Goal: Task Accomplishment & Management: Complete application form

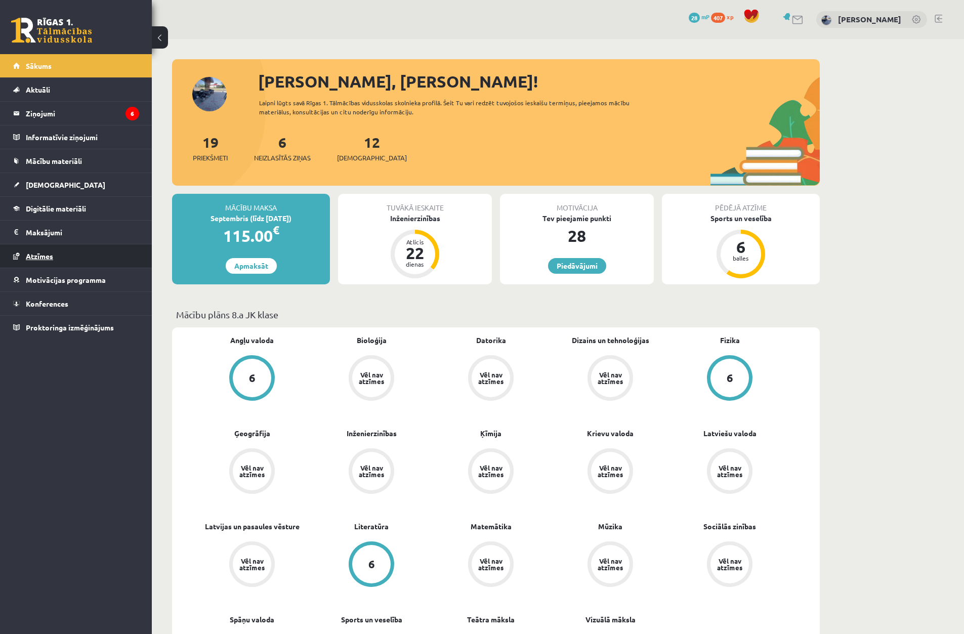
click at [73, 255] on link "Atzīmes" at bounding box center [76, 255] width 126 height 23
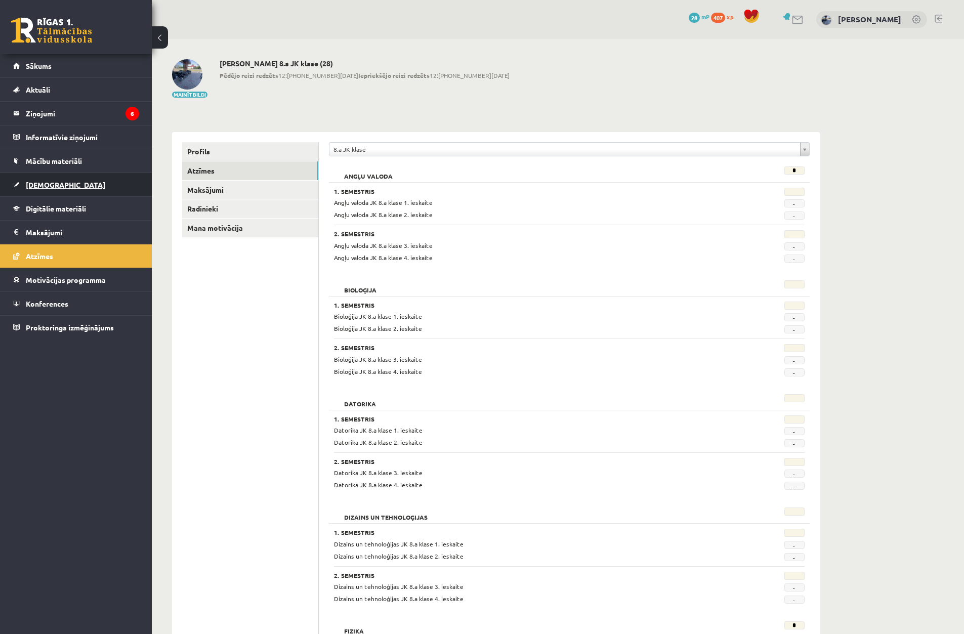
click at [71, 184] on link "[DEMOGRAPHIC_DATA]" at bounding box center [76, 184] width 126 height 23
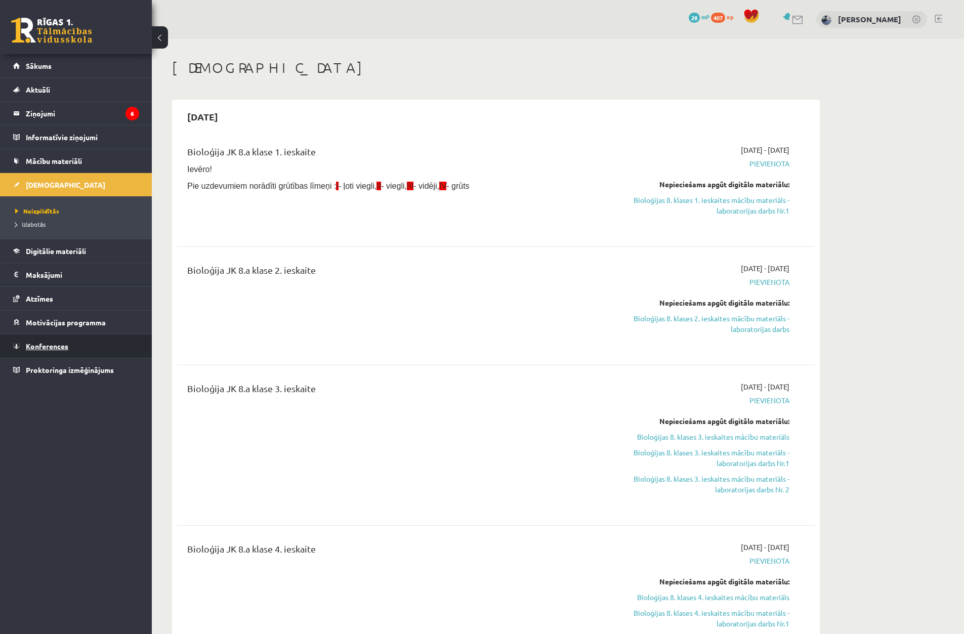
click at [72, 354] on link "Konferences" at bounding box center [76, 346] width 126 height 23
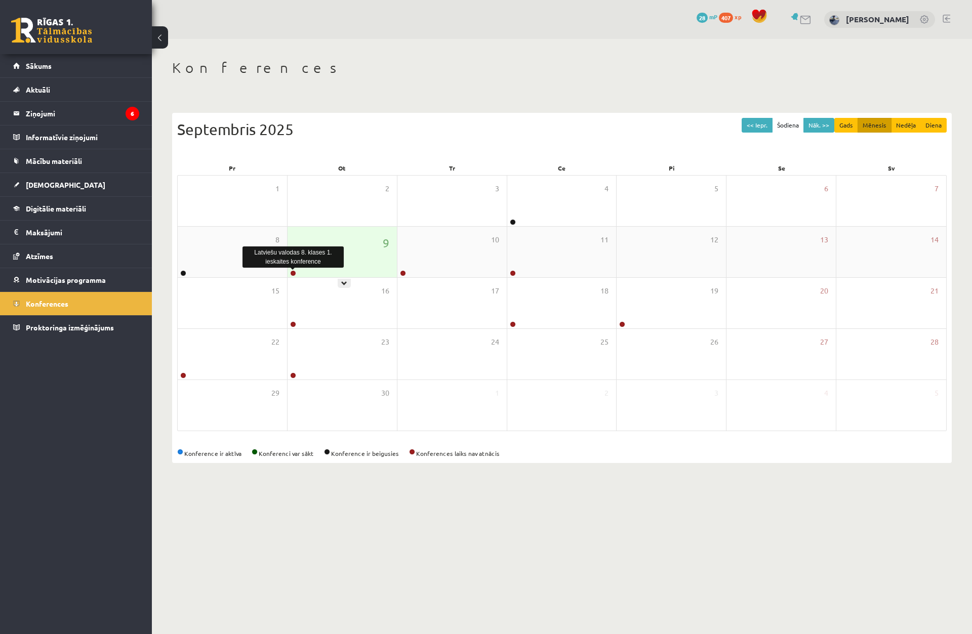
click at [294, 273] on link at bounding box center [293, 273] width 6 height 6
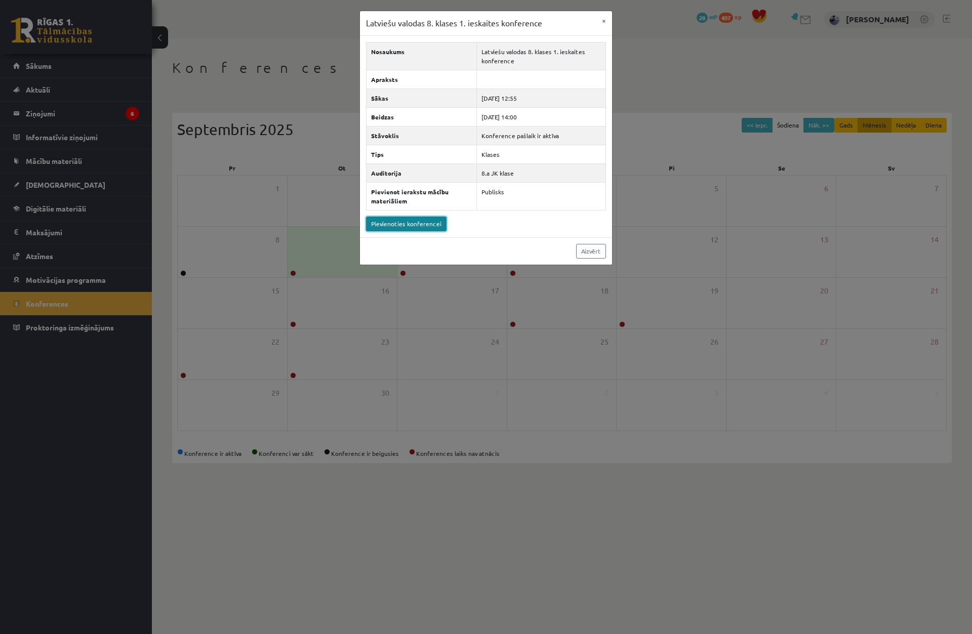
click at [417, 224] on link "Pievienoties konferencei" at bounding box center [406, 224] width 80 height 15
drag, startPoint x: 281, startPoint y: 89, endPoint x: 253, endPoint y: 71, distance: 33.2
click at [280, 89] on div "Latviešu valodas 8. klases 1. ieskaites konference × Nosaukums Latviešu valodas…" at bounding box center [486, 317] width 972 height 634
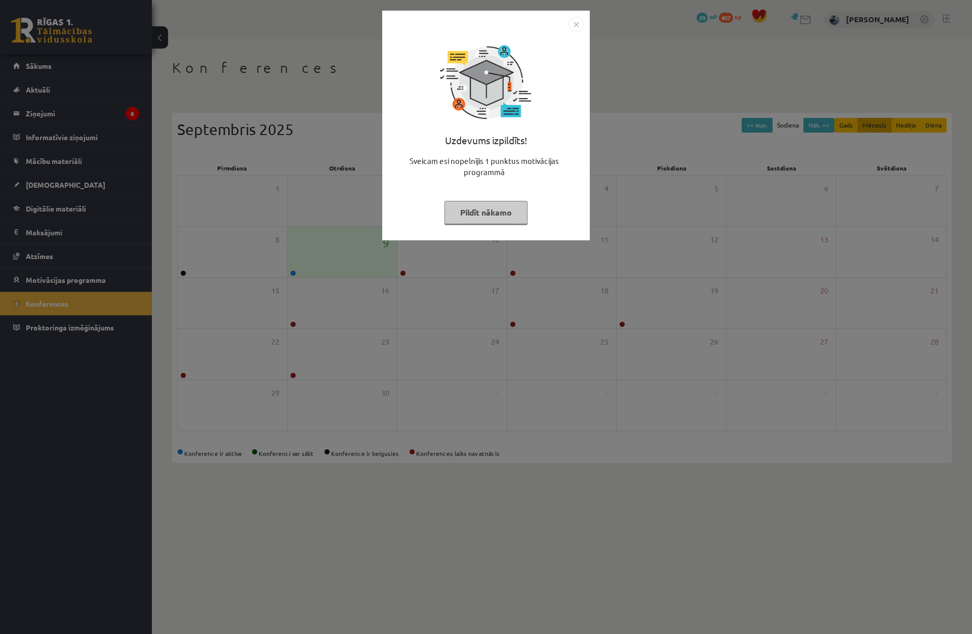
drag, startPoint x: 390, startPoint y: 120, endPoint x: 411, endPoint y: 105, distance: 25.4
click at [391, 120] on div "Uzdevums izpildīts! Sveicam esi nopelnījis 1 punktus motivācijas programmā Pild…" at bounding box center [485, 133] width 195 height 202
click at [579, 26] on img "Close" at bounding box center [575, 24] width 15 height 15
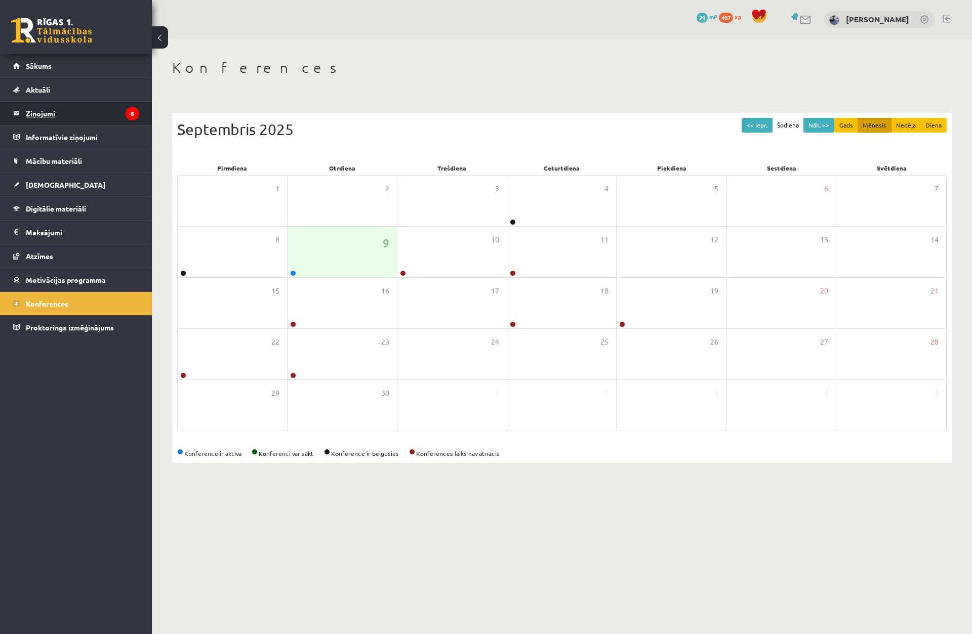
click at [101, 109] on legend "Ziņojumi 6" at bounding box center [82, 113] width 113 height 23
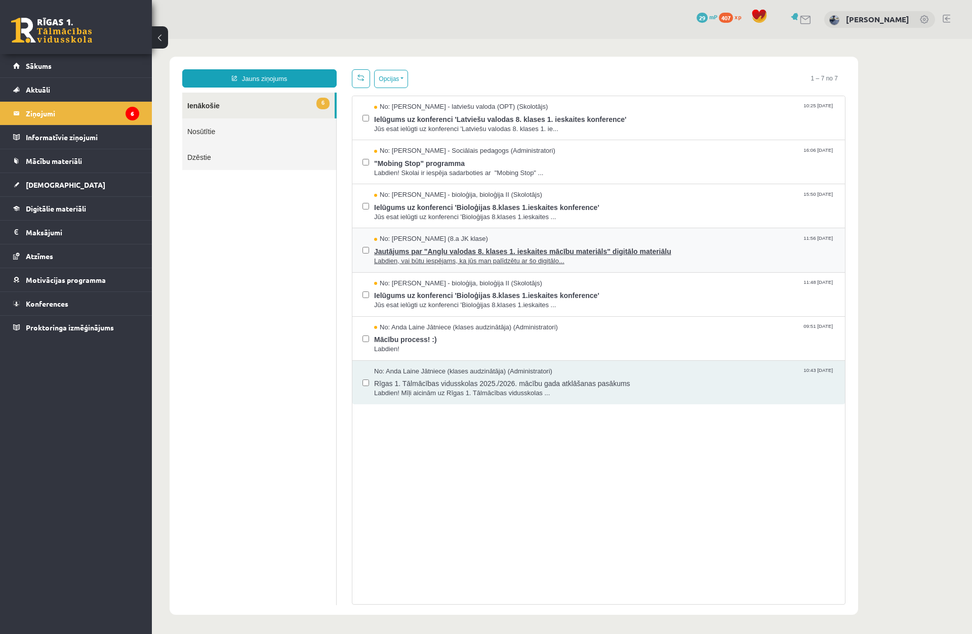
click at [400, 241] on span "No: Luīze Vasiļjeva (8.a JK klase)" at bounding box center [431, 239] width 114 height 10
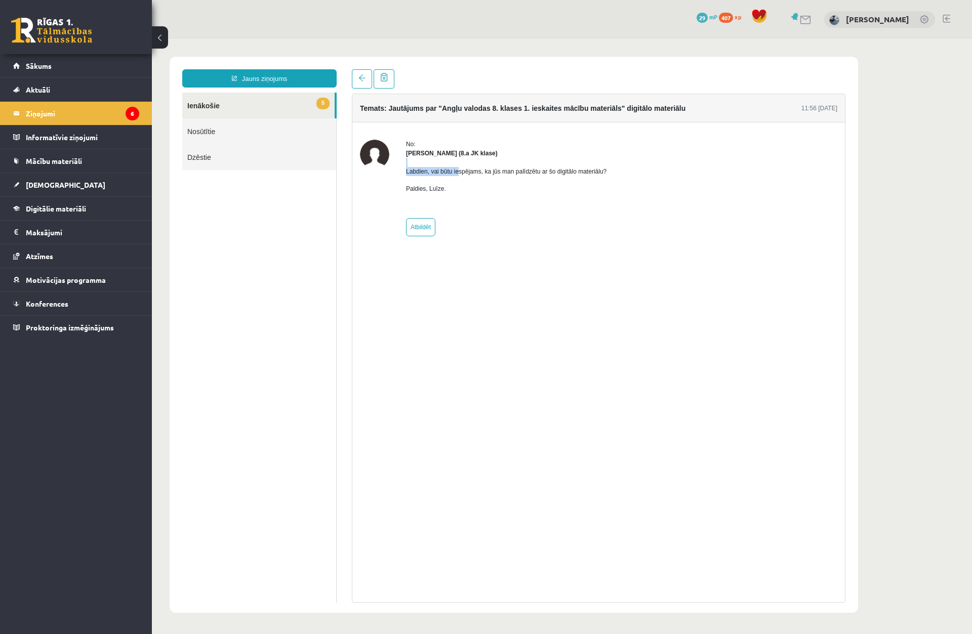
drag, startPoint x: 418, startPoint y: 165, endPoint x: 460, endPoint y: 167, distance: 41.6
click at [460, 167] on div "Labdien, vai būtu iespējams, ka jūs man palīdzētu ar šo digitālo materiālu? Pal…" at bounding box center [506, 184] width 200 height 53
click at [518, 120] on div "Temats: Jautājums par "Angļu valodas 8. klases 1. ieskaites mācību materiāls" d…" at bounding box center [598, 108] width 493 height 28
click at [118, 65] on link "Sākums" at bounding box center [76, 65] width 126 height 23
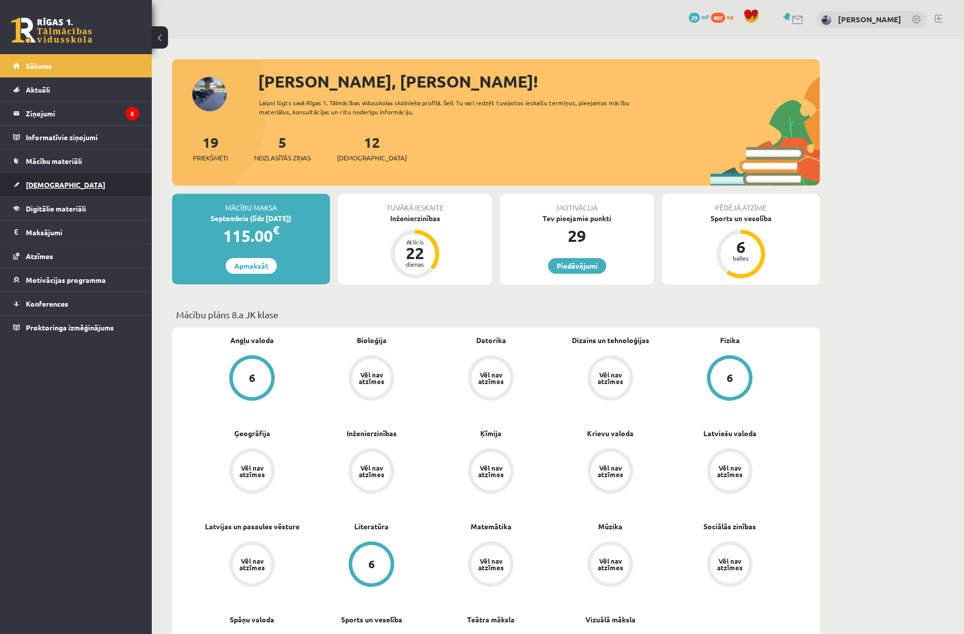
click at [104, 183] on link "[DEMOGRAPHIC_DATA]" at bounding box center [76, 184] width 126 height 23
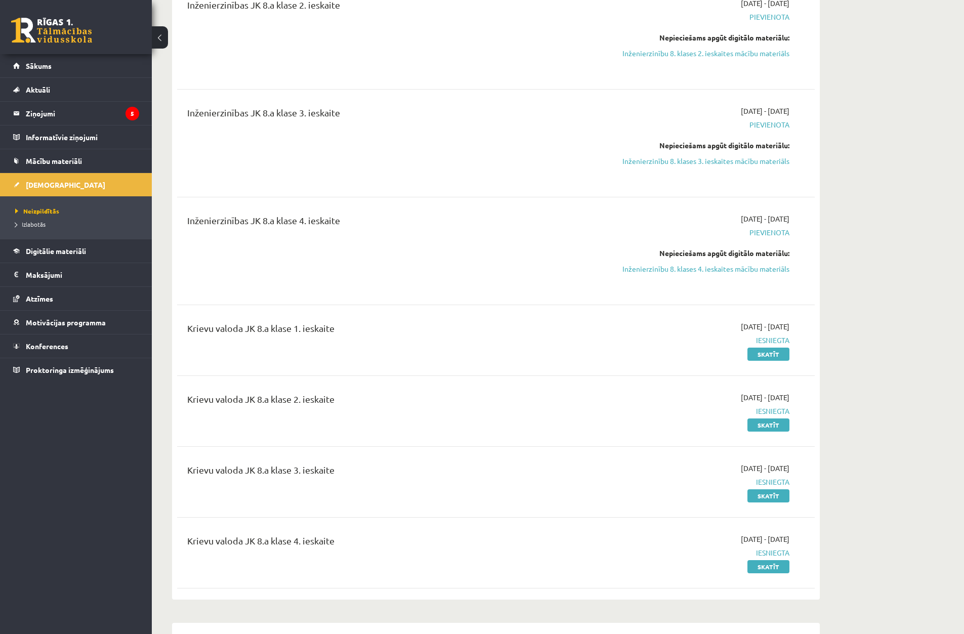
scroll to position [911, 0]
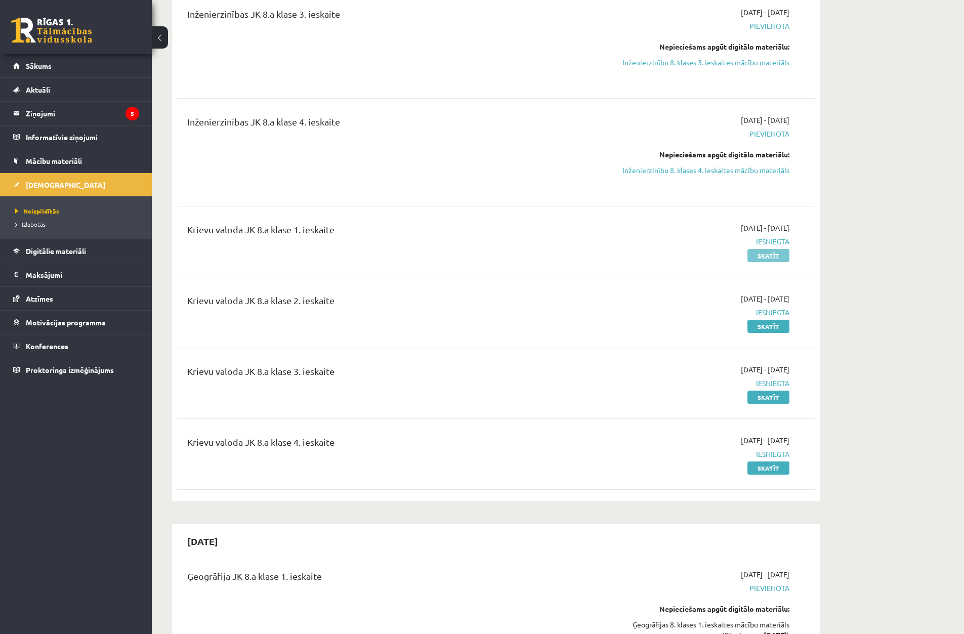
click at [778, 254] on link "Skatīt" at bounding box center [769, 255] width 42 height 13
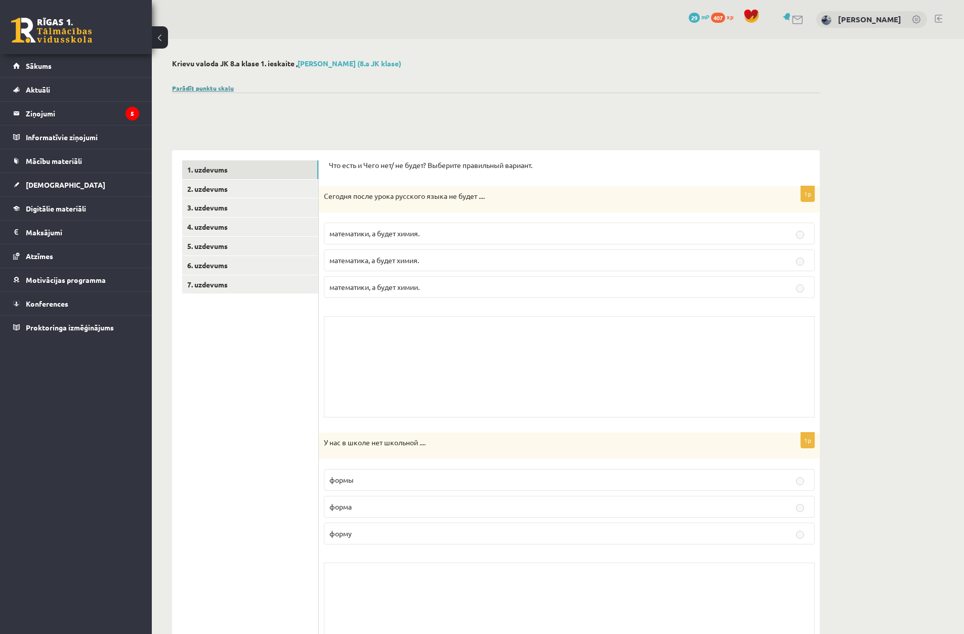
click at [202, 88] on link "Parādīt punktu skalu" at bounding box center [203, 88] width 62 height 8
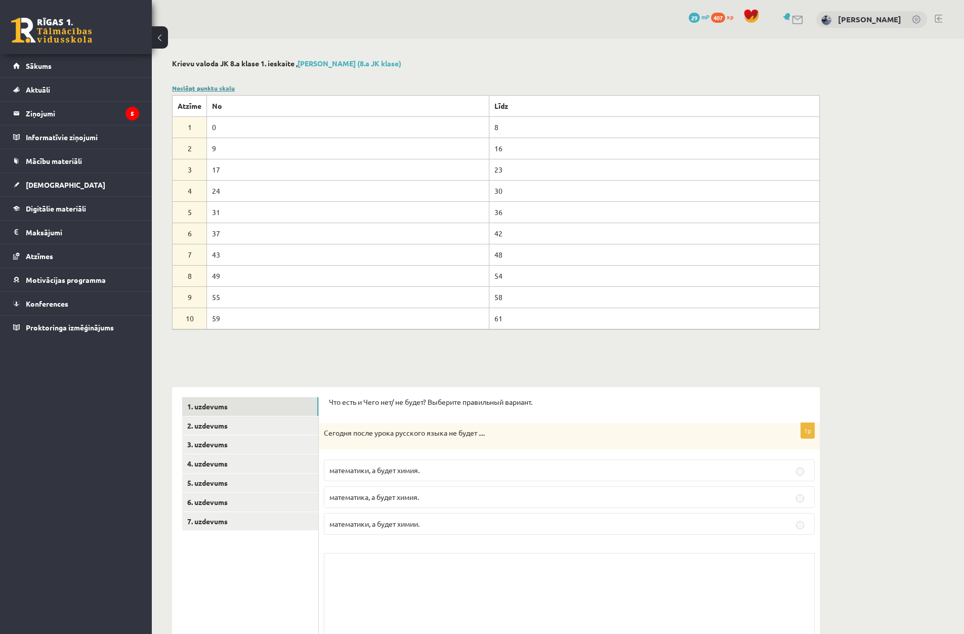
click at [202, 88] on link "Noslēpt punktu skalu" at bounding box center [203, 88] width 63 height 8
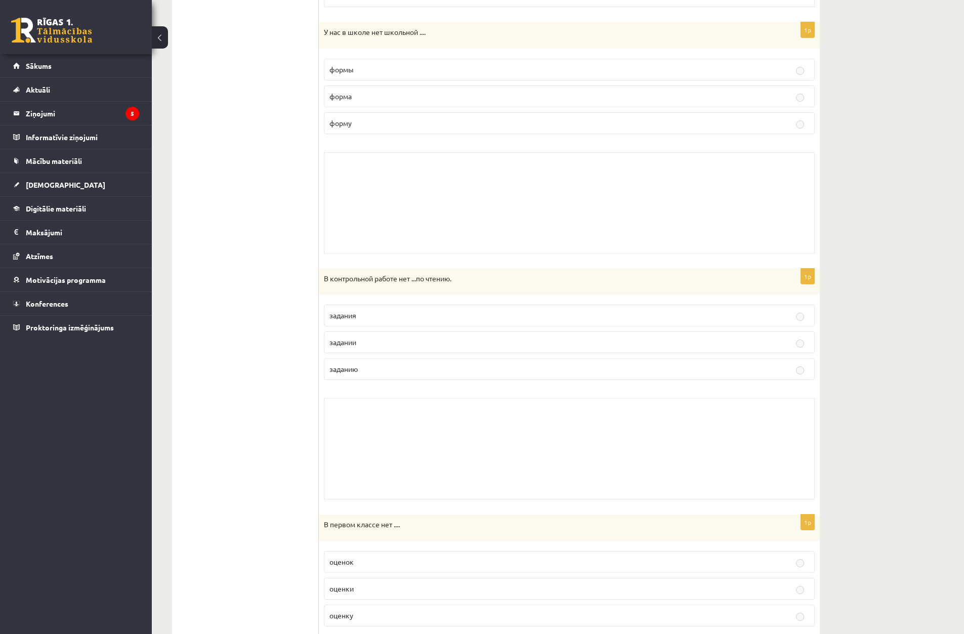
scroll to position [406, 0]
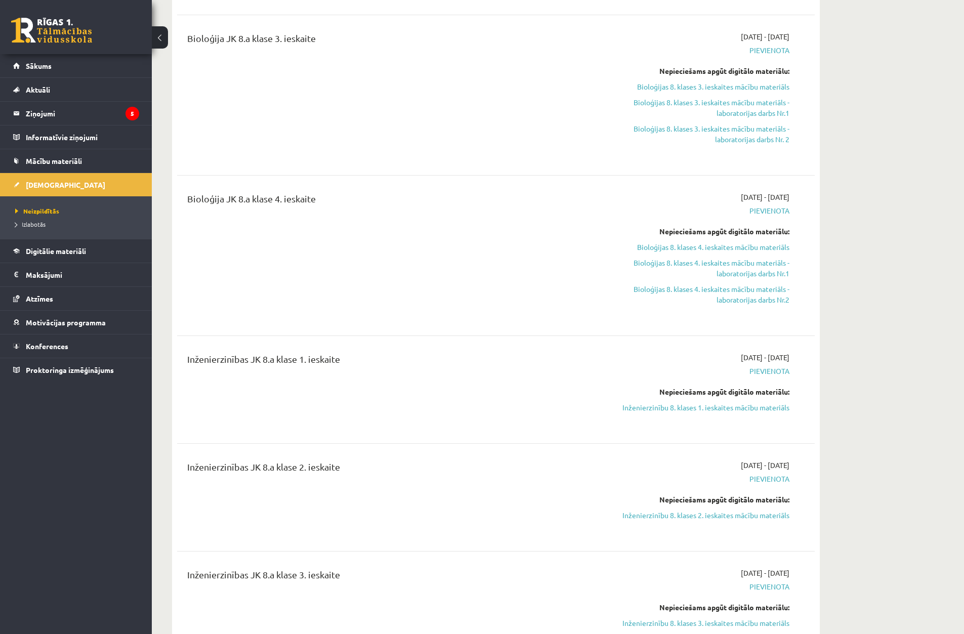
scroll to position [354, 0]
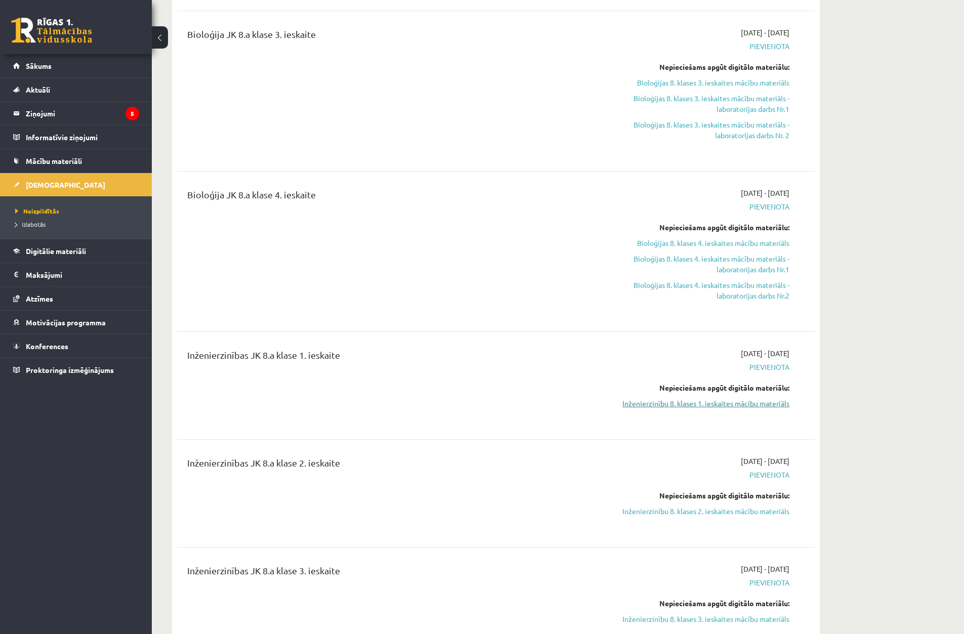
click at [709, 406] on link "Inženierzinību 8. klases 1. ieskaites mācību materiāls" at bounding box center [694, 403] width 191 height 11
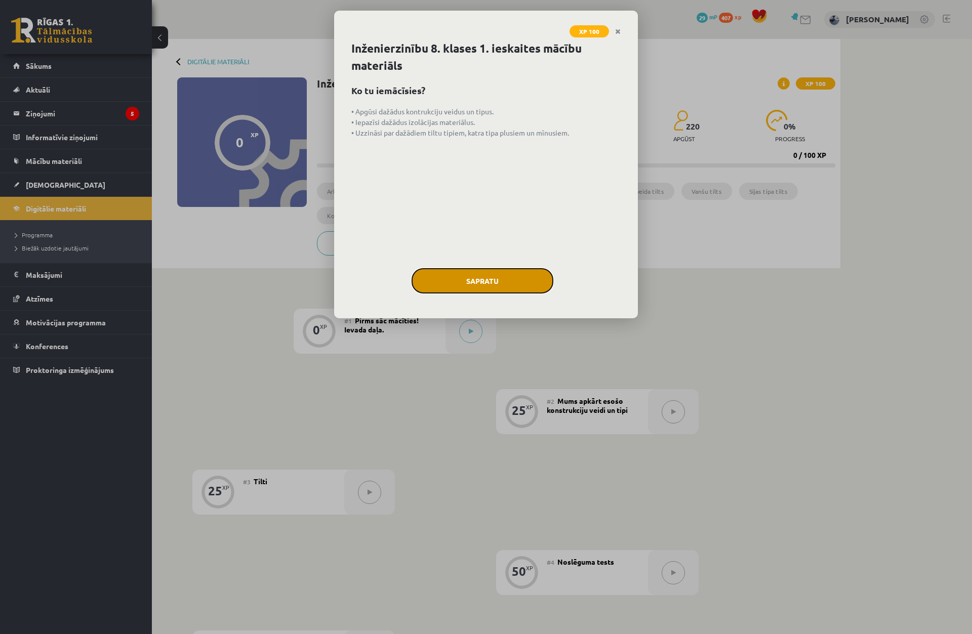
click at [503, 281] on button "Sapratu" at bounding box center [483, 280] width 142 height 25
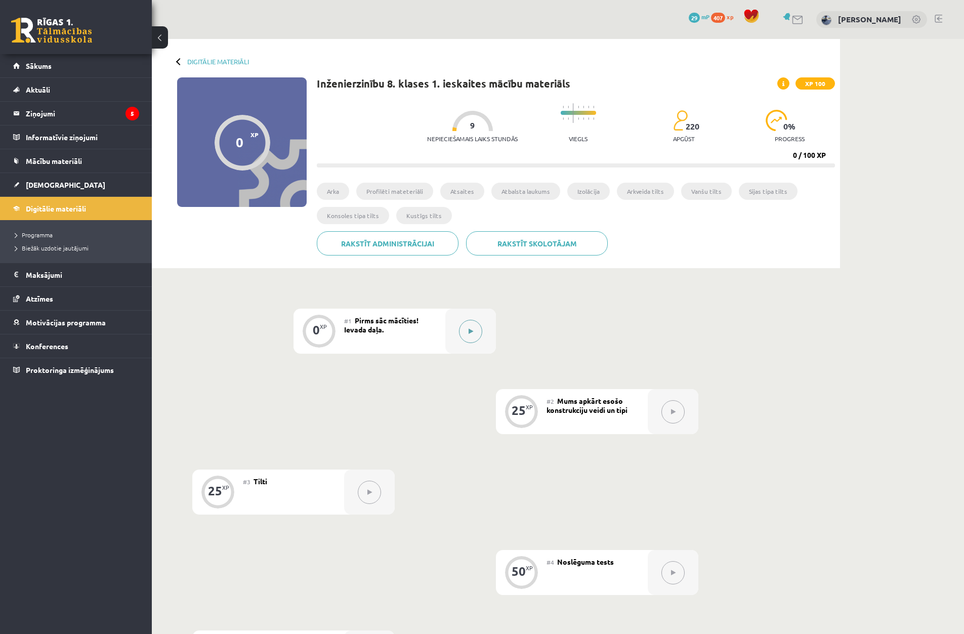
click at [477, 333] on button at bounding box center [470, 331] width 23 height 23
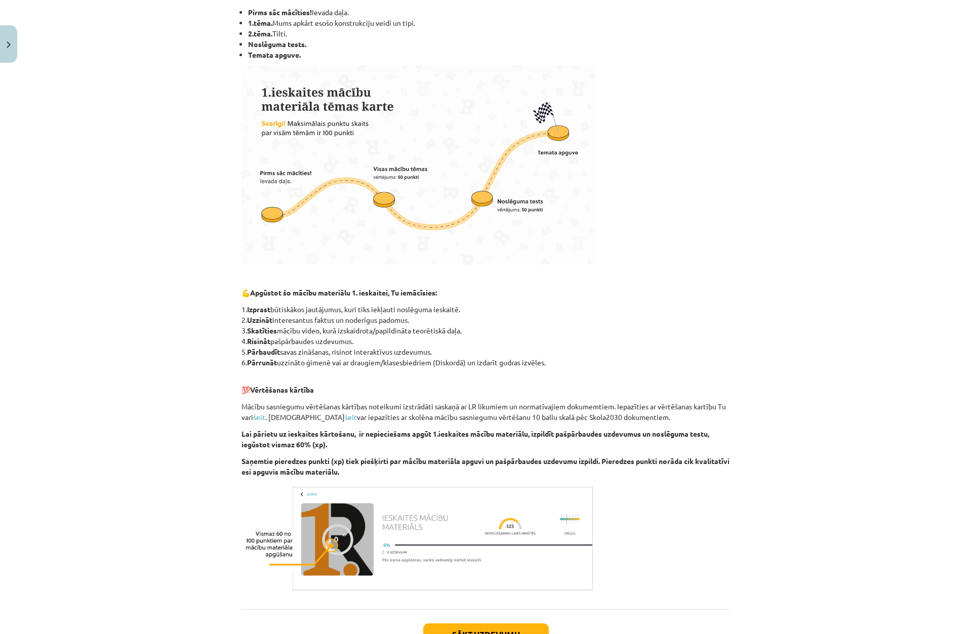
scroll to position [290, 0]
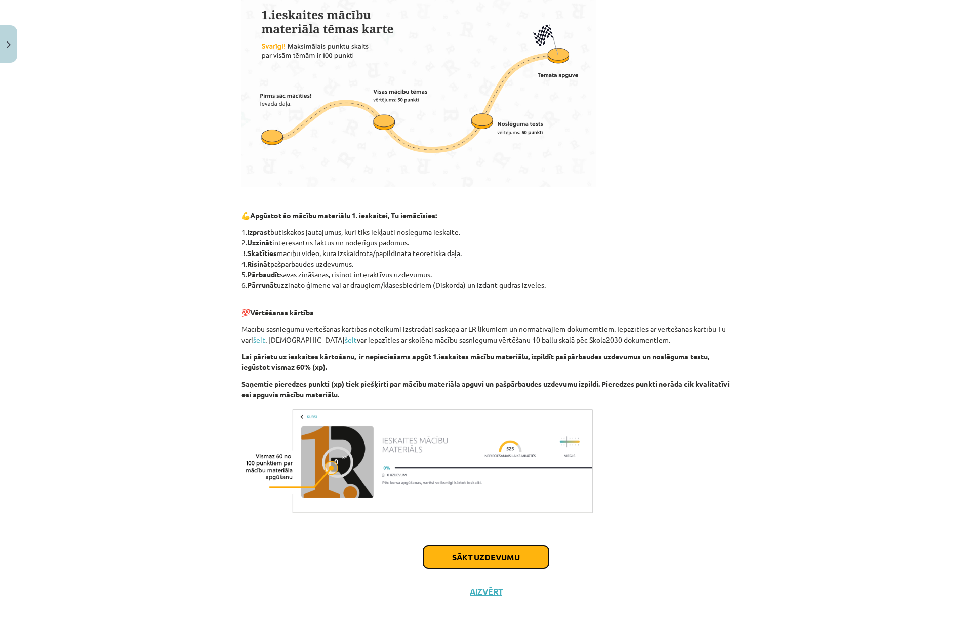
click at [508, 549] on button "Sākt uzdevumu" at bounding box center [486, 557] width 126 height 22
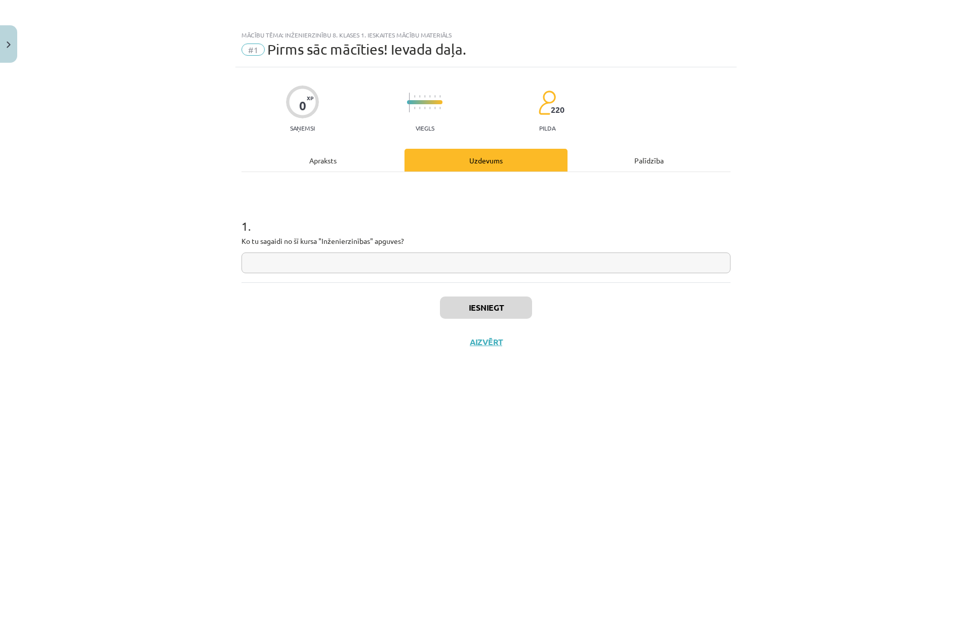
click at [412, 264] on input "text" at bounding box center [485, 263] width 489 height 21
type input "*"
type input "******"
click at [467, 304] on button "Iesniegt" at bounding box center [486, 308] width 92 height 22
click at [478, 352] on button "Nākamā nodarbība" at bounding box center [485, 348] width 99 height 23
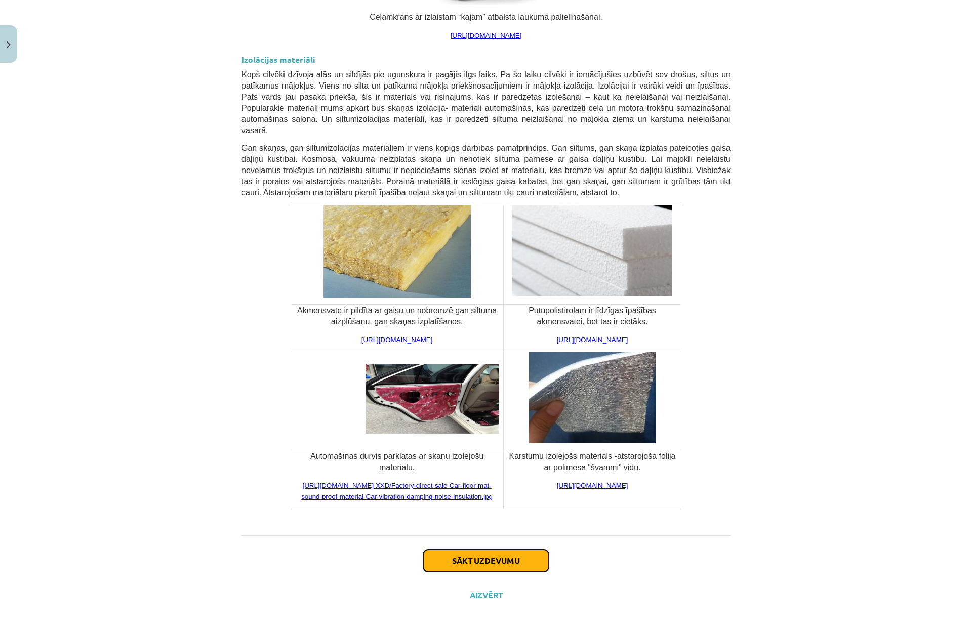
click at [508, 568] on button "Sākt uzdevumu" at bounding box center [486, 561] width 126 height 22
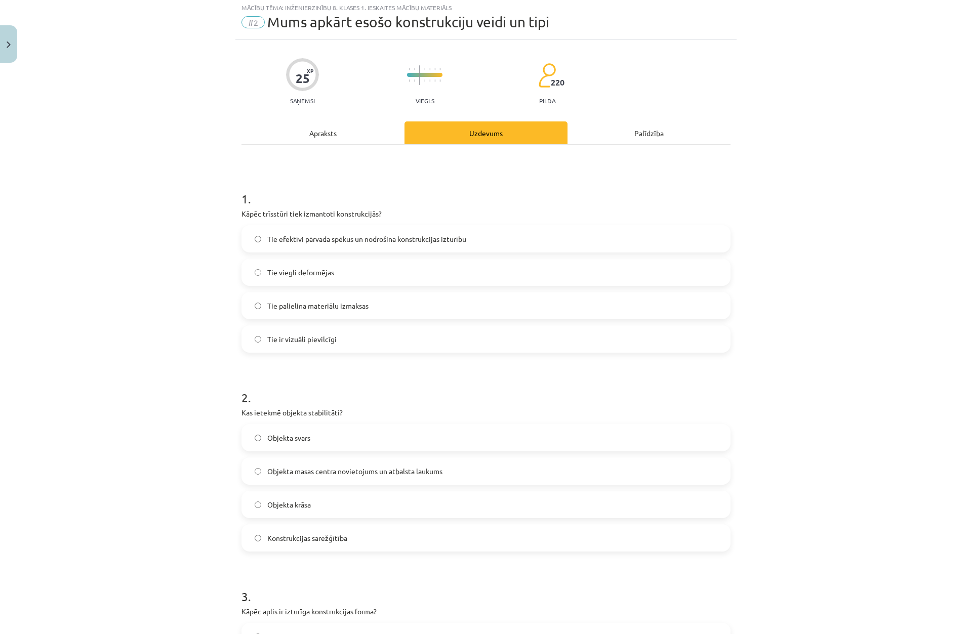
scroll to position [25, 0]
click at [310, 238] on span "Tie efektīvi pārvada spēkus un nodrošina konstrukcijas izturību" at bounding box center [366, 241] width 199 height 11
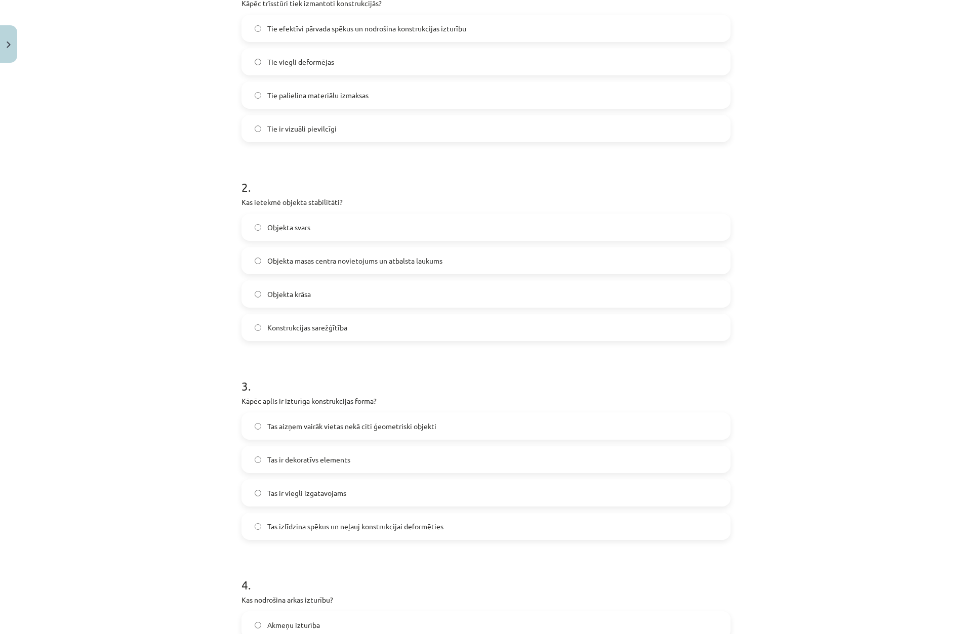
scroll to position [278, 0]
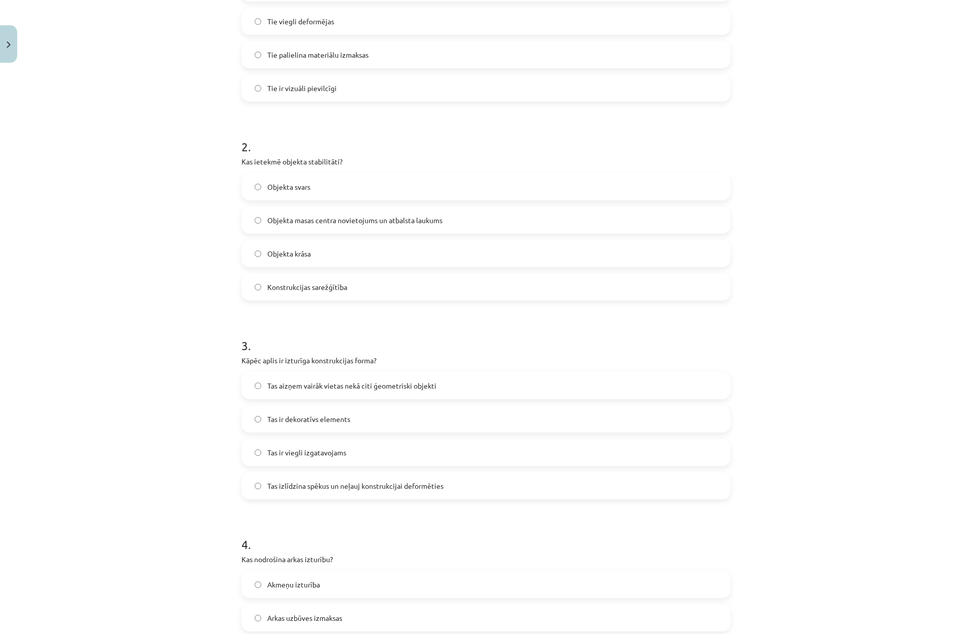
click at [296, 220] on span "Objekta masas centra novietojums un atbalsta laukums" at bounding box center [354, 220] width 175 height 11
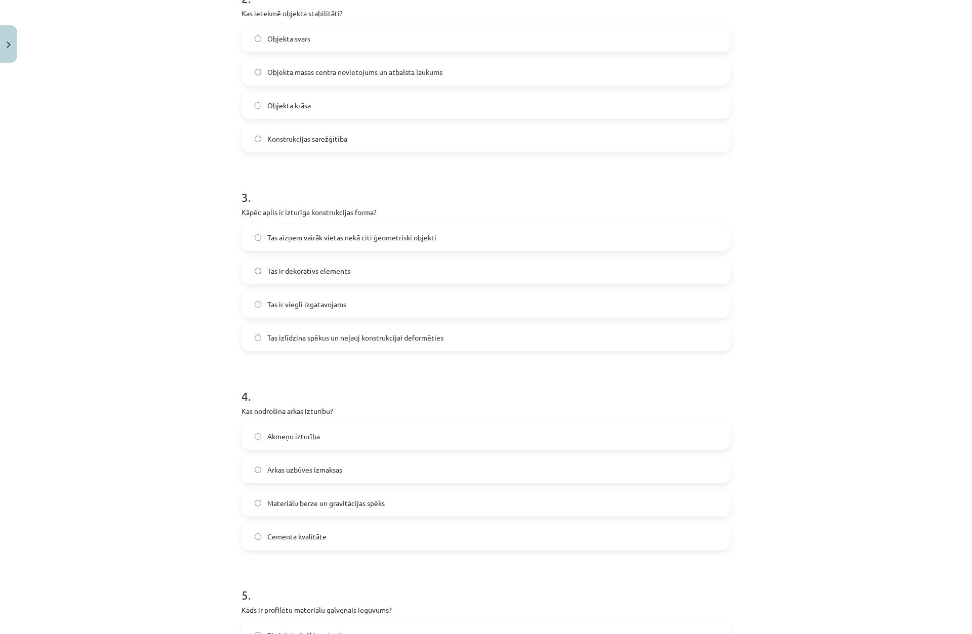
scroll to position [430, 0]
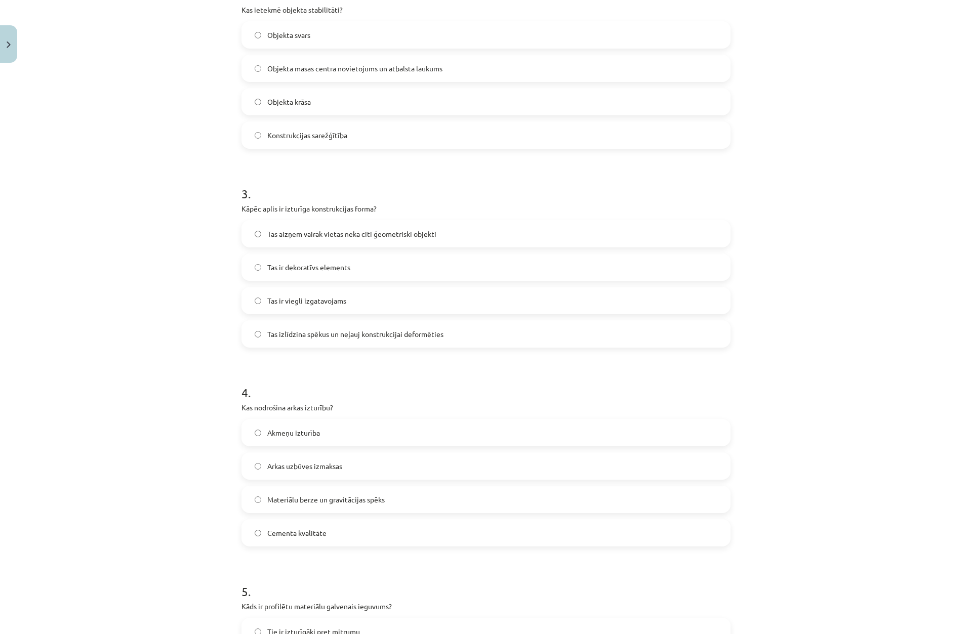
click at [279, 330] on span "Tas izlīdzina spēkus un neļauj konstrukcijai deformēties" at bounding box center [355, 334] width 176 height 11
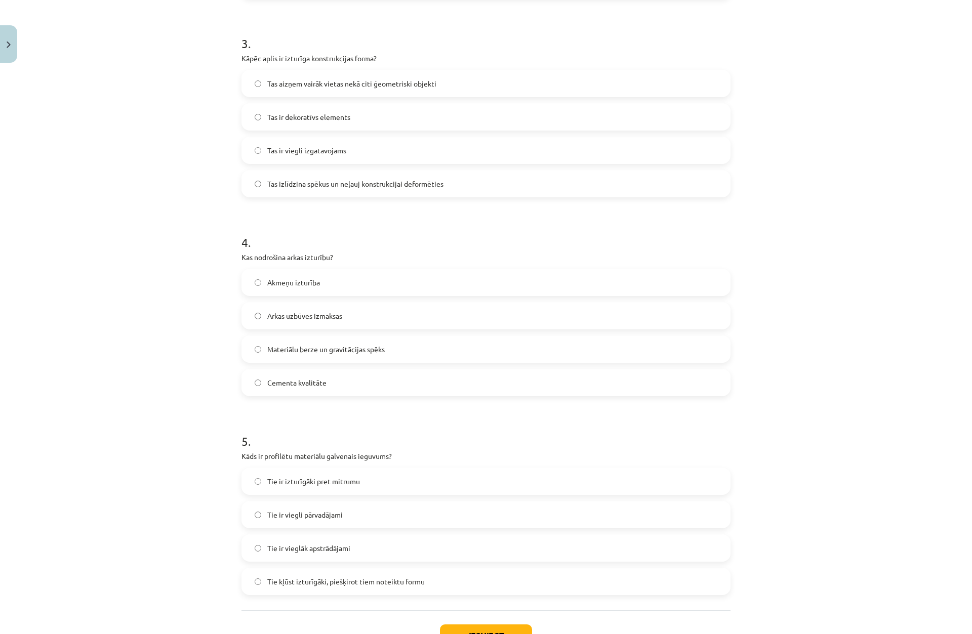
scroll to position [582, 0]
click at [298, 341] on label "Materiālu berze un gravitācijas spēks" at bounding box center [485, 347] width 487 height 25
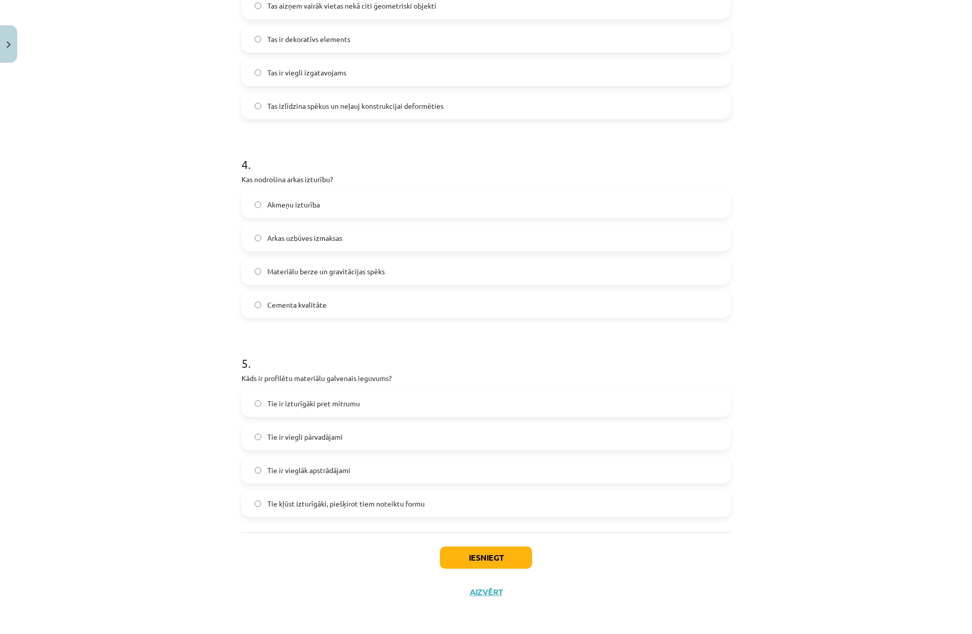
scroll to position [659, 0]
click at [345, 503] on span "Tie kļūst izturīgāki, piešķirot tiem noteiktu formu" at bounding box center [345, 503] width 157 height 11
click at [464, 557] on button "Iesniegt" at bounding box center [486, 557] width 92 height 22
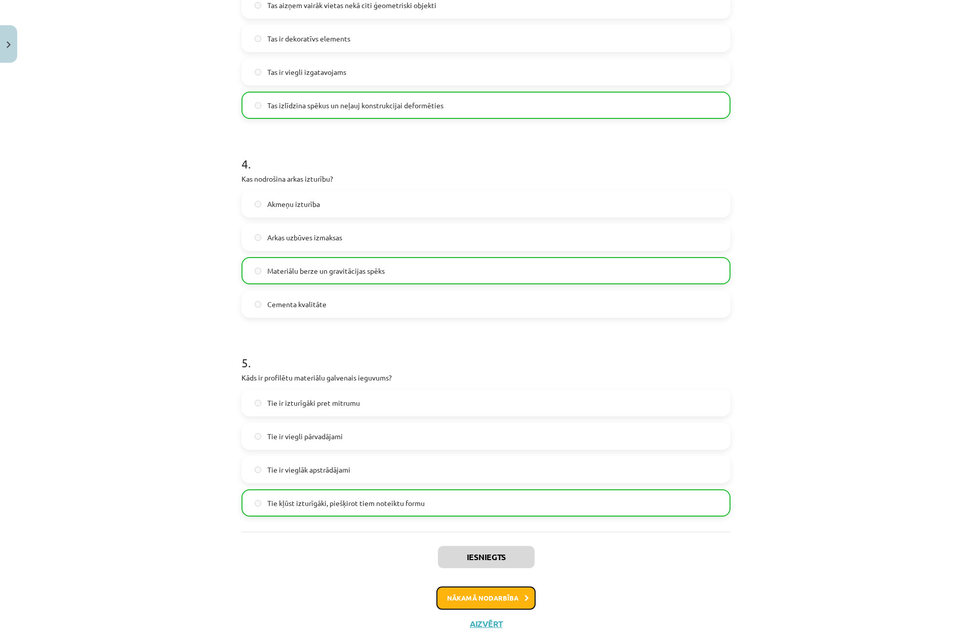
click at [493, 602] on button "Nākamā nodarbība" at bounding box center [485, 598] width 99 height 23
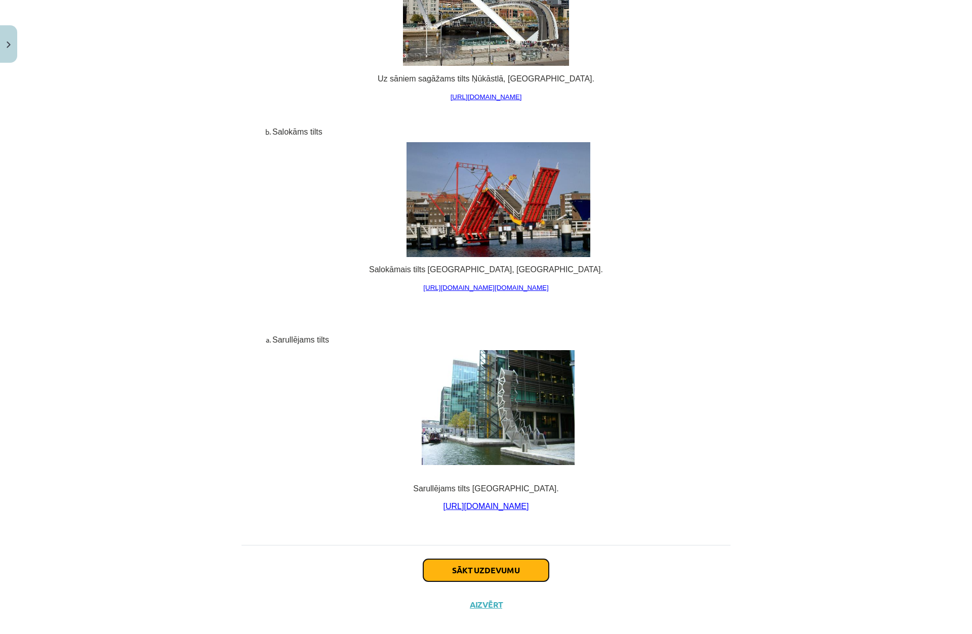
click at [491, 559] on button "Sākt uzdevumu" at bounding box center [486, 570] width 126 height 22
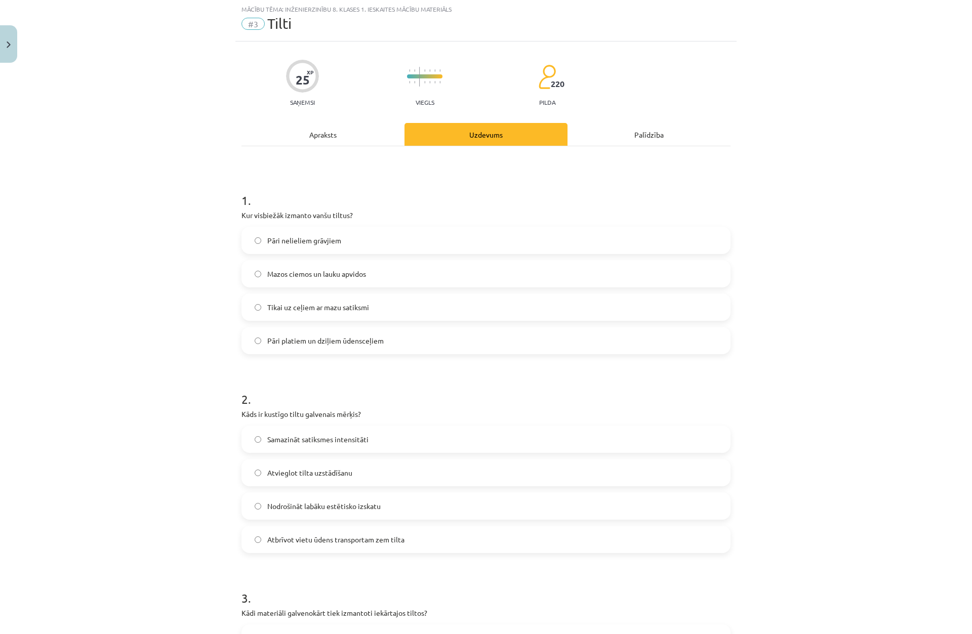
scroll to position [25, 0]
click at [284, 346] on span "Pāri platiem un dziļiem ūdensceļiem" at bounding box center [325, 341] width 116 height 11
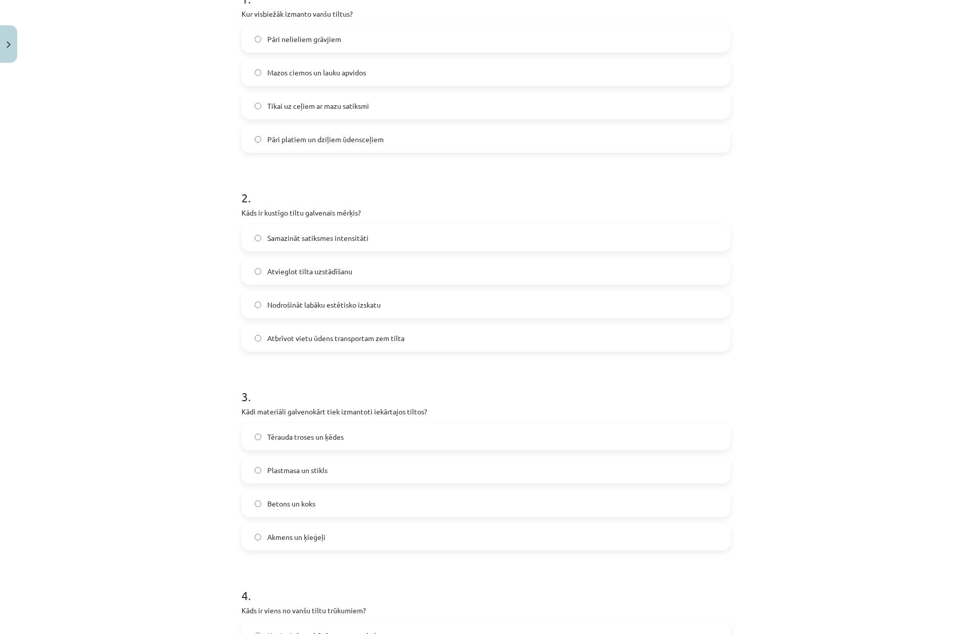
scroll to position [228, 0]
click at [284, 346] on label "Atbrīvot vietu ūdens transportam zem tilta" at bounding box center [485, 337] width 487 height 25
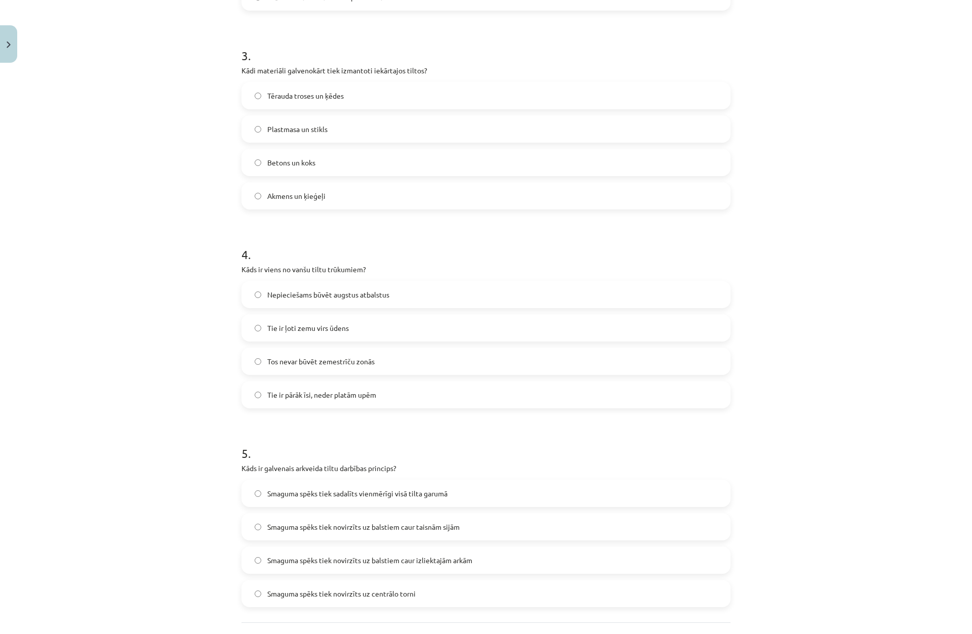
scroll to position [558, 0]
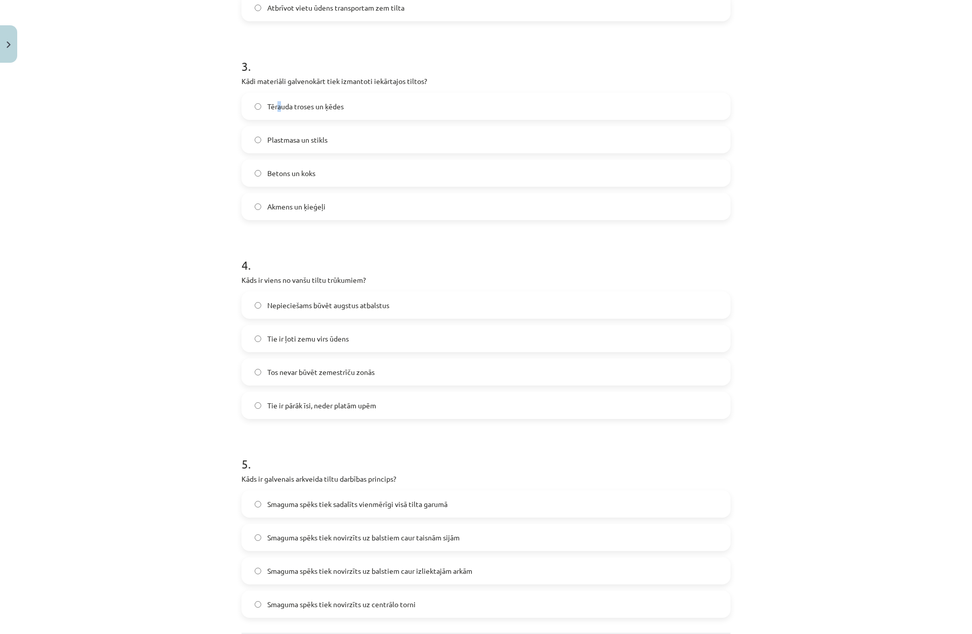
click at [276, 106] on span "Tērauda troses un ķēdes" at bounding box center [305, 106] width 76 height 11
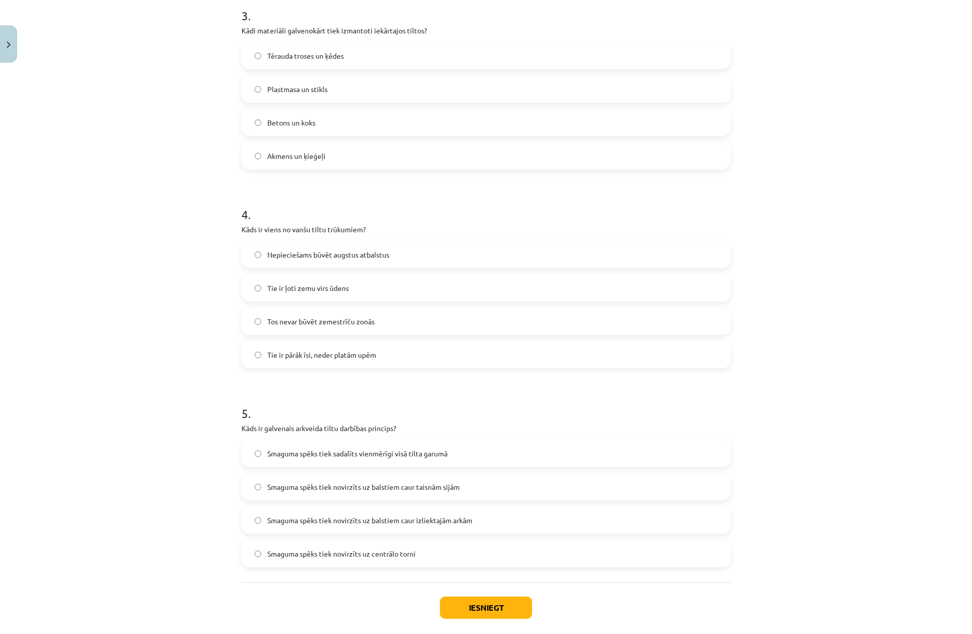
click at [284, 318] on span "Tos nevar būvēt zemestrīču zonās" at bounding box center [320, 321] width 107 height 11
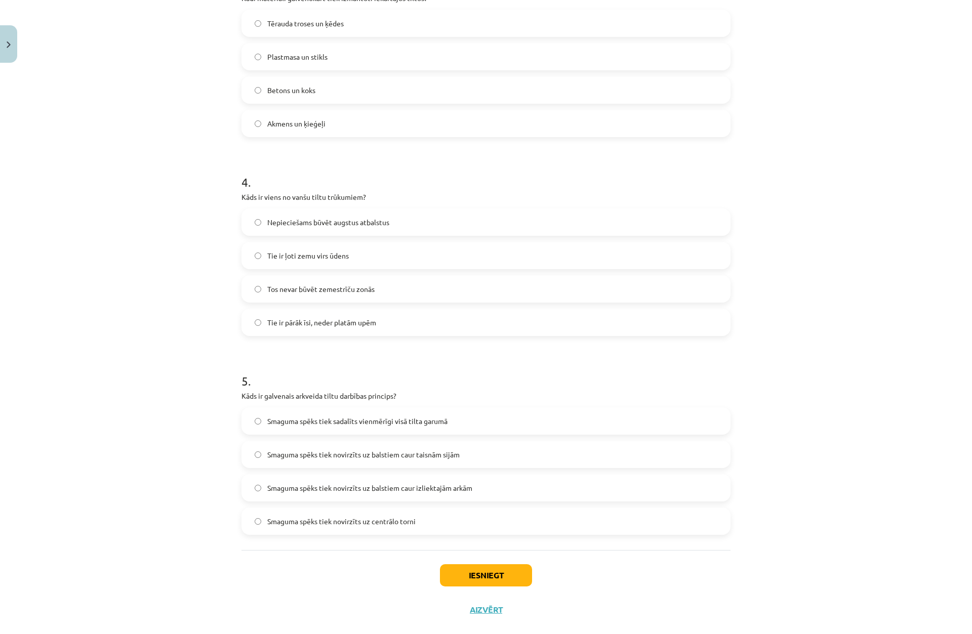
scroll to position [659, 0]
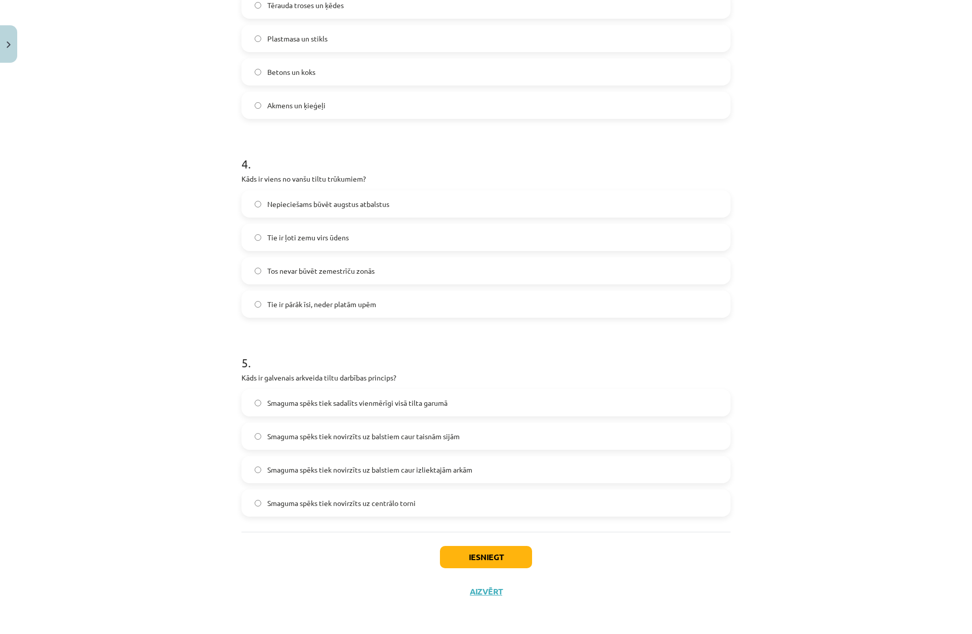
click at [325, 475] on span "Smaguma spēks tiek novirzīts uz balstiem caur izliektajām arkām" at bounding box center [369, 470] width 205 height 11
click at [505, 559] on button "Iesniegt" at bounding box center [486, 557] width 92 height 22
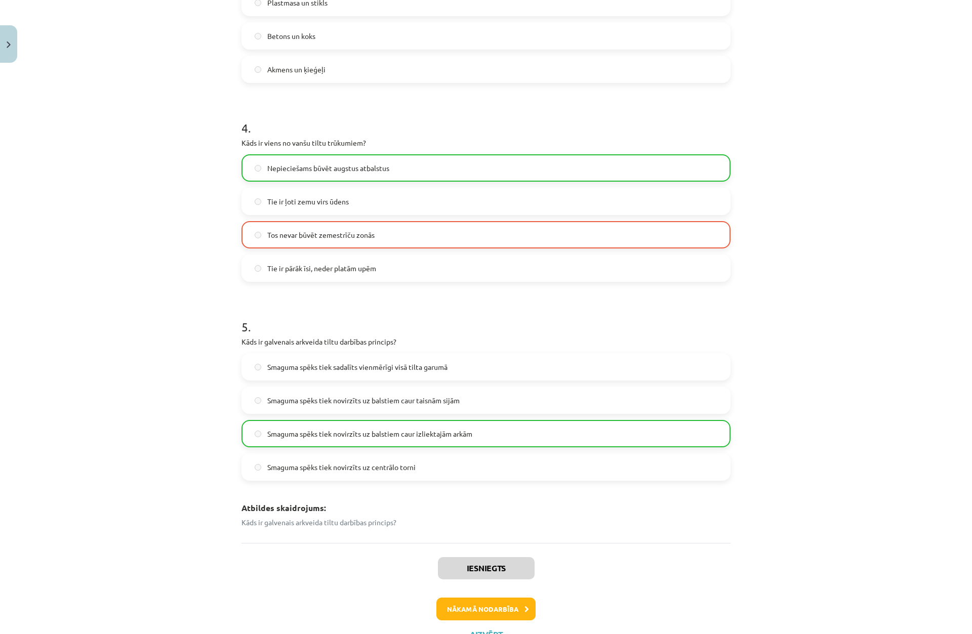
scroll to position [738, 0]
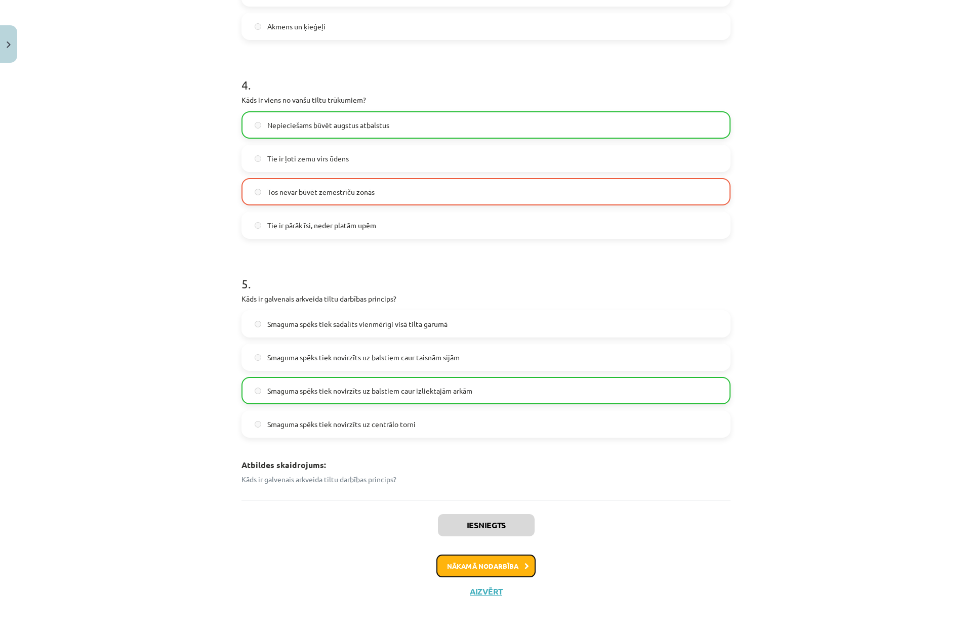
click at [473, 562] on button "Nākamā nodarbība" at bounding box center [485, 566] width 99 height 23
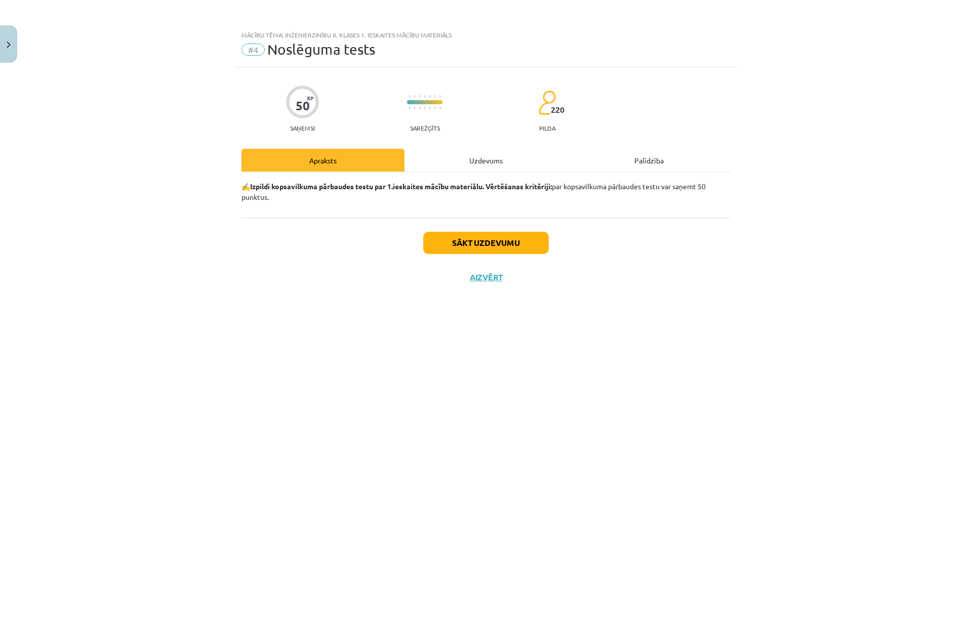
scroll to position [0, 0]
click at [463, 234] on button "Sākt uzdevumu" at bounding box center [486, 243] width 126 height 22
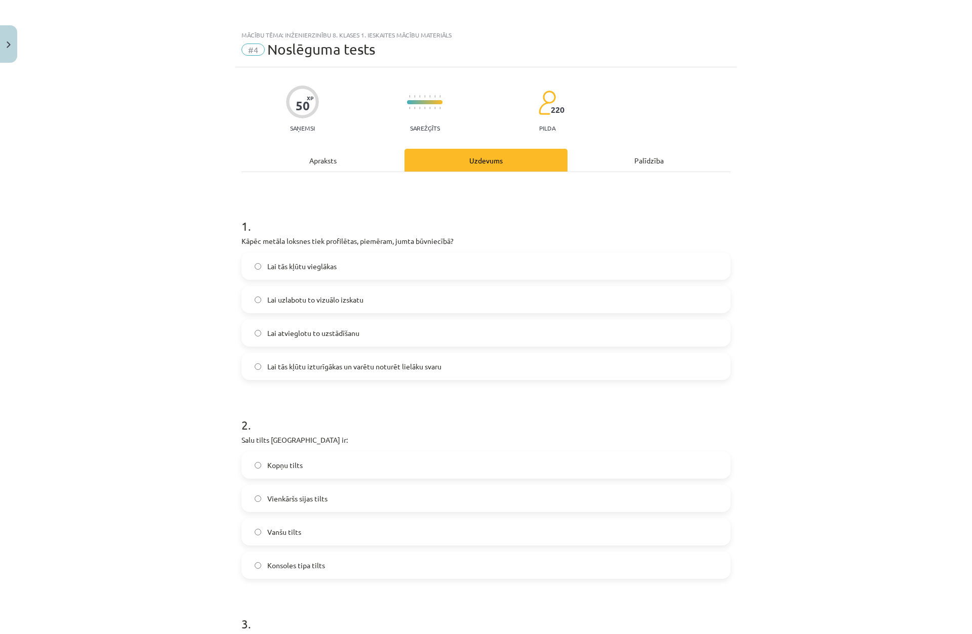
click at [314, 372] on span "Lai tās kļūtu izturīgākas un varētu noturēt lielāku svaru" at bounding box center [354, 366] width 174 height 11
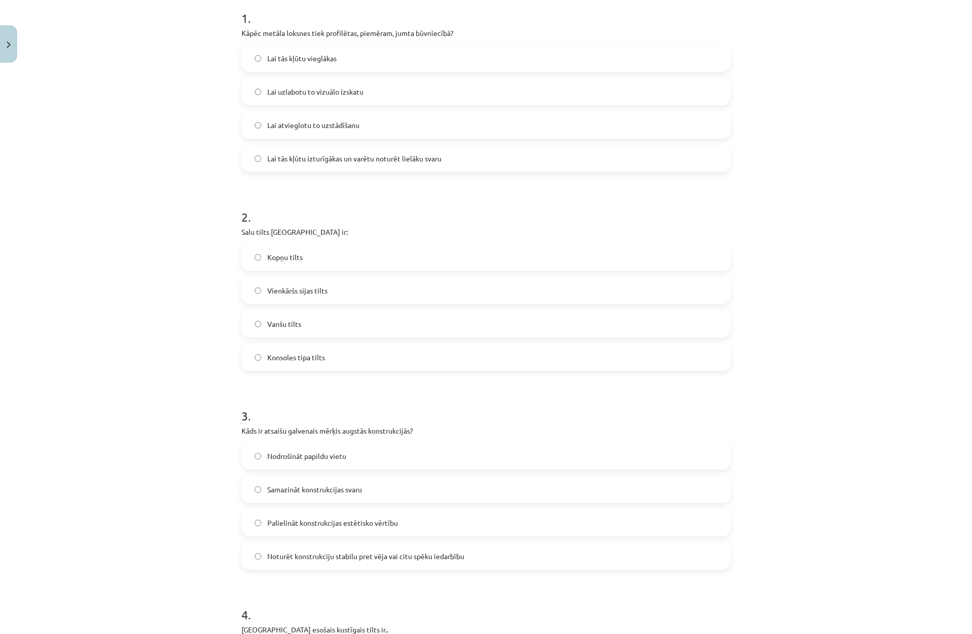
scroll to position [135, 0]
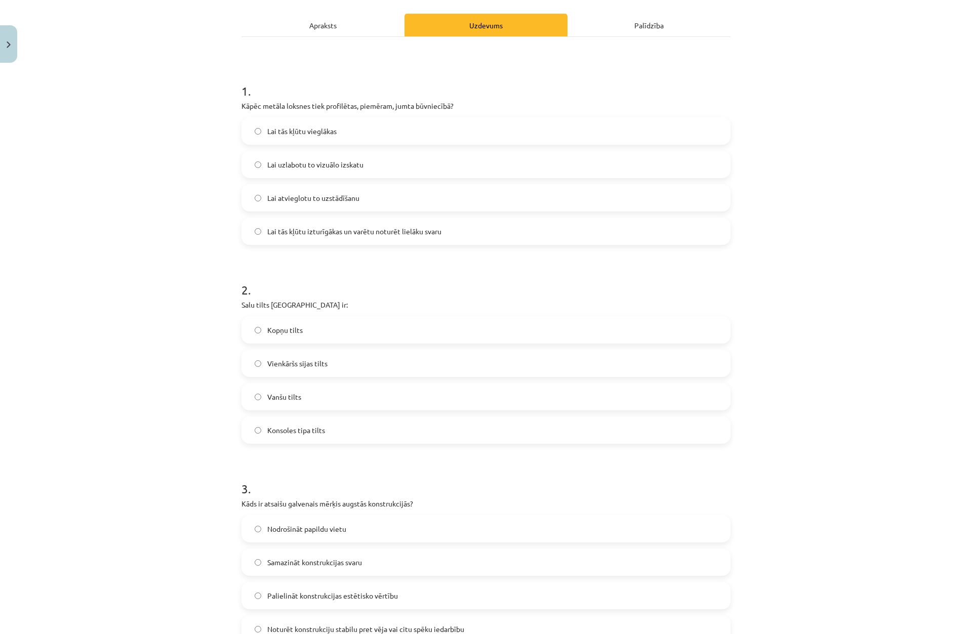
click at [308, 366] on span "Vienkāršs sijas tilts" at bounding box center [297, 363] width 60 height 11
click at [288, 336] on label "Kopņu tilts" at bounding box center [485, 329] width 487 height 25
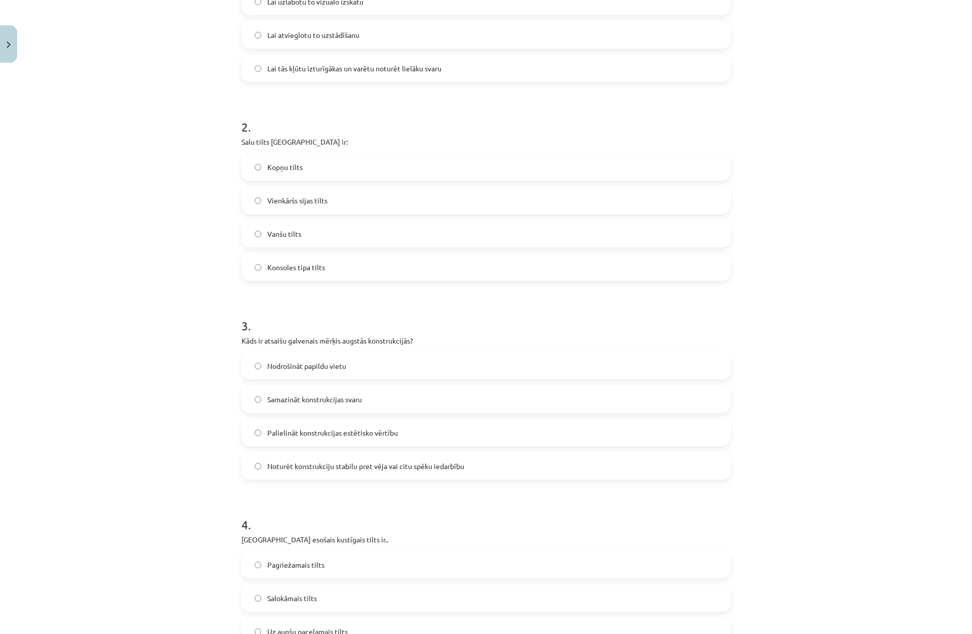
scroll to position [338, 0]
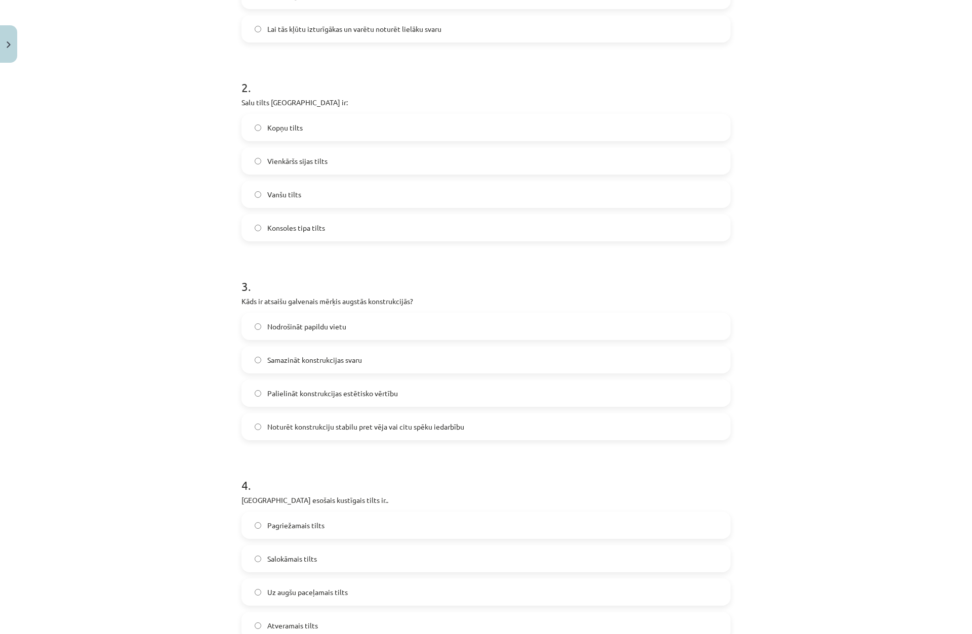
click at [294, 431] on span "Noturēt konstrukciju stabilu pret vēja vai citu spēku iedarbību" at bounding box center [365, 427] width 197 height 11
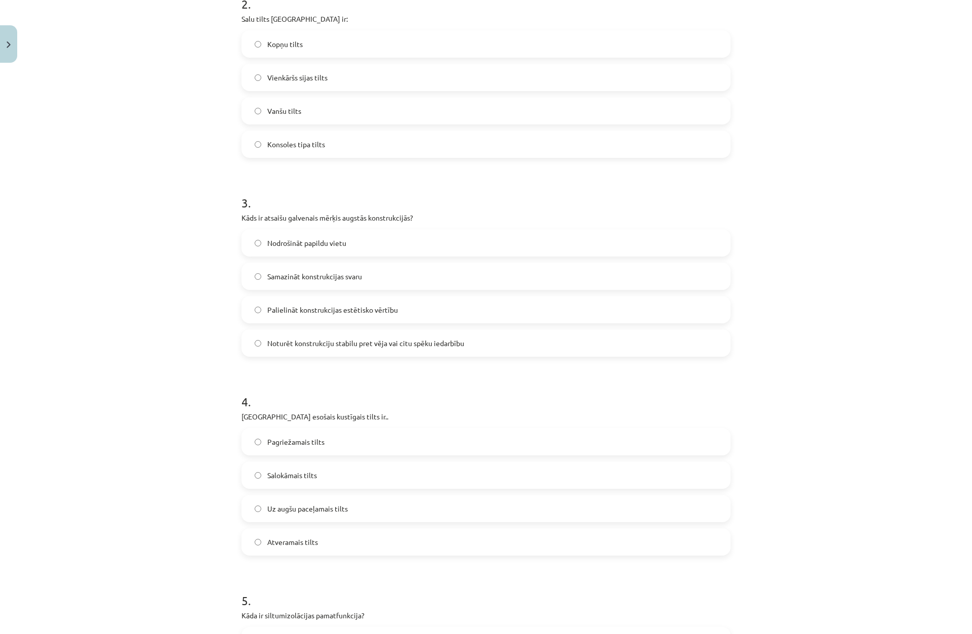
scroll to position [439, 0]
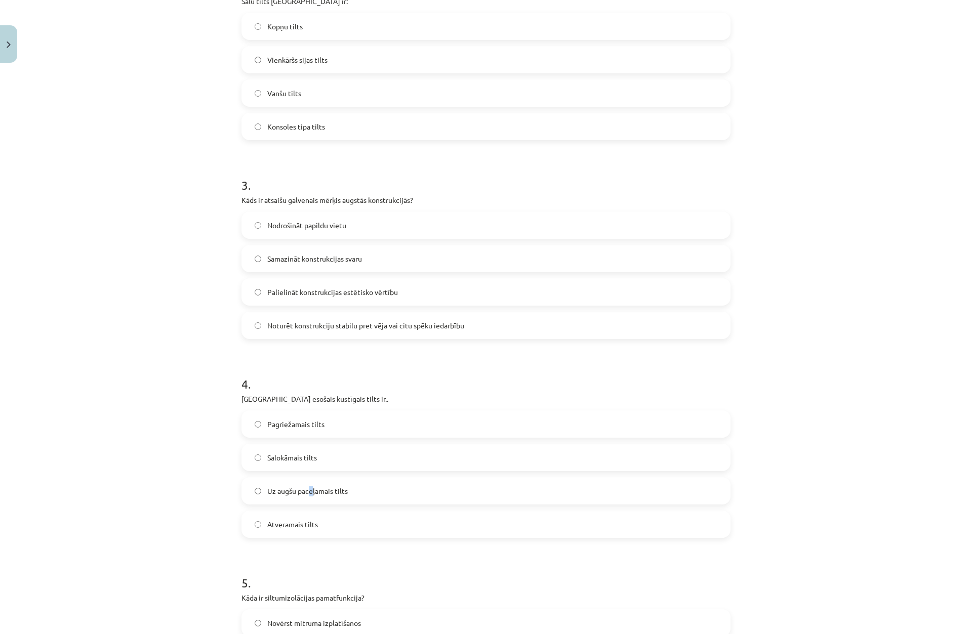
click at [306, 487] on span "Uz augšu paceļamais tilts" at bounding box center [307, 491] width 80 height 11
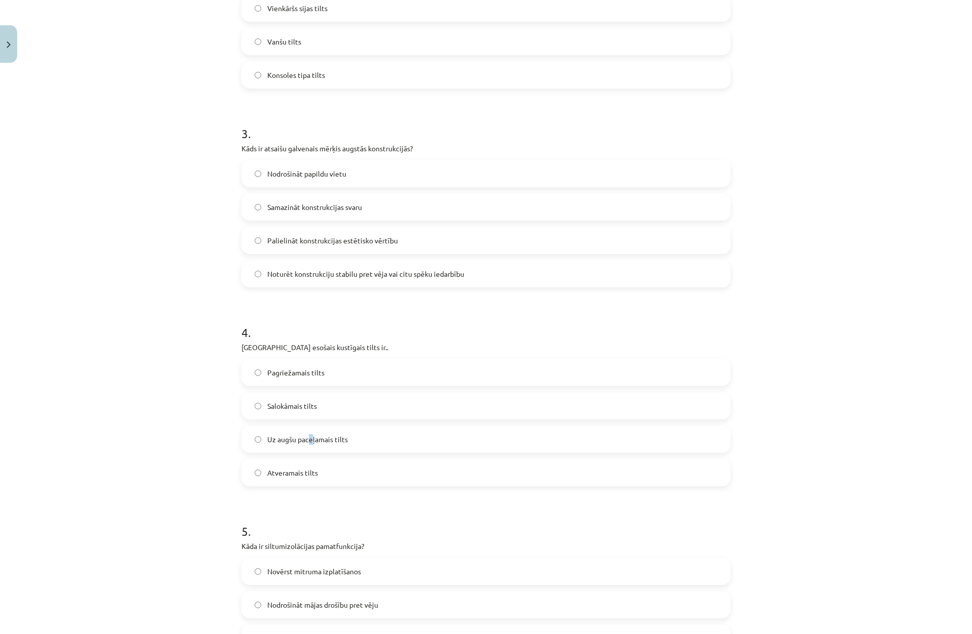
scroll to position [540, 0]
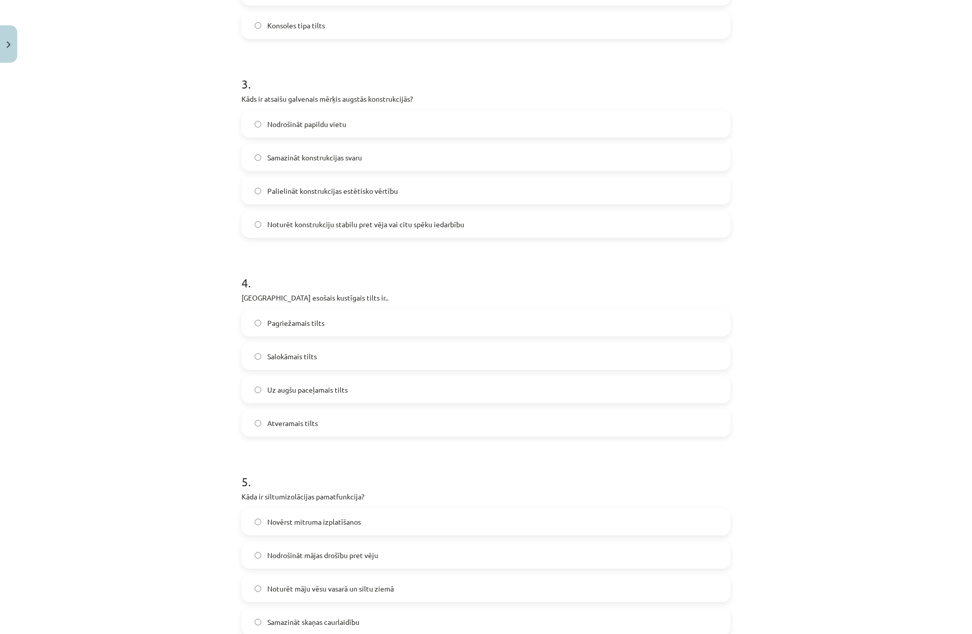
drag, startPoint x: 274, startPoint y: 352, endPoint x: 257, endPoint y: 343, distance: 19.9
click at [275, 352] on span "Salokāmais tilts" at bounding box center [292, 356] width 50 height 11
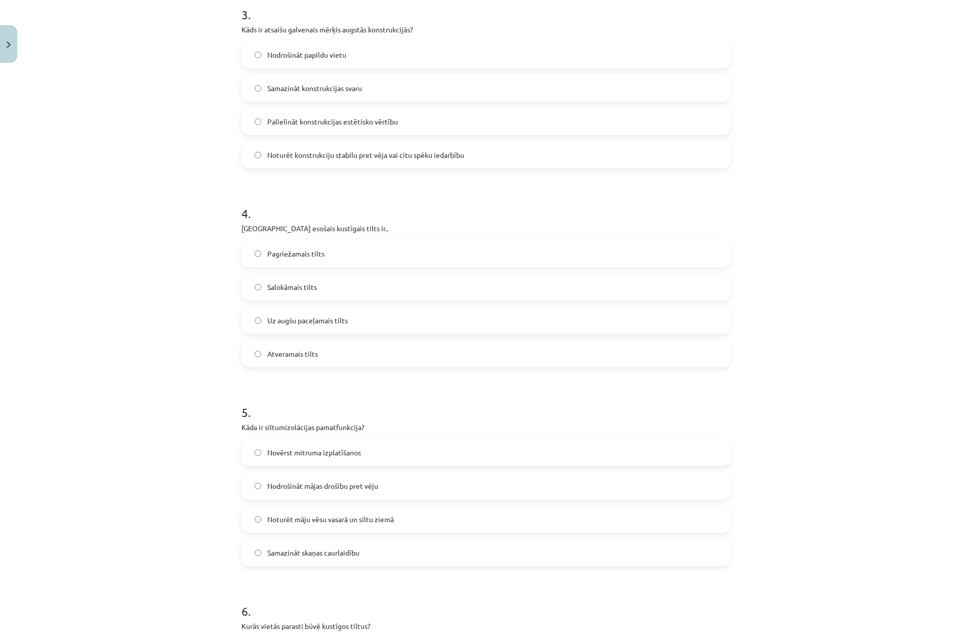
scroll to position [692, 0]
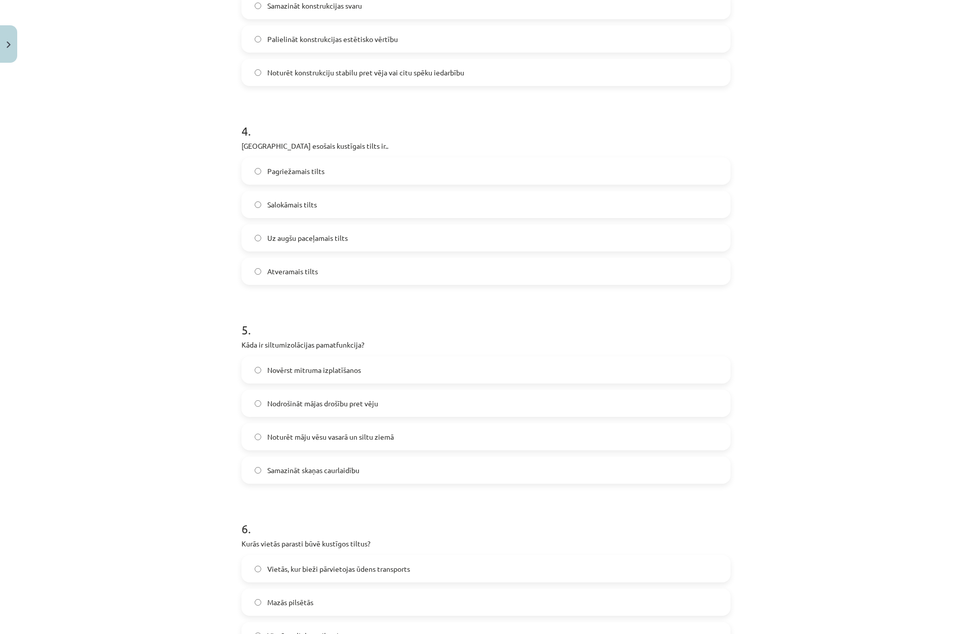
click at [262, 439] on label "Noturēt māju vēsu vasarā un siltu ziemā" at bounding box center [485, 436] width 487 height 25
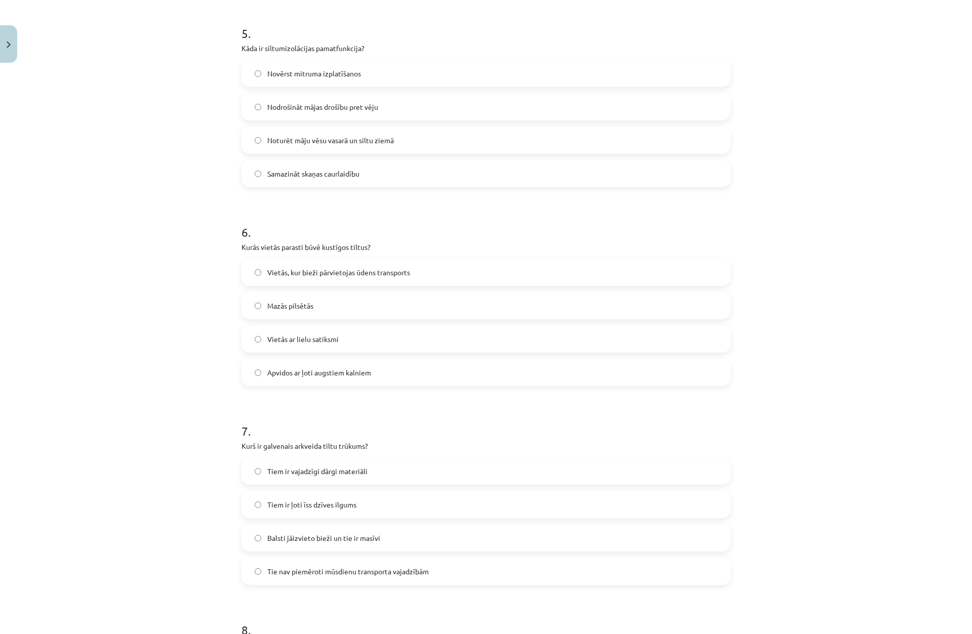
scroll to position [996, 0]
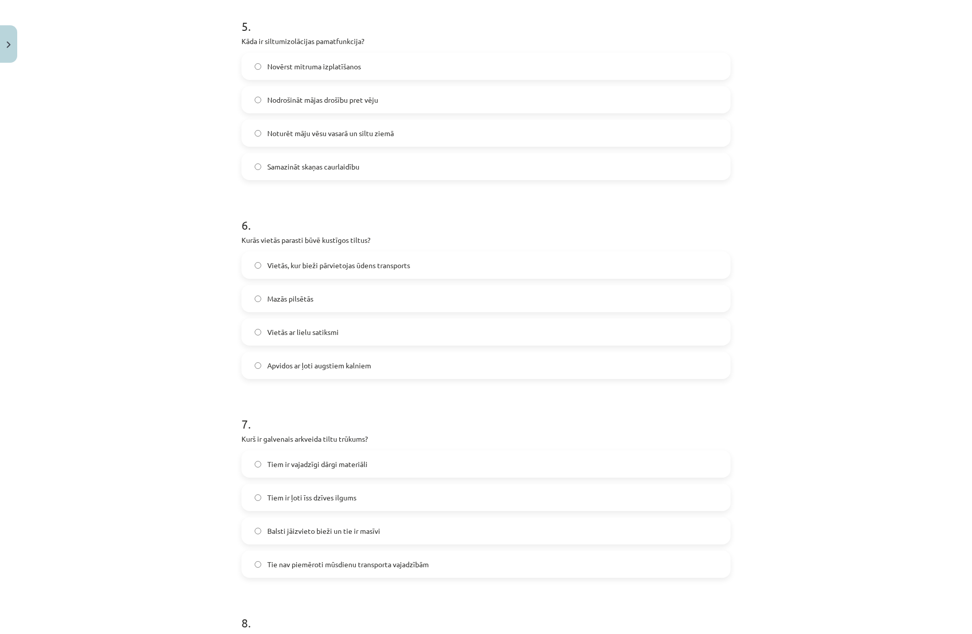
click at [278, 262] on span "Vietās, kur bieži pārvietojas ūdens transports" at bounding box center [338, 265] width 143 height 11
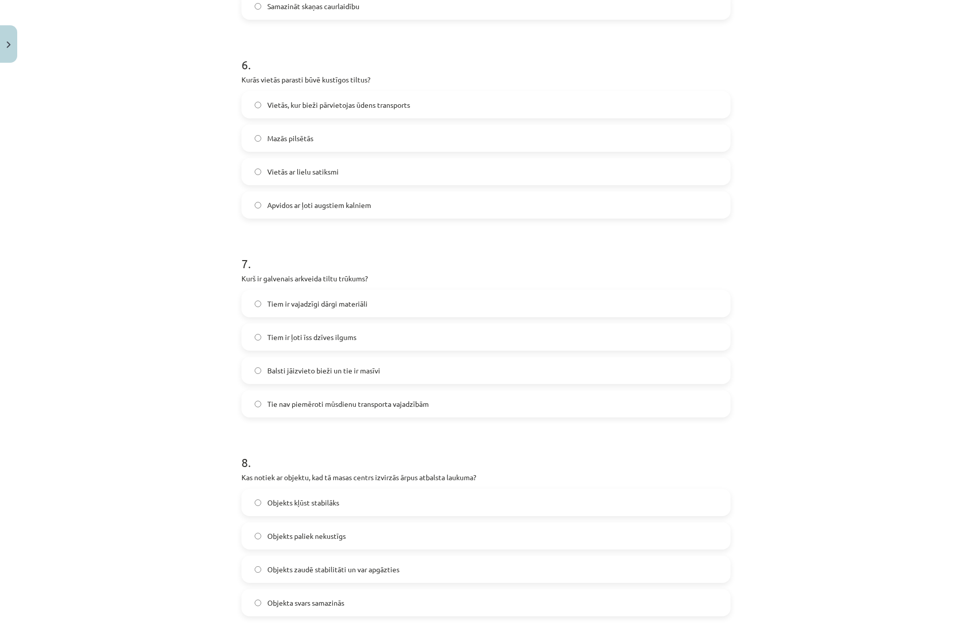
scroll to position [1148, 0]
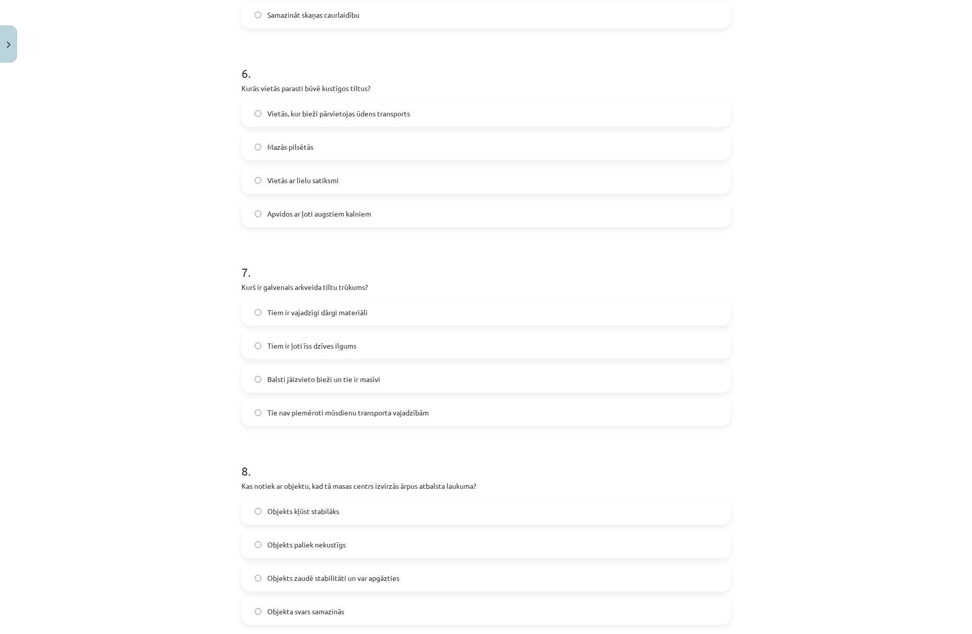
click at [276, 387] on label "Balsti jāizvieto bieži un tie ir masīvi" at bounding box center [485, 378] width 487 height 25
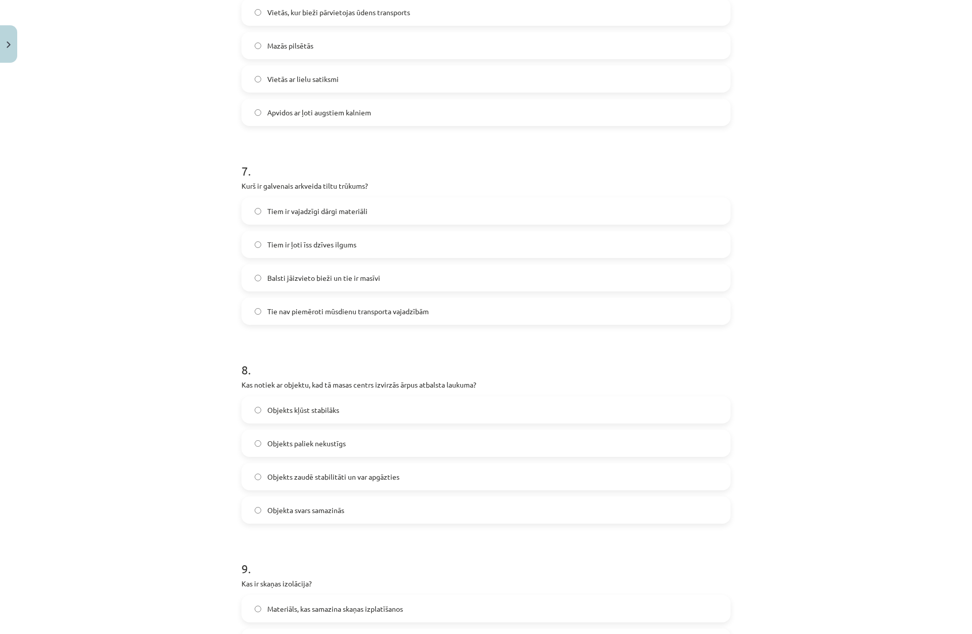
scroll to position [1401, 0]
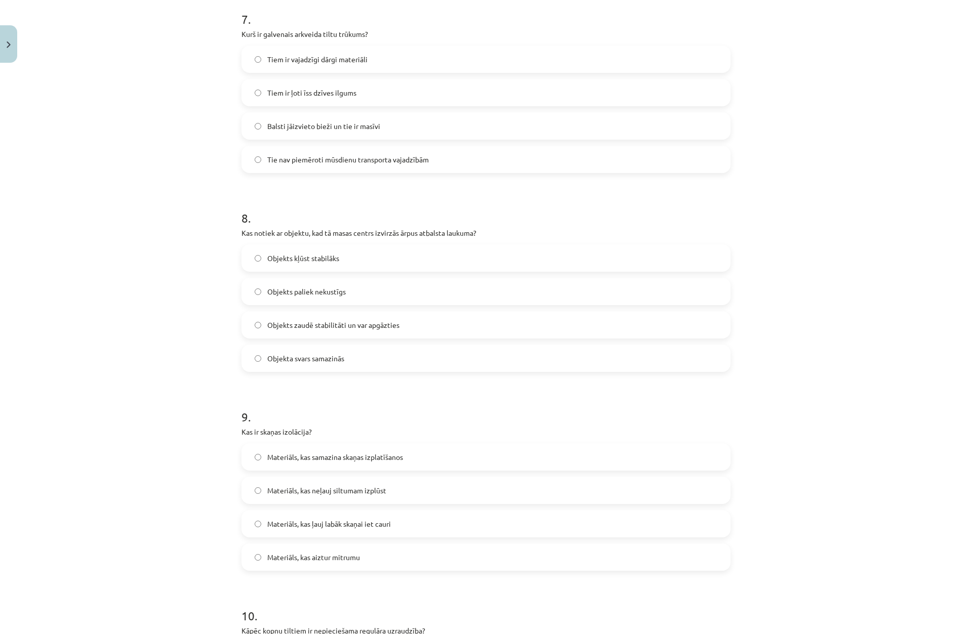
click at [270, 331] on label "Objekts zaudē stabilitāti un var apgāzties" at bounding box center [485, 324] width 487 height 25
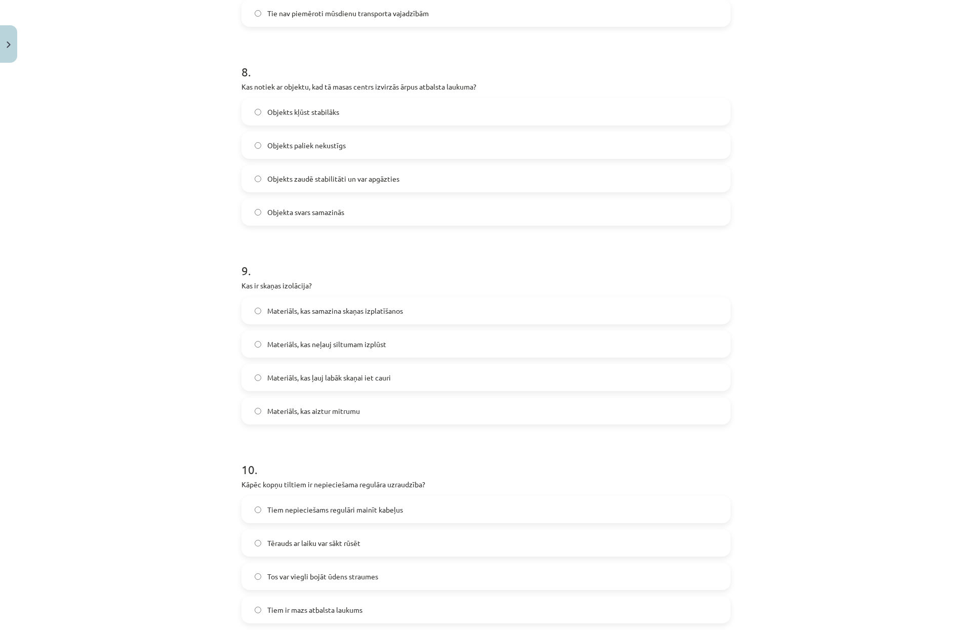
scroll to position [1603, 0]
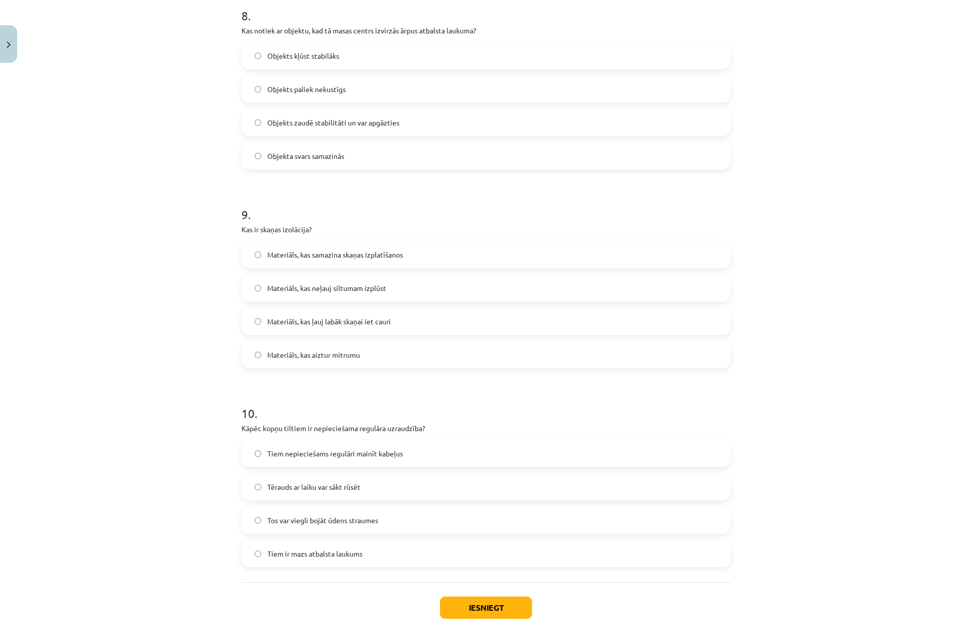
click at [275, 250] on span "Materiāls, kas samazina skaņas izplatīšanos" at bounding box center [335, 255] width 136 height 11
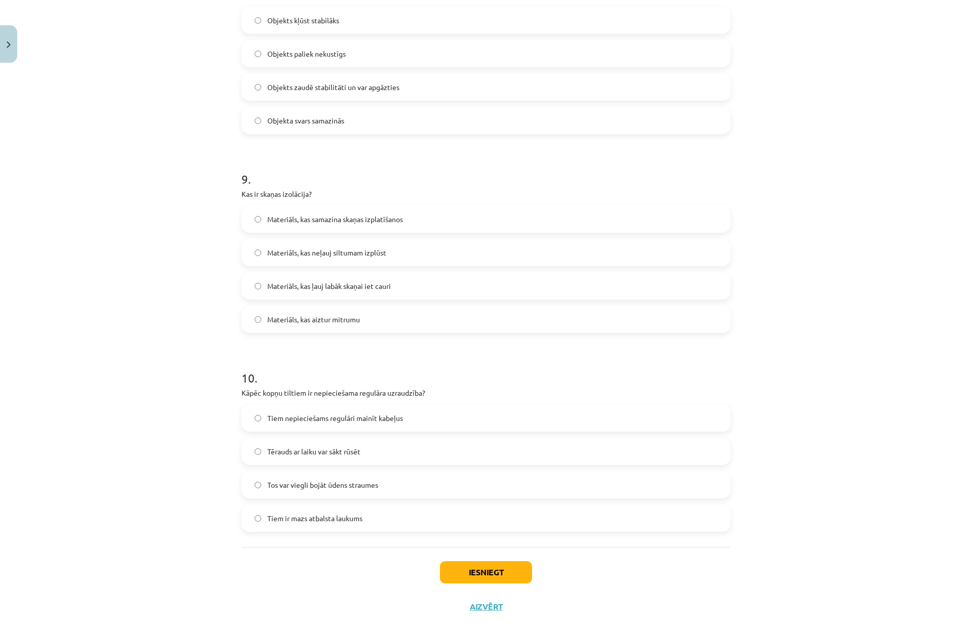
scroll to position [1654, 0]
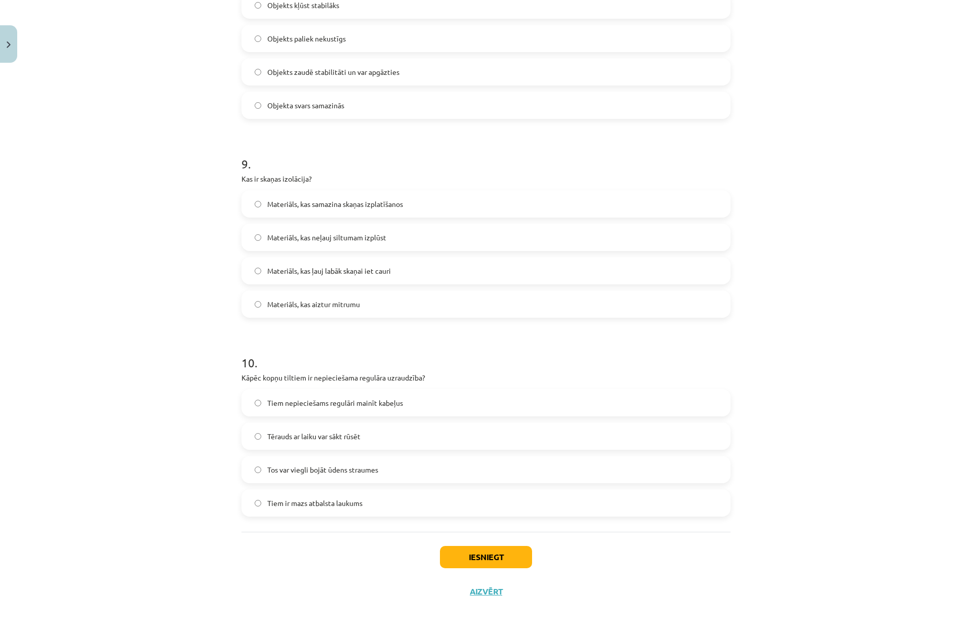
click at [328, 432] on span "Tērauds ar laiku var sākt rūsēt" at bounding box center [313, 436] width 93 height 11
click at [488, 557] on button "Iesniegt" at bounding box center [486, 557] width 92 height 22
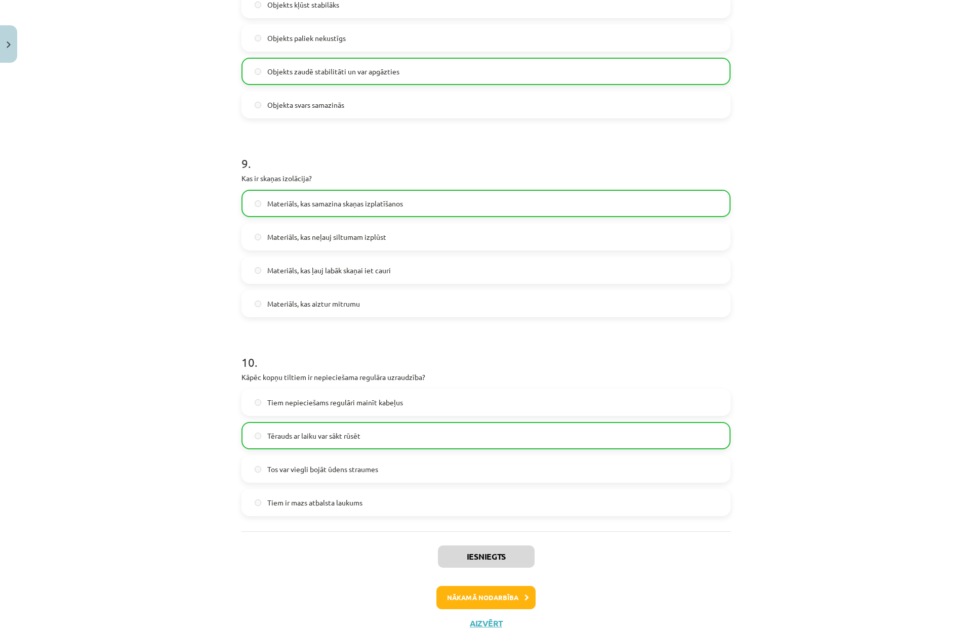
scroll to position [1686, 0]
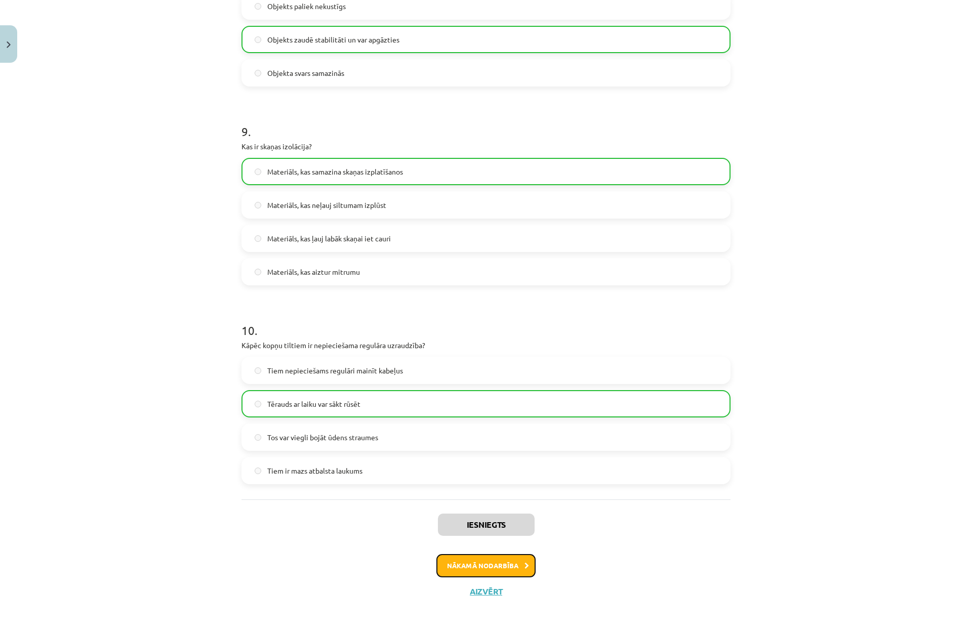
click at [470, 565] on button "Nākamā nodarbība" at bounding box center [485, 565] width 99 height 23
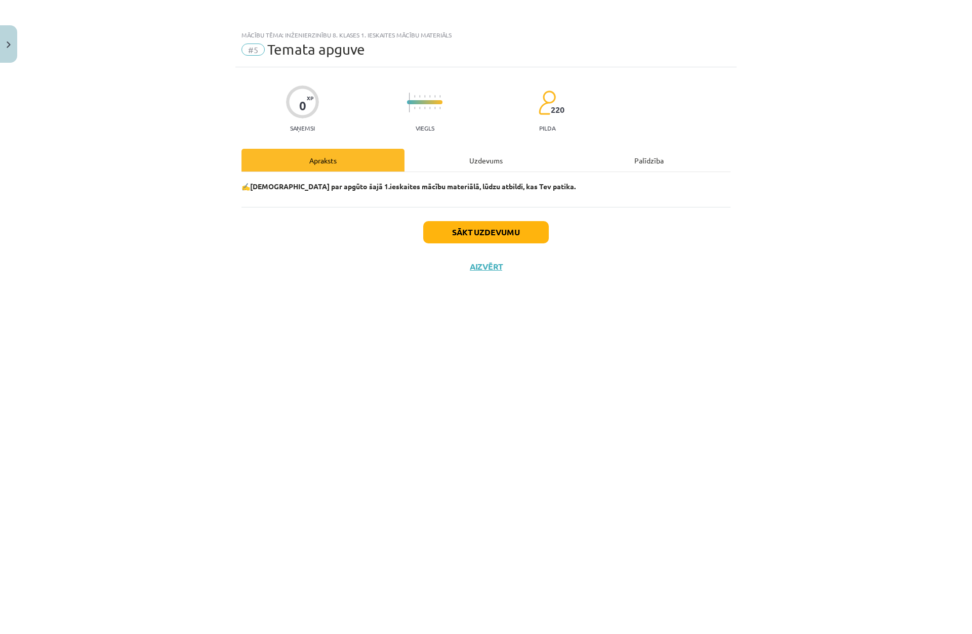
scroll to position [0, 0]
click at [472, 234] on button "Sākt uzdevumu" at bounding box center [486, 232] width 126 height 22
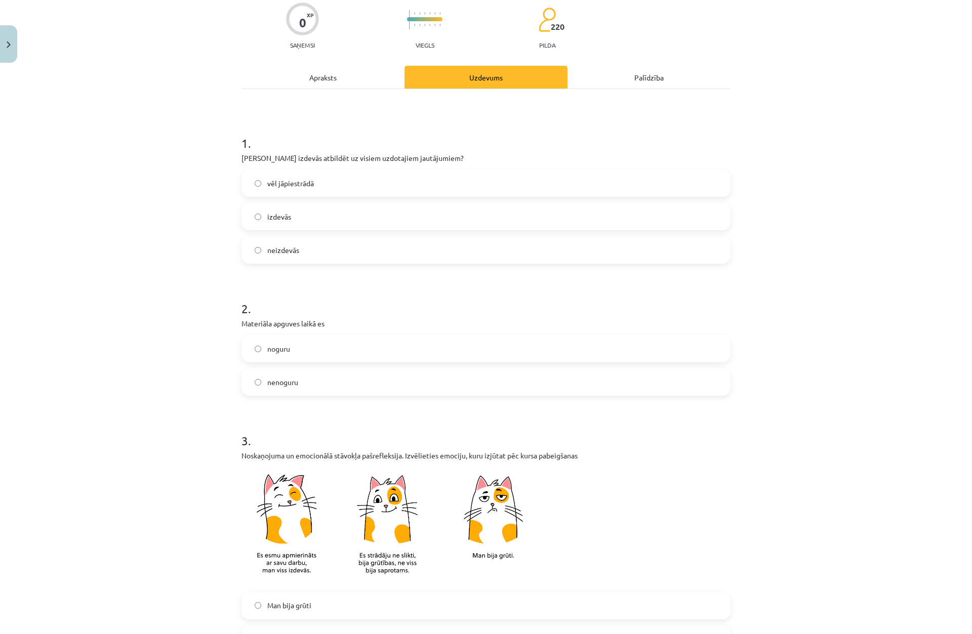
scroll to position [101, 0]
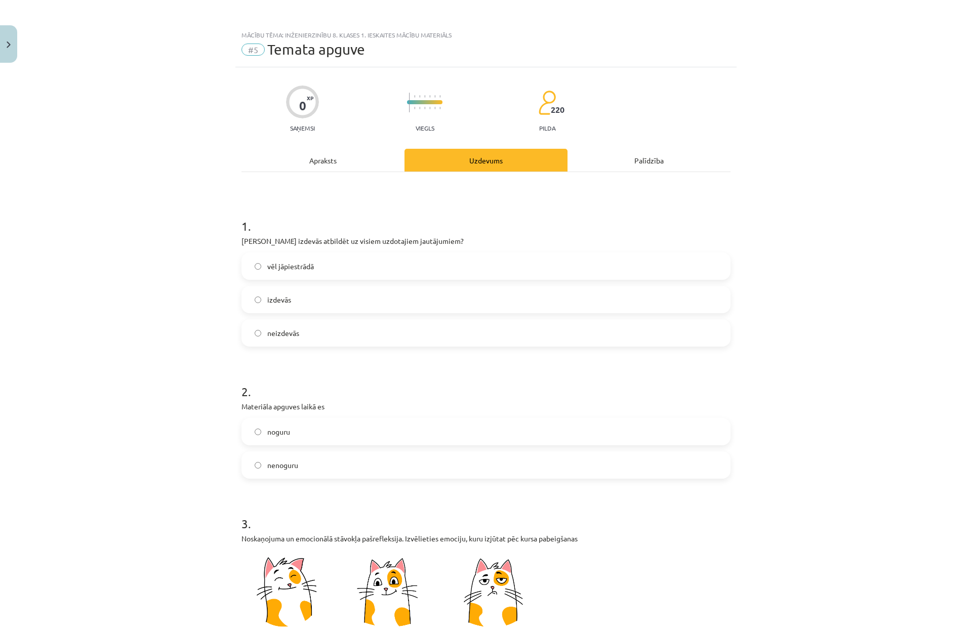
click at [256, 296] on label "izdevās" at bounding box center [485, 299] width 487 height 25
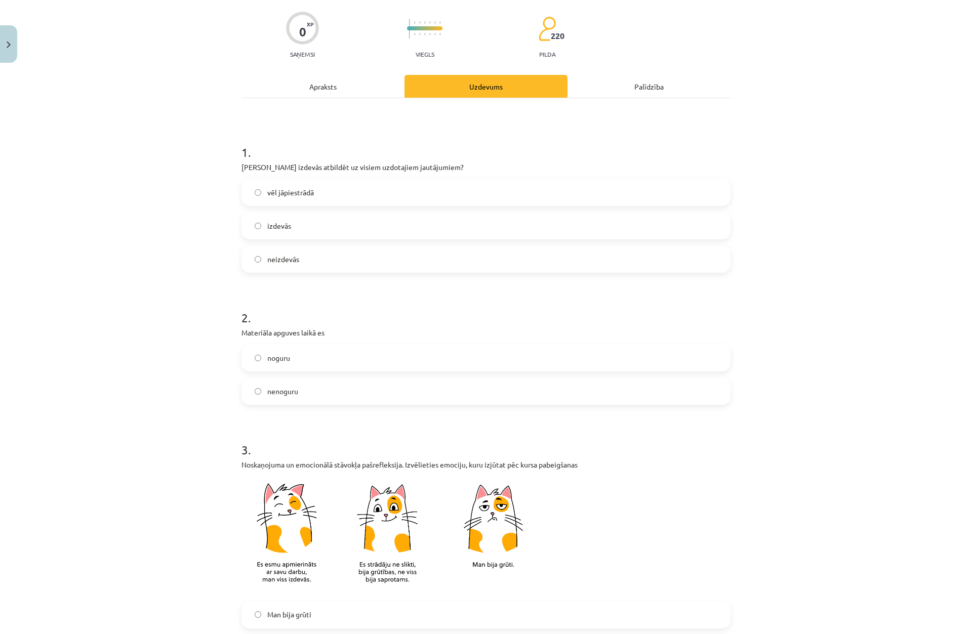
scroll to position [101, 0]
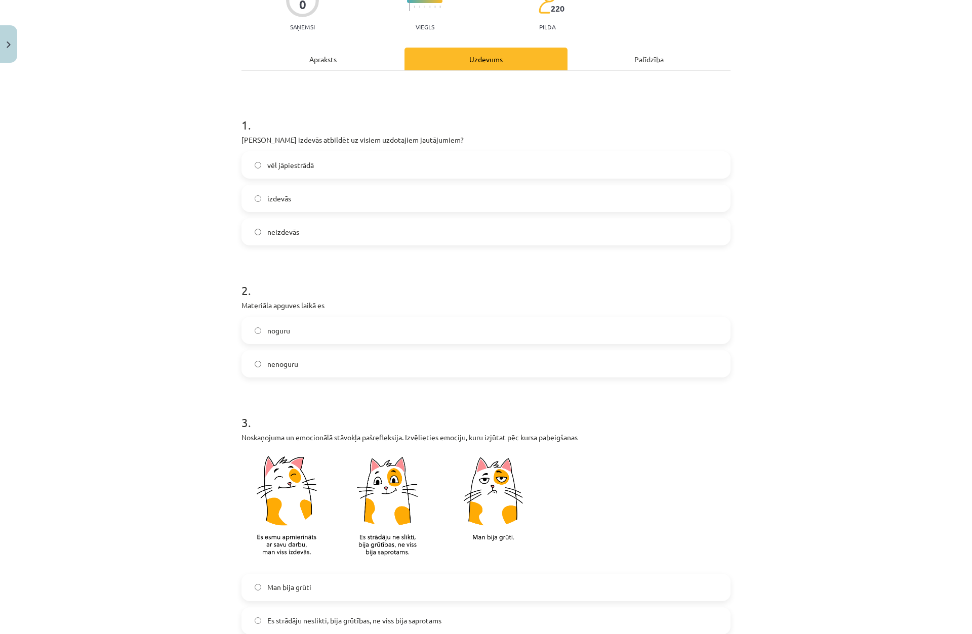
click at [267, 365] on span "nenoguru" at bounding box center [282, 364] width 31 height 11
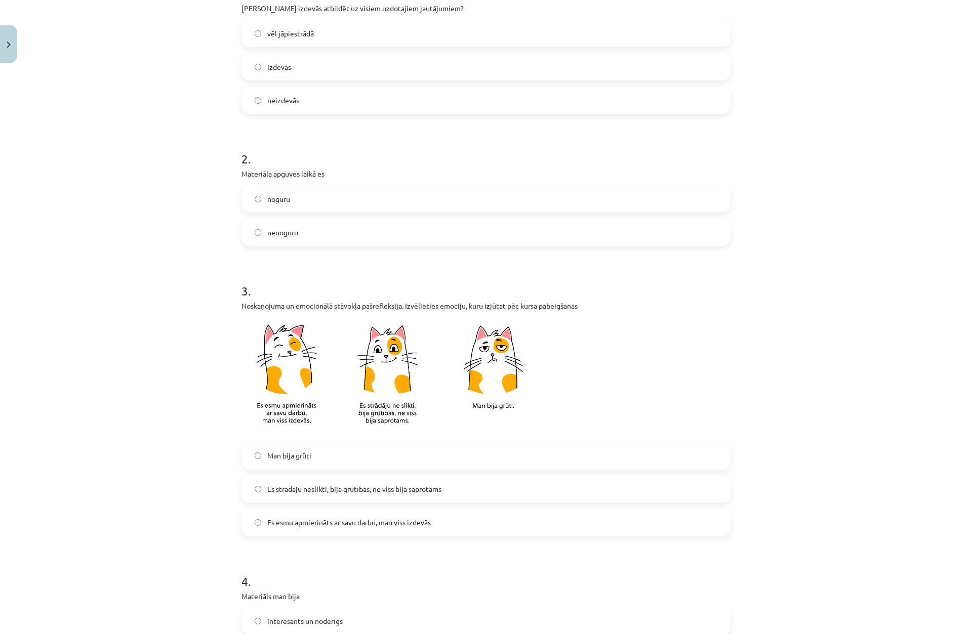
scroll to position [253, 0]
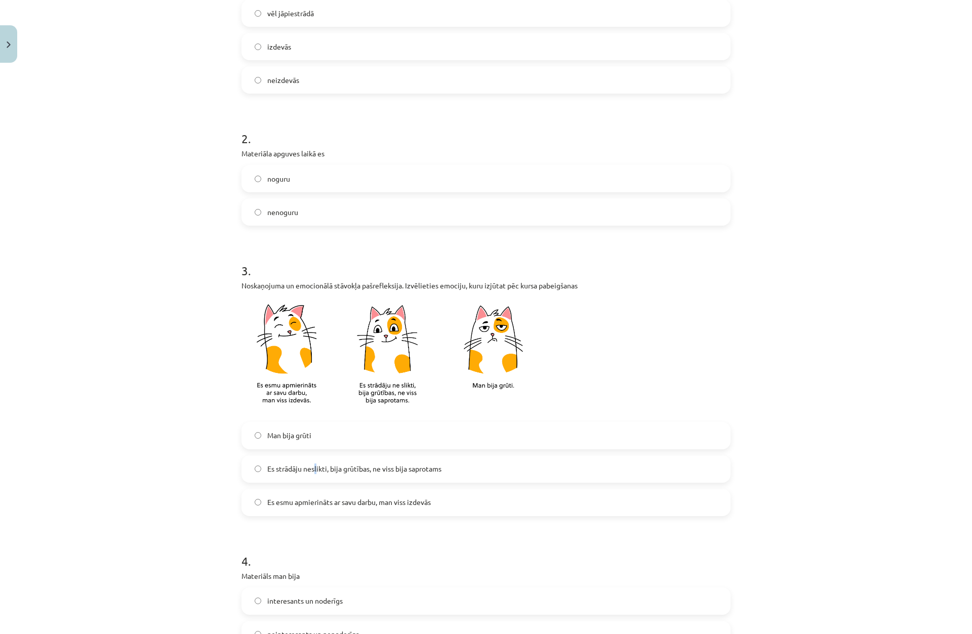
drag, startPoint x: 312, startPoint y: 469, endPoint x: 311, endPoint y: 482, distance: 12.7
click at [311, 482] on div "Es strādāju neslikti, bija grūtības, ne viss bija saprotams" at bounding box center [485, 469] width 489 height 27
click at [312, 498] on span "Es esmu apmierināts ar savu darbu, man viss izdevās" at bounding box center [349, 502] width 164 height 11
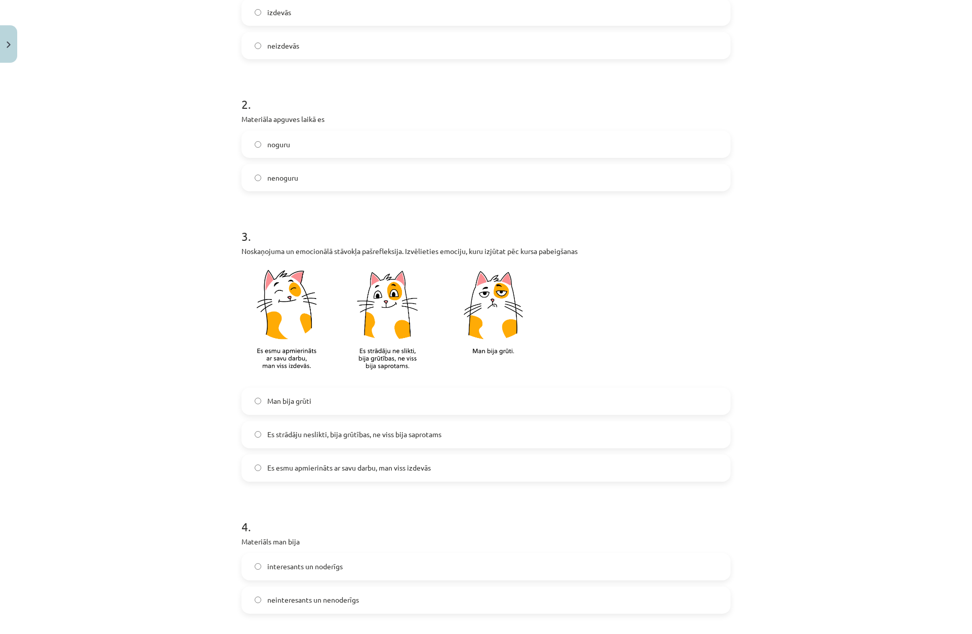
scroll to position [304, 0]
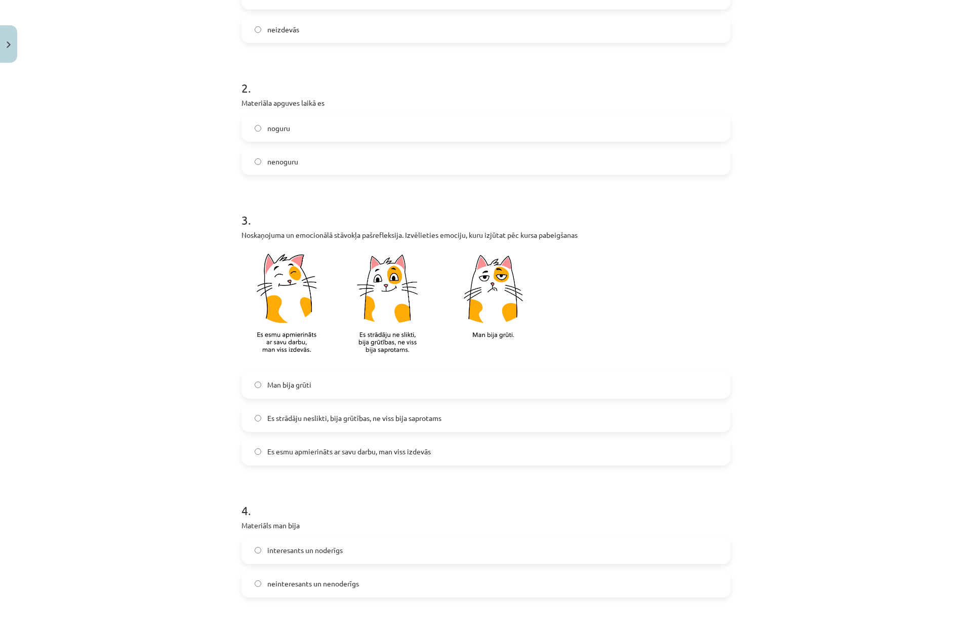
drag, startPoint x: 320, startPoint y: 411, endPoint x: 314, endPoint y: 402, distance: 10.7
click at [319, 412] on label "Es strādāju neslikti, bija grūtības, ne viss bija saprotams" at bounding box center [485, 418] width 487 height 25
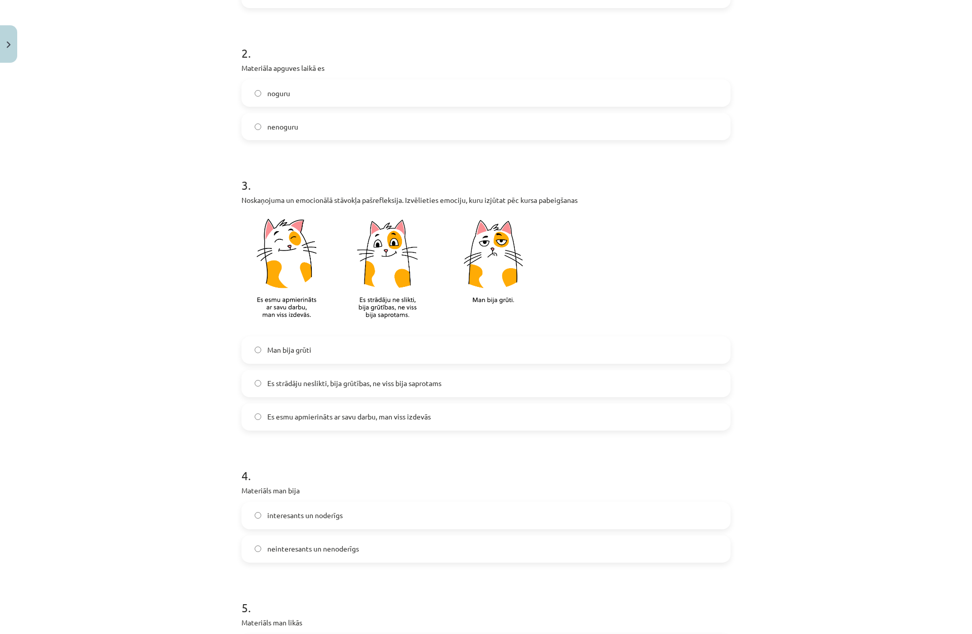
scroll to position [354, 0]
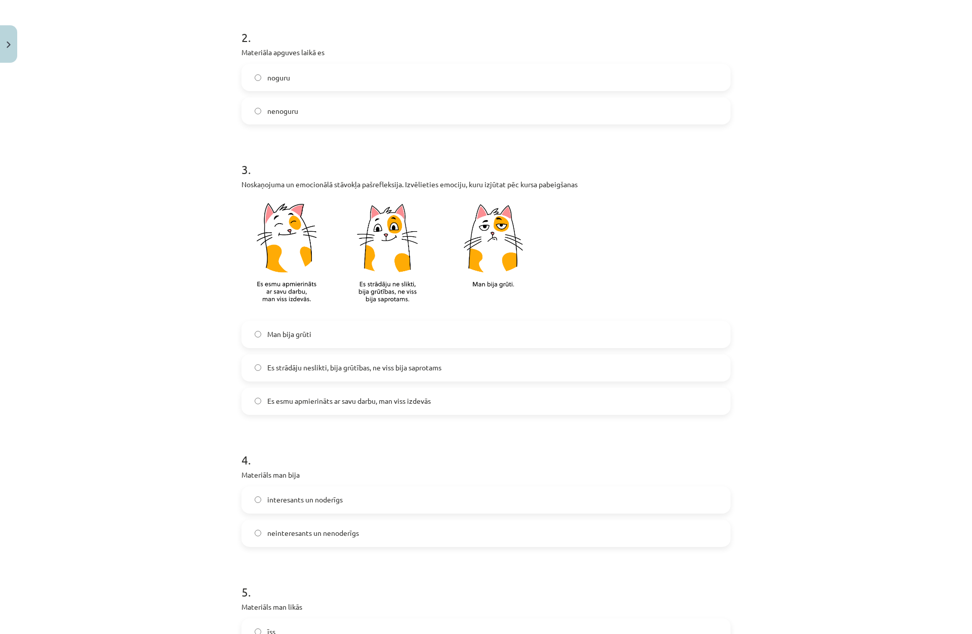
click at [283, 399] on span "Es esmu apmierināts ar savu darbu, man viss izdevās" at bounding box center [349, 401] width 164 height 11
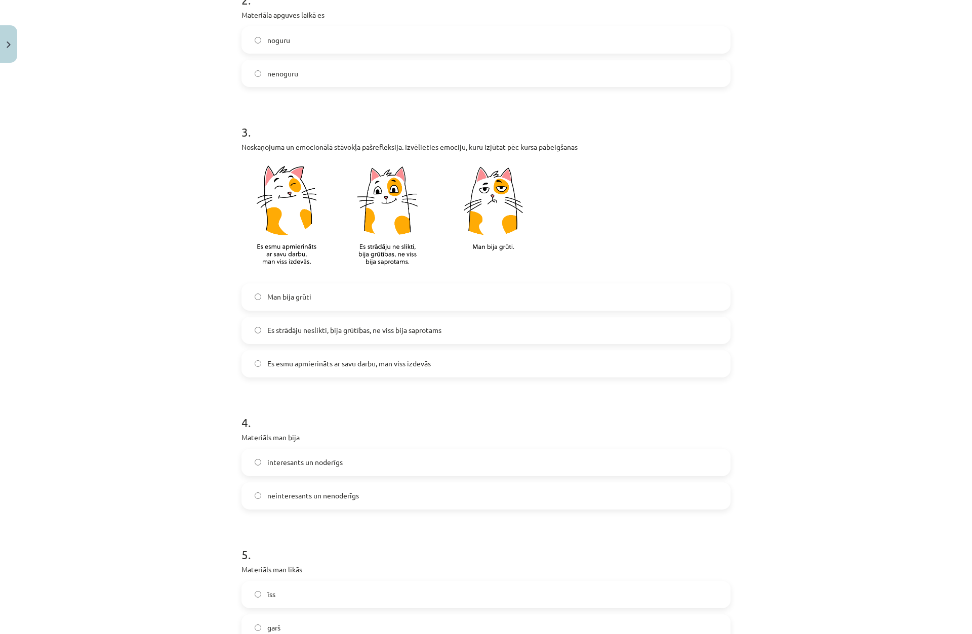
scroll to position [456, 0]
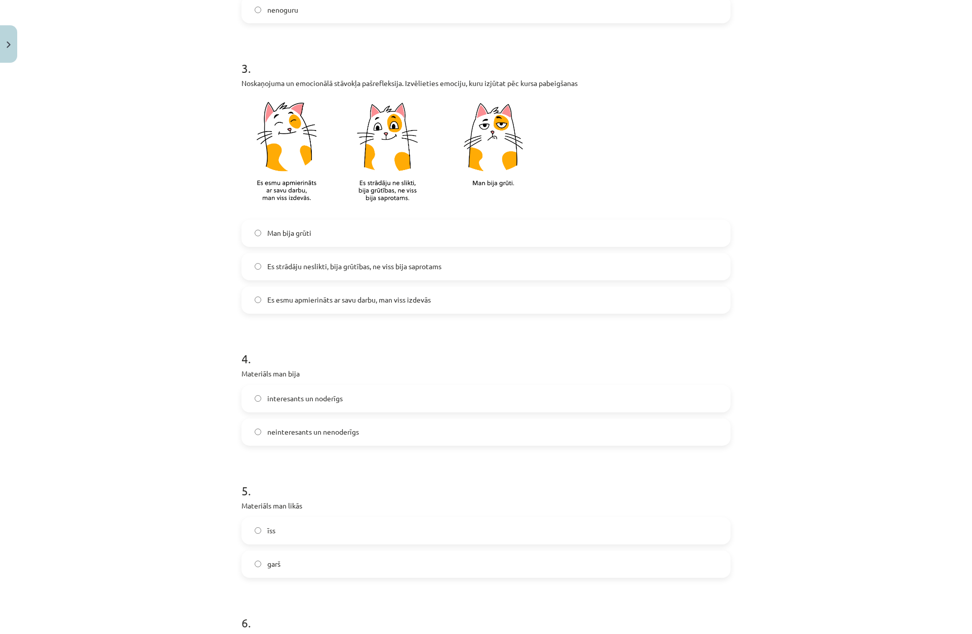
click at [281, 395] on span "interesants un noderīgs" at bounding box center [304, 398] width 75 height 11
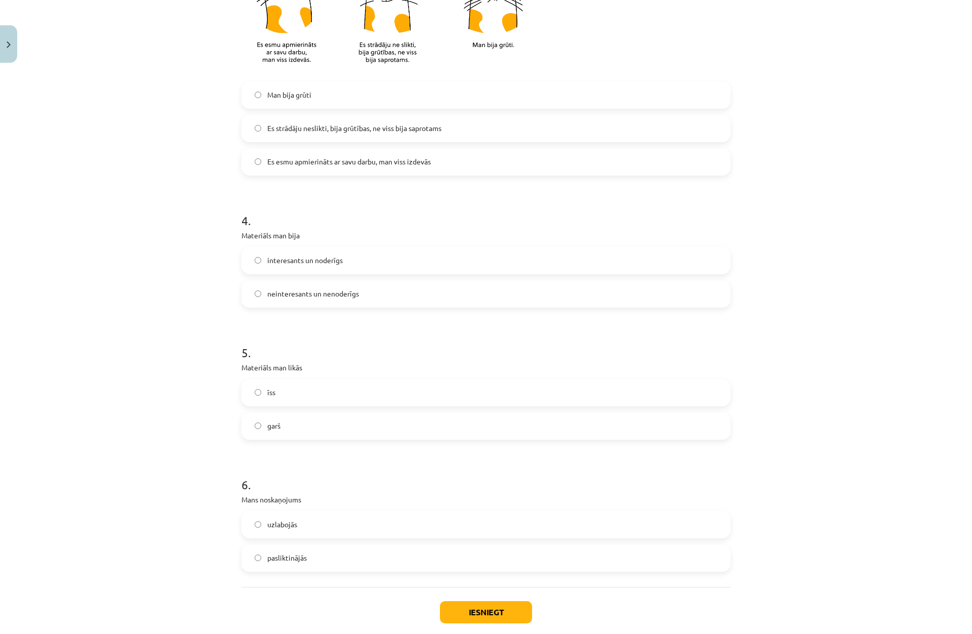
scroll to position [607, 0]
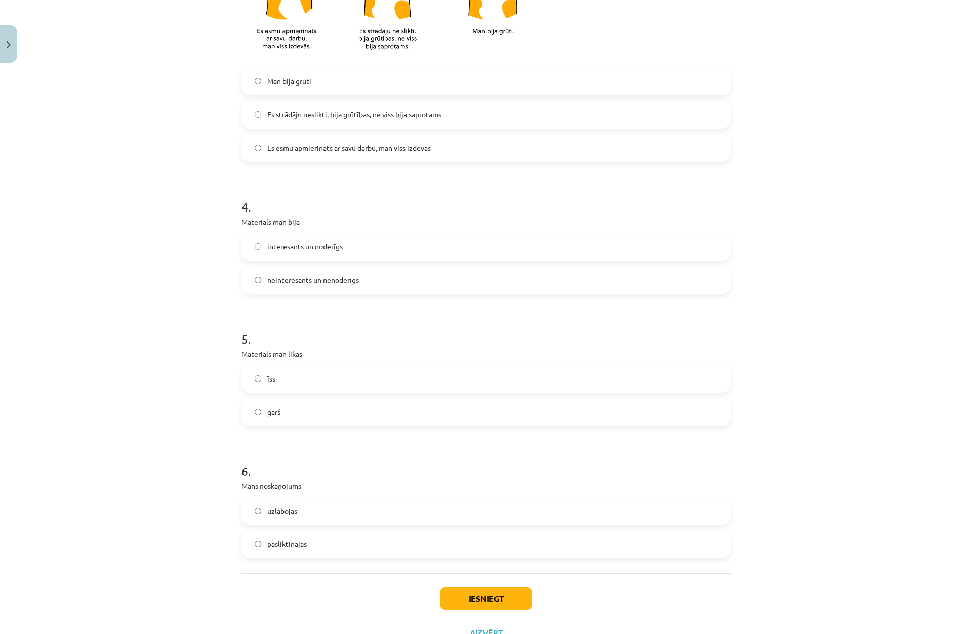
click at [269, 379] on span "īss" at bounding box center [271, 379] width 8 height 11
click at [272, 425] on div "garš" at bounding box center [485, 412] width 489 height 27
click at [273, 420] on label "garš" at bounding box center [485, 412] width 487 height 25
click at [482, 603] on button "Iesniegt" at bounding box center [486, 599] width 92 height 22
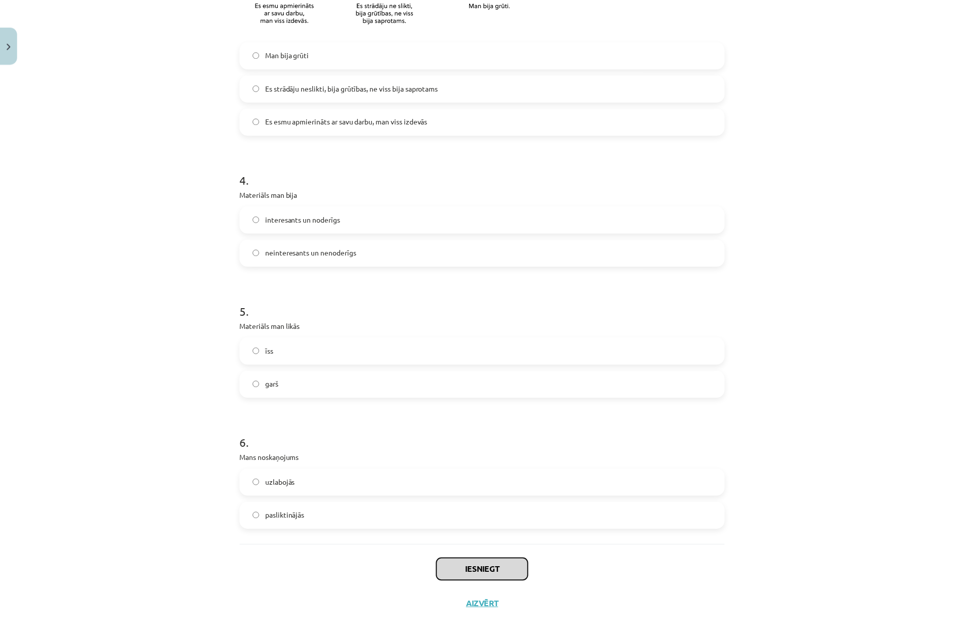
scroll to position [649, 0]
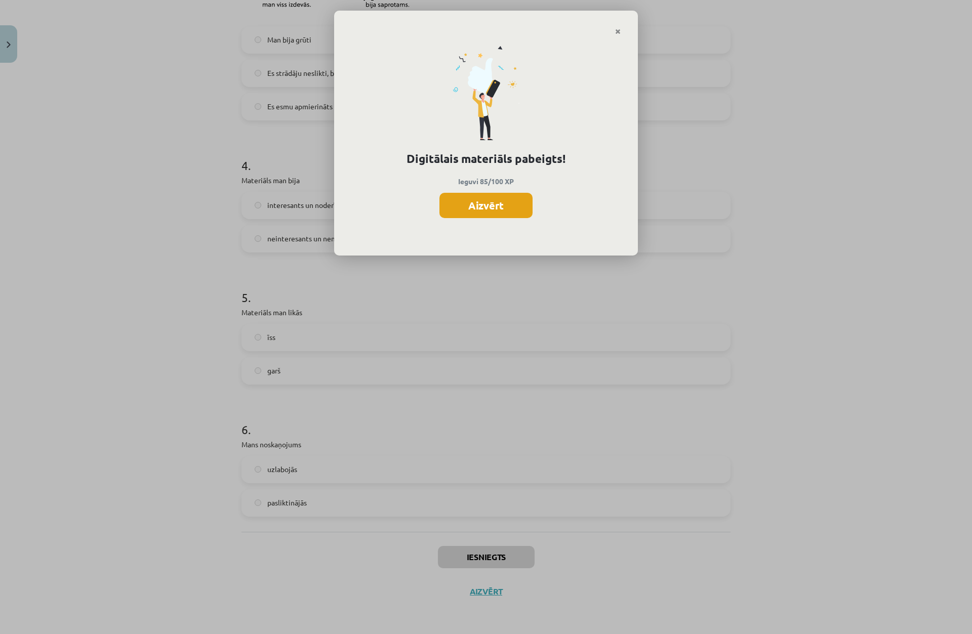
click at [523, 201] on button "Aizvērt" at bounding box center [485, 205] width 93 height 25
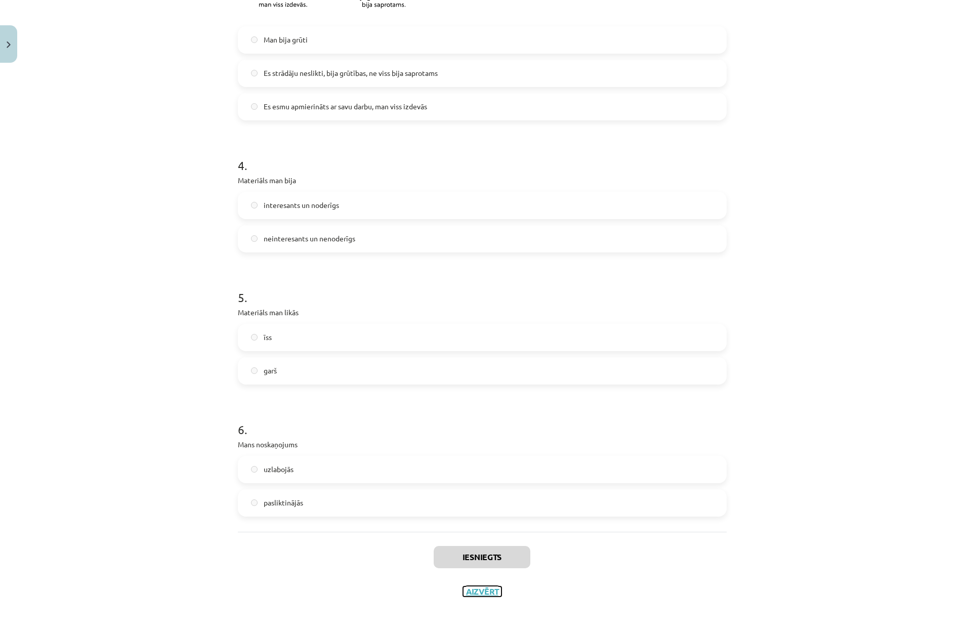
click at [472, 589] on button "Aizvērt" at bounding box center [482, 592] width 38 height 10
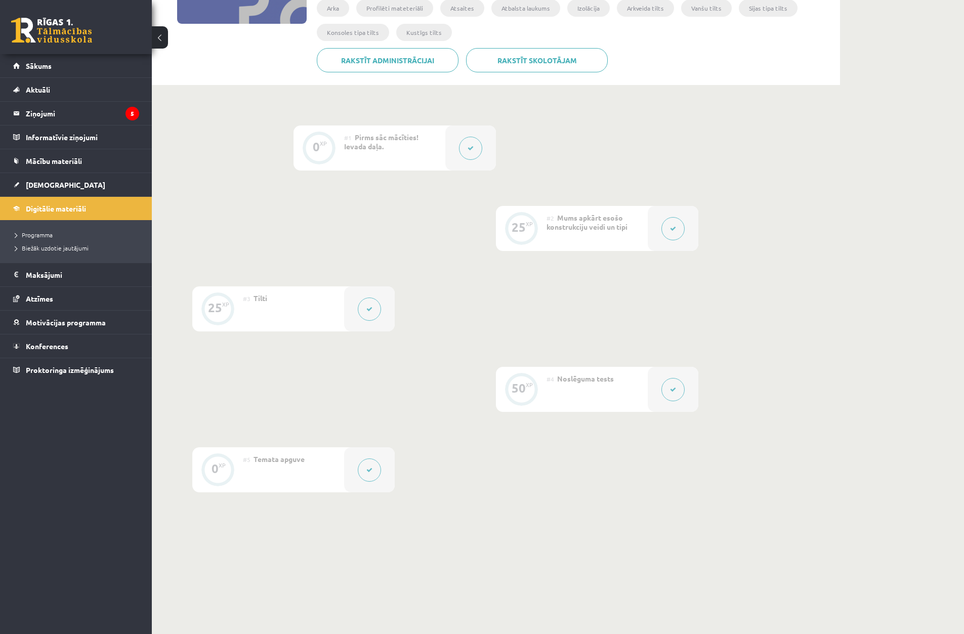
scroll to position [219, 0]
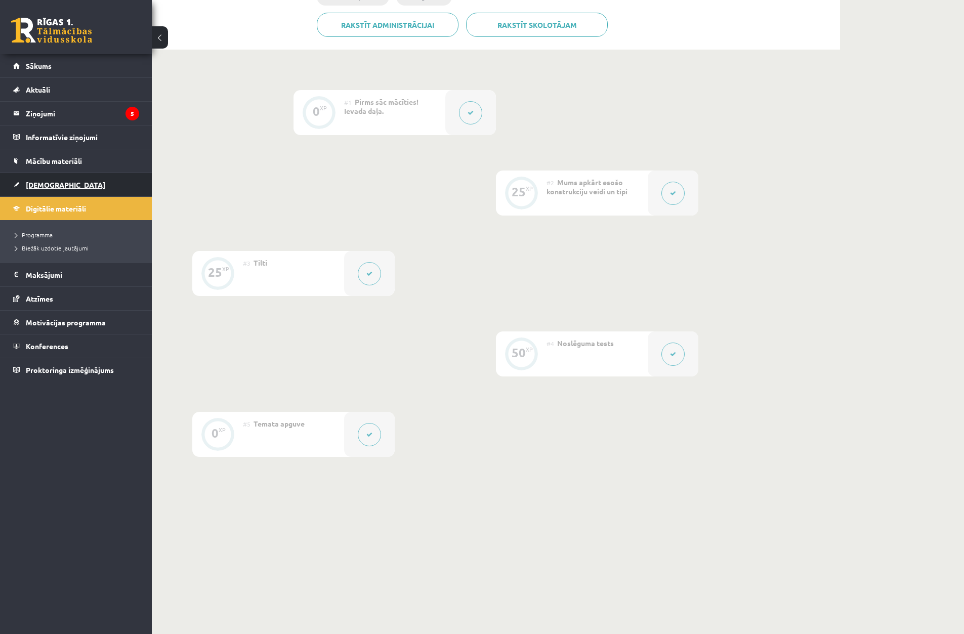
click at [112, 178] on link "[DEMOGRAPHIC_DATA]" at bounding box center [76, 184] width 126 height 23
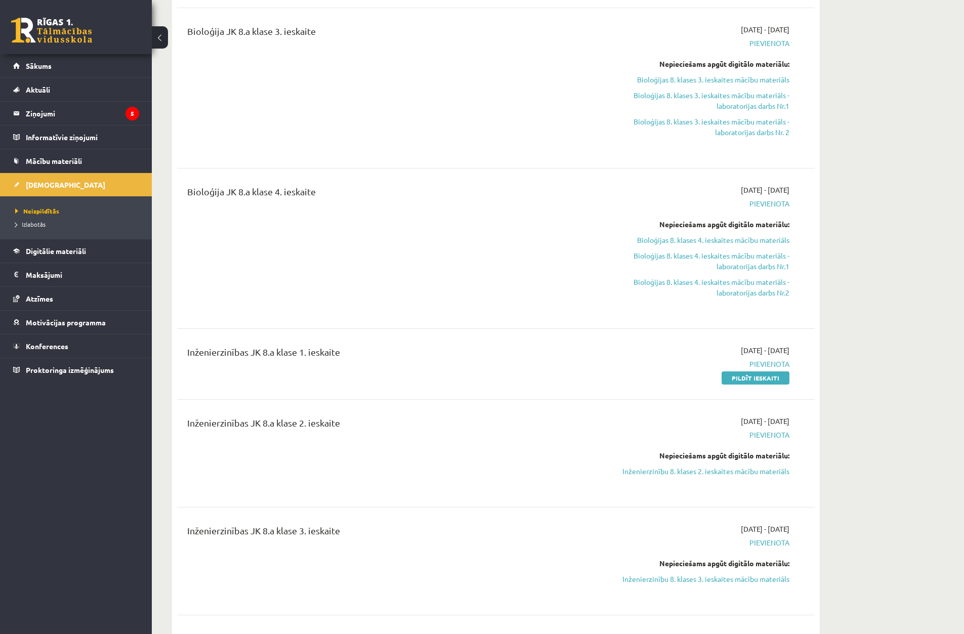
scroll to position [506, 0]
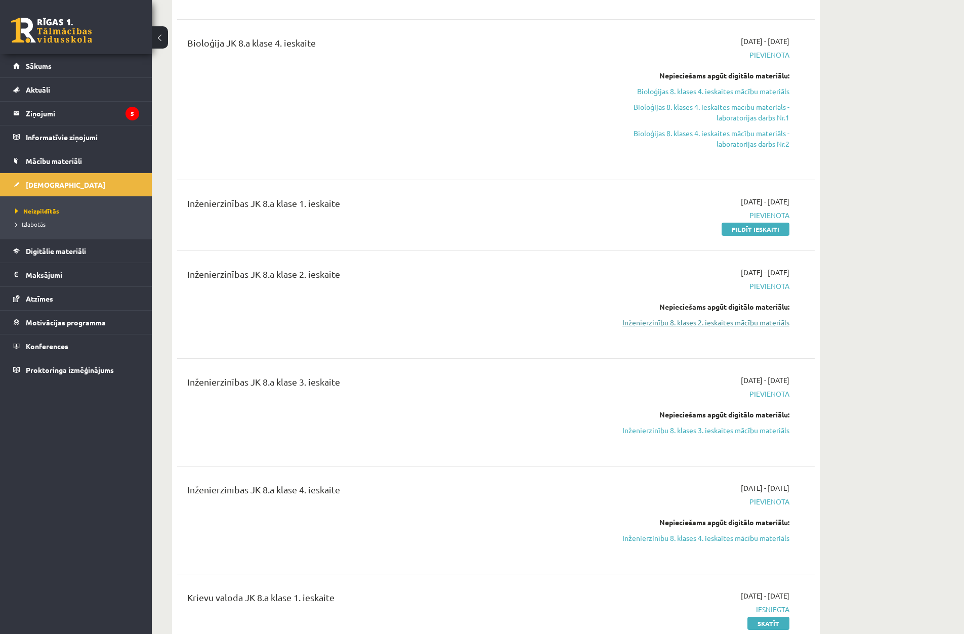
click at [652, 326] on link "Inženierzinību 8. klases 2. ieskaites mācību materiāls" at bounding box center [694, 322] width 191 height 11
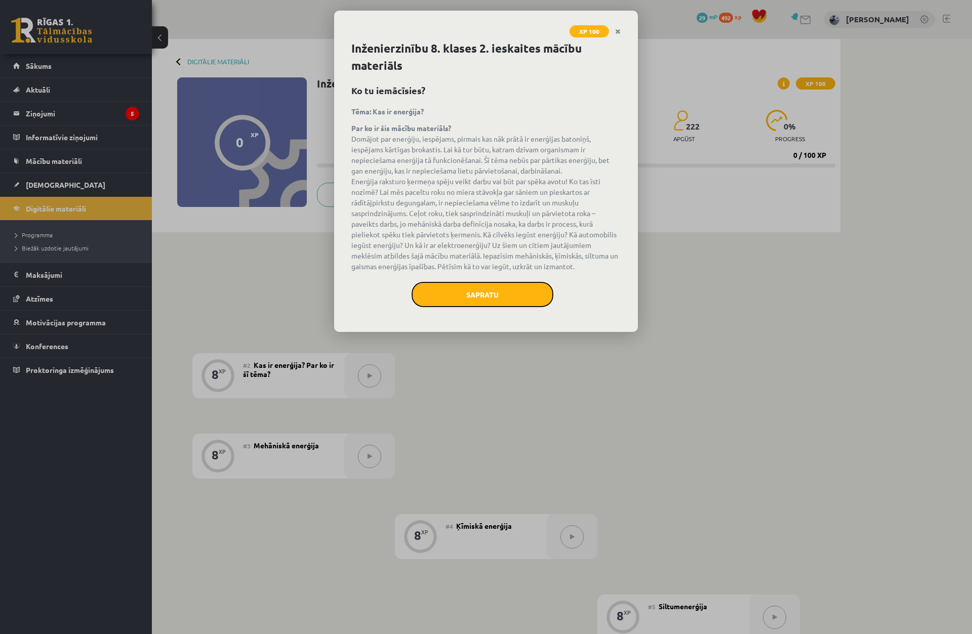
drag, startPoint x: 501, startPoint y: 305, endPoint x: 516, endPoint y: 314, distance: 18.1
click at [501, 305] on button "Sapratu" at bounding box center [483, 294] width 142 height 25
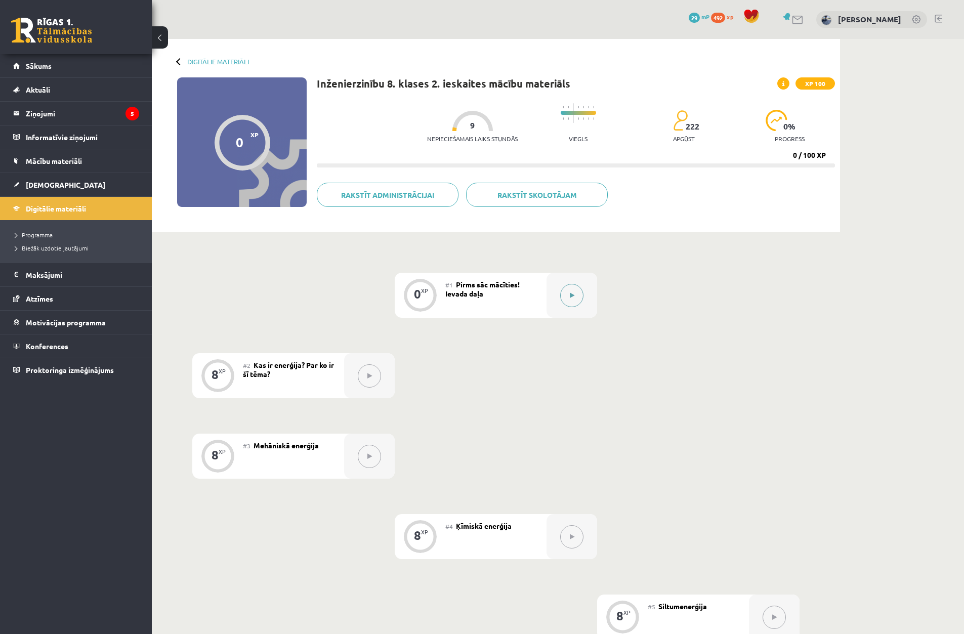
click at [570, 296] on icon at bounding box center [572, 296] width 5 height 6
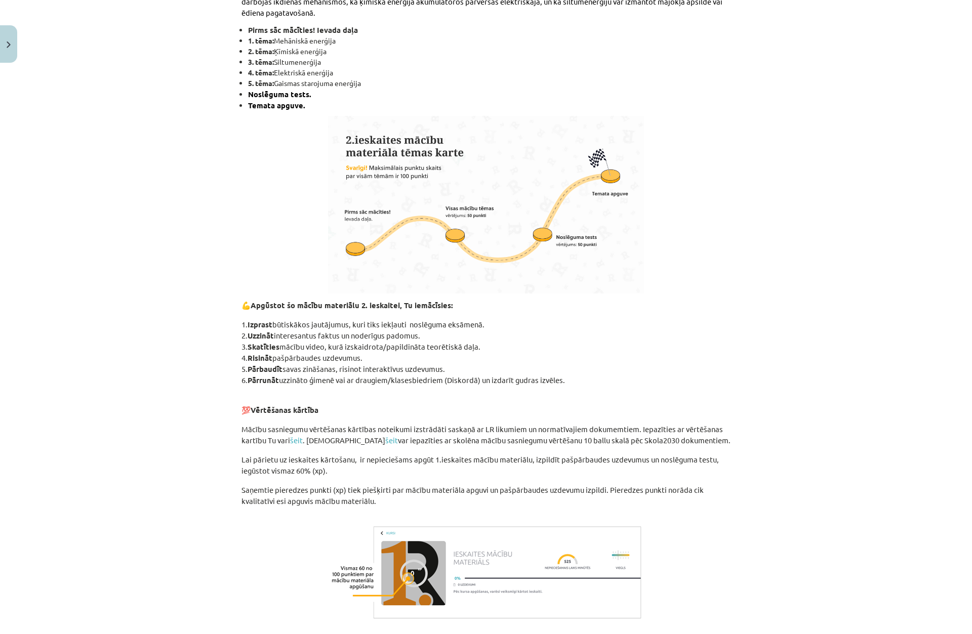
scroll to position [426, 0]
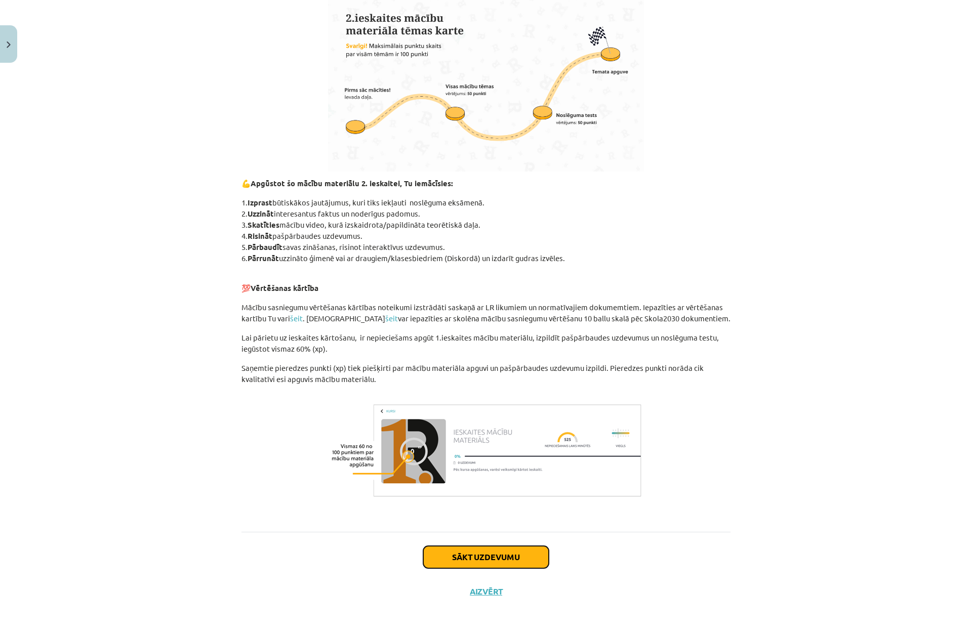
click at [529, 558] on button "Sākt uzdevumu" at bounding box center [486, 557] width 126 height 22
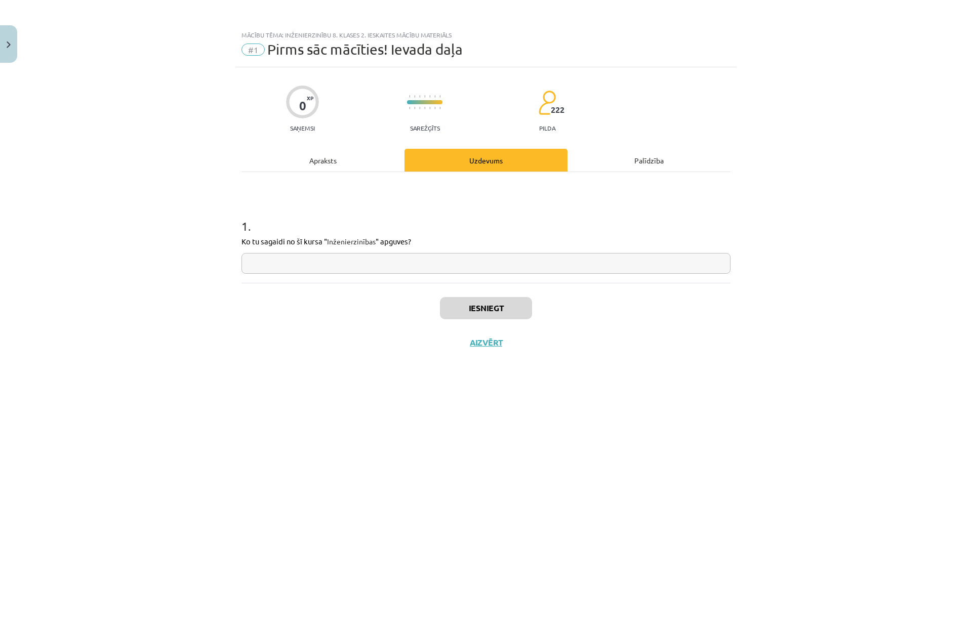
scroll to position [0, 0]
click at [419, 267] on input "text" at bounding box center [485, 263] width 489 height 21
type input "*"
type input "******"
click at [468, 295] on div "Iesniegt Aizvērt" at bounding box center [485, 318] width 489 height 71
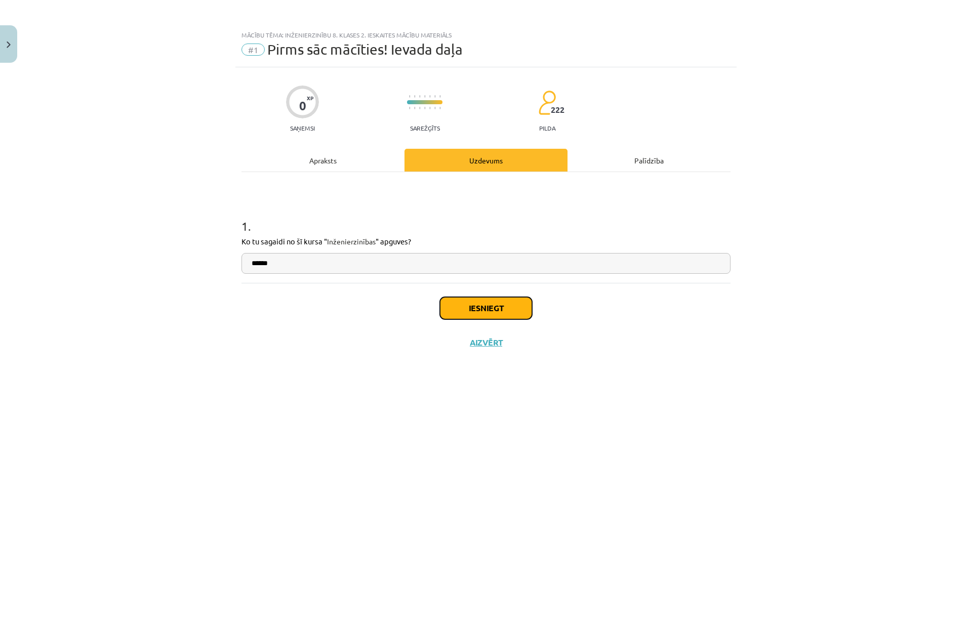
drag, startPoint x: 479, startPoint y: 303, endPoint x: 480, endPoint y: 293, distance: 10.2
click at [479, 304] on button "Iesniegt" at bounding box center [486, 308] width 92 height 22
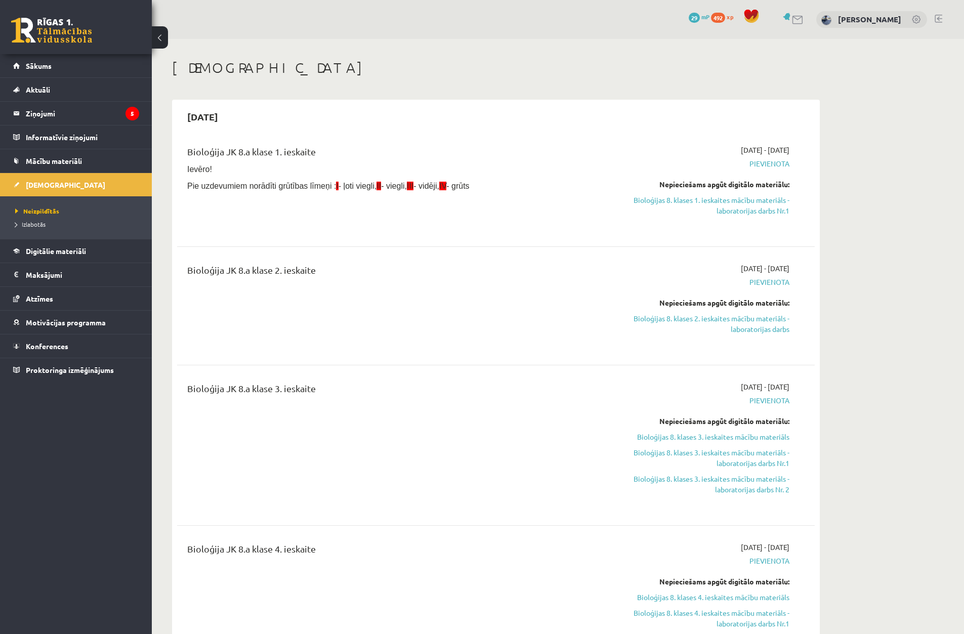
scroll to position [506, 0]
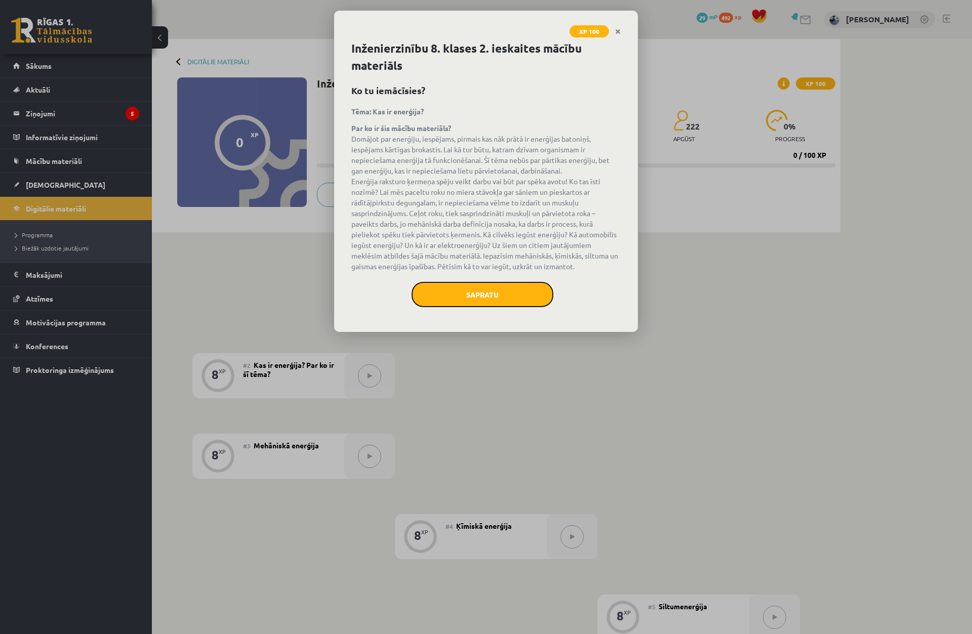
click at [448, 290] on button "Sapratu" at bounding box center [483, 294] width 142 height 25
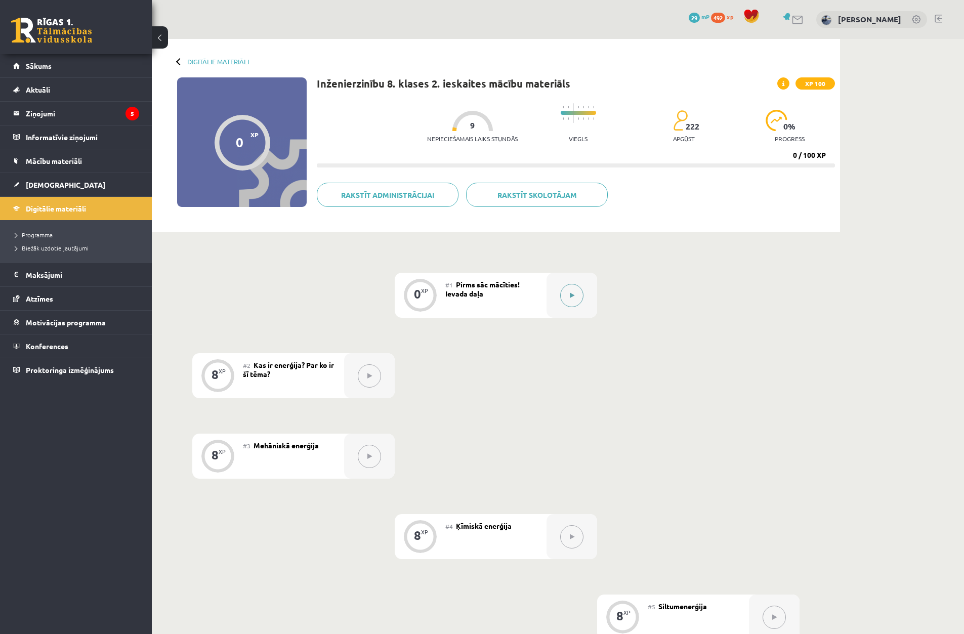
click at [580, 300] on button at bounding box center [571, 295] width 23 height 23
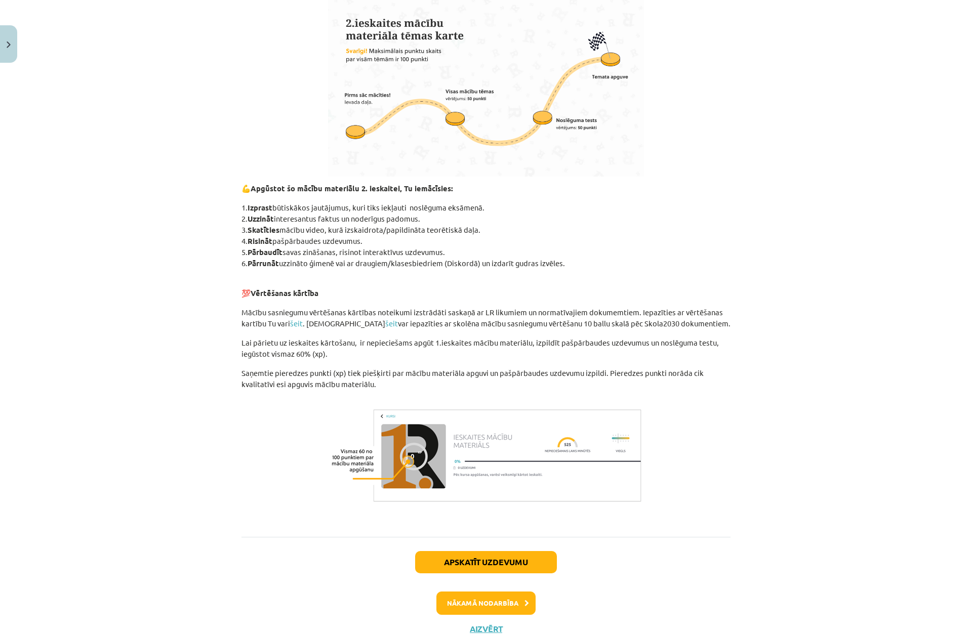
scroll to position [458, 0]
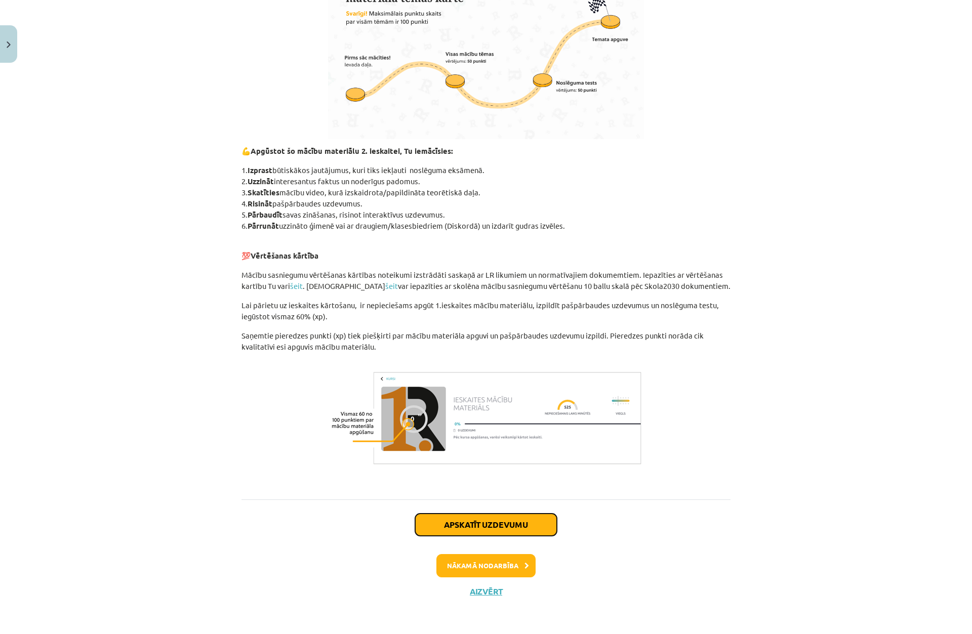
click at [492, 517] on button "Apskatīt uzdevumu" at bounding box center [486, 525] width 142 height 22
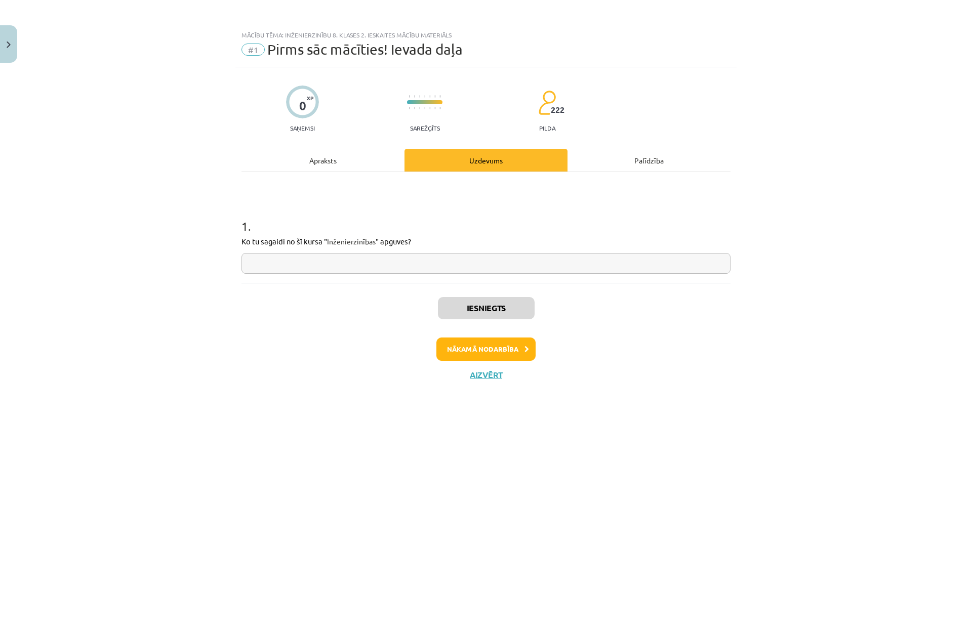
click at [470, 274] on div "1 . Ko tu sagaidi no šī kursa " Inženierzinības " apguves?" at bounding box center [485, 227] width 489 height 111
click at [494, 354] on button "Nākamā nodarbība" at bounding box center [485, 349] width 99 height 23
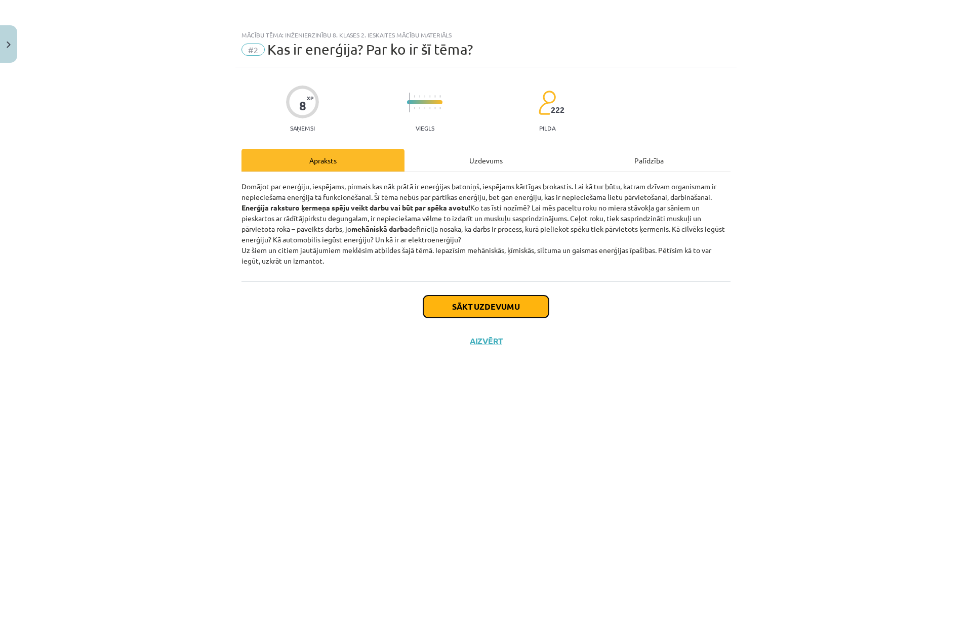
click at [462, 306] on button "Sākt uzdevumu" at bounding box center [486, 307] width 126 height 22
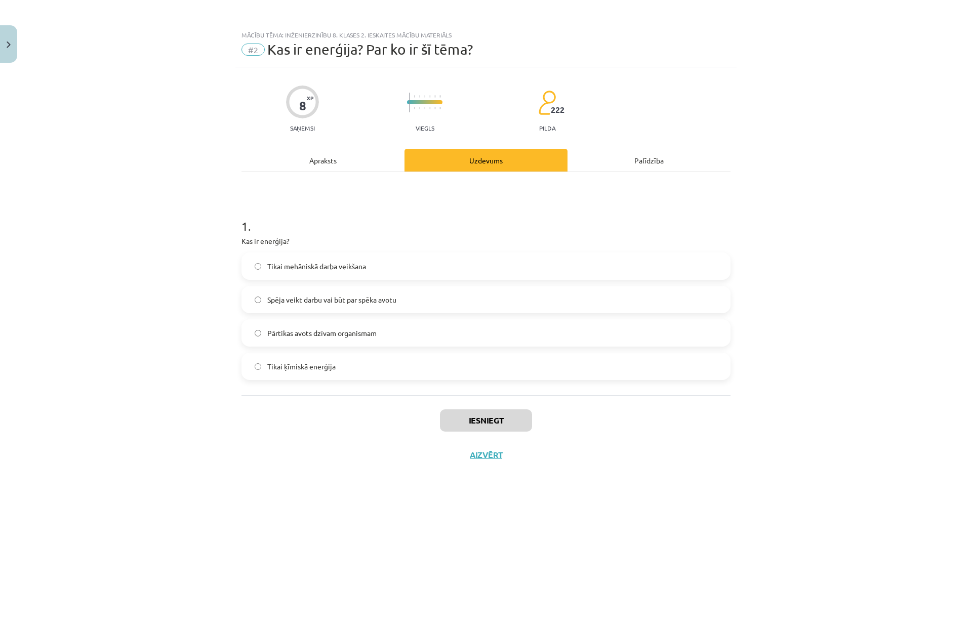
click at [275, 296] on span "Spēja veikt darbu vai būt par spēka avotu" at bounding box center [331, 300] width 129 height 11
click at [454, 422] on button "Iesniegt" at bounding box center [486, 421] width 92 height 22
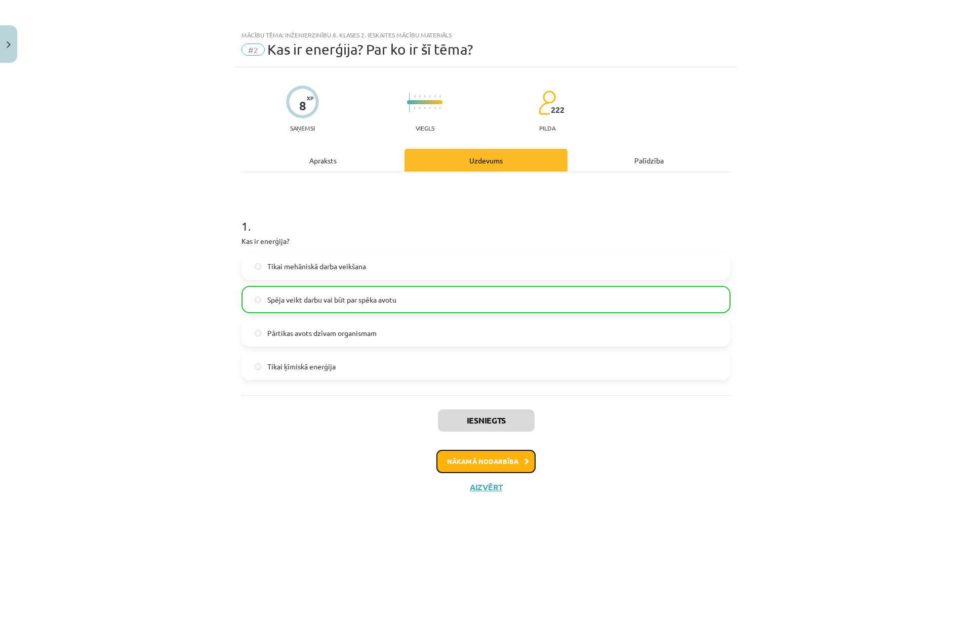
click at [483, 461] on button "Nākamā nodarbība" at bounding box center [485, 461] width 99 height 23
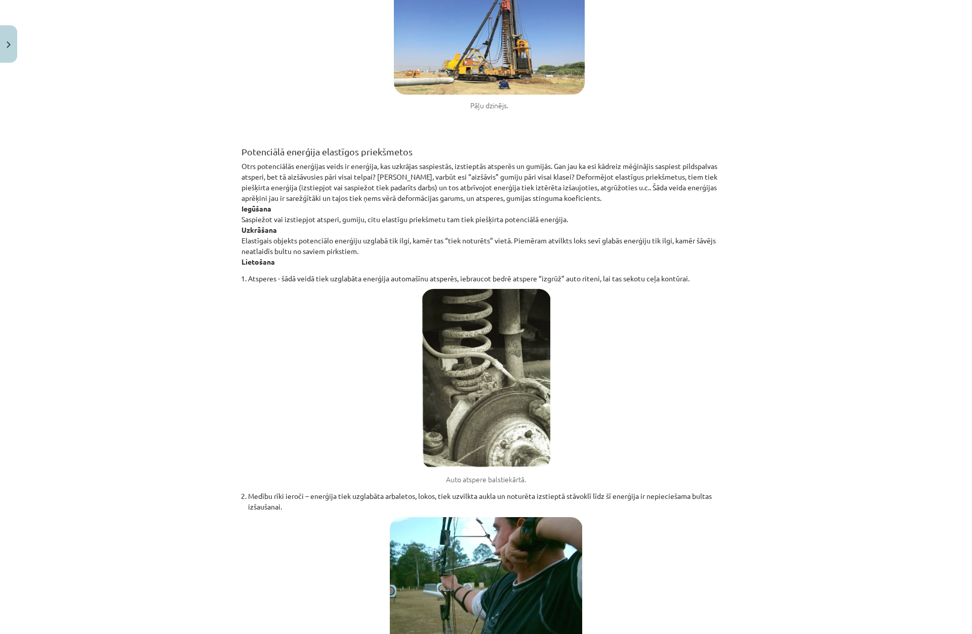
scroll to position [2252, 0]
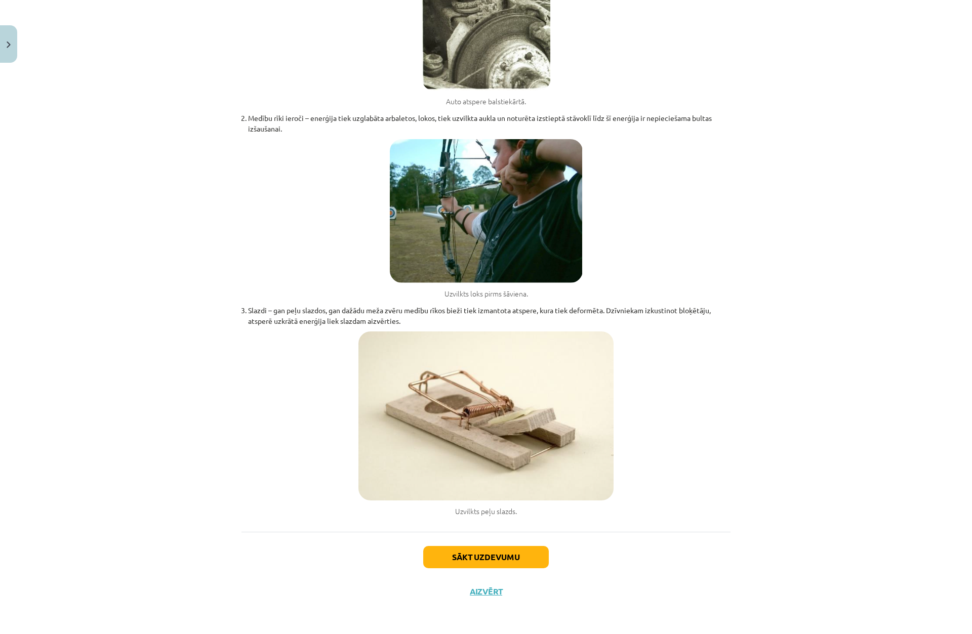
click at [505, 545] on div "Sākt uzdevumu Aizvērt" at bounding box center [485, 567] width 489 height 71
click at [502, 549] on button "Sākt uzdevumu" at bounding box center [486, 557] width 126 height 22
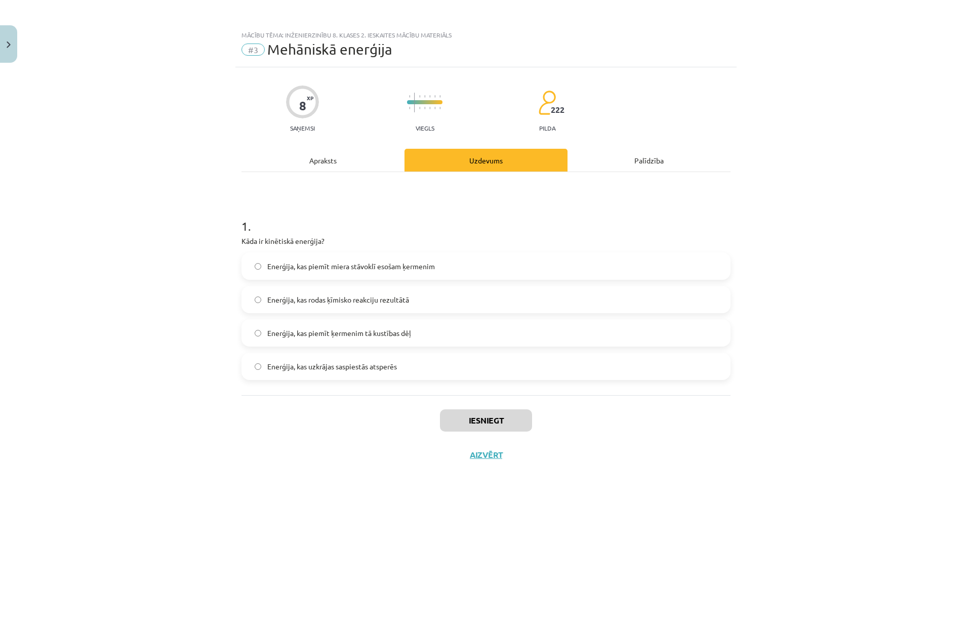
click at [320, 336] on span "Enerģija, kas piemīt ķermenim tā kustības dēļ" at bounding box center [339, 333] width 144 height 11
click at [457, 428] on button "Iesniegt" at bounding box center [486, 421] width 92 height 22
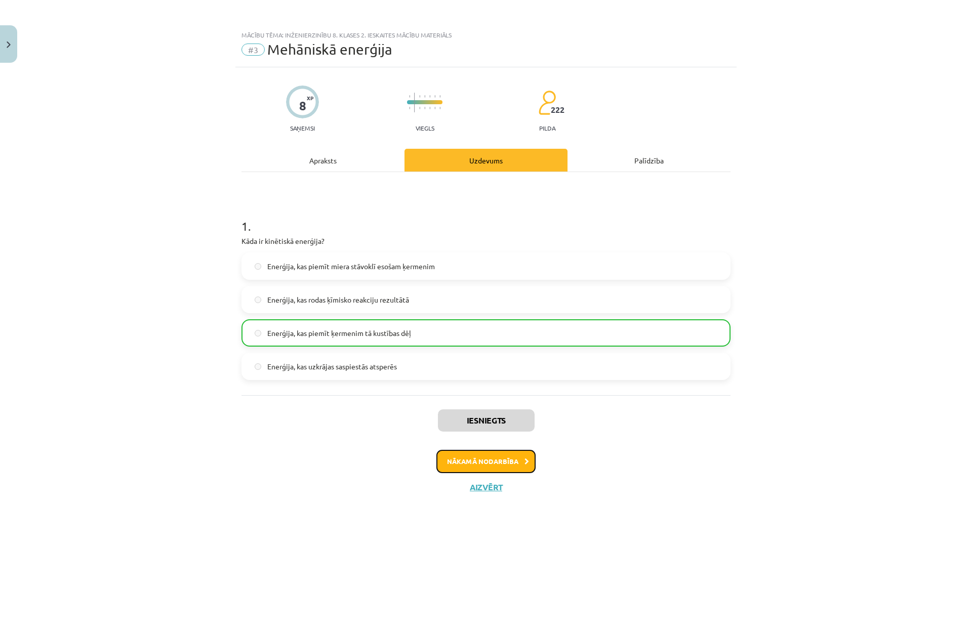
click at [482, 456] on button "Nākamā nodarbība" at bounding box center [485, 461] width 99 height 23
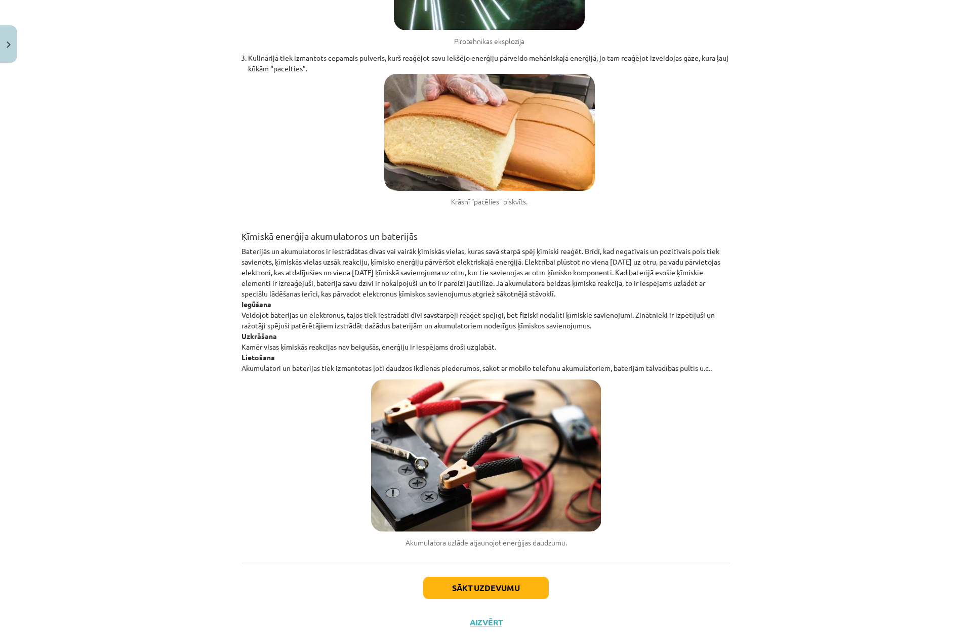
scroll to position [757, 0]
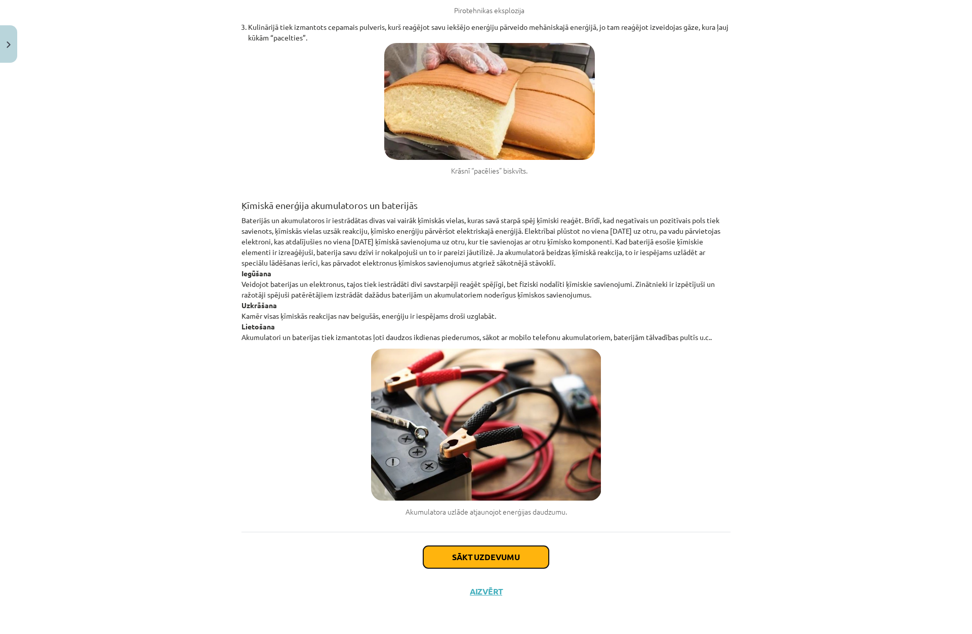
click at [482, 557] on button "Sākt uzdevumu" at bounding box center [486, 557] width 126 height 22
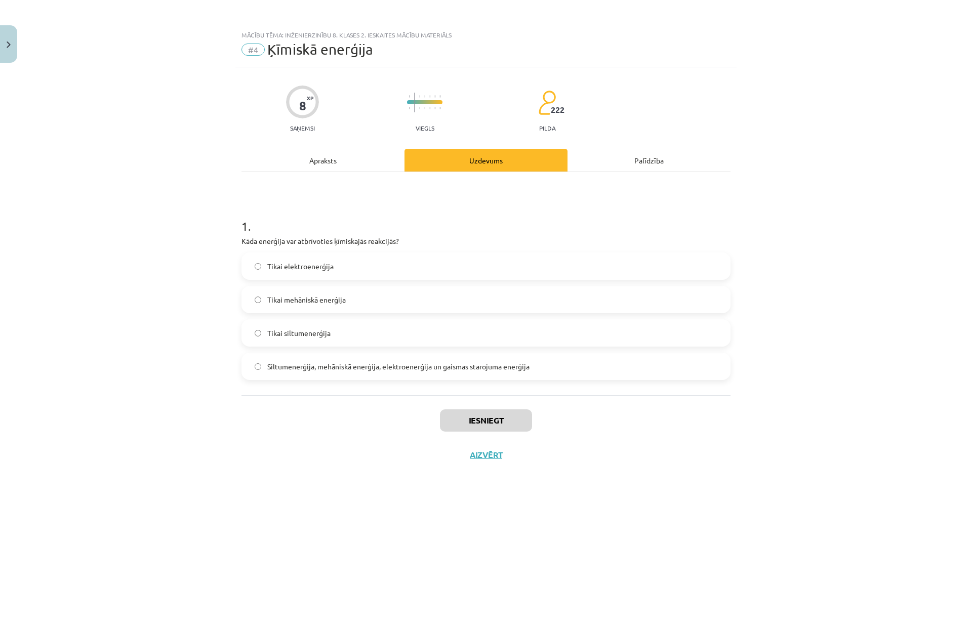
click at [292, 360] on label "Siltumenerģija, mehāniskā enerģija, elektroenerģija un gaismas starojuma enerģi…" at bounding box center [485, 366] width 487 height 25
click at [495, 423] on button "Iesniegt" at bounding box center [486, 421] width 92 height 22
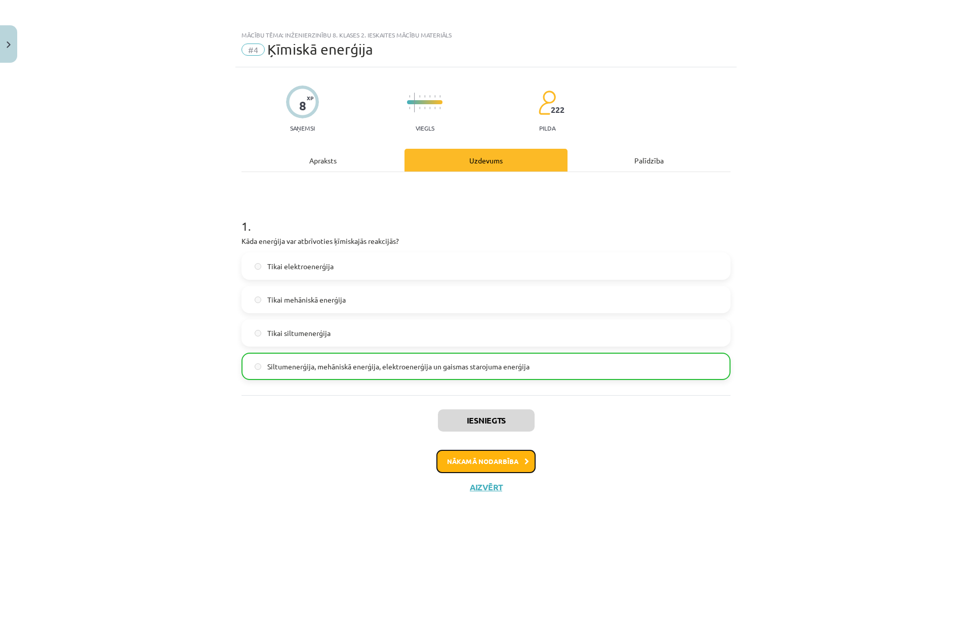
click at [523, 459] on button "Nākamā nodarbība" at bounding box center [485, 461] width 99 height 23
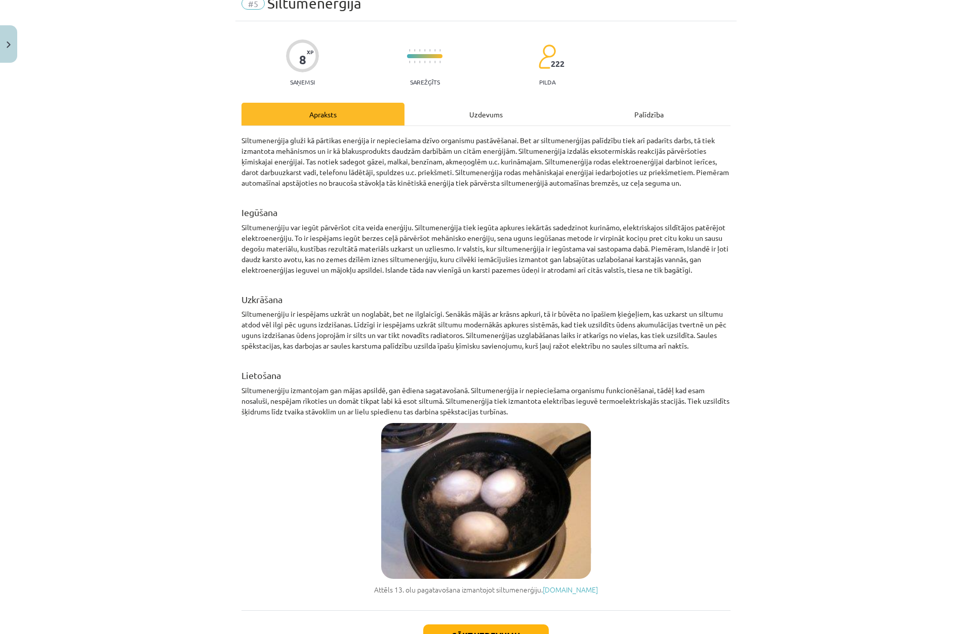
scroll to position [125, 0]
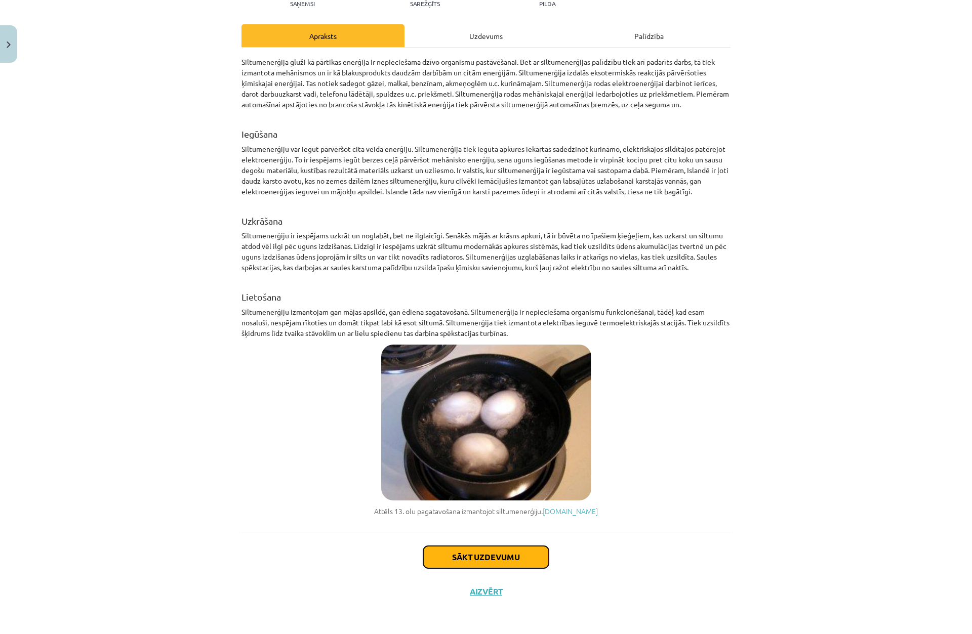
click at [539, 566] on button "Sākt uzdevumu" at bounding box center [486, 557] width 126 height 22
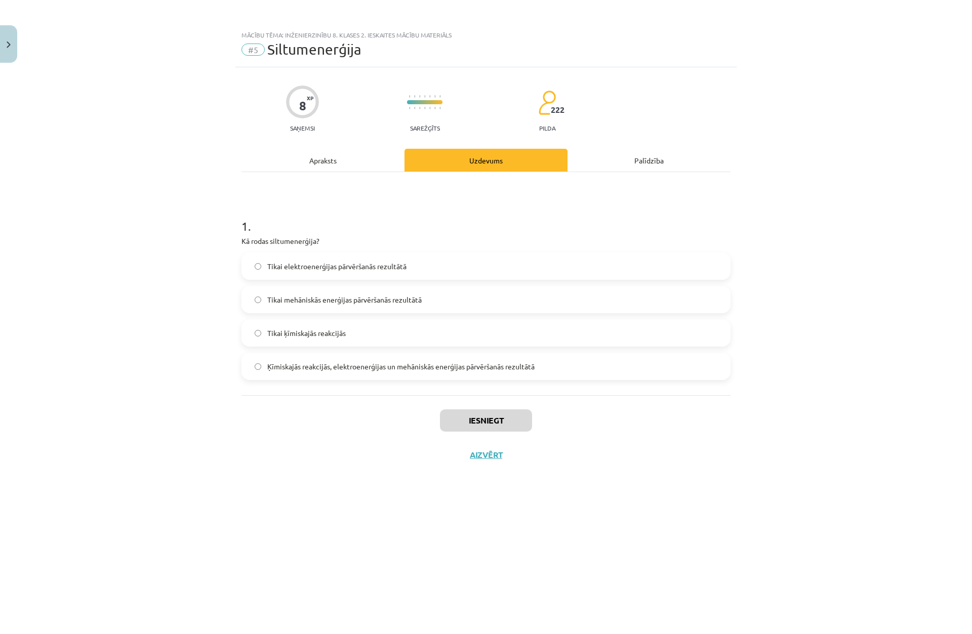
scroll to position [0, 0]
click at [367, 367] on span "Ķīmiskajās reakcijās, elektroenerģijas un mehāniskās enerģijas pārvēršanās rezu…" at bounding box center [400, 366] width 267 height 11
click at [473, 366] on span "Ķīmiskajās reakcijās, elektroenerģijas un mehāniskās enerģijas pārvēršanās rezu…" at bounding box center [400, 366] width 267 height 11
click at [491, 420] on button "Iesniegt" at bounding box center [486, 421] width 92 height 22
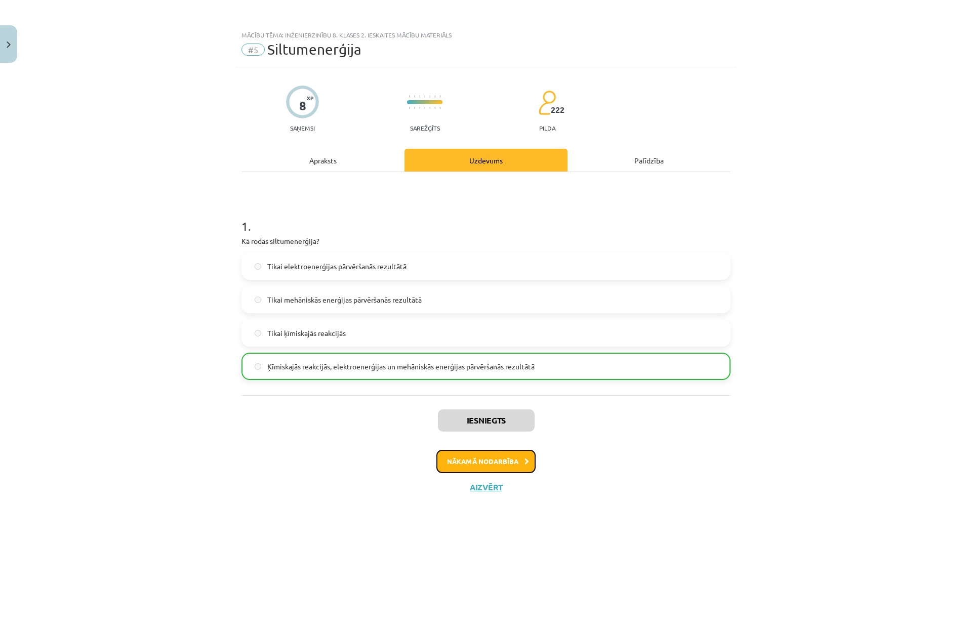
click at [498, 454] on button "Nākamā nodarbība" at bounding box center [485, 461] width 99 height 23
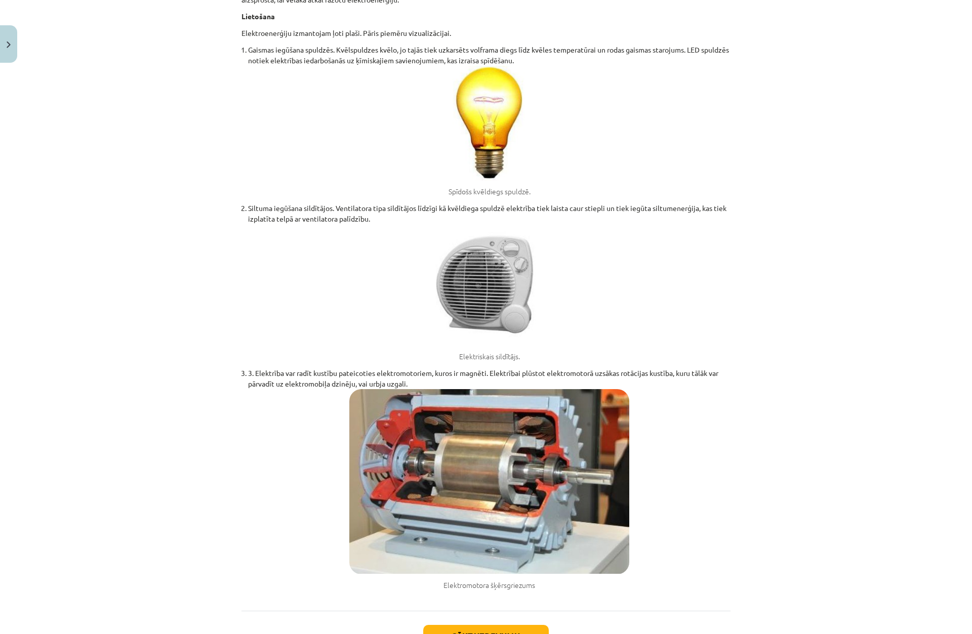
scroll to position [470, 0]
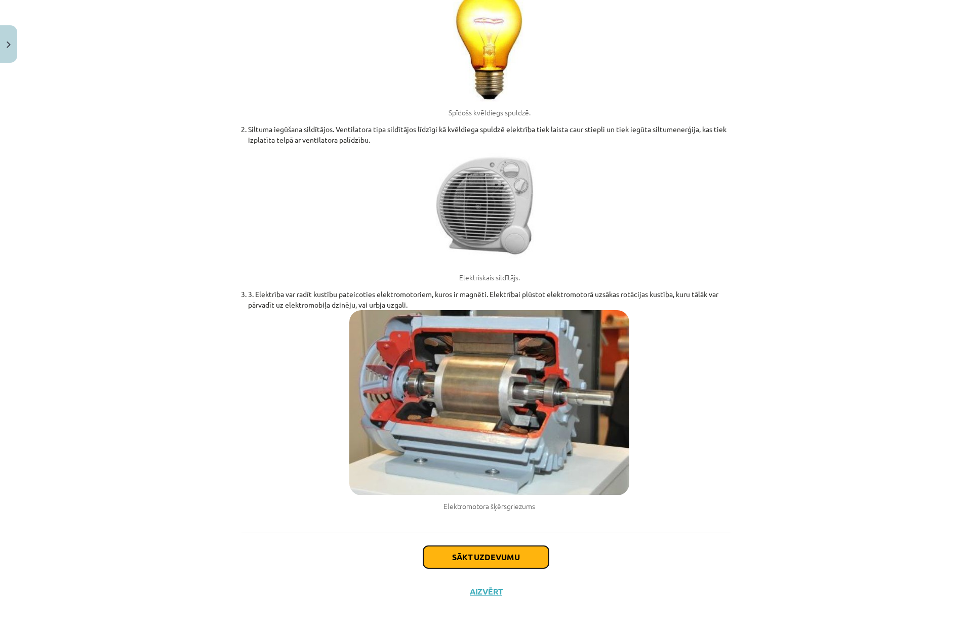
click at [512, 564] on button "Sākt uzdevumu" at bounding box center [486, 557] width 126 height 22
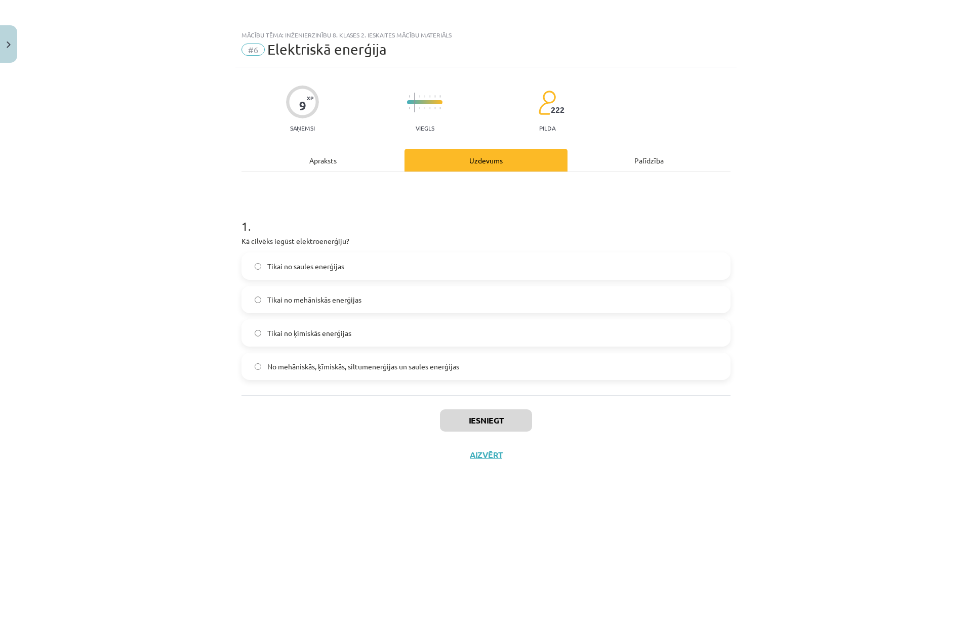
click at [307, 264] on span "Tikai no saules enerģijas" at bounding box center [305, 266] width 77 height 11
click at [392, 361] on span "No mehāniskās, ķīmiskās, siltumenerģijas un saules enerģijas" at bounding box center [363, 366] width 192 height 11
click at [482, 413] on button "Iesniegt" at bounding box center [486, 421] width 92 height 22
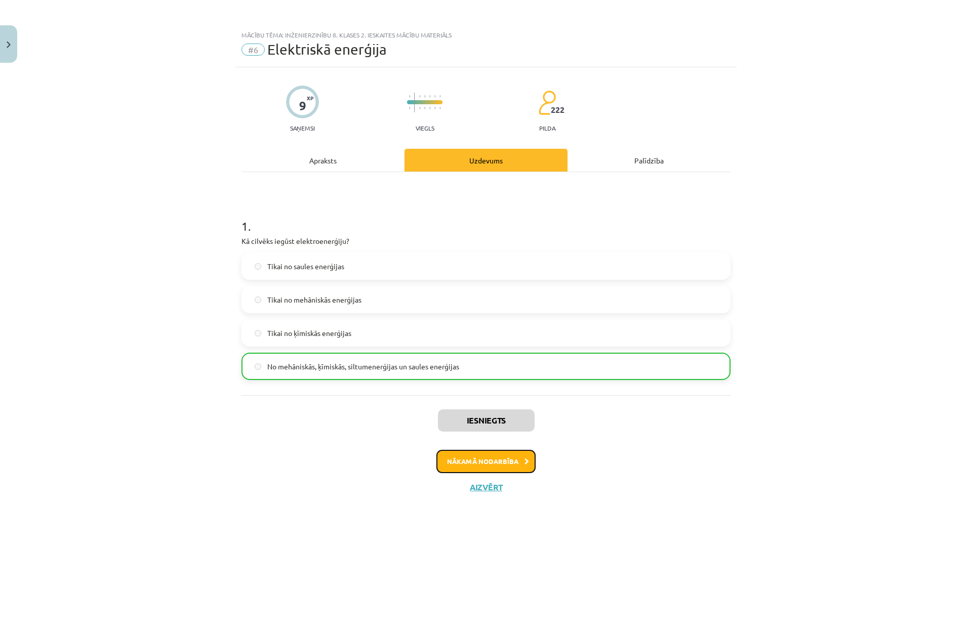
click at [498, 459] on button "Nākamā nodarbība" at bounding box center [485, 461] width 99 height 23
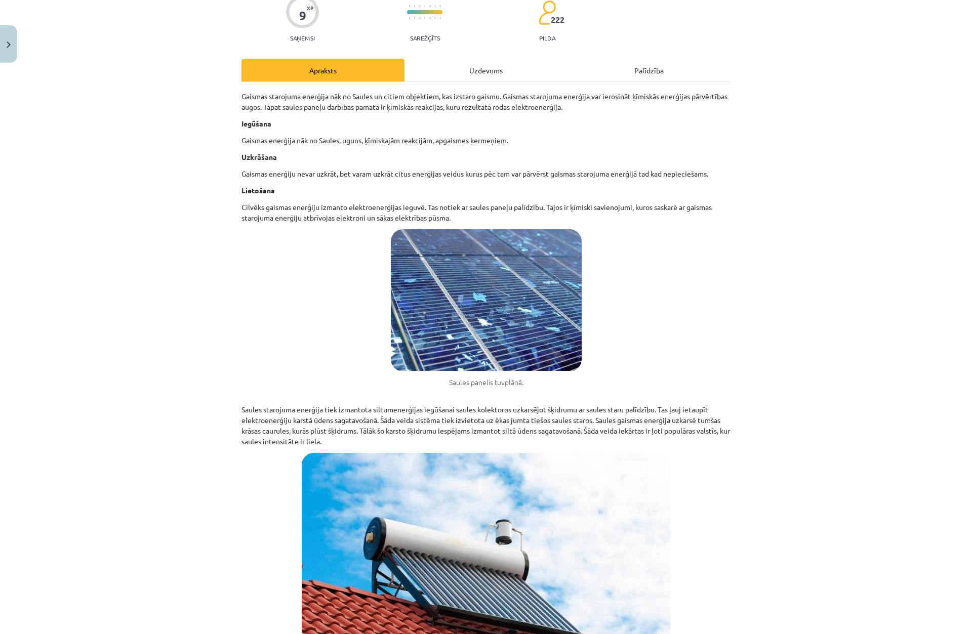
scroll to position [285, 0]
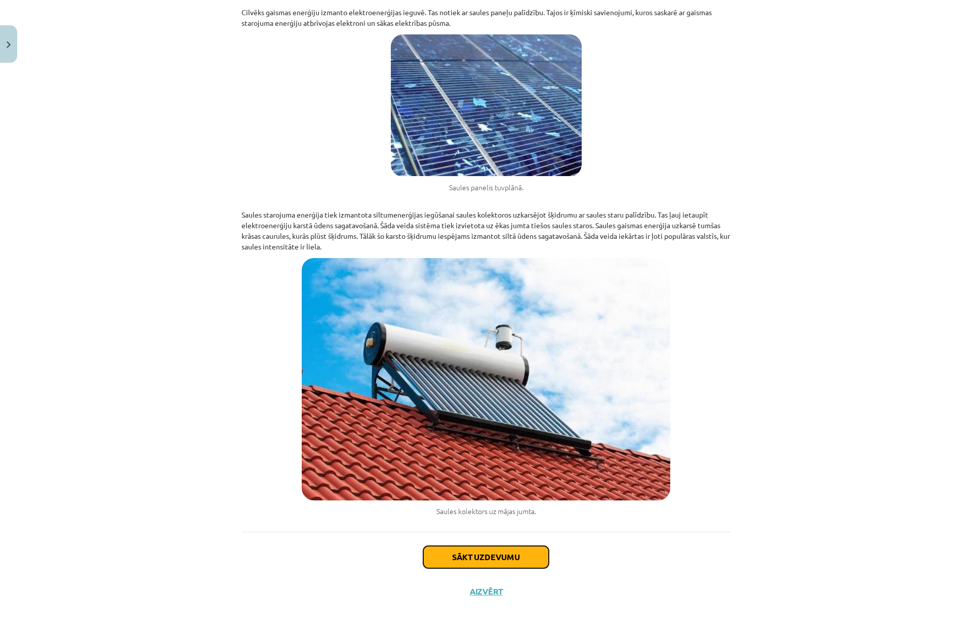
click at [495, 563] on button "Sākt uzdevumu" at bounding box center [486, 557] width 126 height 22
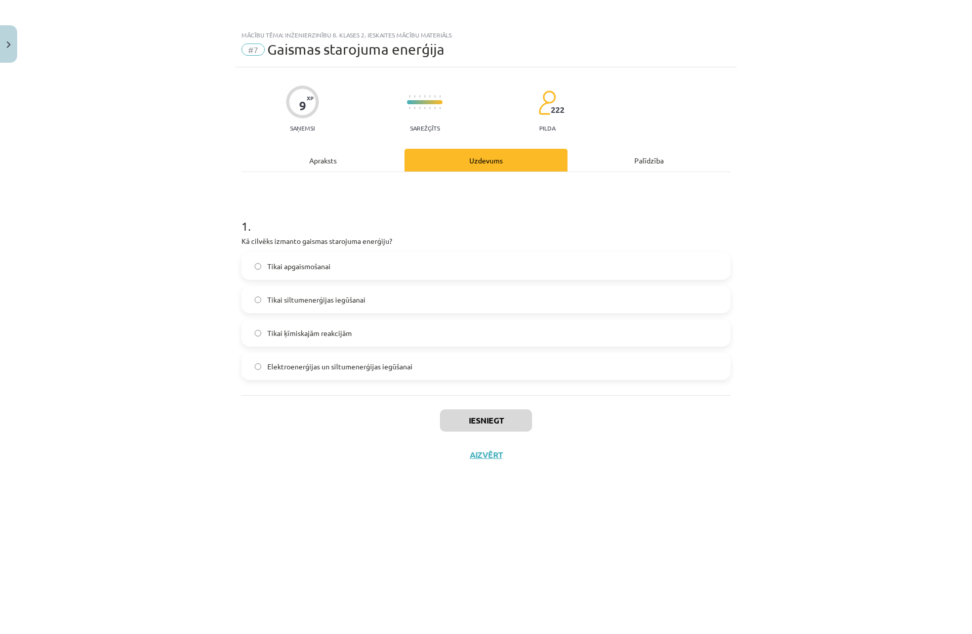
scroll to position [0, 0]
click at [322, 366] on span "Elektroenerģijas un siltumenerģijas iegūšanai" at bounding box center [339, 366] width 145 height 11
click at [494, 419] on button "Iesniegt" at bounding box center [486, 421] width 92 height 22
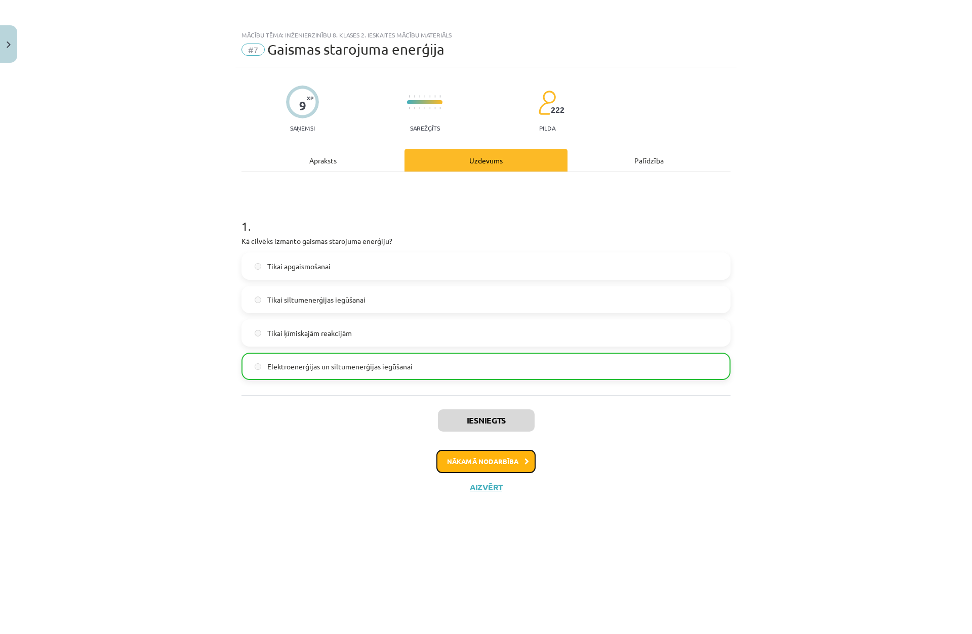
click at [501, 458] on button "Nākamā nodarbība" at bounding box center [485, 461] width 99 height 23
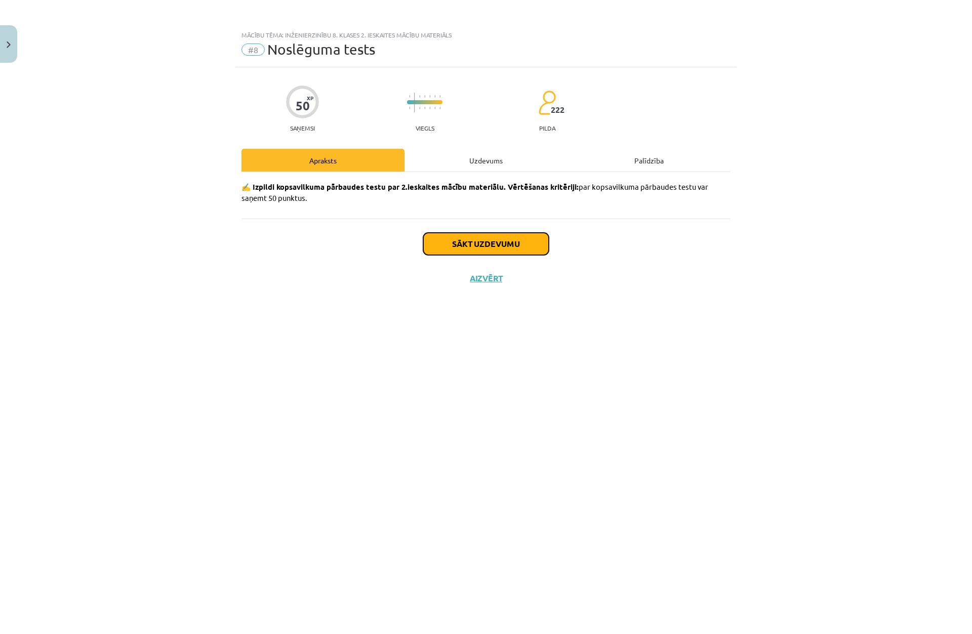
click at [455, 243] on button "Sākt uzdevumu" at bounding box center [486, 244] width 126 height 22
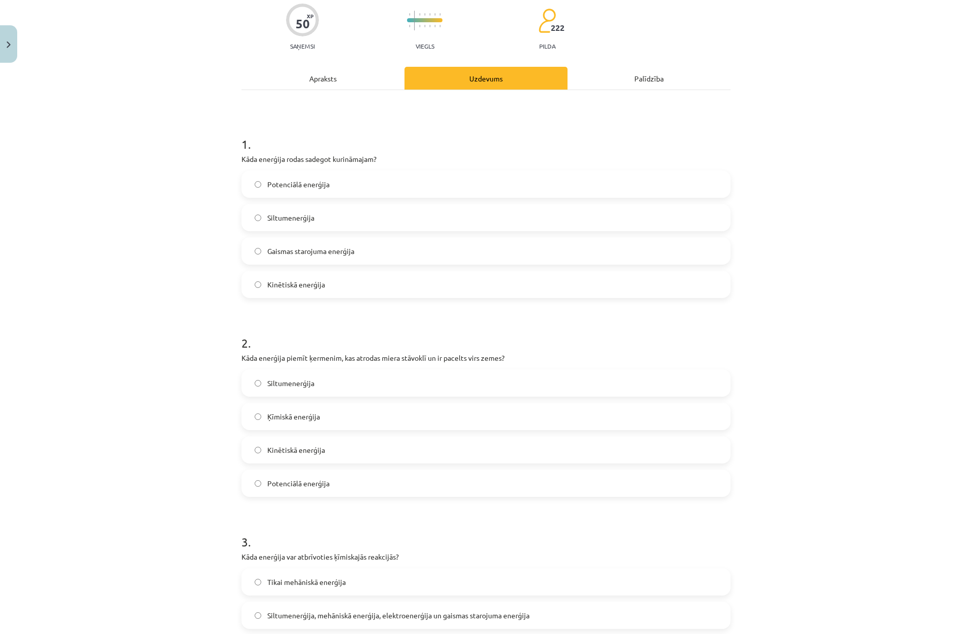
scroll to position [51, 0]
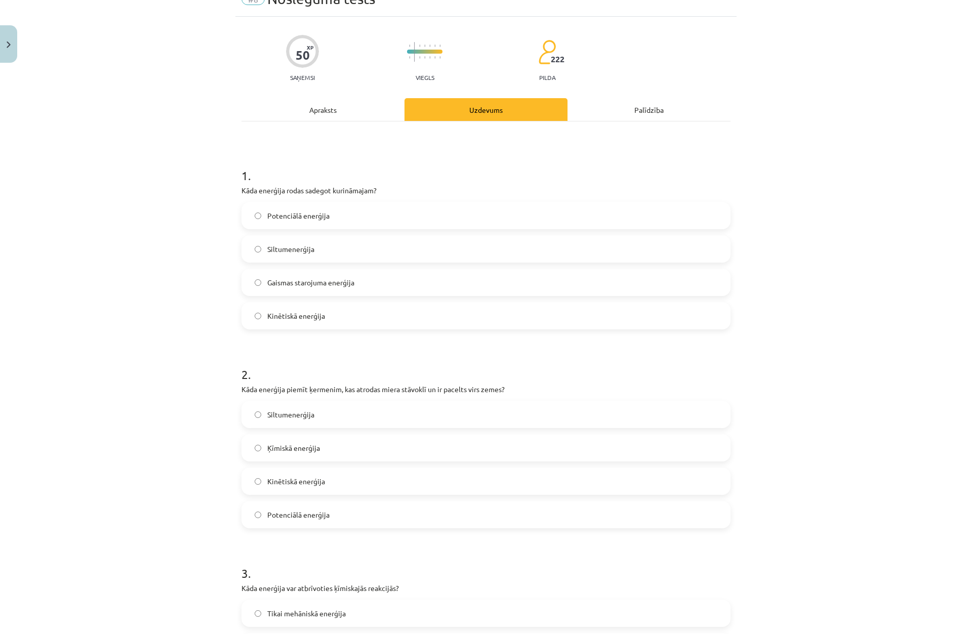
click at [291, 252] on span "Siltumenerģija" at bounding box center [290, 249] width 47 height 11
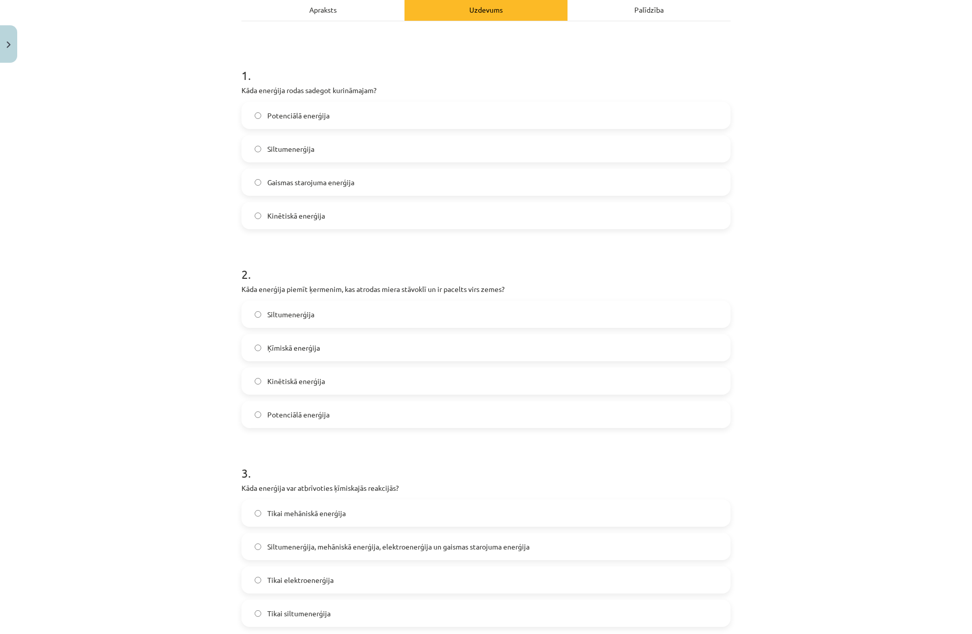
scroll to position [152, 0]
click at [279, 420] on label "Potenciālā enerģija" at bounding box center [485, 413] width 487 height 25
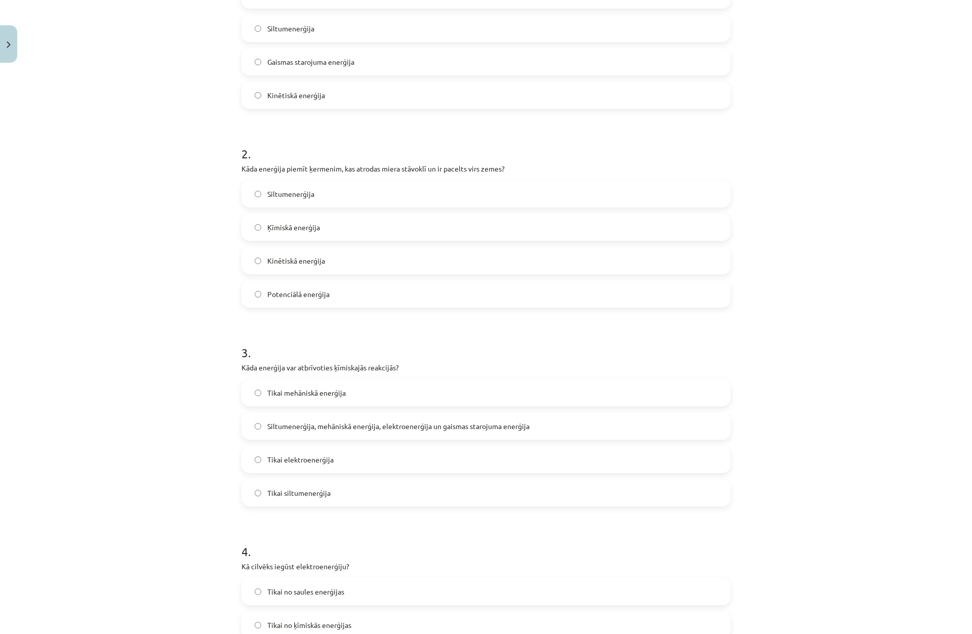
scroll to position [304, 0]
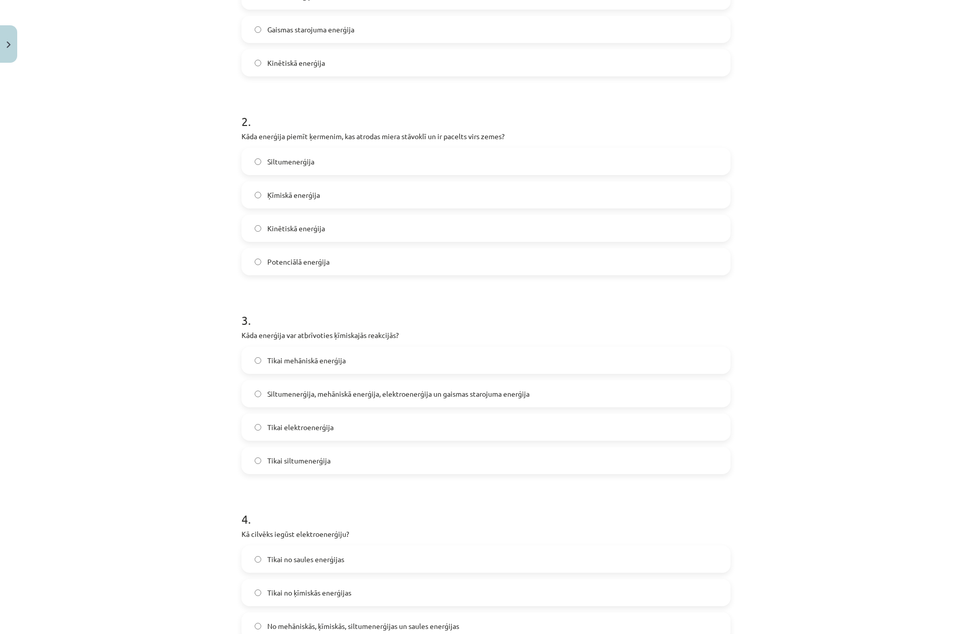
click at [293, 394] on span "Siltumenerģija, mehāniskā enerģija, elektroenerģija un gaismas starojuma enerģi…" at bounding box center [398, 394] width 262 height 11
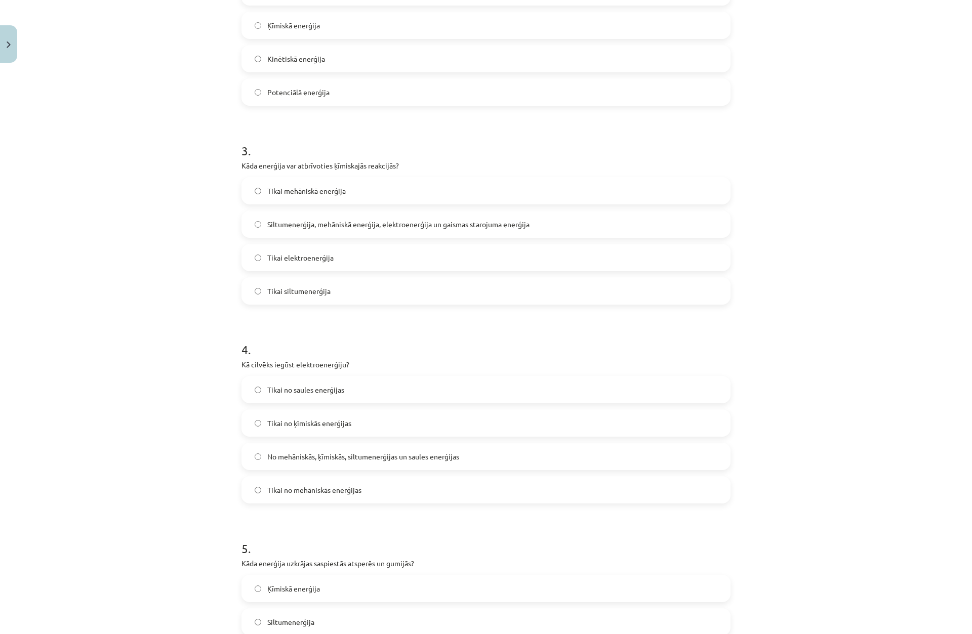
scroll to position [557, 0]
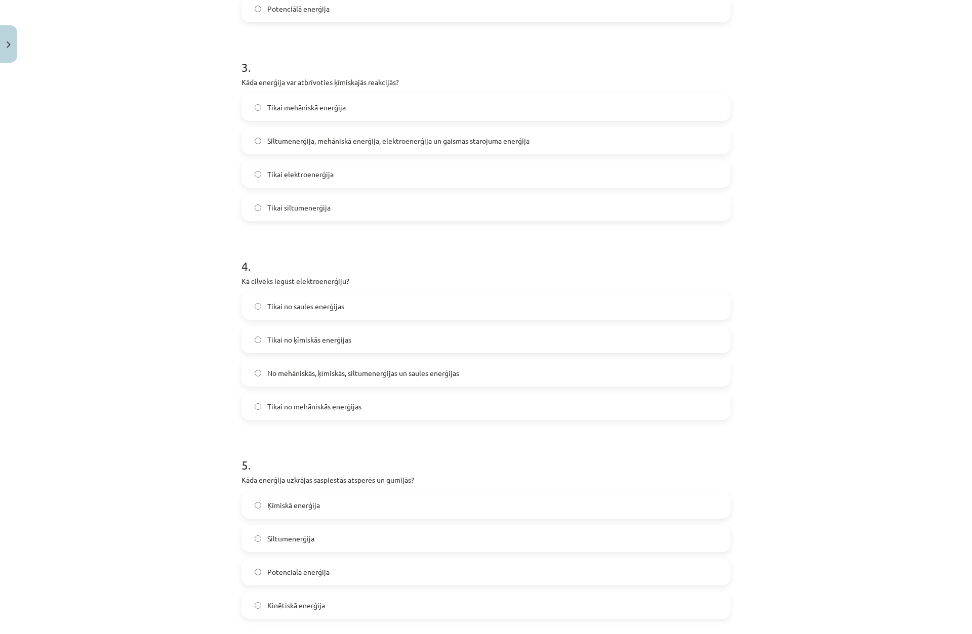
click at [267, 371] on span "No mehāniskās, ķīmiskās, siltumenerģijas un saules enerģijas" at bounding box center [363, 373] width 192 height 11
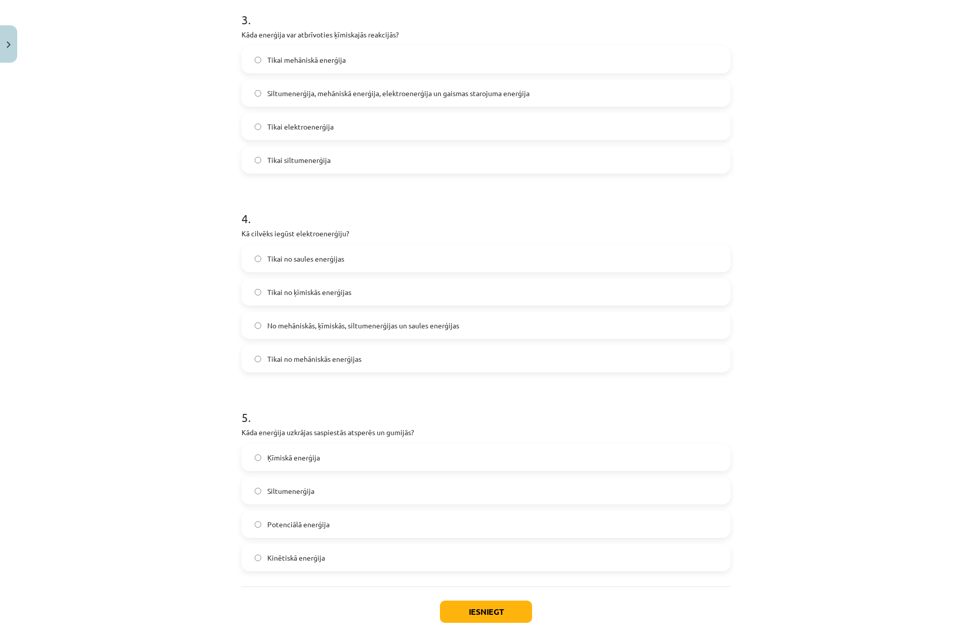
scroll to position [659, 0]
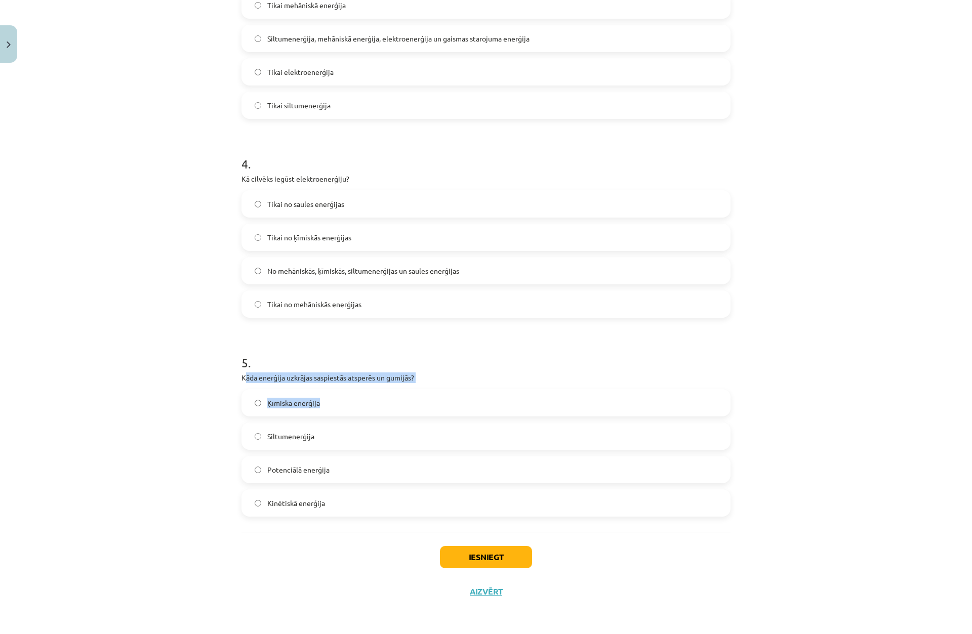
drag, startPoint x: 243, startPoint y: 377, endPoint x: 384, endPoint y: 386, distance: 140.5
click at [383, 386] on div "5 . Kāda enerģija uzkrājas saspiestās atsperēs un gumijās? Ķīmiskā enerģija Sil…" at bounding box center [485, 427] width 489 height 179
click at [384, 390] on div "Ķīmiskā enerģija" at bounding box center [485, 402] width 489 height 27
click at [314, 498] on label "Kinētiskā enerģija" at bounding box center [485, 503] width 487 height 25
click at [488, 559] on button "Iesniegt" at bounding box center [486, 557] width 92 height 22
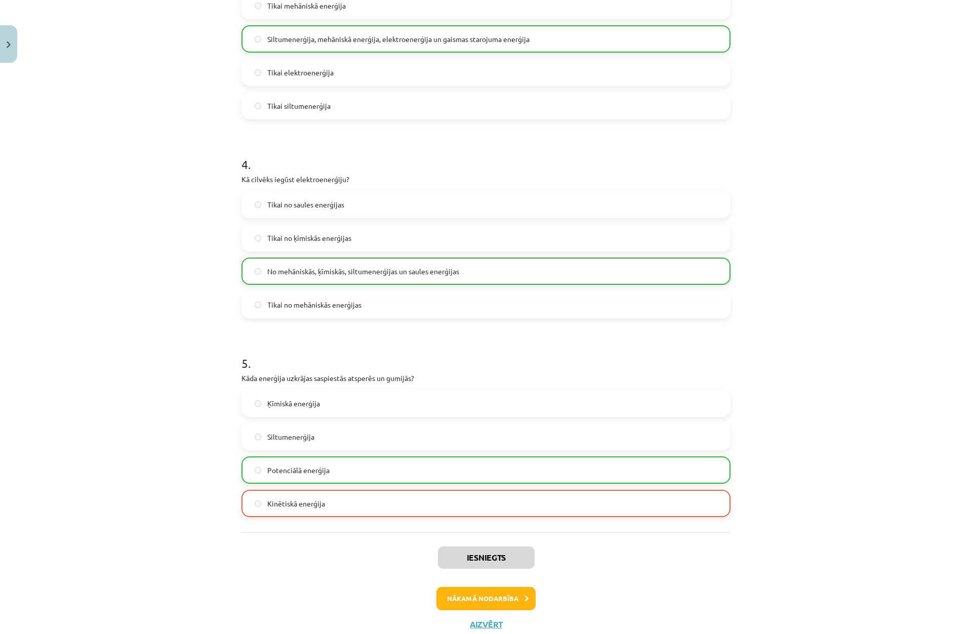
scroll to position [691, 0]
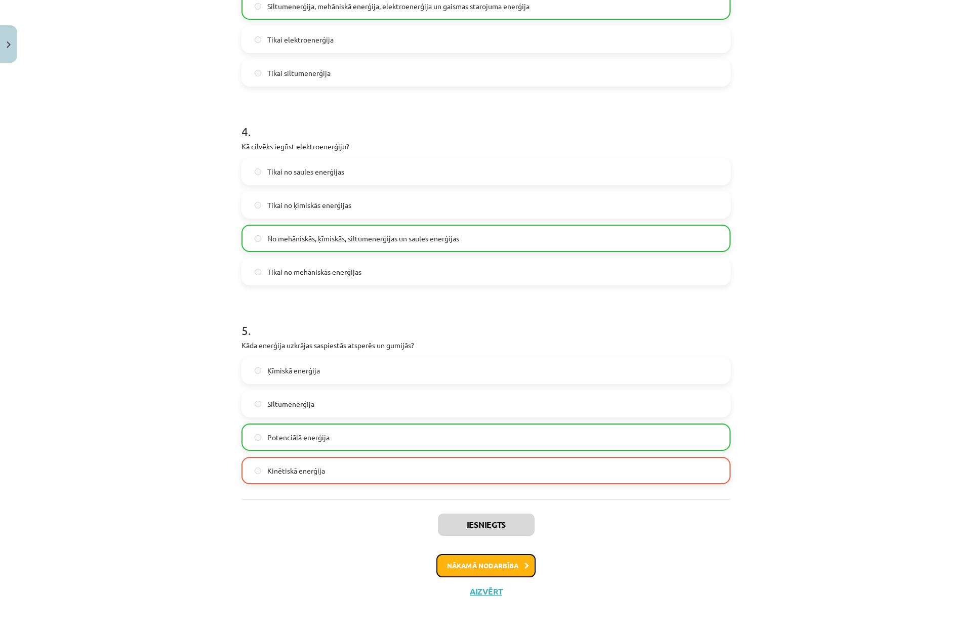
click at [487, 567] on button "Nākamā nodarbība" at bounding box center [485, 565] width 99 height 23
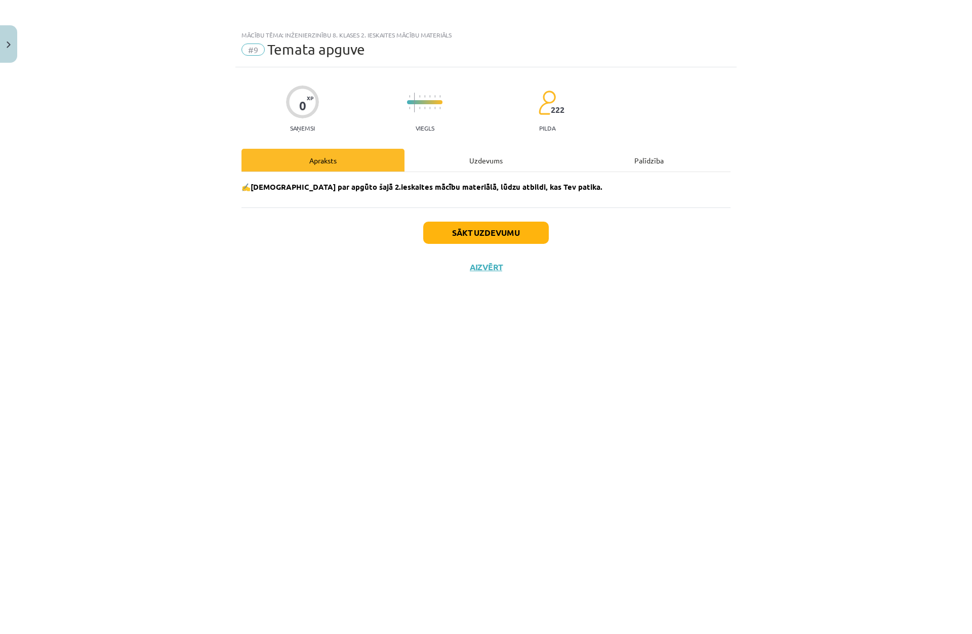
scroll to position [0, 0]
click at [463, 234] on button "Sākt uzdevumu" at bounding box center [486, 233] width 126 height 22
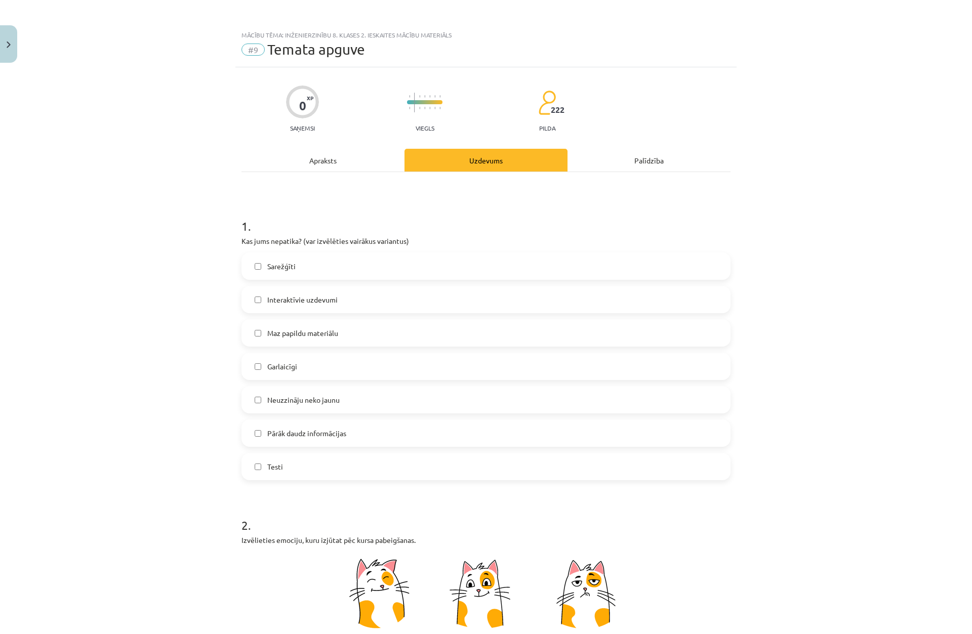
click at [325, 399] on span "Neuzzināju neko jaunu" at bounding box center [303, 400] width 72 height 11
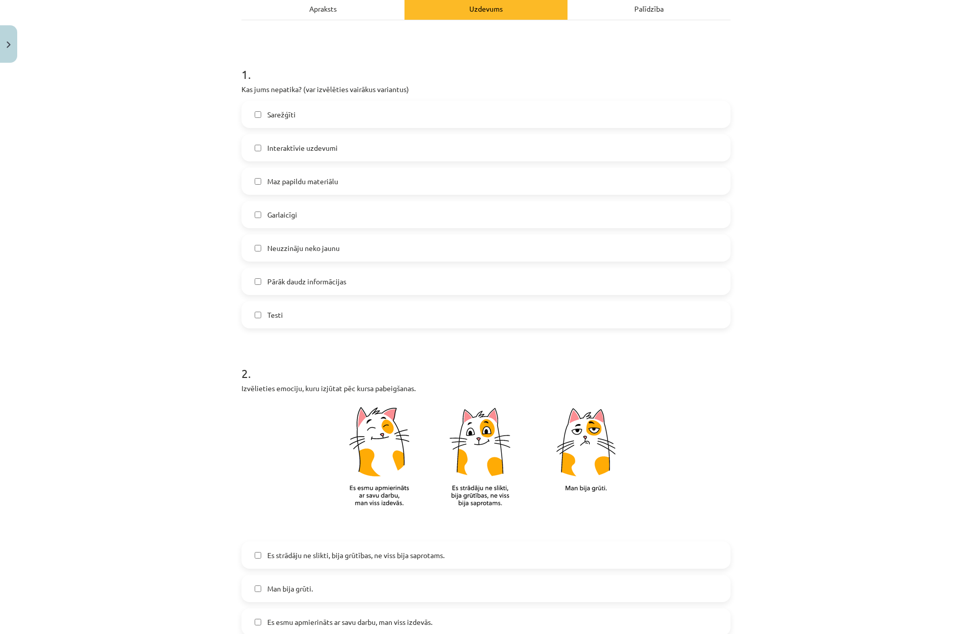
scroll to position [202, 0]
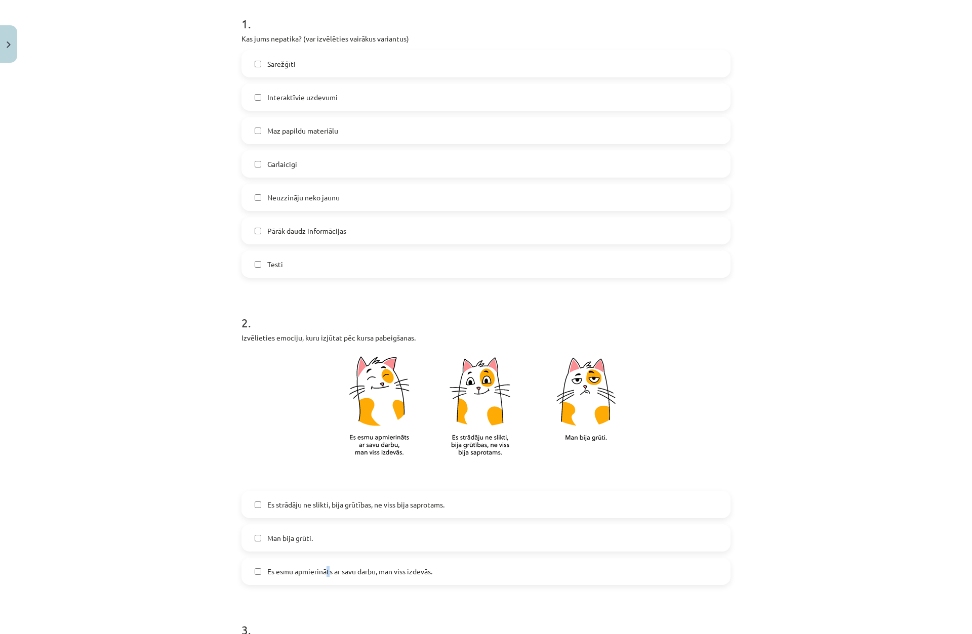
drag, startPoint x: 324, startPoint y: 569, endPoint x: 301, endPoint y: 521, distance: 53.9
click at [322, 568] on span "Es esmu apmierināts ar savu darbu, man viss izdevās." at bounding box center [349, 571] width 165 height 11
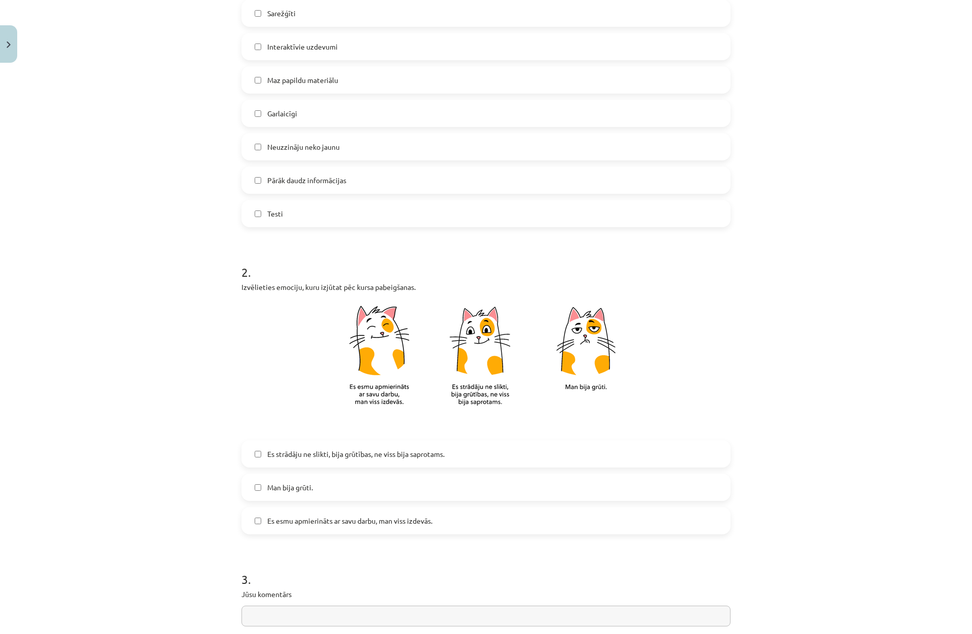
click at [281, 520] on span "Es esmu apmierināts ar savu darbu, man viss izdevās." at bounding box center [349, 521] width 165 height 11
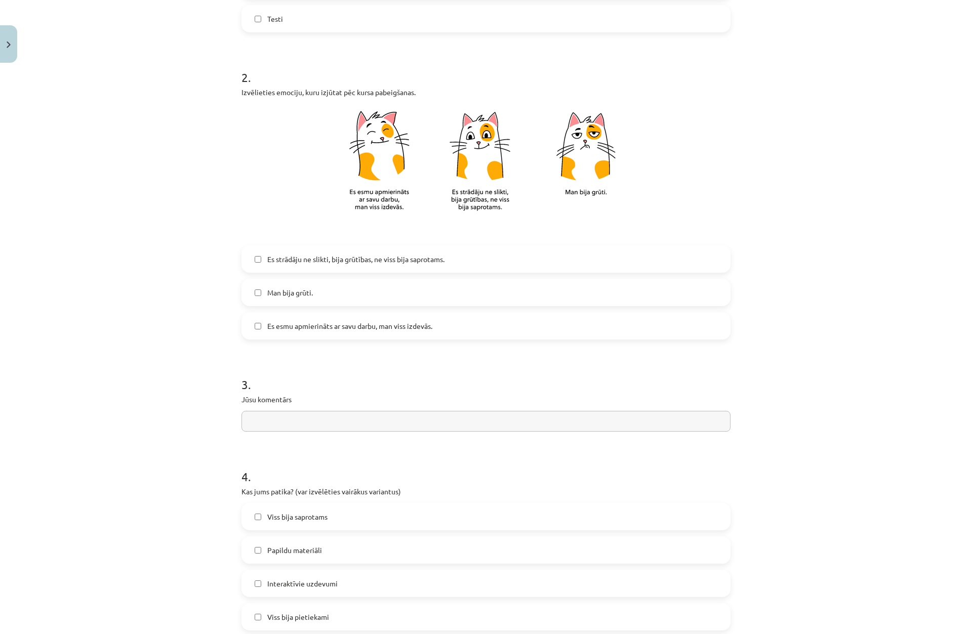
scroll to position [456, 0]
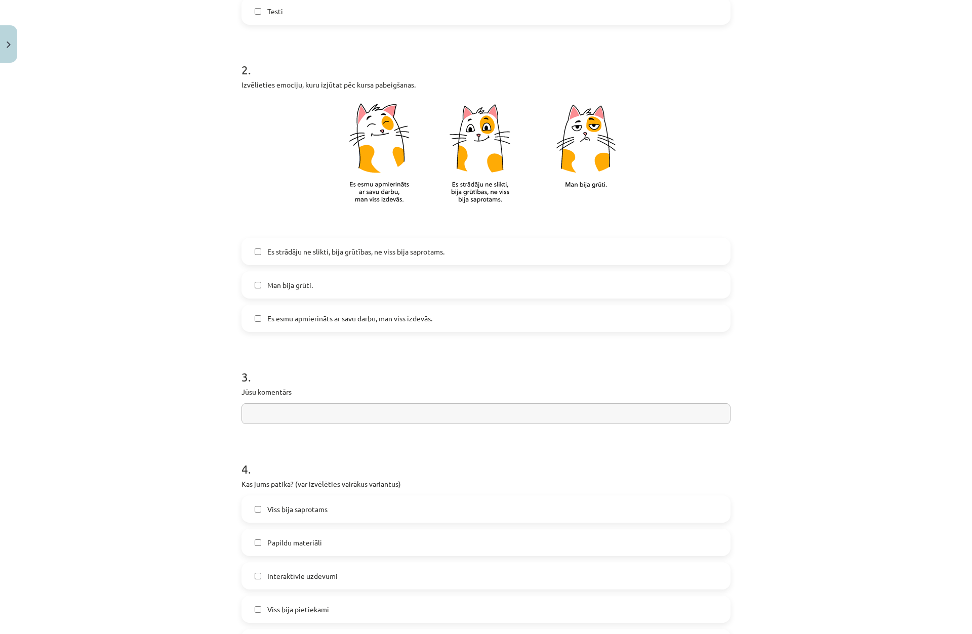
click at [318, 416] on input "text" at bounding box center [485, 413] width 489 height 21
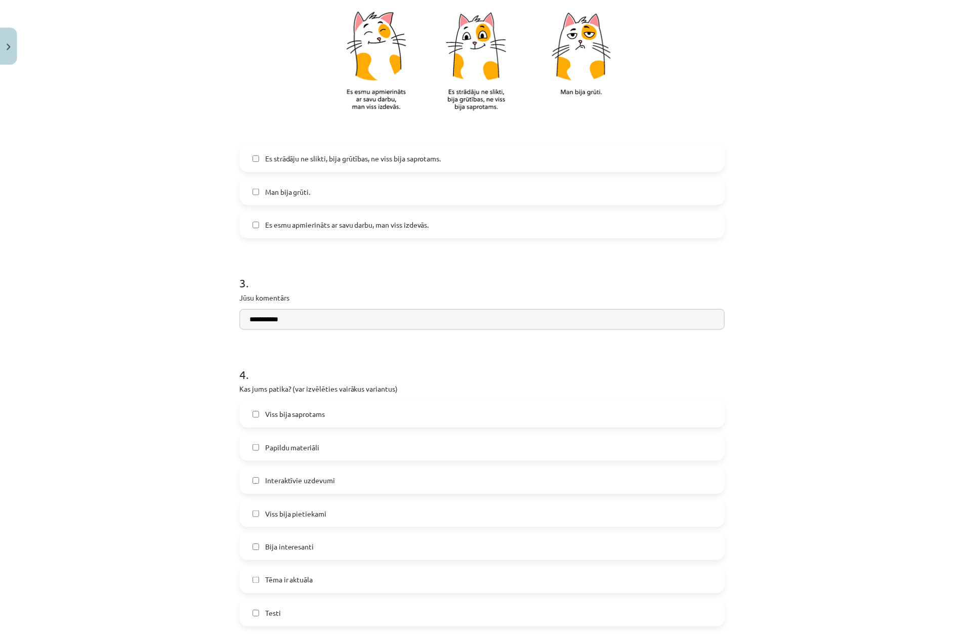
scroll to position [662, 0]
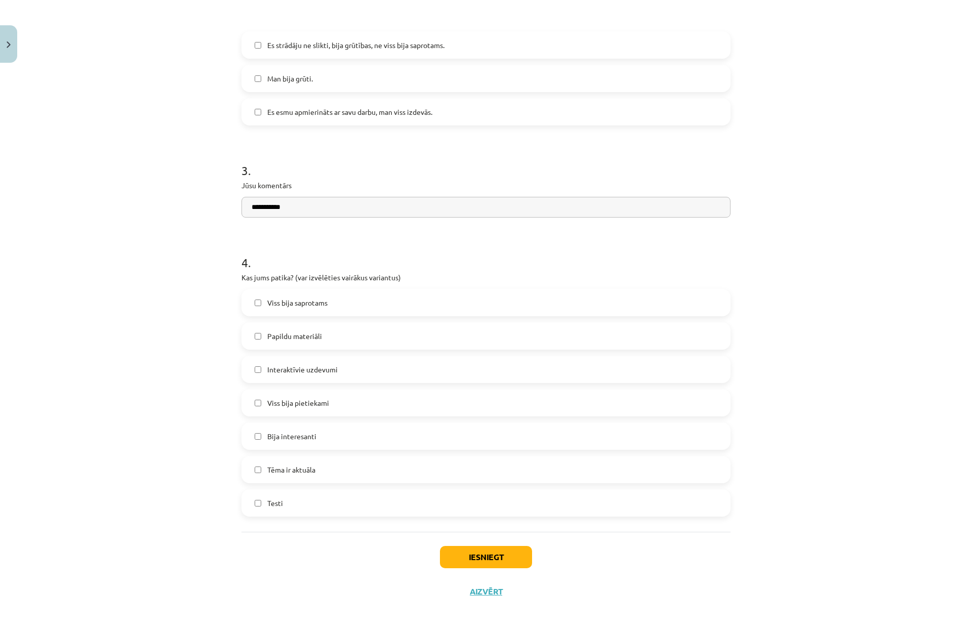
type input "**********"
click at [303, 405] on span "Viss bija pietiekami" at bounding box center [298, 403] width 62 height 11
click at [472, 547] on button "Iesniegt" at bounding box center [486, 557] width 92 height 22
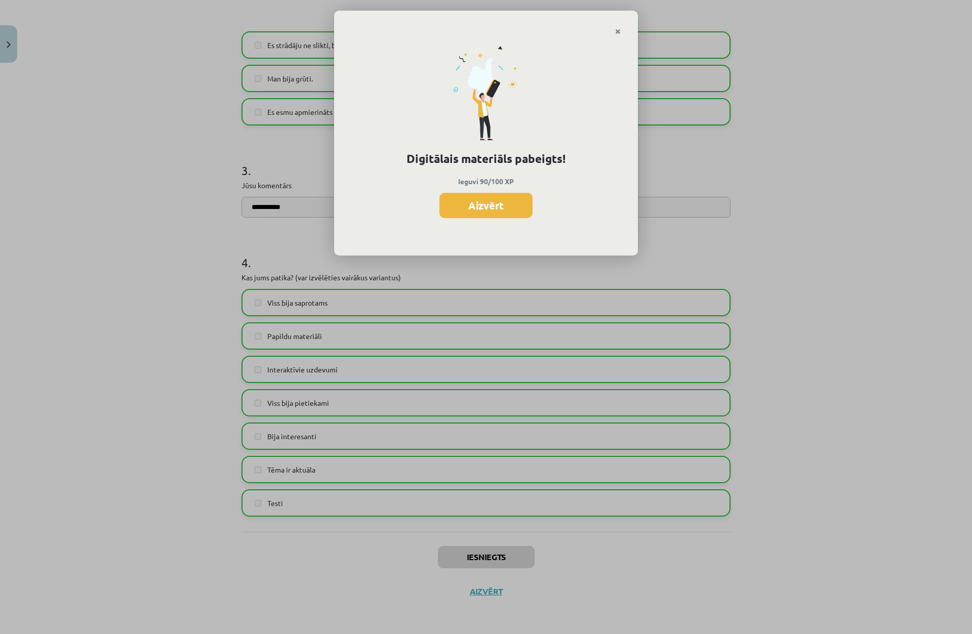
click at [457, 207] on button "Aizvērt" at bounding box center [485, 205] width 93 height 25
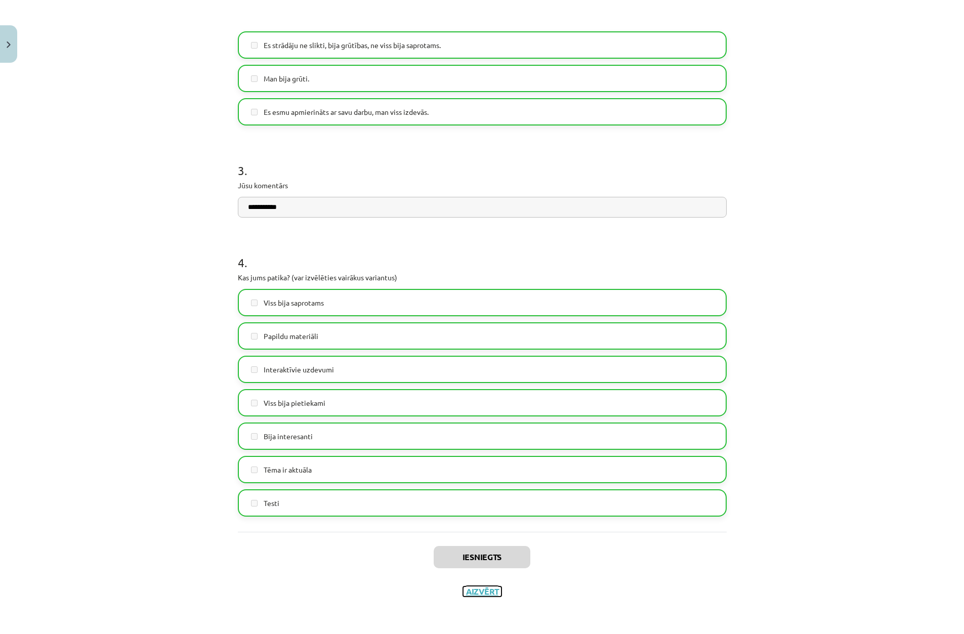
click at [468, 590] on button "Aizvērt" at bounding box center [482, 592] width 38 height 10
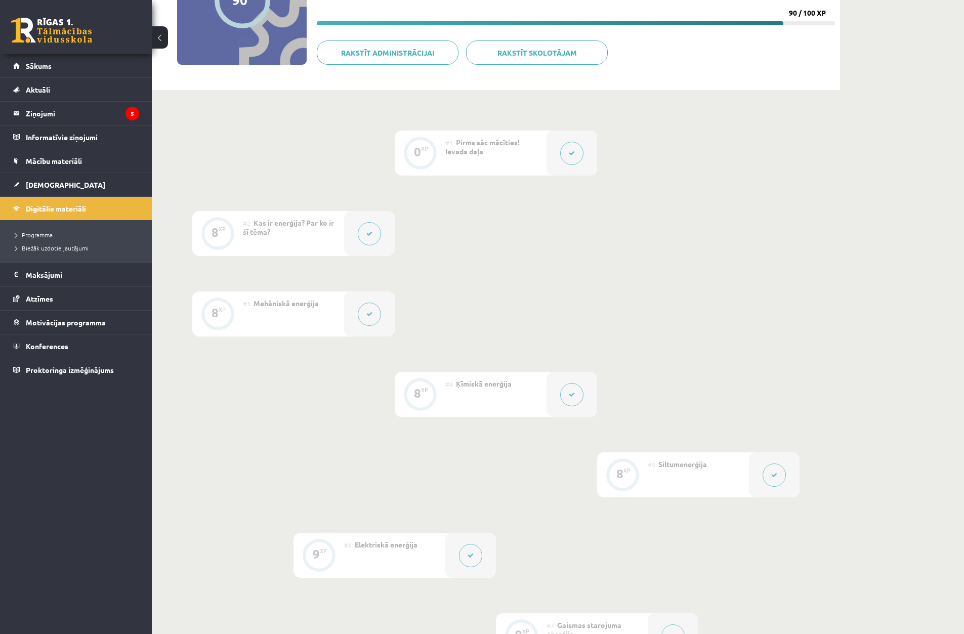
scroll to position [152, 0]
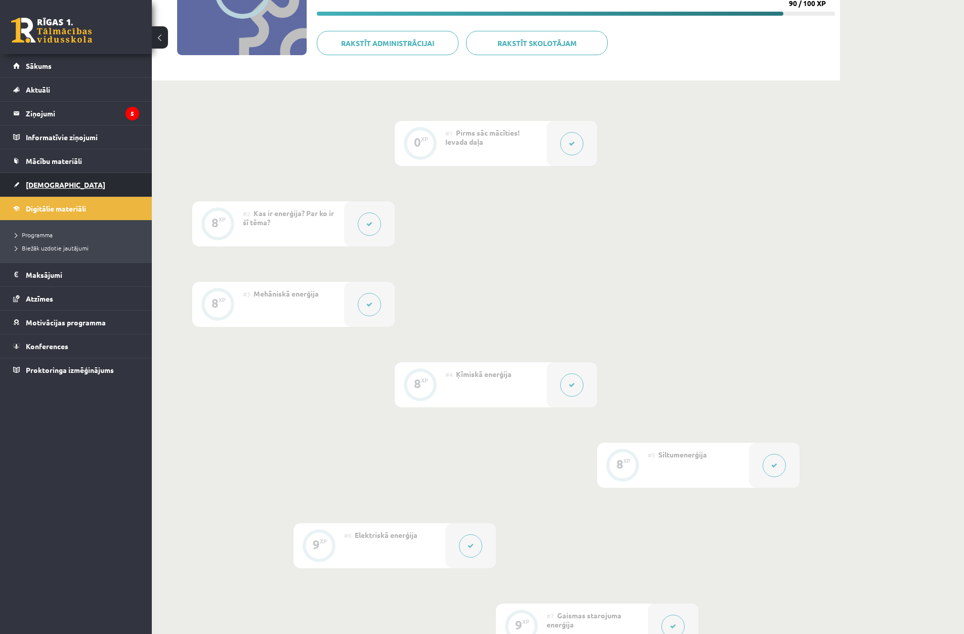
click at [81, 191] on link "[DEMOGRAPHIC_DATA]" at bounding box center [76, 184] width 126 height 23
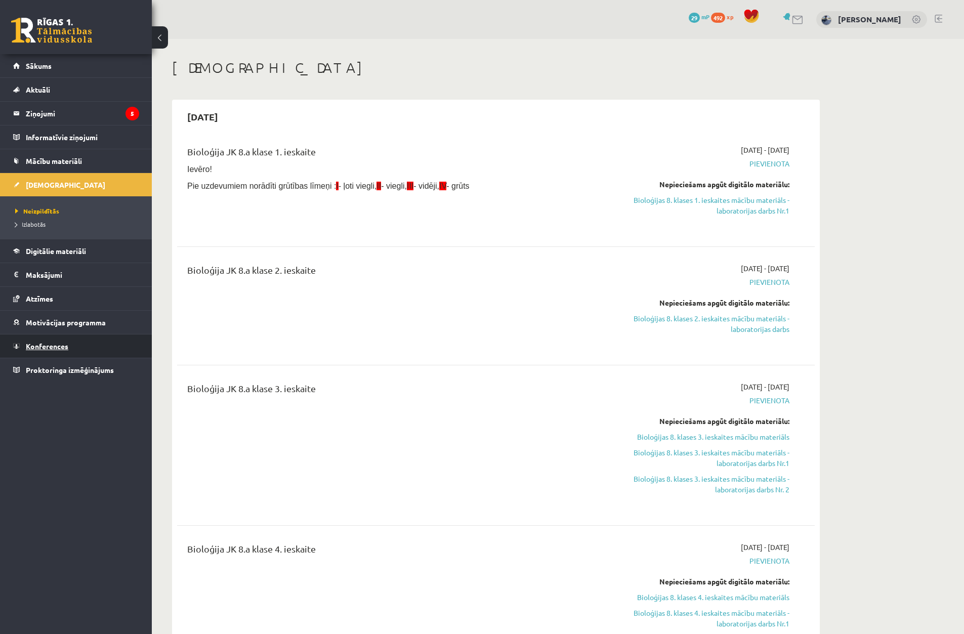
click at [82, 340] on link "Konferences" at bounding box center [76, 346] width 126 height 23
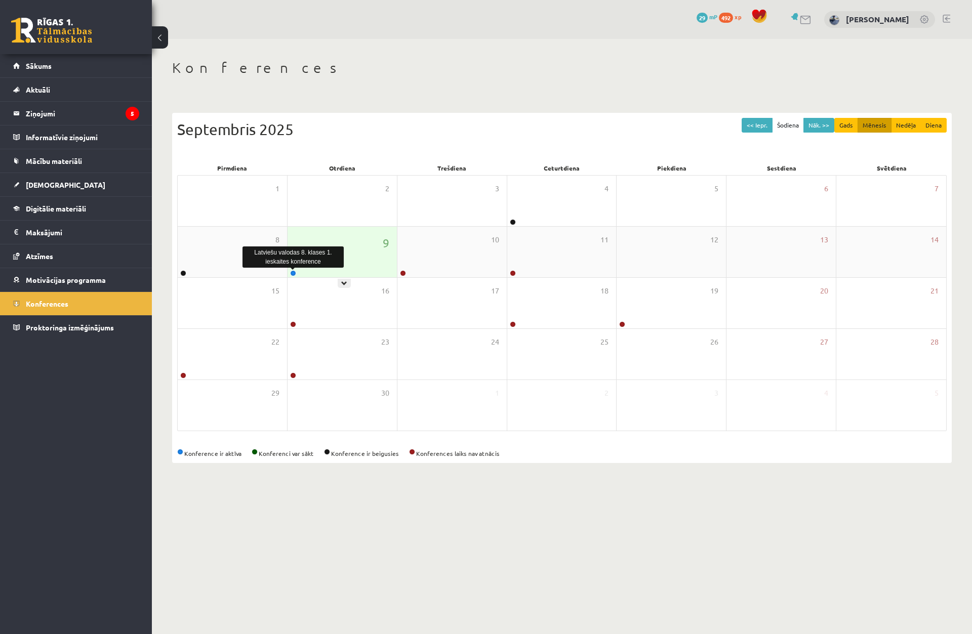
click at [291, 276] on link at bounding box center [293, 273] width 6 height 6
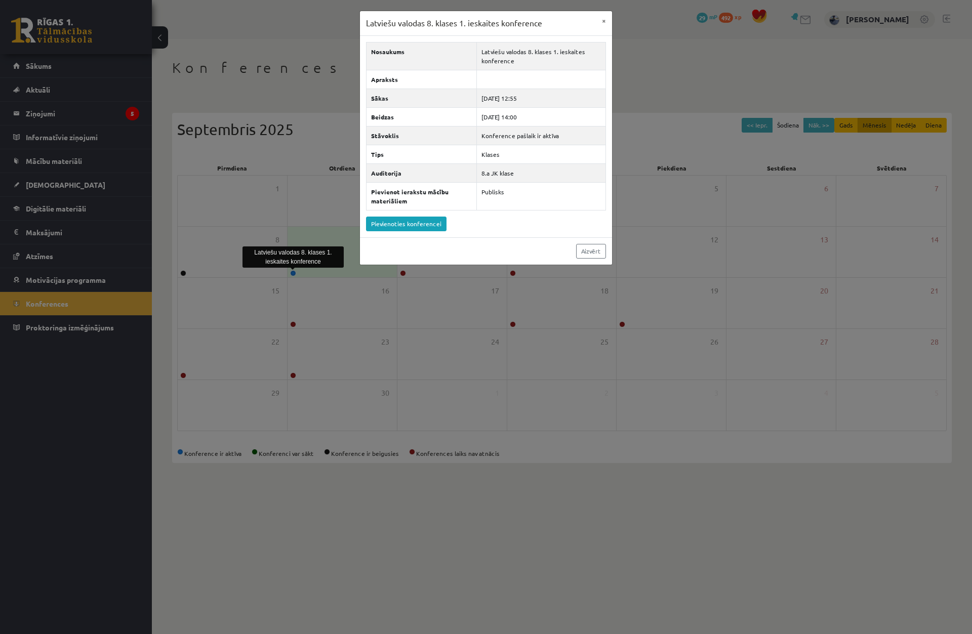
drag, startPoint x: 307, startPoint y: 231, endPoint x: 281, endPoint y: 157, distance: 78.1
click at [306, 230] on div "Latviešu valodas 8. klases 1. ieskaites konference × Nosaukums Latviešu valodas…" at bounding box center [486, 317] width 972 height 634
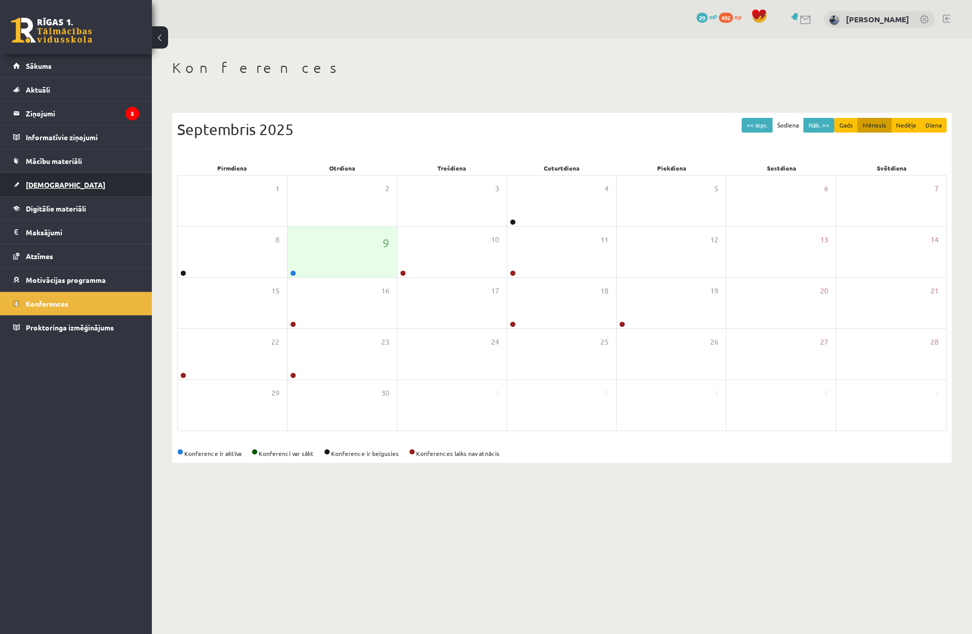
click at [84, 188] on link "[DEMOGRAPHIC_DATA]" at bounding box center [76, 184] width 126 height 23
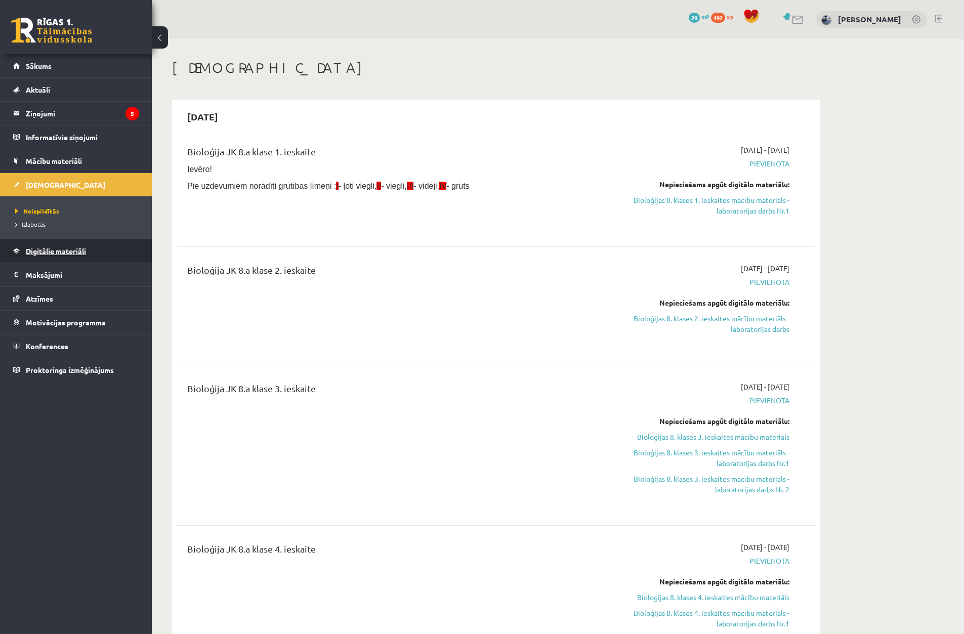
click at [113, 262] on link "Digitālie materiāli" at bounding box center [76, 250] width 126 height 23
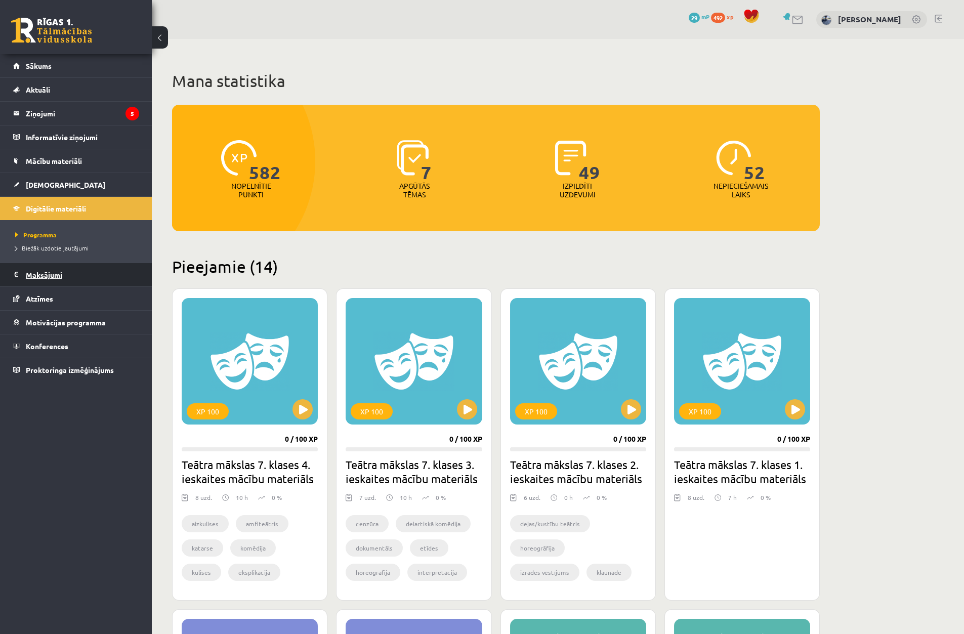
click at [110, 280] on legend "Maksājumi 0" at bounding box center [82, 274] width 113 height 23
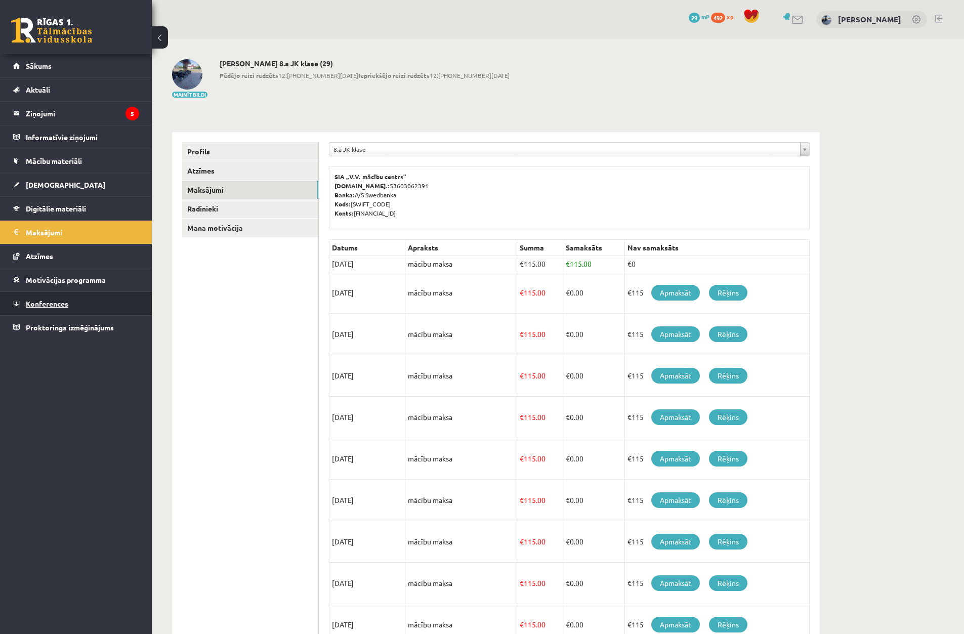
click at [112, 304] on link "Konferences" at bounding box center [76, 303] width 126 height 23
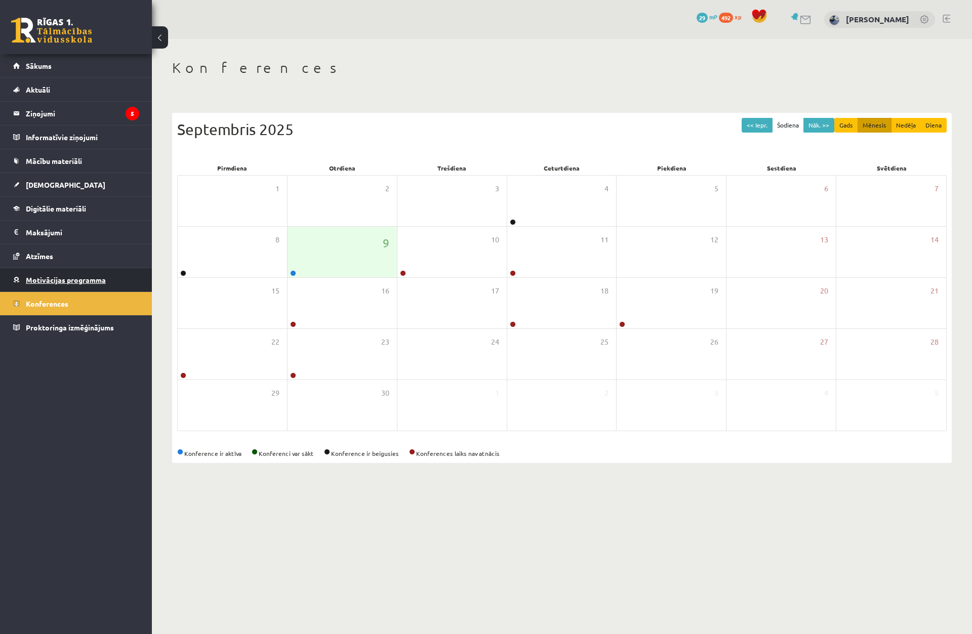
click at [114, 285] on link "Motivācijas programma" at bounding box center [76, 279] width 126 height 23
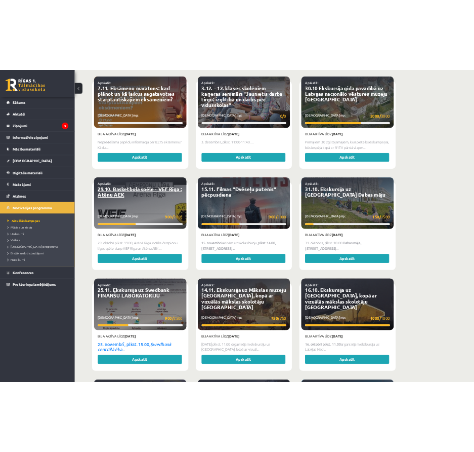
scroll to position [861, 0]
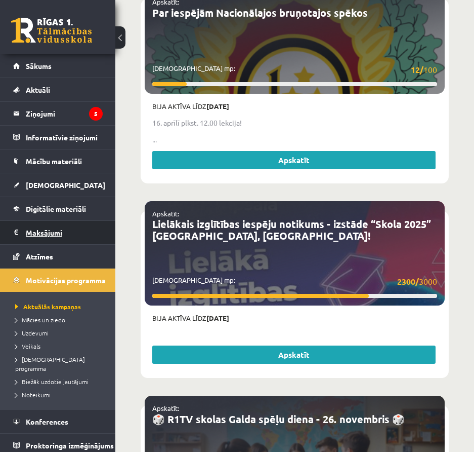
click at [51, 228] on legend "Maksājumi 0" at bounding box center [64, 232] width 77 height 23
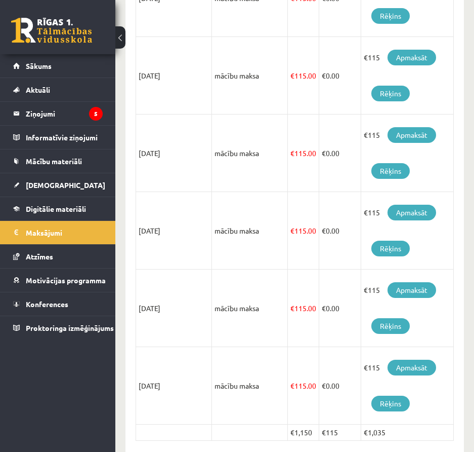
scroll to position [615, 0]
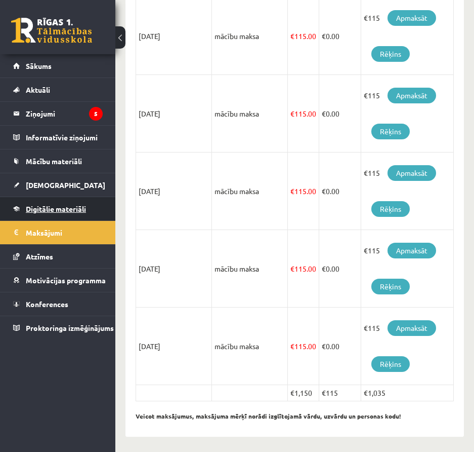
click at [66, 211] on span "Digitālie materiāli" at bounding box center [56, 208] width 60 height 9
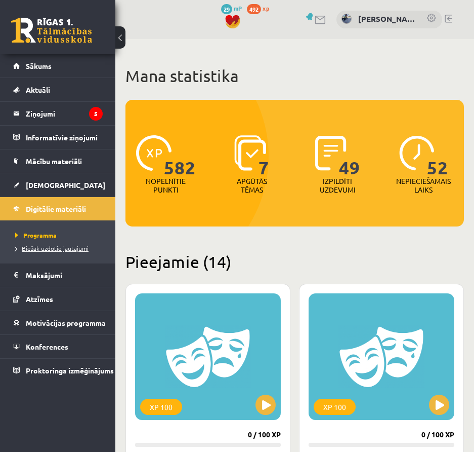
click at [50, 244] on span "Biežāk uzdotie jautājumi" at bounding box center [51, 248] width 73 height 8
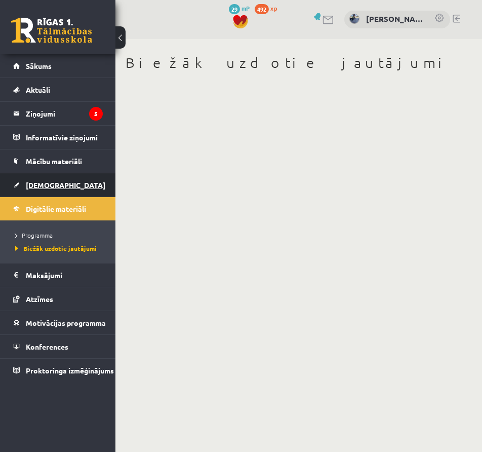
click at [40, 177] on link "[DEMOGRAPHIC_DATA]" at bounding box center [58, 184] width 90 height 23
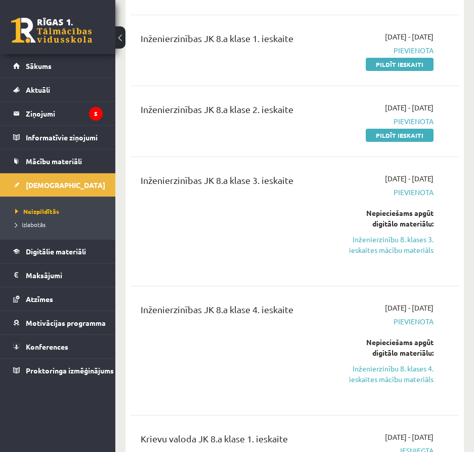
scroll to position [810, 0]
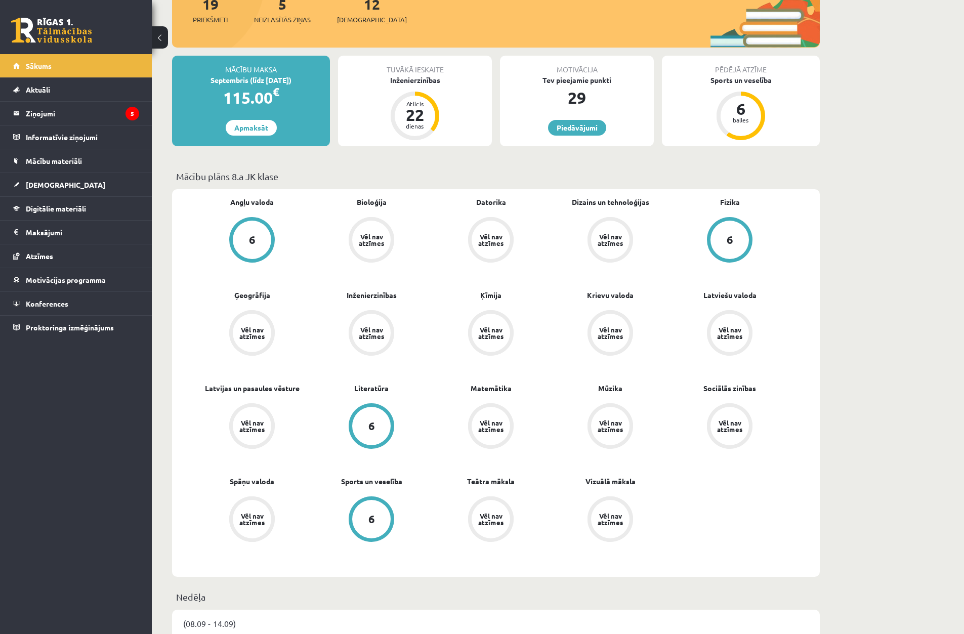
scroll to position [152, 0]
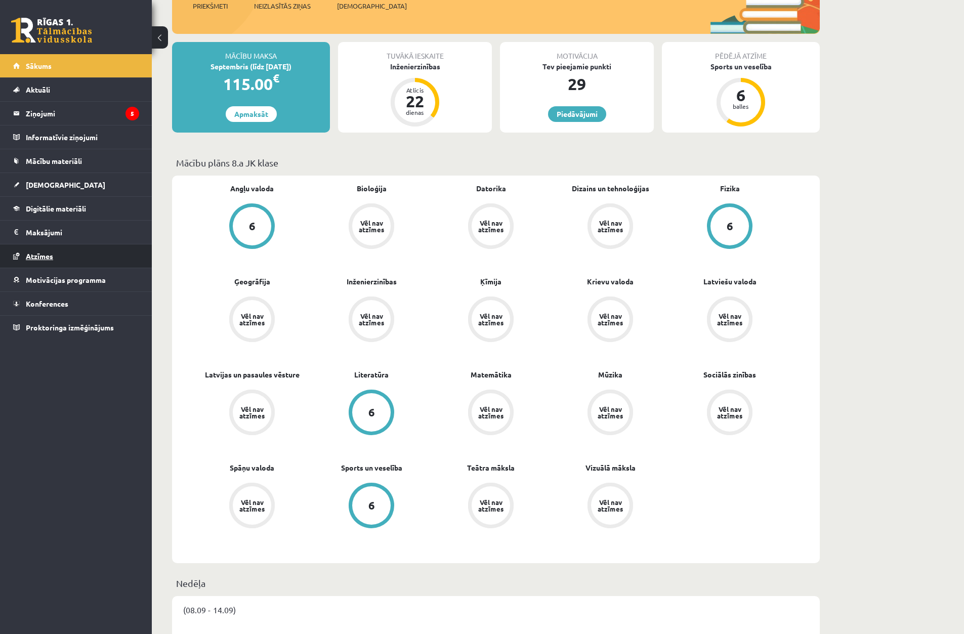
click at [63, 253] on link "Atzīmes" at bounding box center [76, 255] width 126 height 23
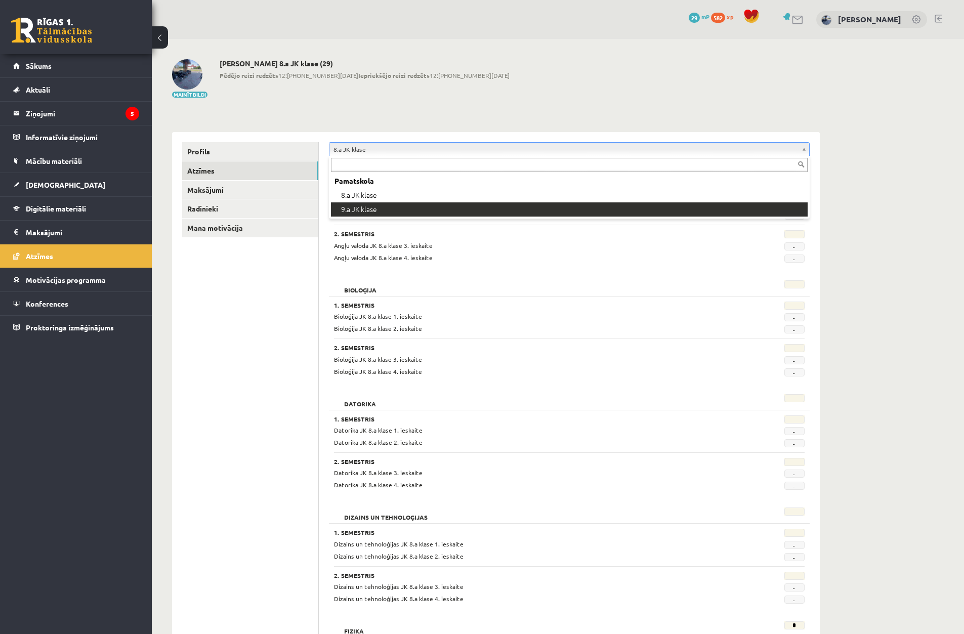
click at [429, 217] on div "Pamatskola 8.a JK klase 9.a JK klase" at bounding box center [569, 187] width 481 height 63
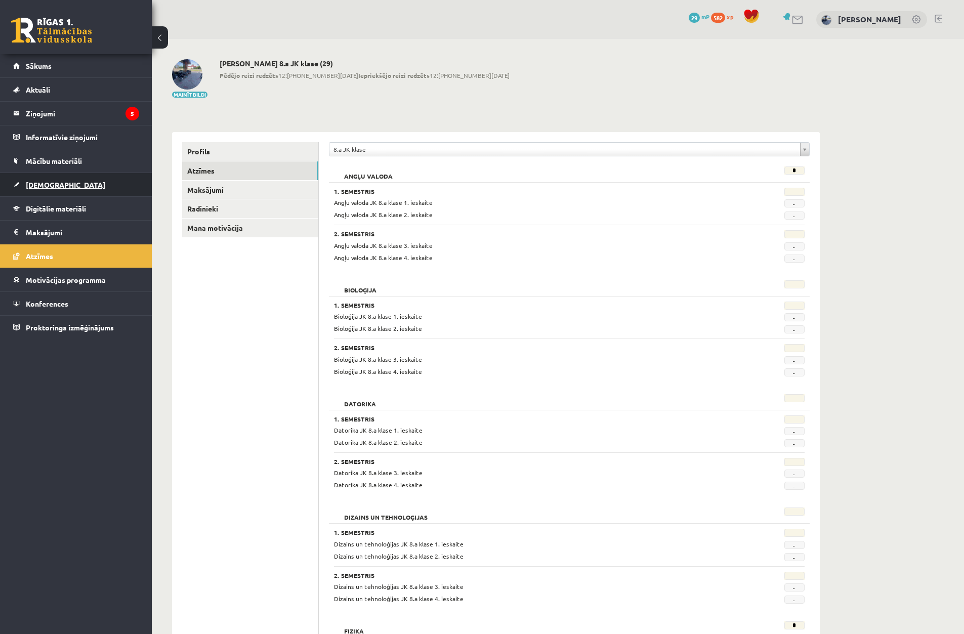
click at [53, 184] on span "[DEMOGRAPHIC_DATA]" at bounding box center [65, 184] width 79 height 9
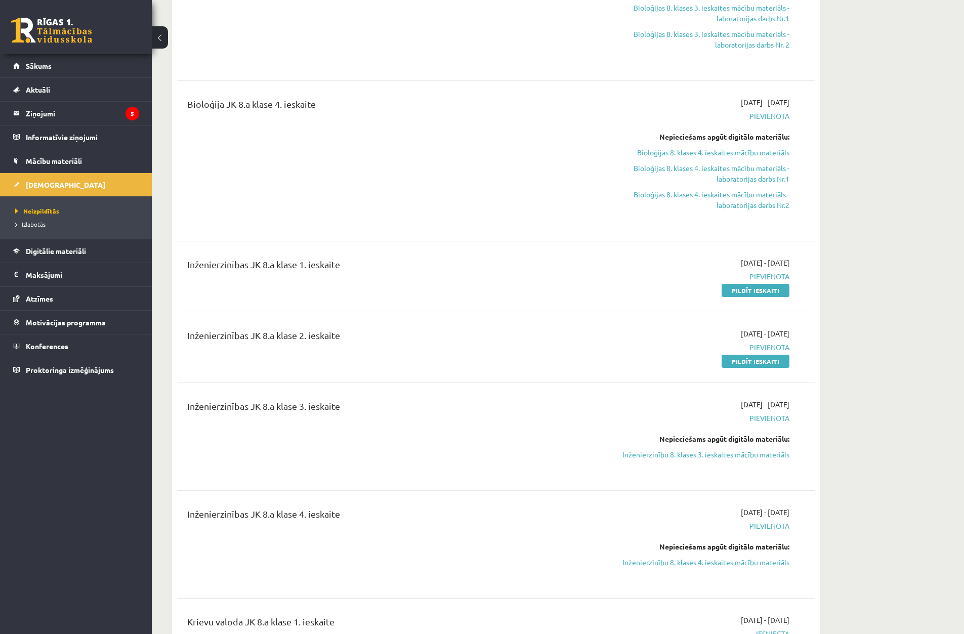
scroll to position [557, 0]
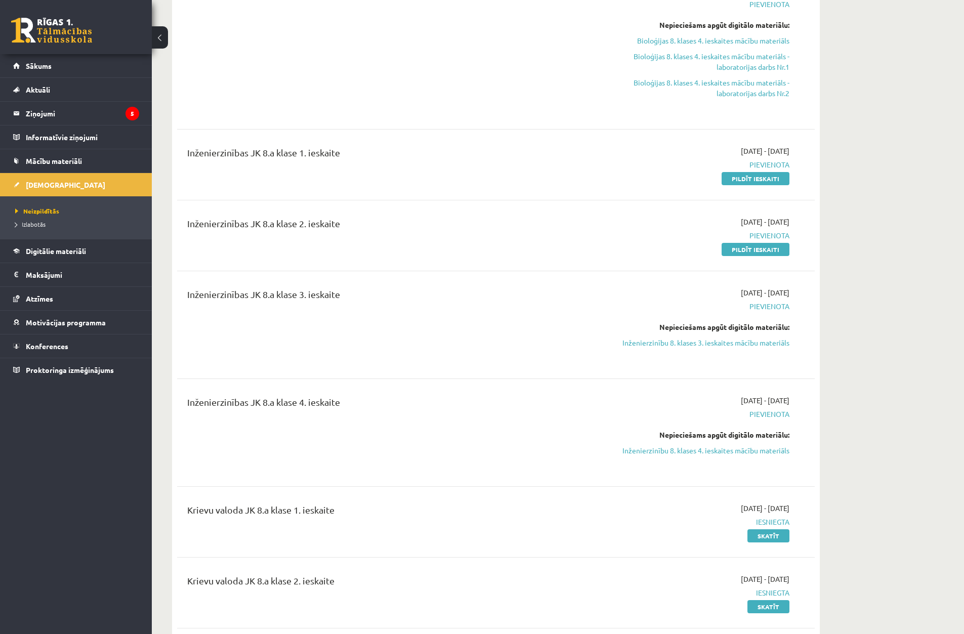
click at [752, 177] on link "Pildīt ieskaiti" at bounding box center [756, 178] width 68 height 13
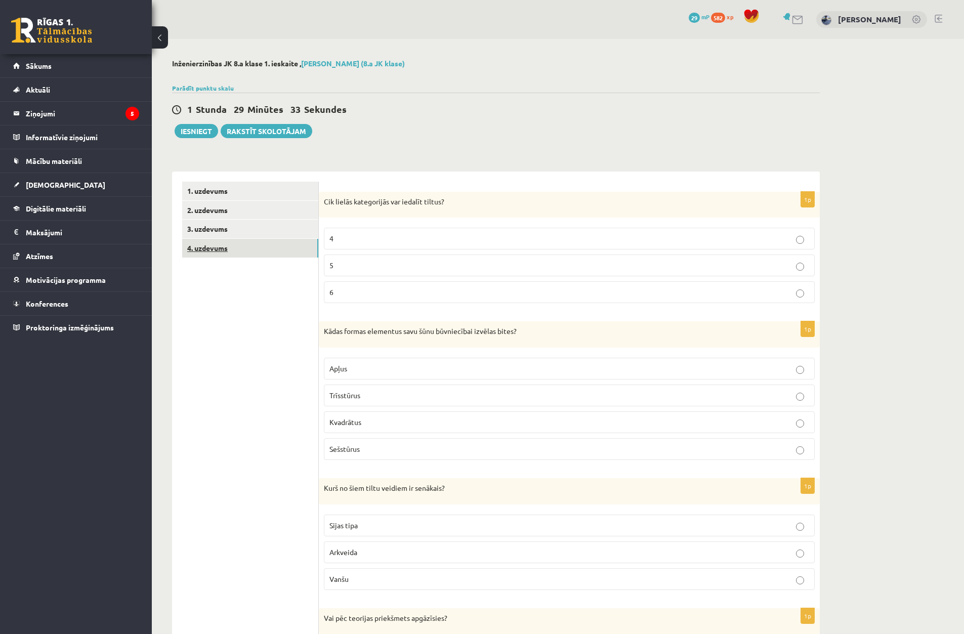
click at [266, 250] on link "4. uzdevums" at bounding box center [250, 248] width 136 height 19
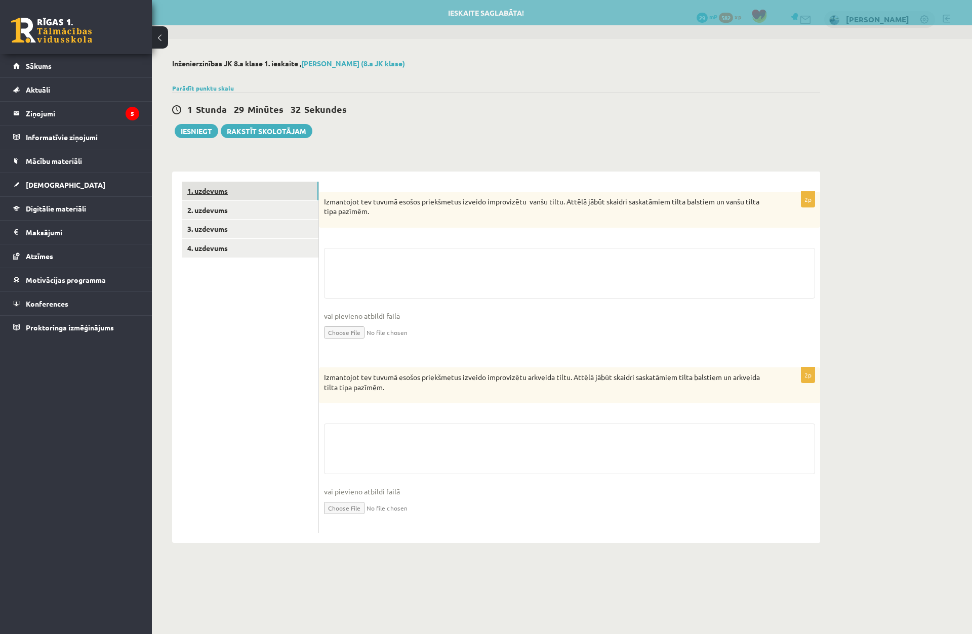
click at [271, 188] on link "1. uzdevums" at bounding box center [250, 191] width 136 height 19
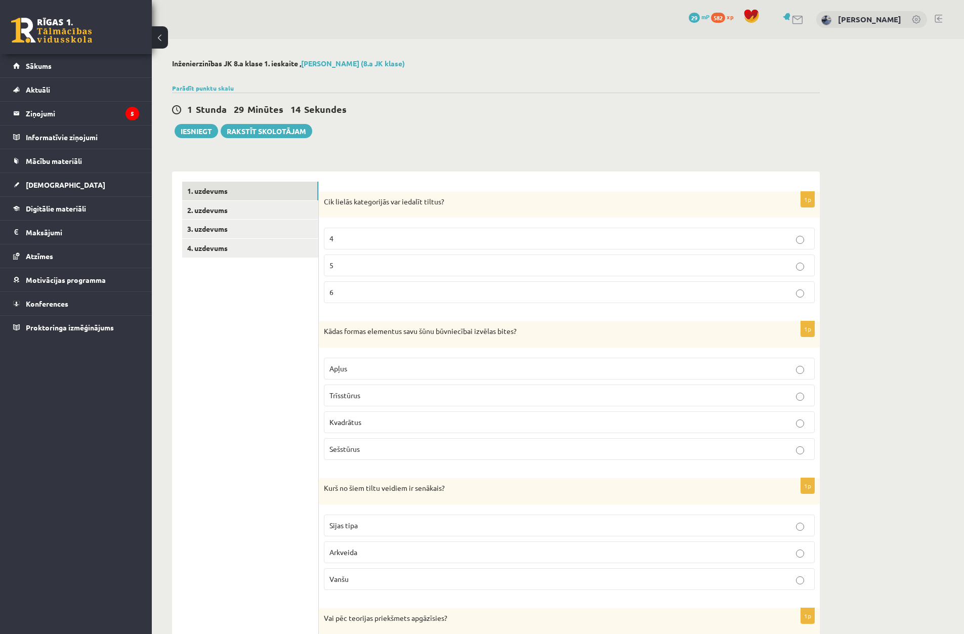
click at [340, 266] on p "5" at bounding box center [570, 265] width 480 height 11
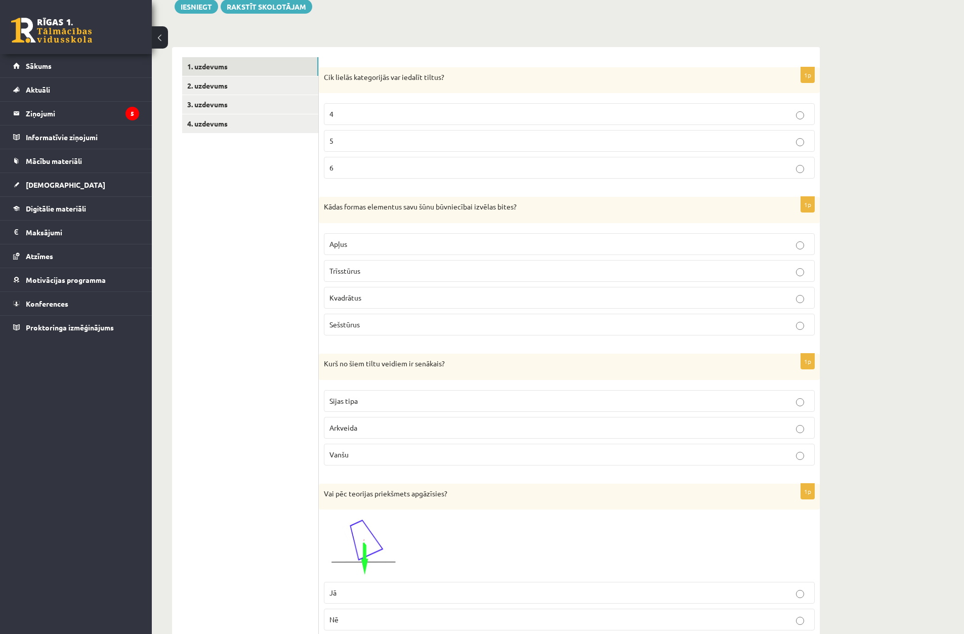
scroll to position [152, 0]
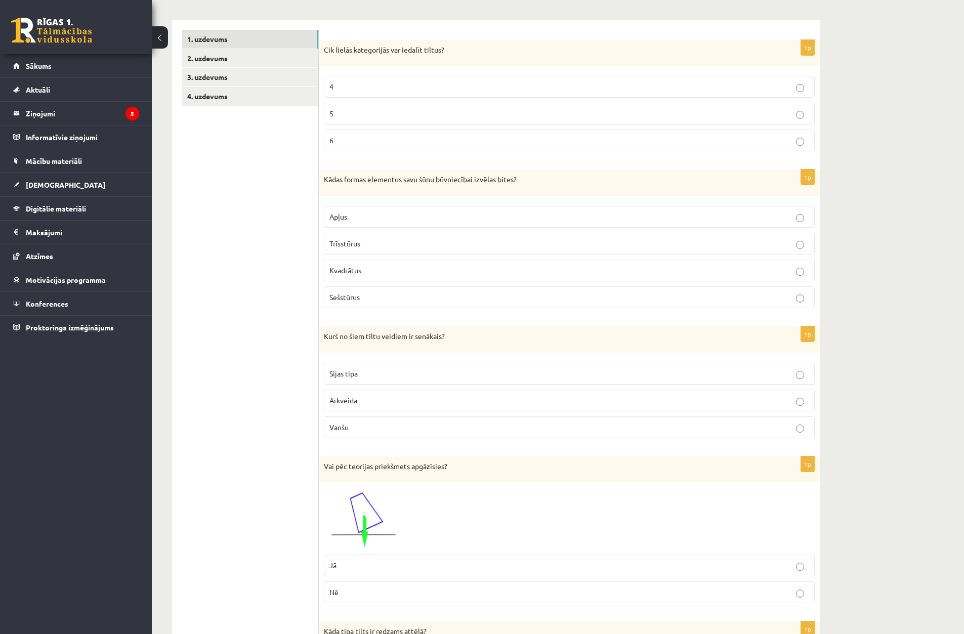
click at [386, 294] on p "Sešstūrus" at bounding box center [570, 297] width 480 height 11
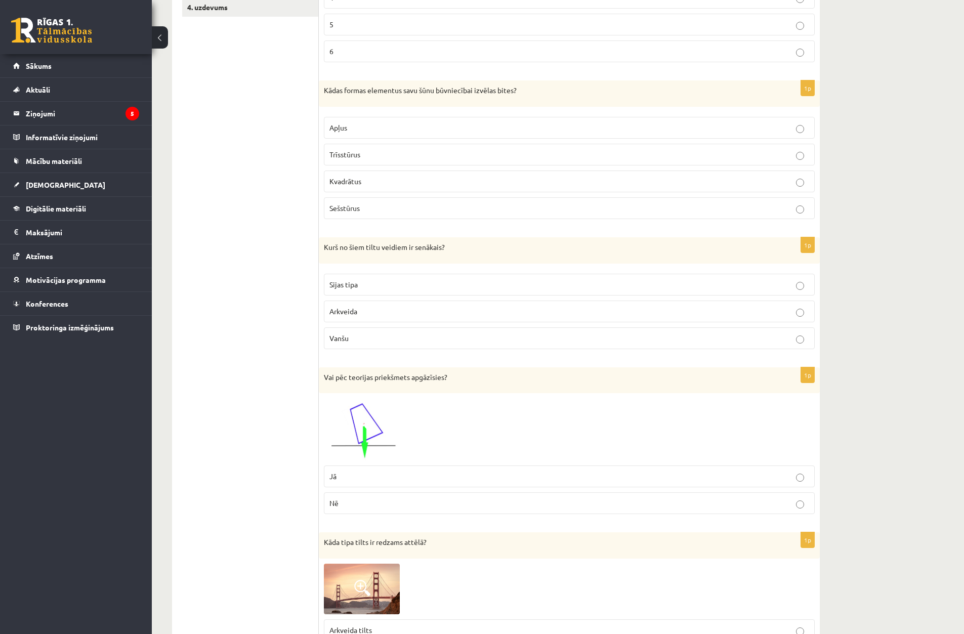
scroll to position [253, 0]
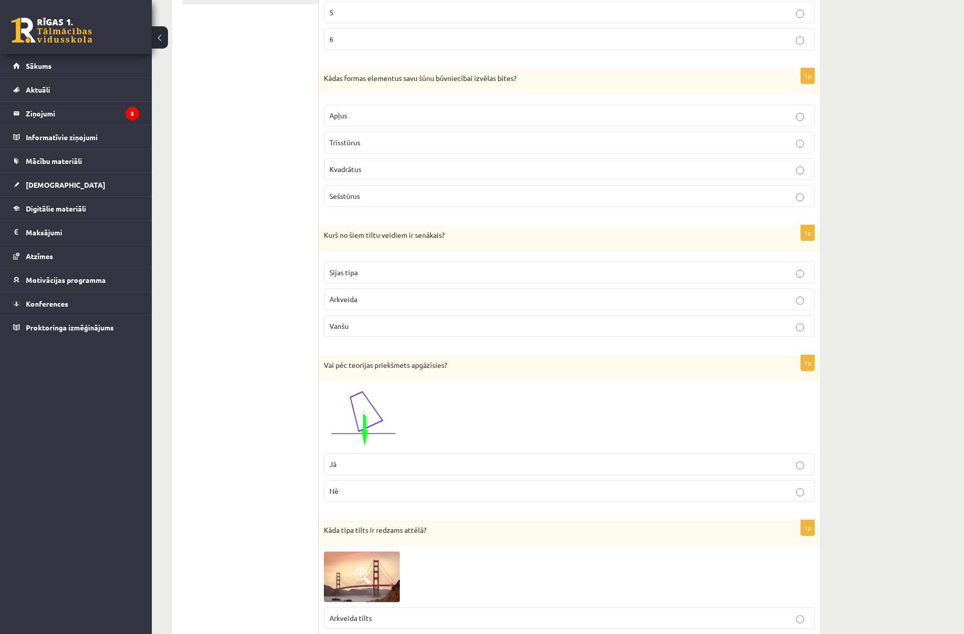
click at [364, 294] on label "Arkveida" at bounding box center [569, 300] width 491 height 22
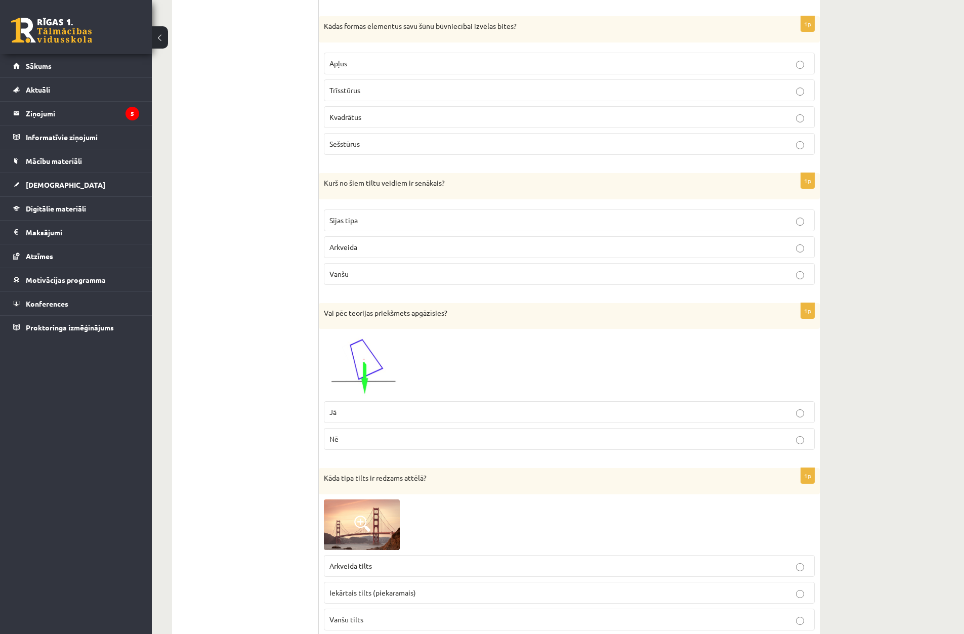
scroll to position [354, 0]
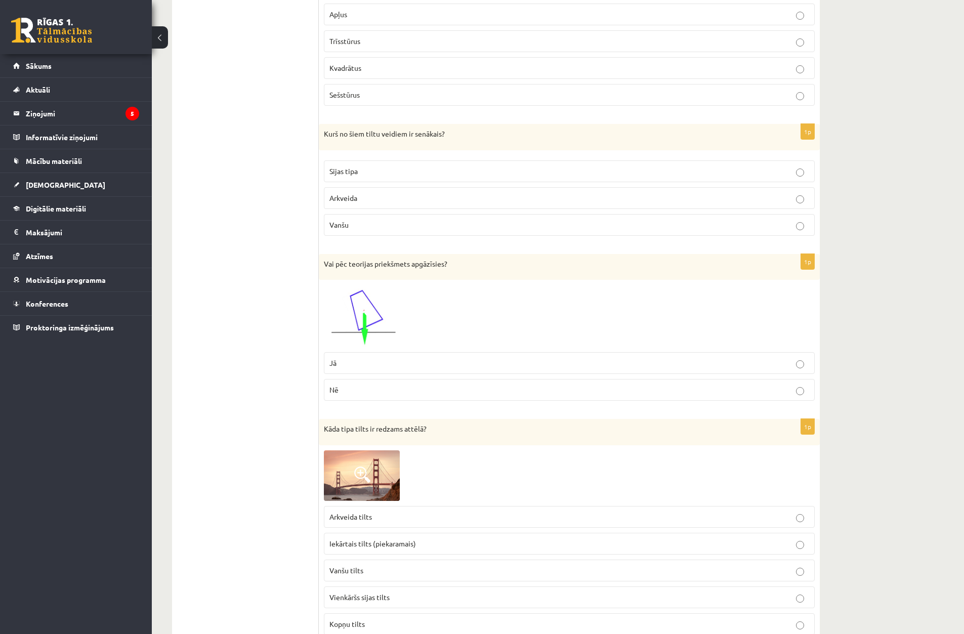
click at [390, 391] on p "Nē" at bounding box center [570, 390] width 480 height 11
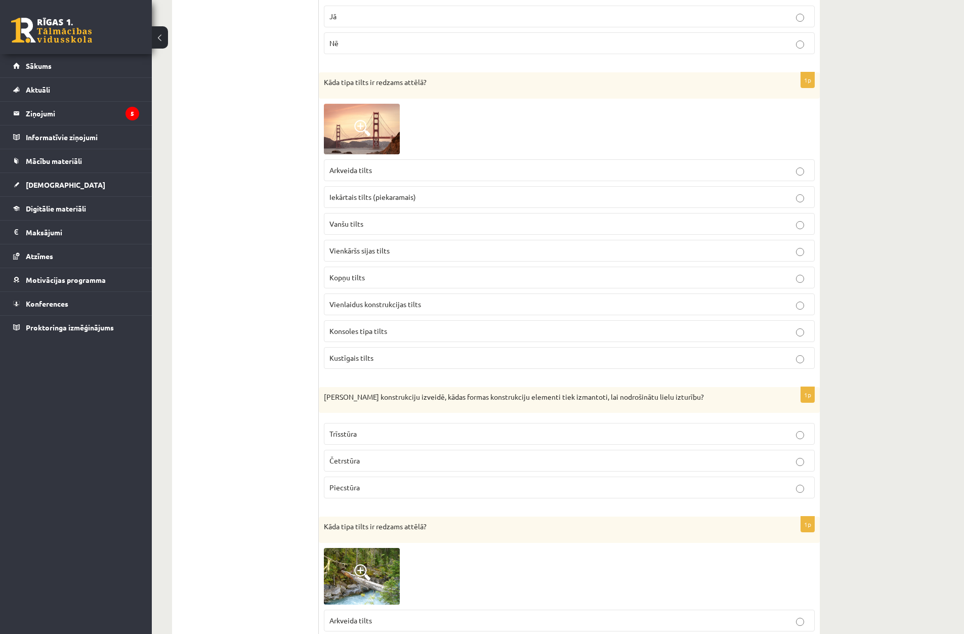
scroll to position [709, 0]
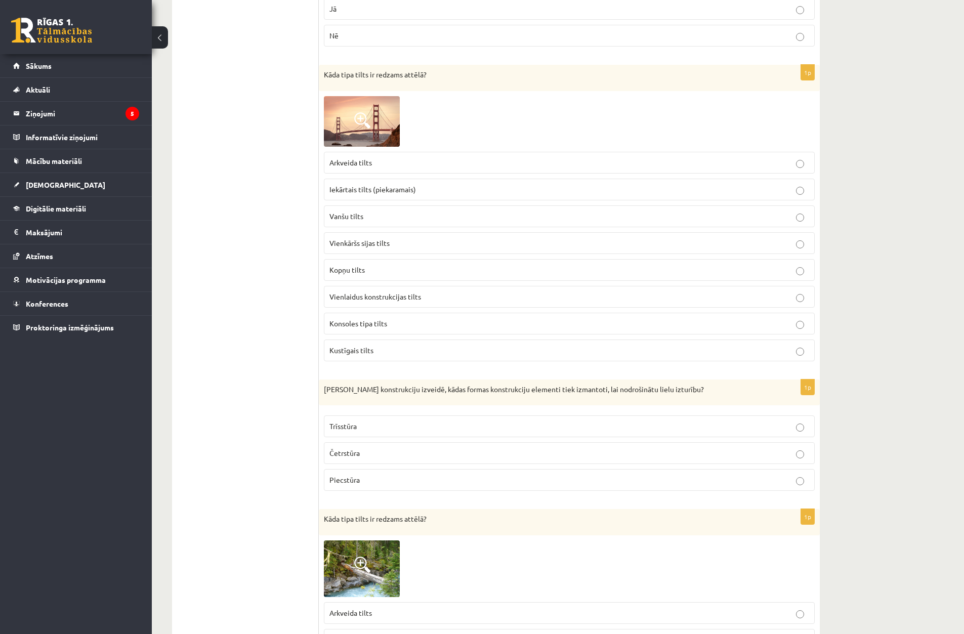
click at [360, 211] on label "Vanšu tilts" at bounding box center [569, 217] width 491 height 22
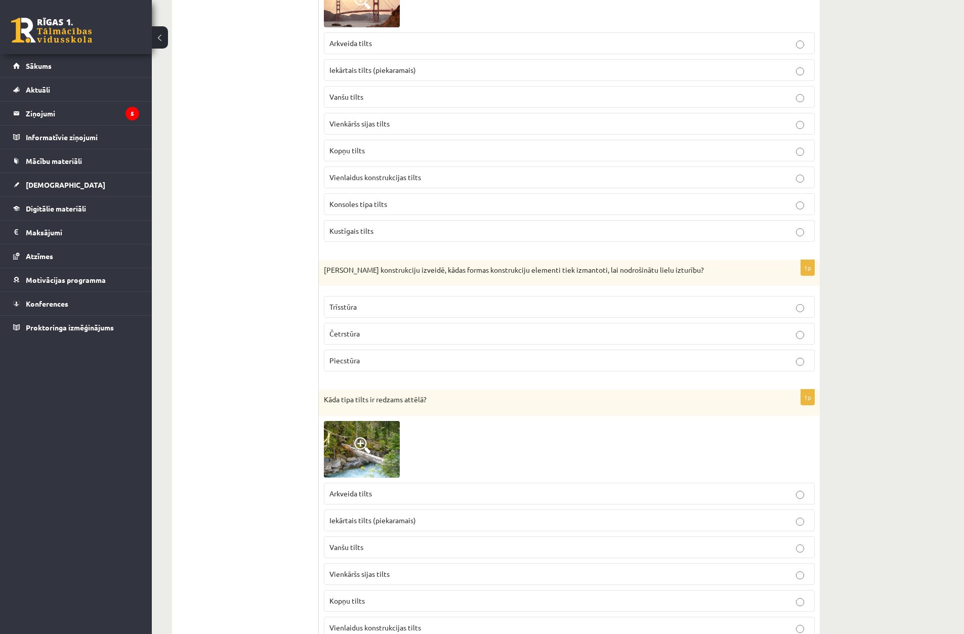
scroll to position [861, 0]
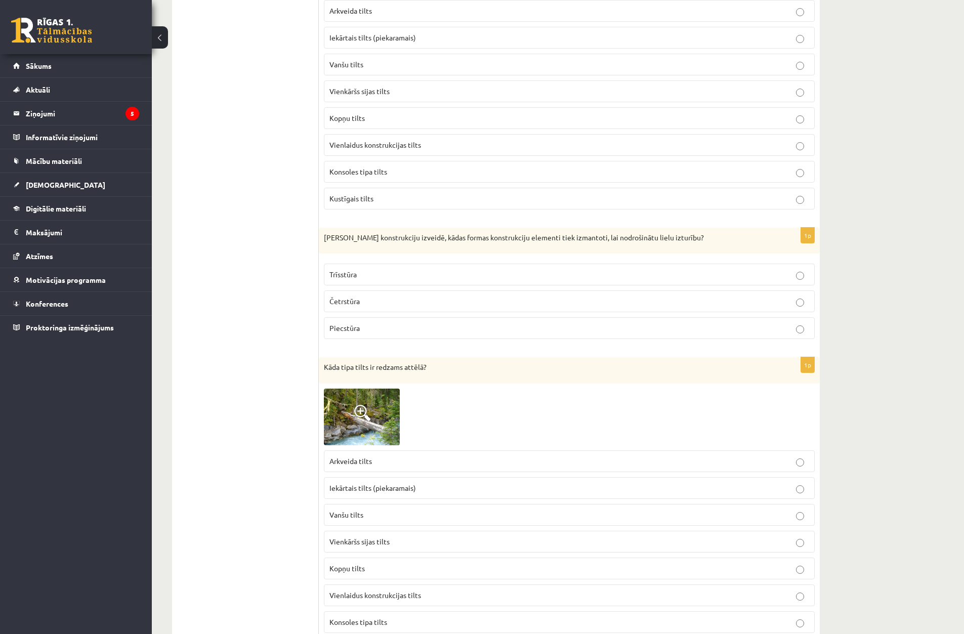
click at [366, 275] on p "Trīsstūra" at bounding box center [570, 274] width 480 height 11
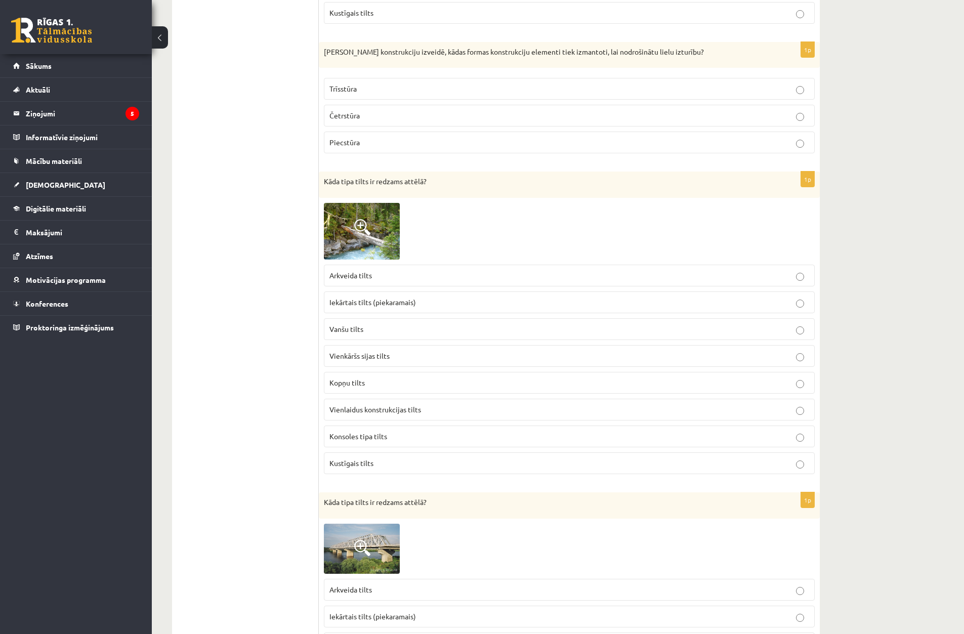
scroll to position [1063, 0]
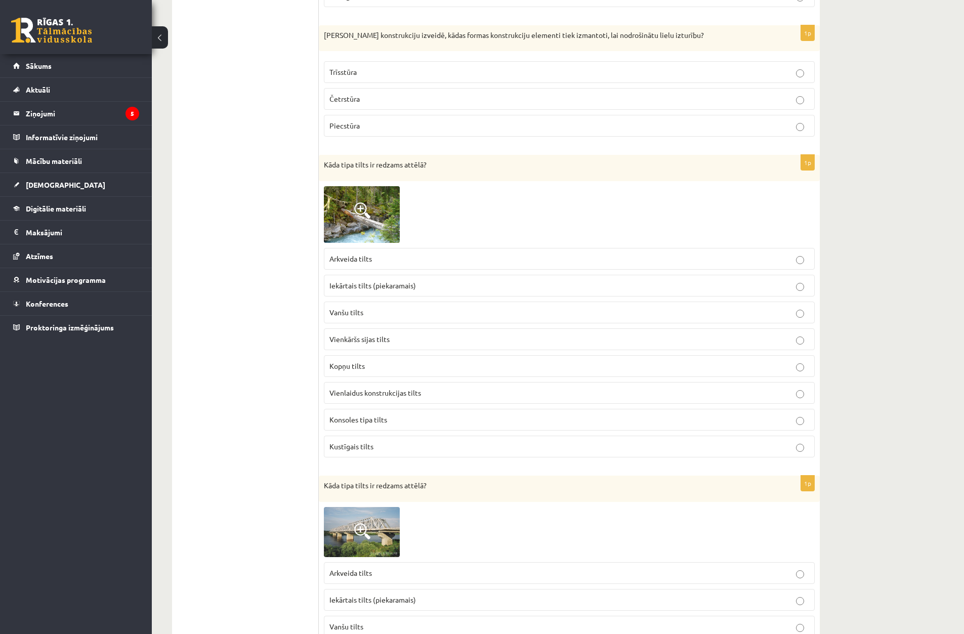
click at [417, 342] on p "Vienkāršs sijas tilts" at bounding box center [570, 339] width 480 height 11
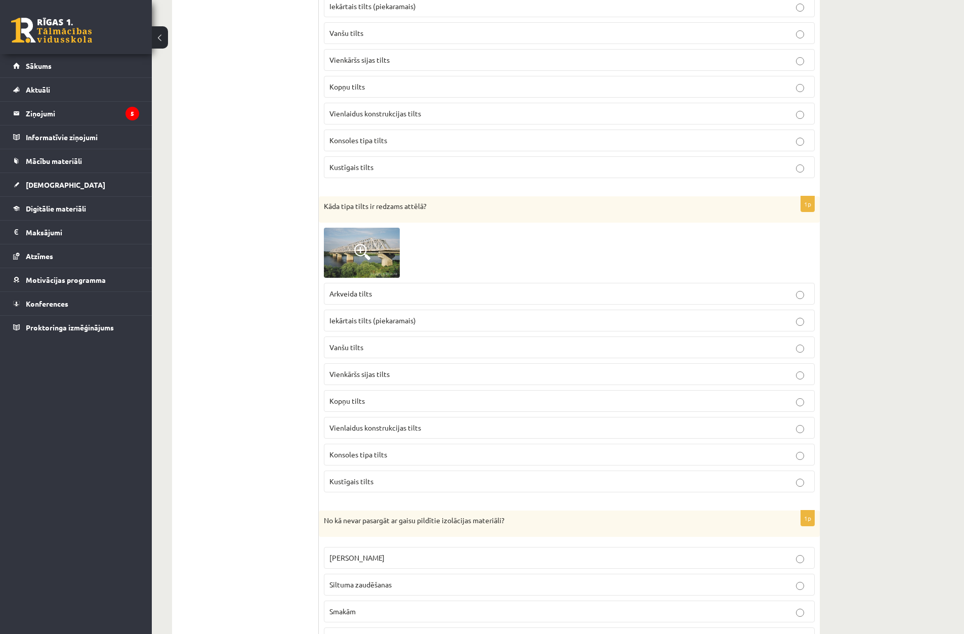
scroll to position [1367, 0]
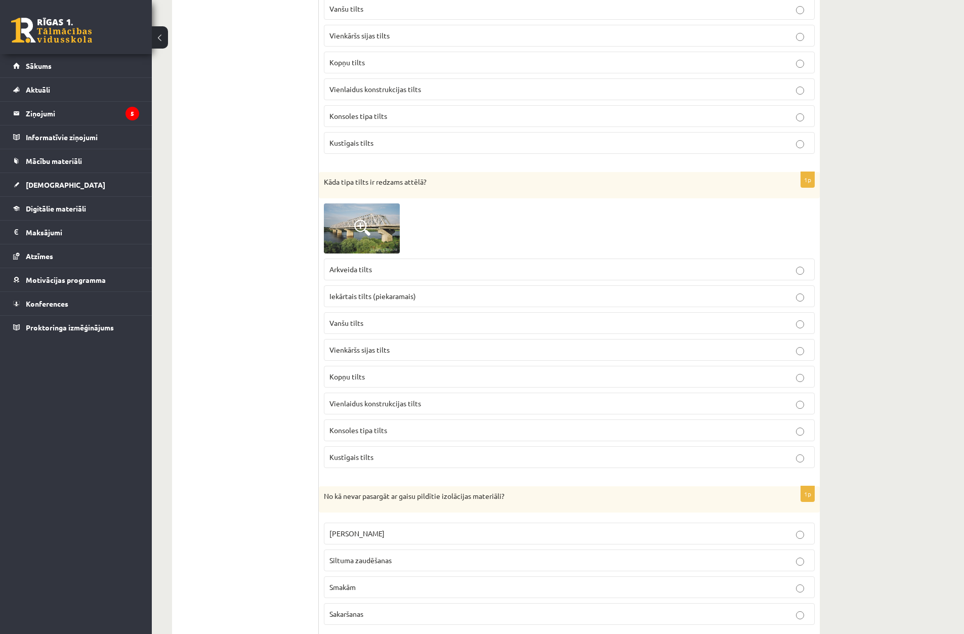
click at [356, 371] on label "Kopņu tilts" at bounding box center [569, 377] width 491 height 22
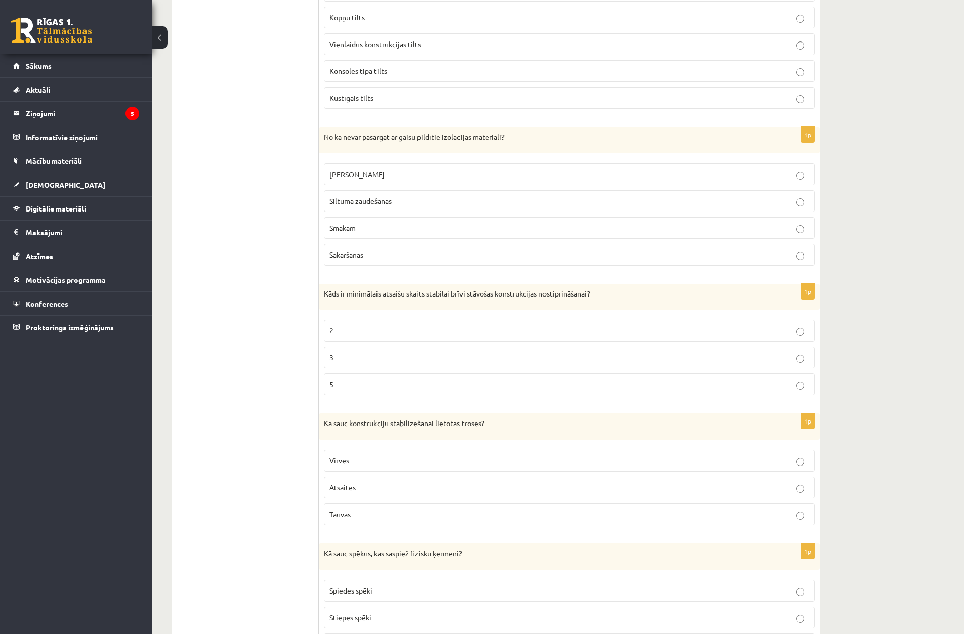
scroll to position [1786, 0]
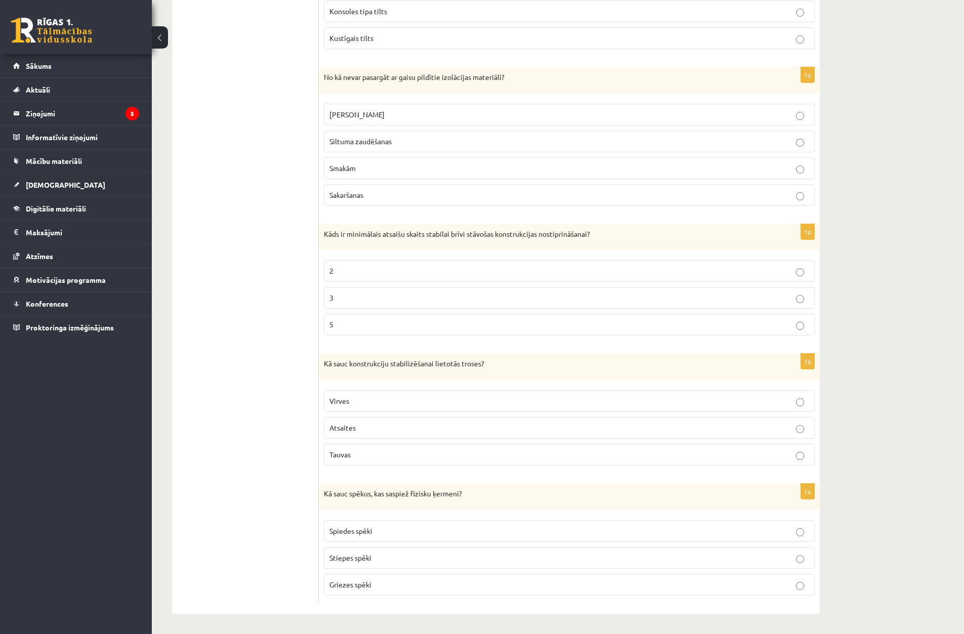
click at [344, 166] on span "Smakām" at bounding box center [343, 168] width 26 height 9
click at [359, 273] on p "2" at bounding box center [570, 271] width 480 height 11
click at [366, 427] on p "Atsaites" at bounding box center [570, 428] width 480 height 11
click at [367, 532] on span "Spiedes spēki" at bounding box center [351, 530] width 43 height 9
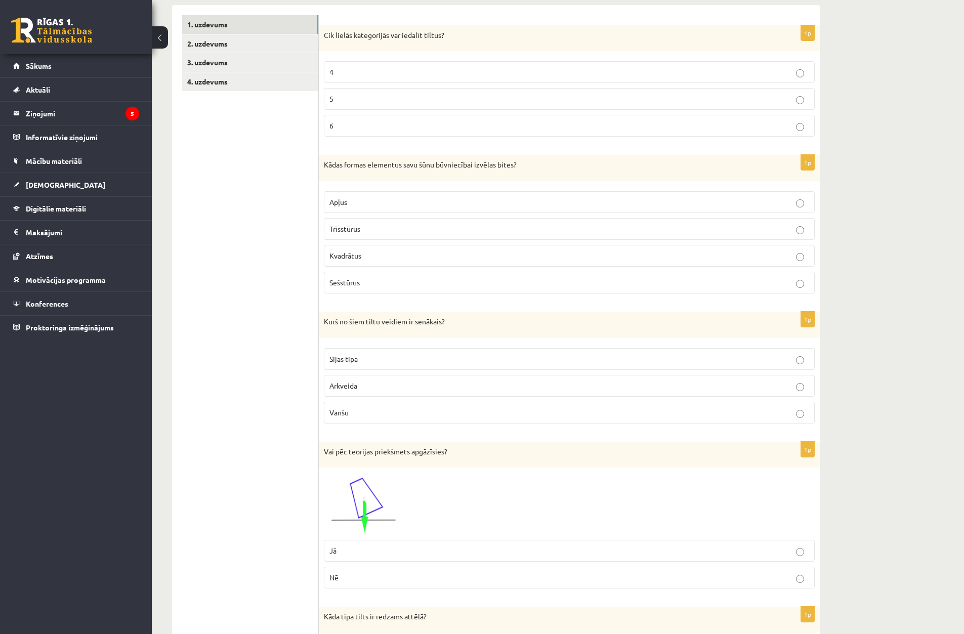
scroll to position [0, 0]
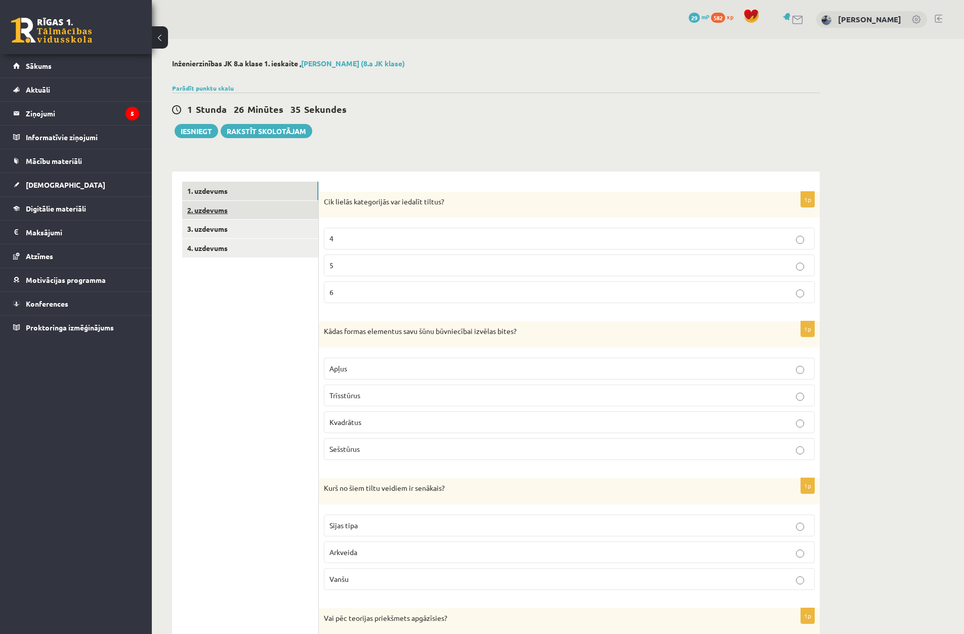
click at [213, 216] on link "2. uzdevums" at bounding box center [250, 210] width 136 height 19
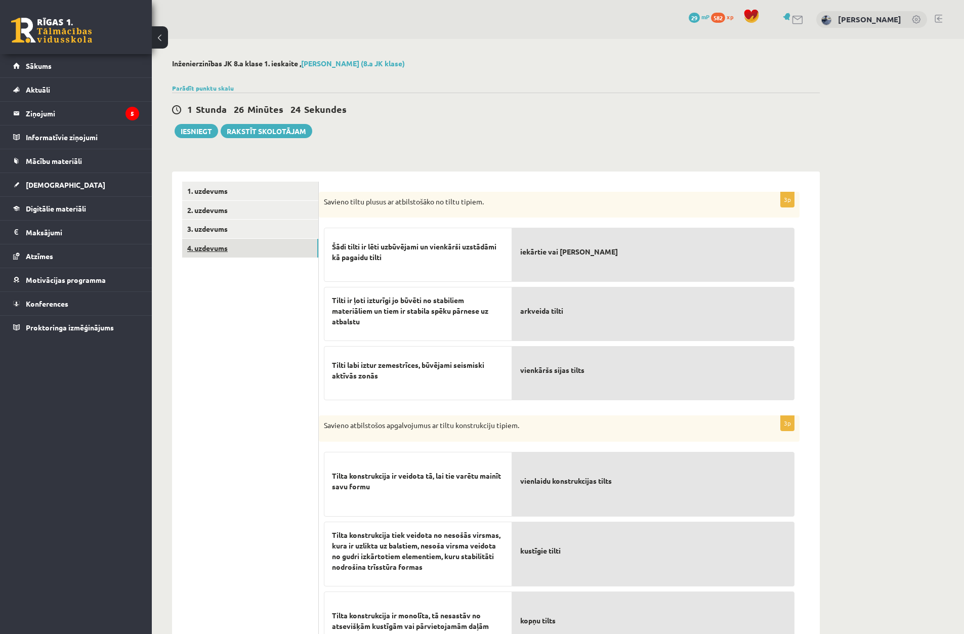
click at [237, 254] on link "4. uzdevums" at bounding box center [250, 248] width 136 height 19
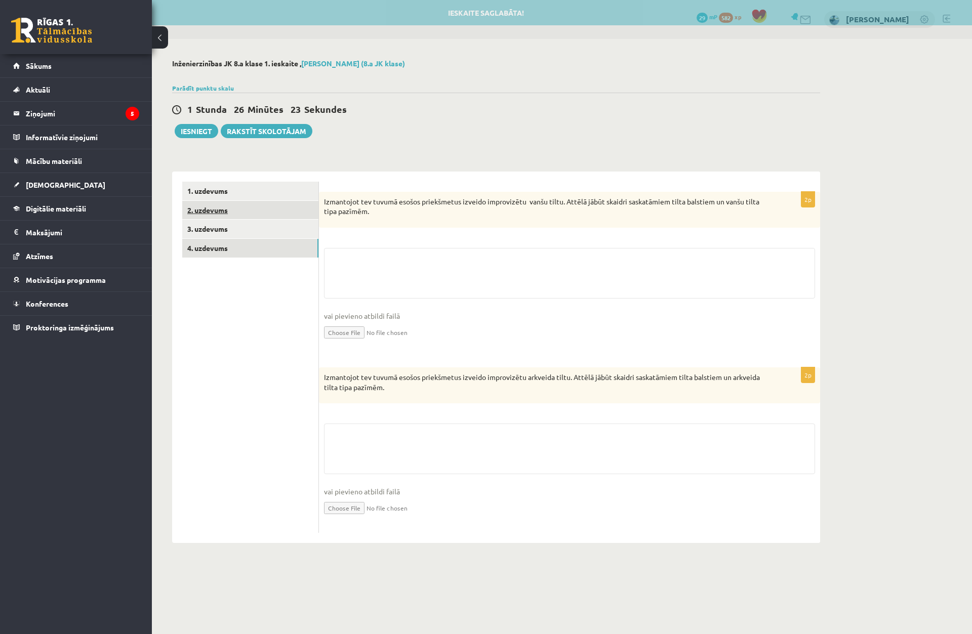
click at [242, 210] on link "2. uzdevums" at bounding box center [250, 210] width 136 height 19
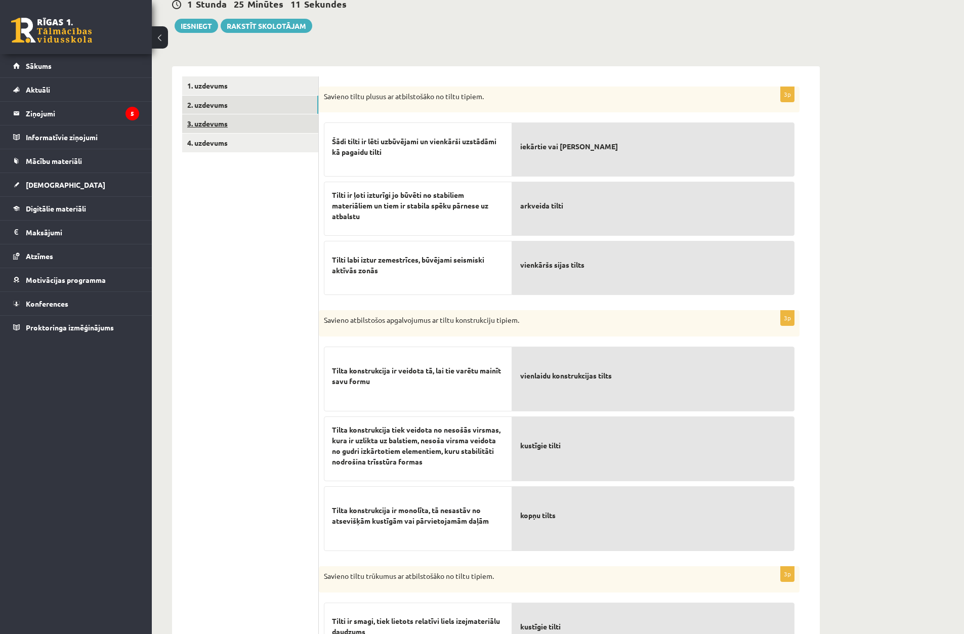
scroll to position [101, 0]
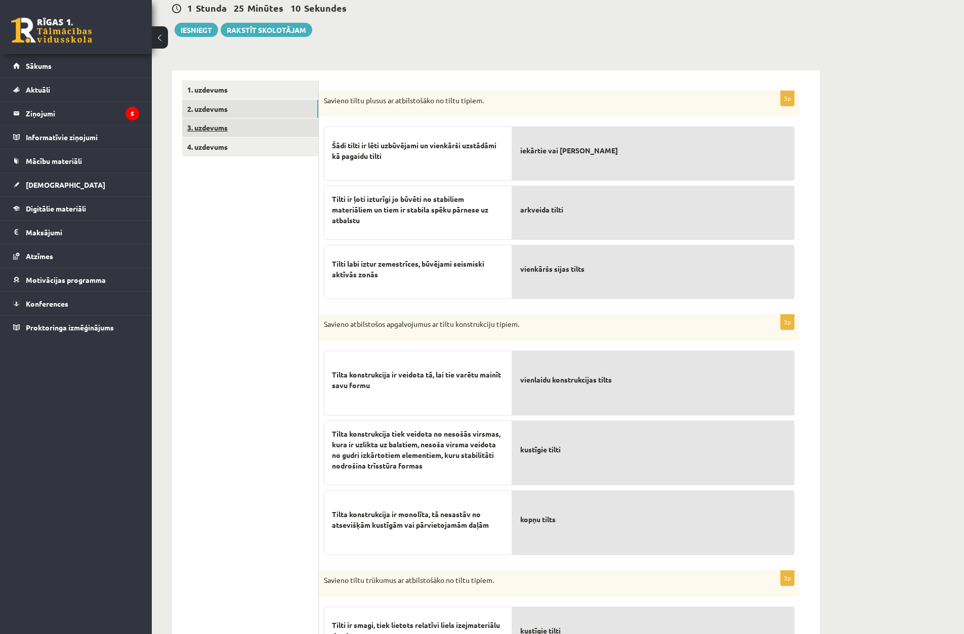
click at [243, 128] on link "3. uzdevums" at bounding box center [250, 127] width 136 height 19
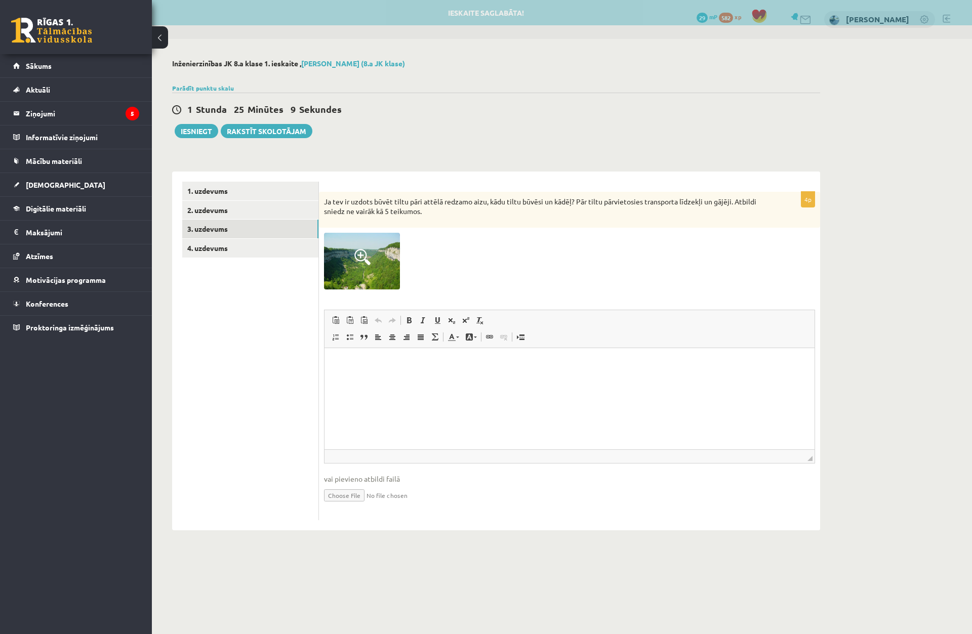
scroll to position [0, 0]
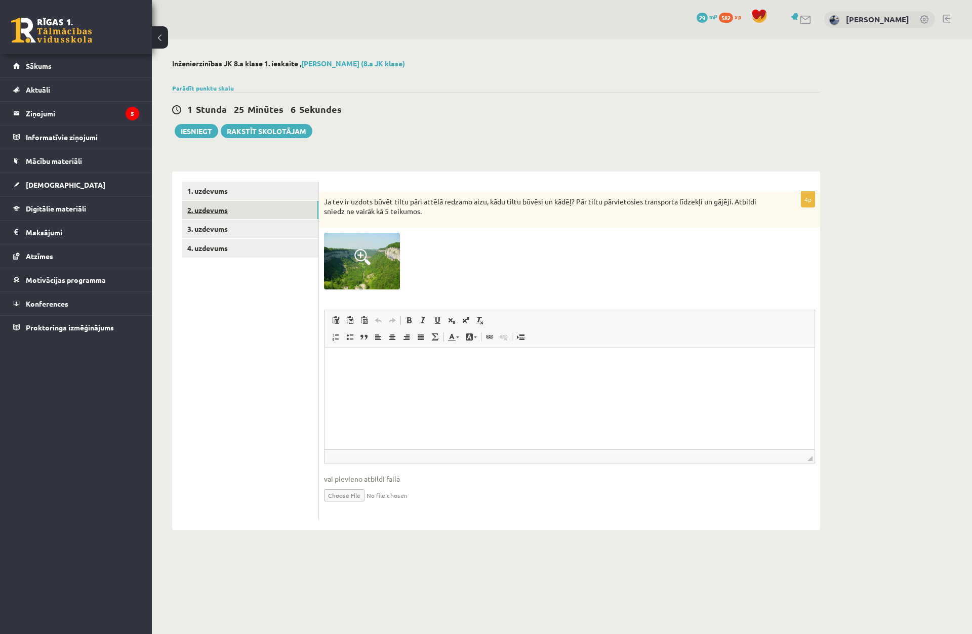
click at [279, 214] on link "2. uzdevums" at bounding box center [250, 210] width 136 height 19
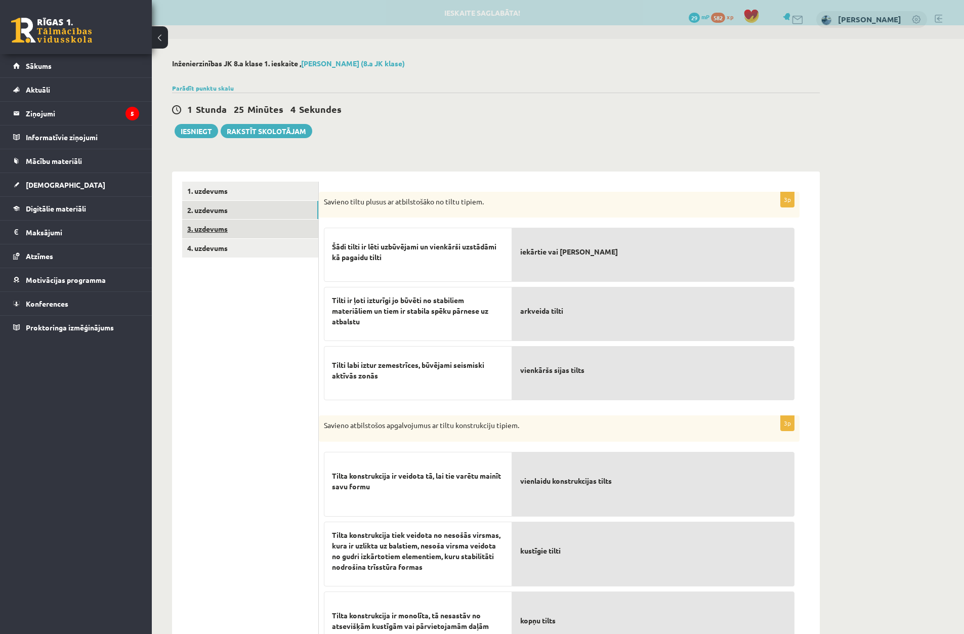
click at [261, 227] on link "3. uzdevums" at bounding box center [250, 229] width 136 height 19
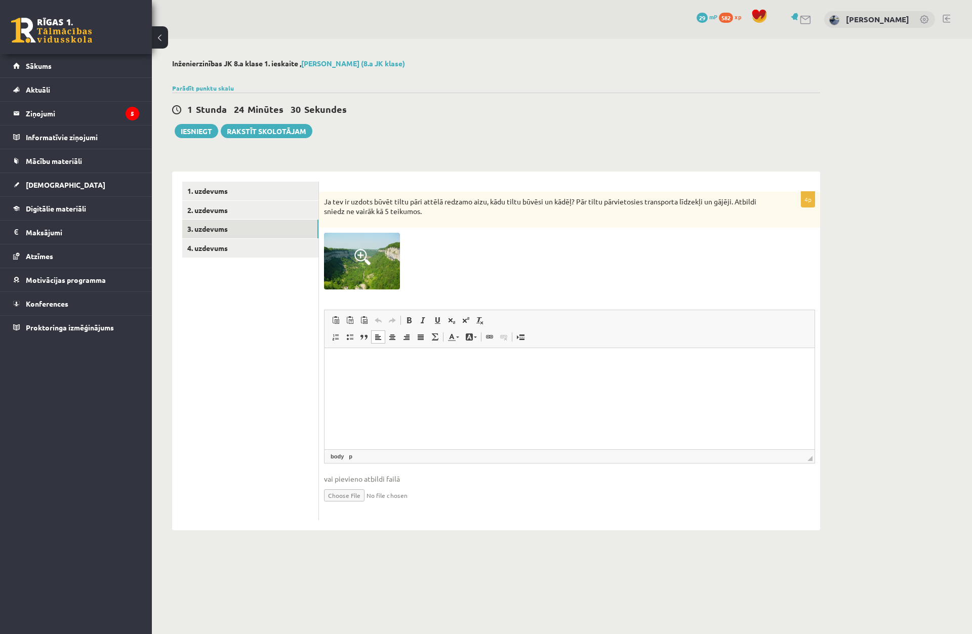
click at [468, 366] on p "Rich Text Editor, wiswyg-editor-user-answer-47024964042660" at bounding box center [570, 363] width 470 height 11
paste body "Rich Text Editor, wiswyg-editor-user-answer-47024964042660"
click at [438, 369] on html "**********" at bounding box center [569, 363] width 490 height 31
drag, startPoint x: 645, startPoint y: 363, endPoint x: 618, endPoint y: 362, distance: 26.8
click at [618, 362] on p "**********" at bounding box center [570, 368] width 470 height 21
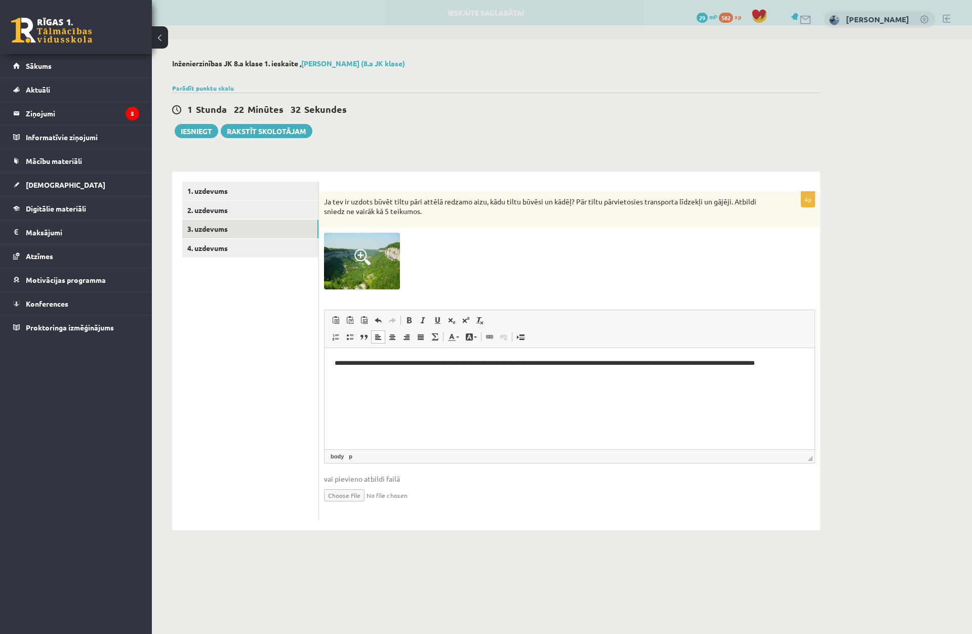
drag, startPoint x: 724, startPoint y: 360, endPoint x: 748, endPoint y: 366, distance: 24.4
click at [724, 360] on p "**********" at bounding box center [570, 363] width 470 height 11
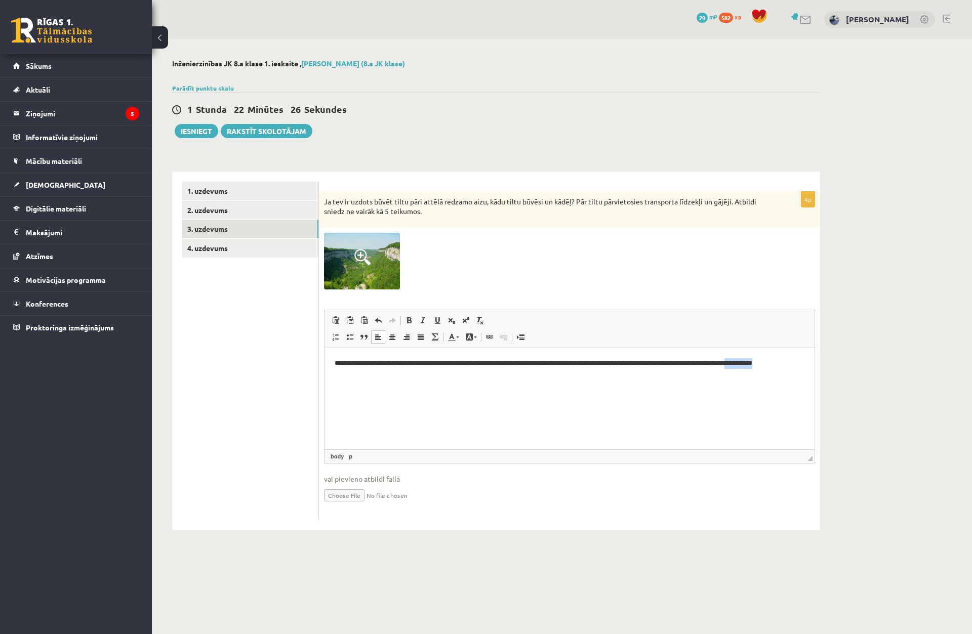
drag, startPoint x: 794, startPoint y: 364, endPoint x: 764, endPoint y: 361, distance: 30.0
click at [764, 361] on p "**********" at bounding box center [570, 363] width 470 height 11
click at [778, 360] on p "**********" at bounding box center [570, 368] width 470 height 21
click at [780, 361] on p "**********" at bounding box center [570, 368] width 470 height 21
drag, startPoint x: 779, startPoint y: 360, endPoint x: 788, endPoint y: 363, distance: 9.6
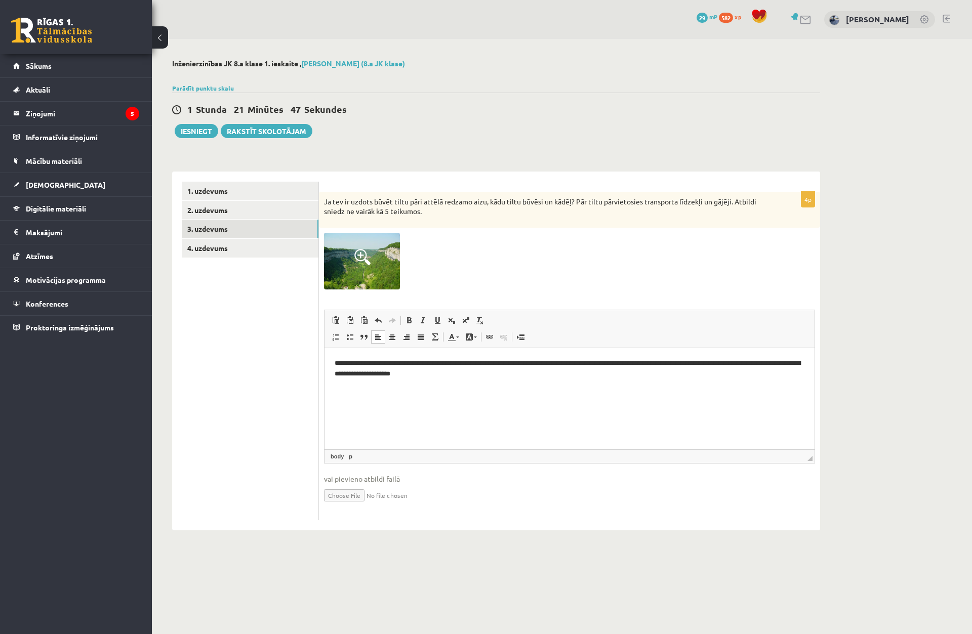
click at [779, 361] on p "**********" at bounding box center [570, 368] width 470 height 21
drag, startPoint x: 354, startPoint y: 373, endPoint x: 332, endPoint y: 375, distance: 22.9
click at [332, 375] on html "**********" at bounding box center [569, 369] width 490 height 42
click at [435, 369] on p "**********" at bounding box center [570, 368] width 470 height 21
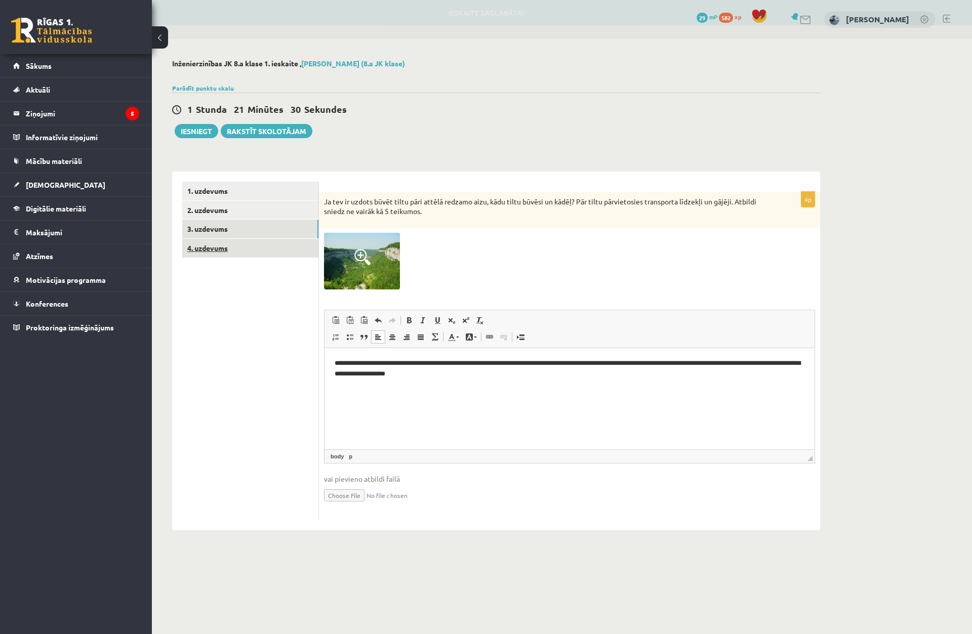
click at [233, 255] on link "4. uzdevums" at bounding box center [250, 248] width 136 height 19
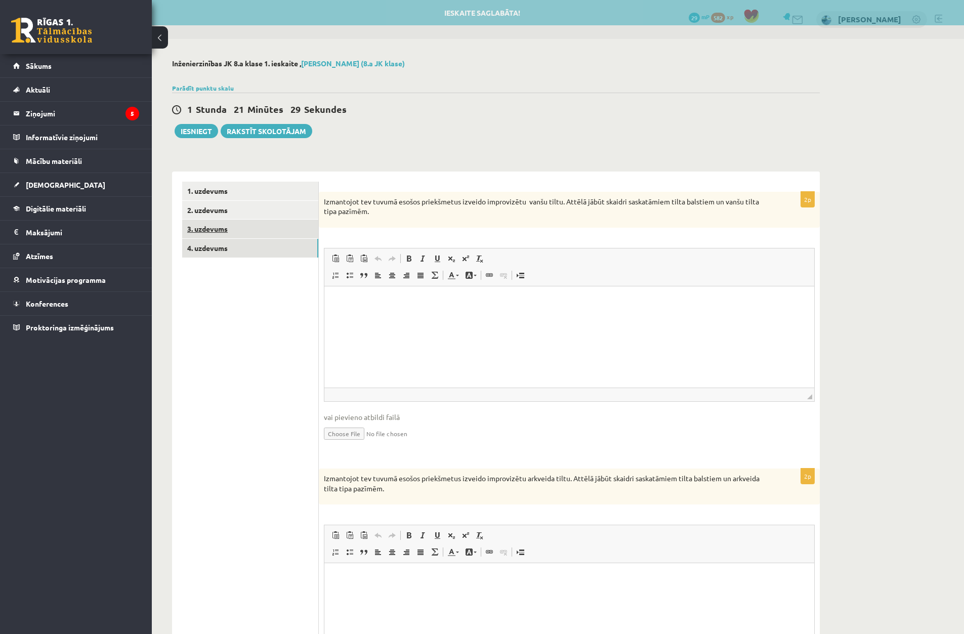
click at [270, 230] on link "3. uzdevums" at bounding box center [250, 229] width 136 height 19
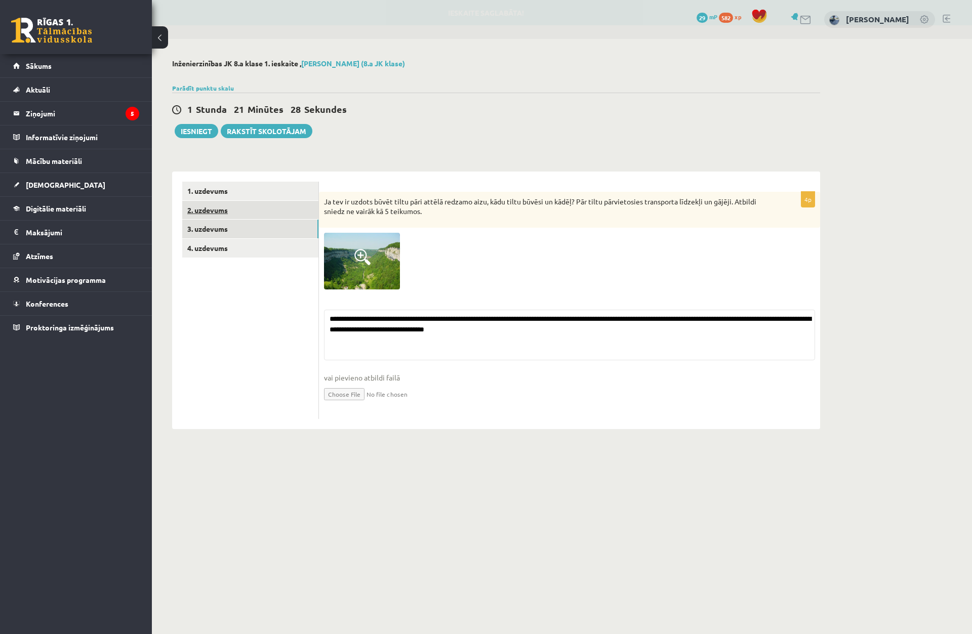
click at [262, 213] on link "2. uzdevums" at bounding box center [250, 210] width 136 height 19
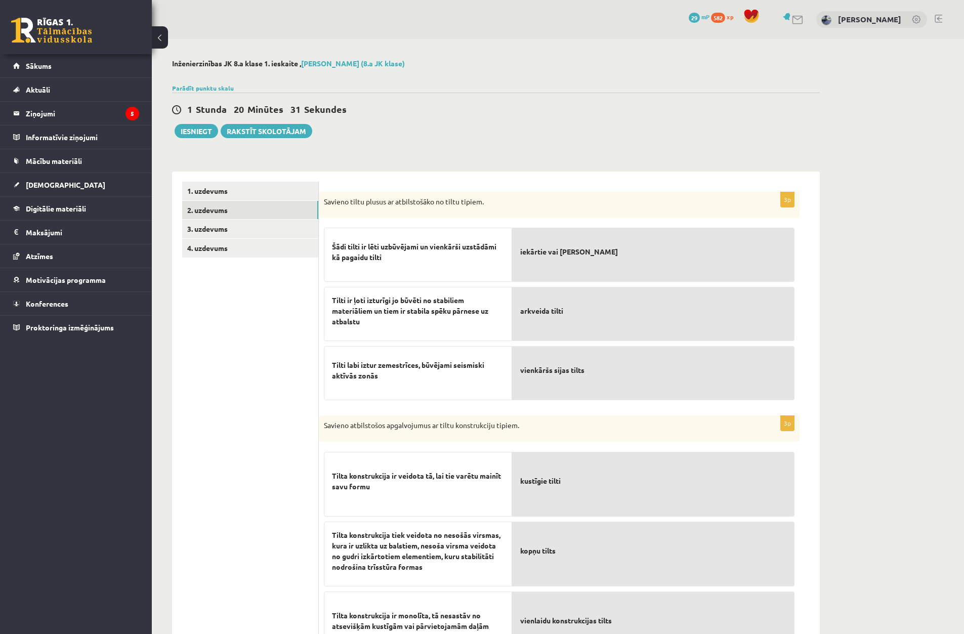
click at [223, 258] on ul "1. uzdevums 2. uzdevums 3. uzdevums 4. uzdevums" at bounding box center [250, 534] width 137 height 704
click at [227, 251] on link "4. uzdevums" at bounding box center [250, 248] width 136 height 19
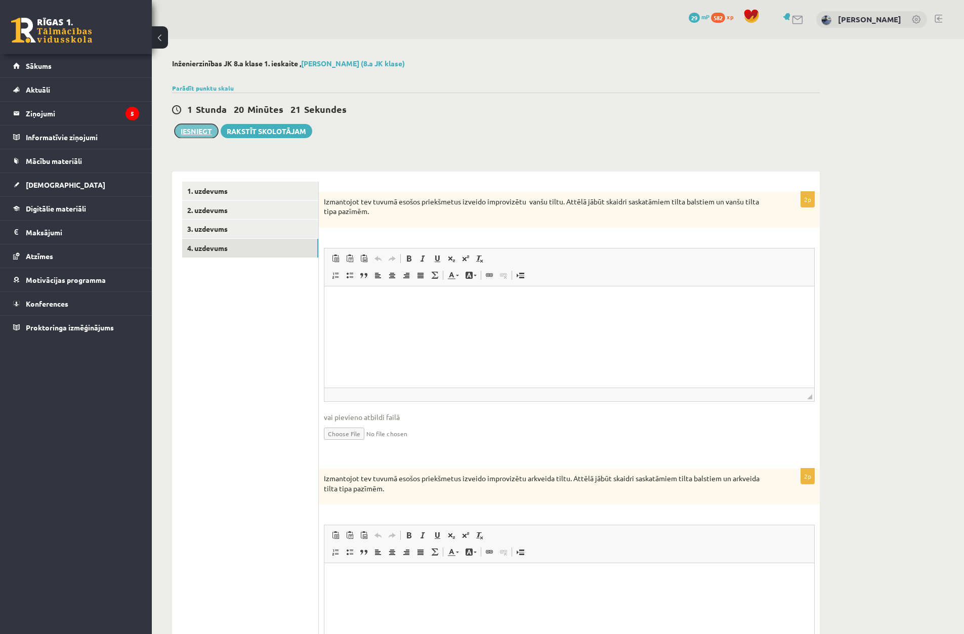
click at [200, 132] on button "Iesniegt" at bounding box center [197, 131] width 44 height 14
click at [269, 188] on link "1. uzdevums" at bounding box center [250, 191] width 136 height 19
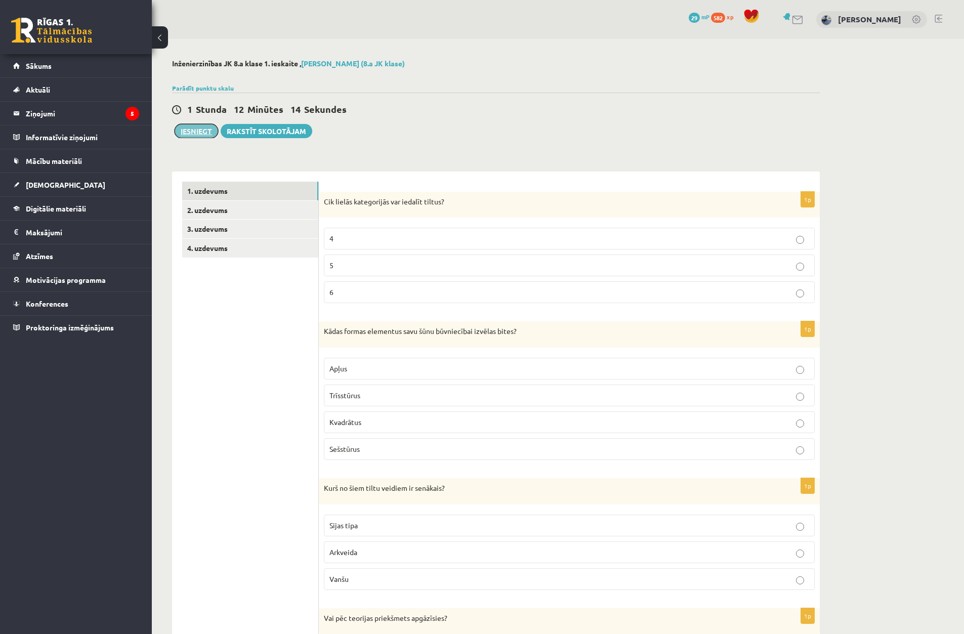
click at [208, 131] on button "Iesniegt" at bounding box center [197, 131] width 44 height 14
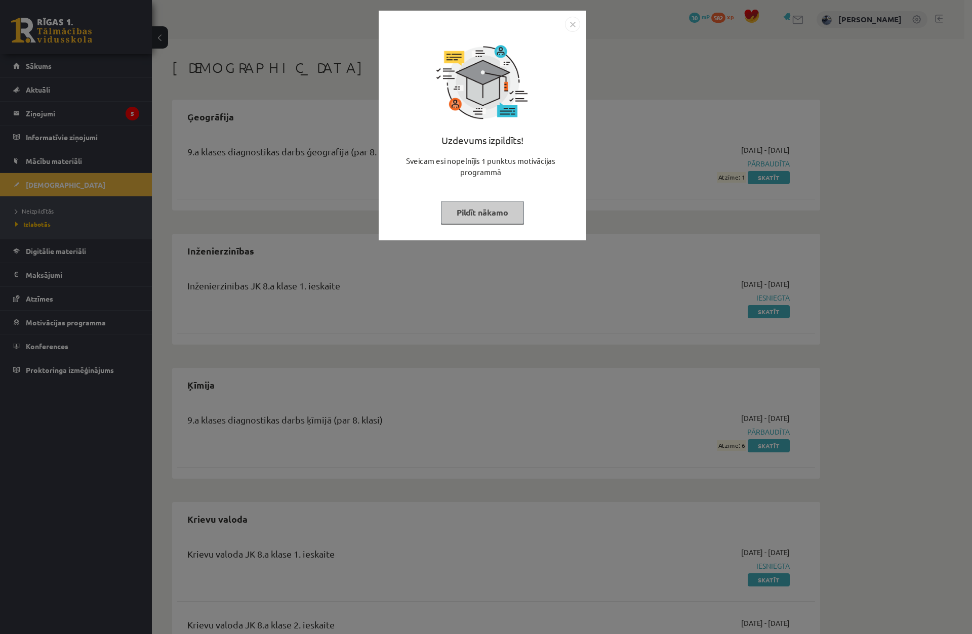
click at [569, 27] on img "Close" at bounding box center [572, 24] width 15 height 15
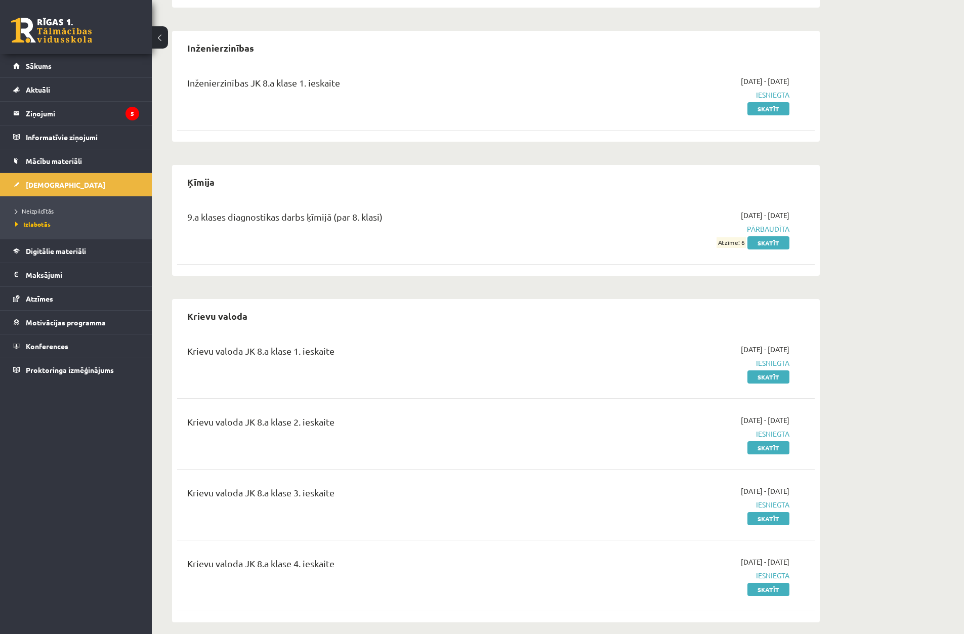
scroll to position [202, 0]
click at [29, 209] on span "Neizpildītās" at bounding box center [34, 211] width 38 height 8
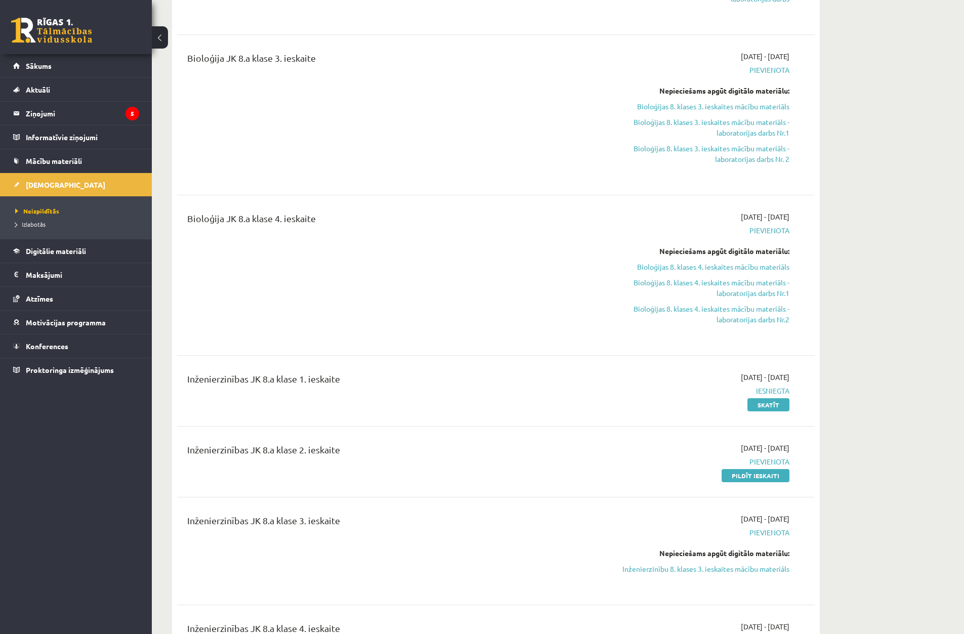
scroll to position [405, 0]
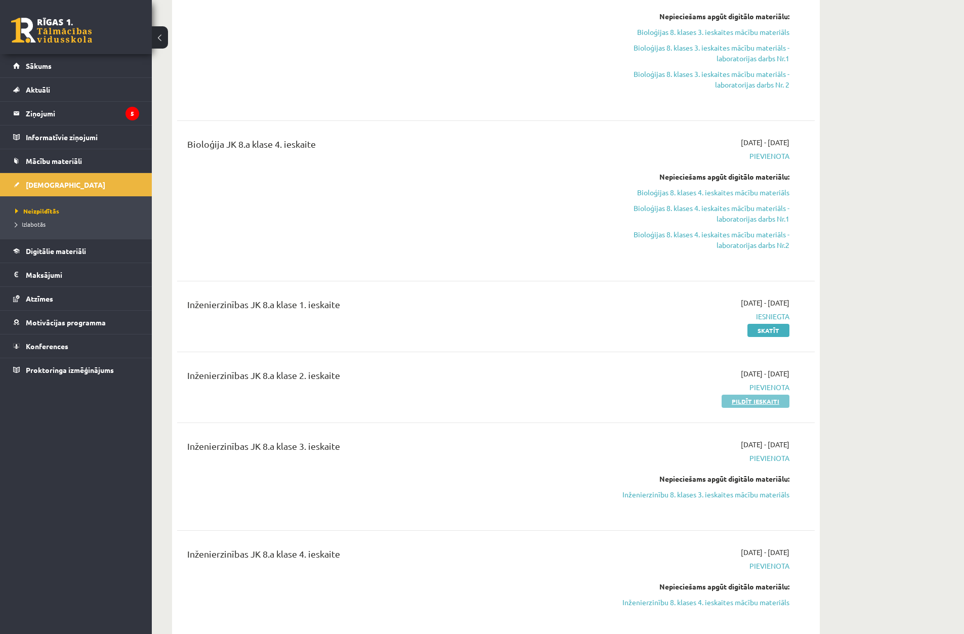
click at [755, 403] on link "Pildīt ieskaiti" at bounding box center [756, 401] width 68 height 13
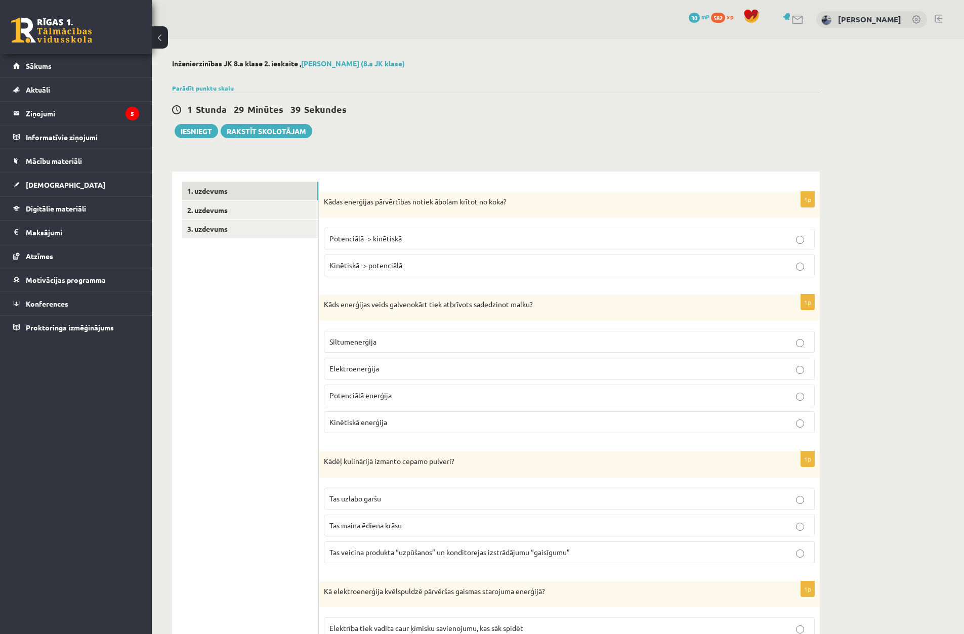
click at [427, 239] on p "Potenciālā -> kinētiskā" at bounding box center [570, 238] width 480 height 11
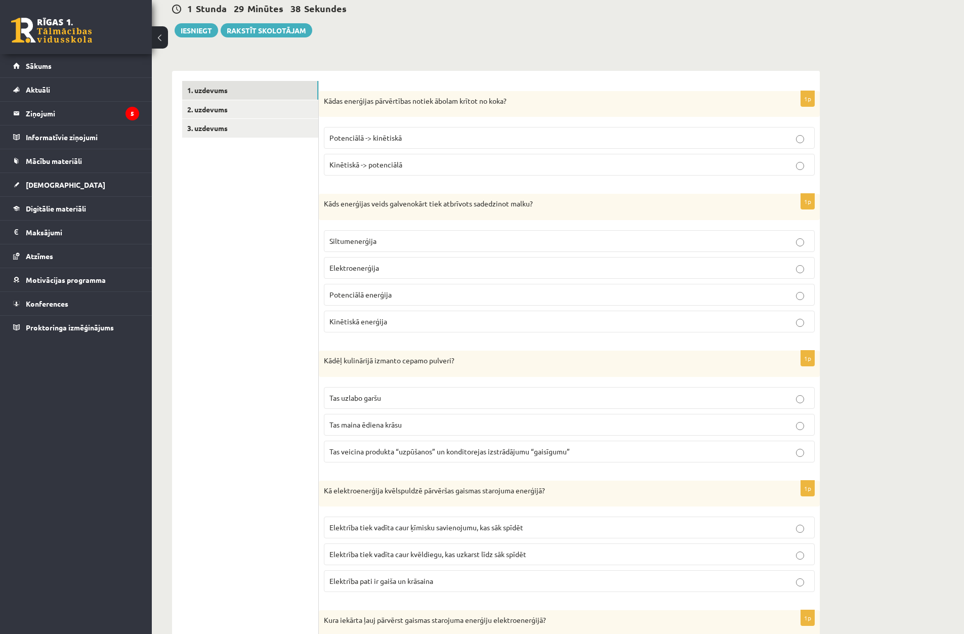
scroll to position [101, 0]
click at [413, 237] on label "Siltumenerģija" at bounding box center [569, 241] width 491 height 22
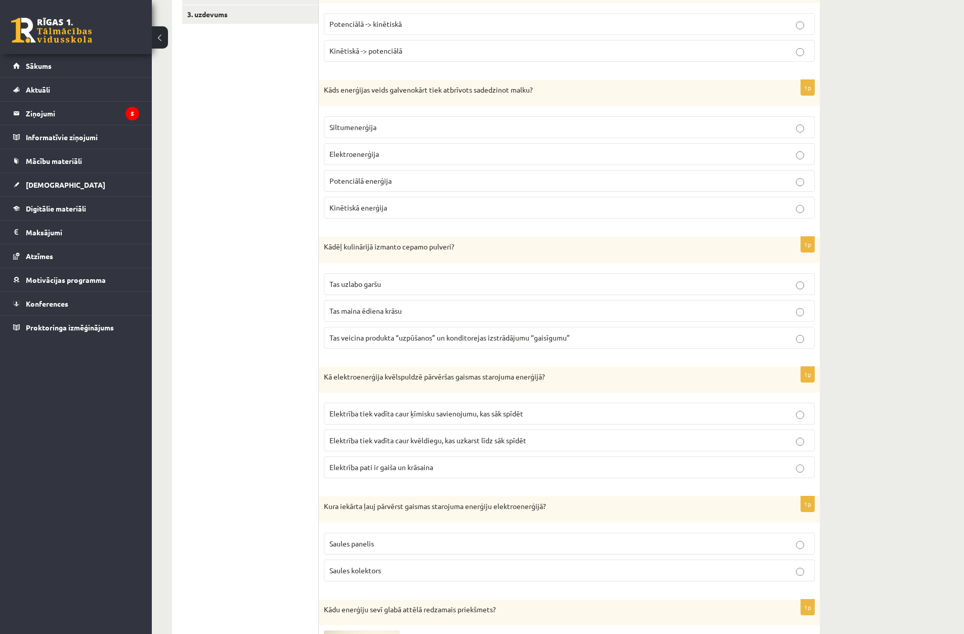
scroll to position [304, 0]
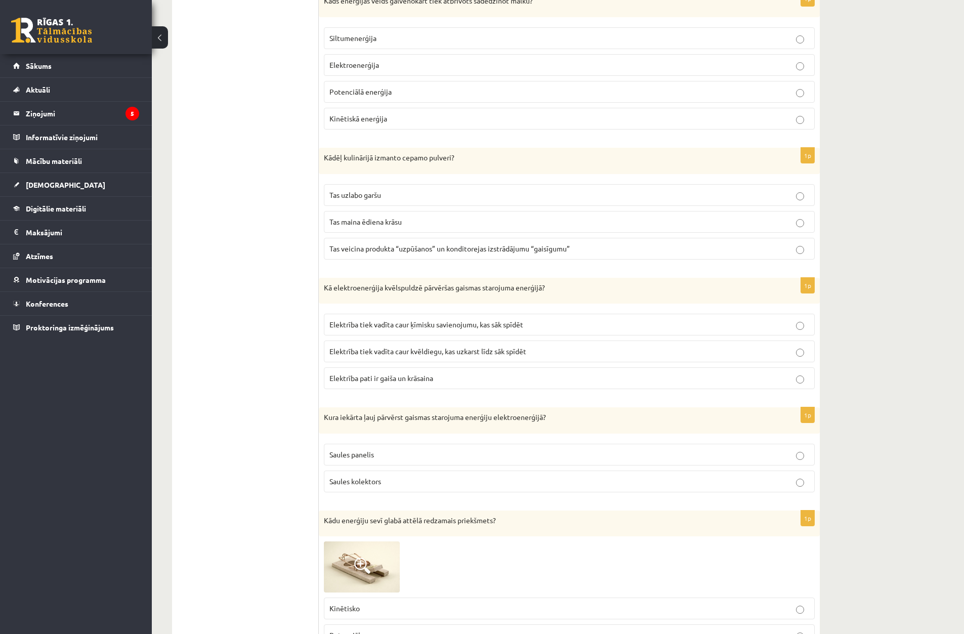
click at [424, 253] on p "Tas veicina produkta “uzpūšanos” un konditorejas izstrādājumu “gaisīgumu”" at bounding box center [570, 248] width 480 height 11
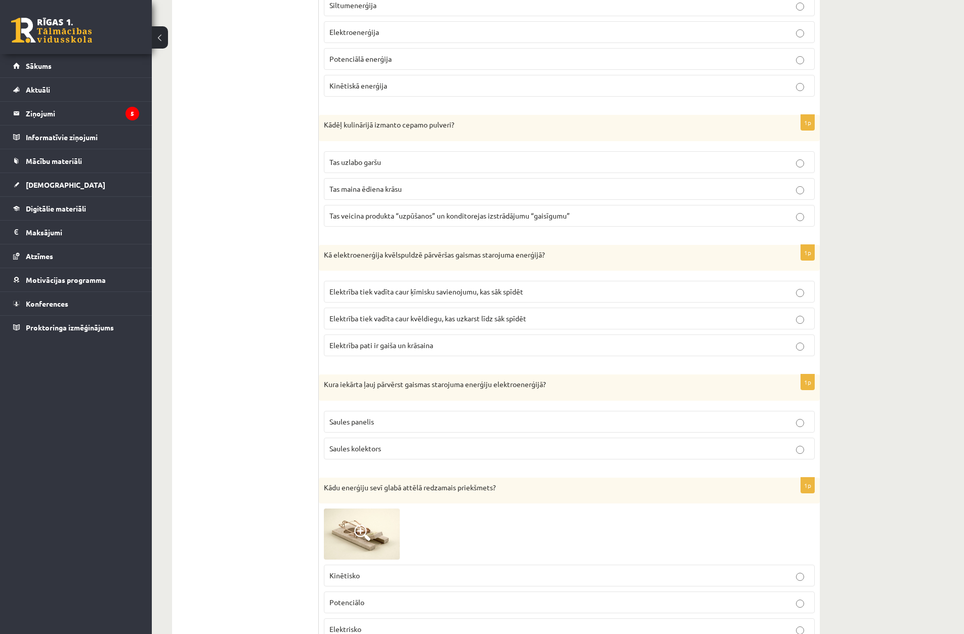
scroll to position [354, 0]
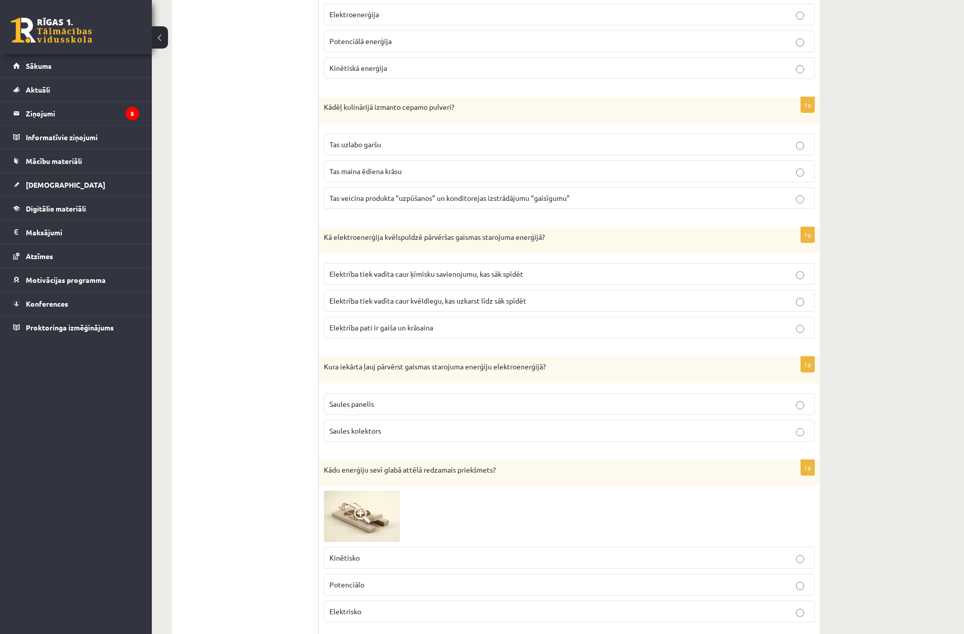
click at [436, 274] on span "Elektrība tiek vadīta caur ķīmisku savienojumu, kas sāk spīdēt" at bounding box center [427, 273] width 194 height 9
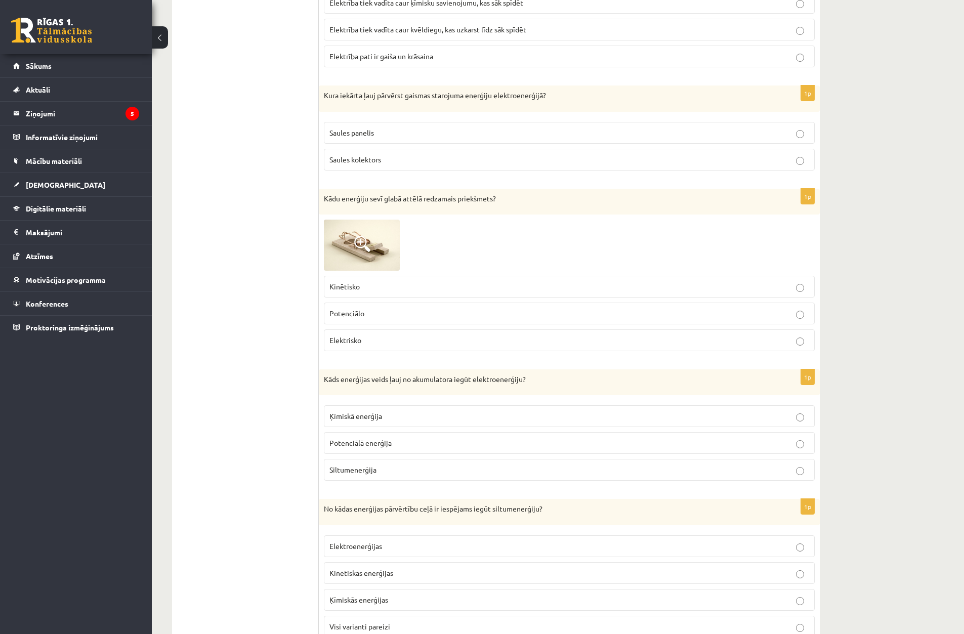
scroll to position [607, 0]
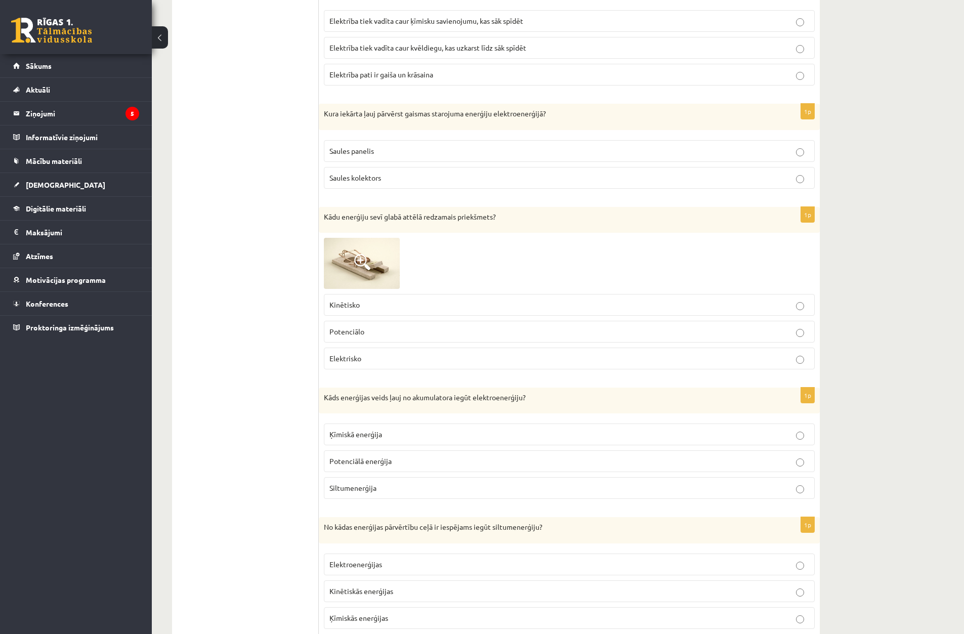
click at [507, 147] on p "Saules panelis" at bounding box center [570, 151] width 480 height 11
click at [436, 331] on p "Potenciālo" at bounding box center [570, 331] width 480 height 11
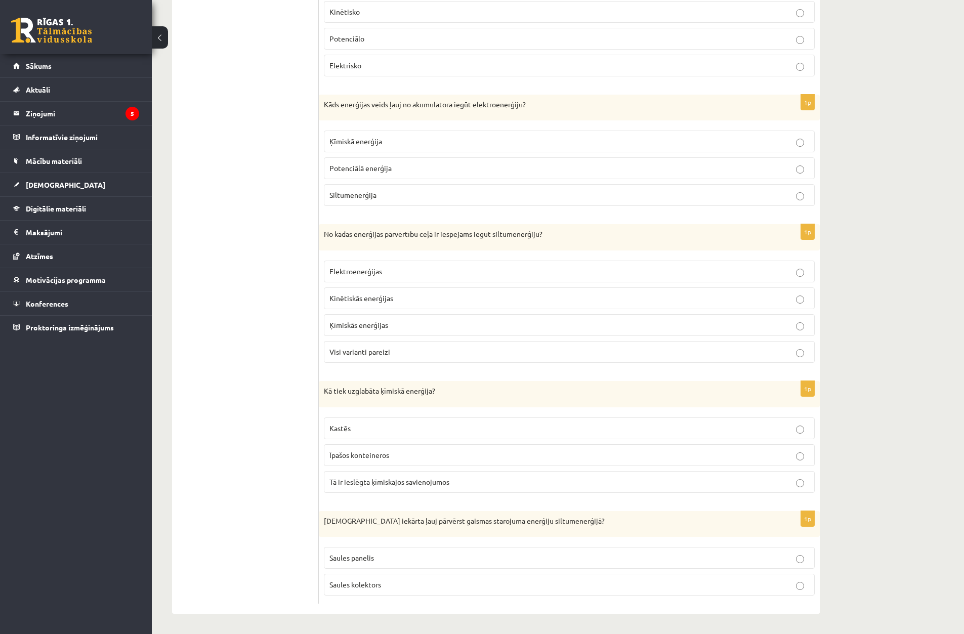
scroll to position [901, 0]
click at [425, 266] on p "Elektroenerģijas" at bounding box center [570, 271] width 480 height 11
drag, startPoint x: 425, startPoint y: 266, endPoint x: 424, endPoint y: 260, distance: 6.1
click at [424, 266] on p "Elektroenerģijas" at bounding box center [570, 271] width 480 height 11
click at [384, 147] on p "Ķīmiskā enerģija" at bounding box center [570, 141] width 480 height 11
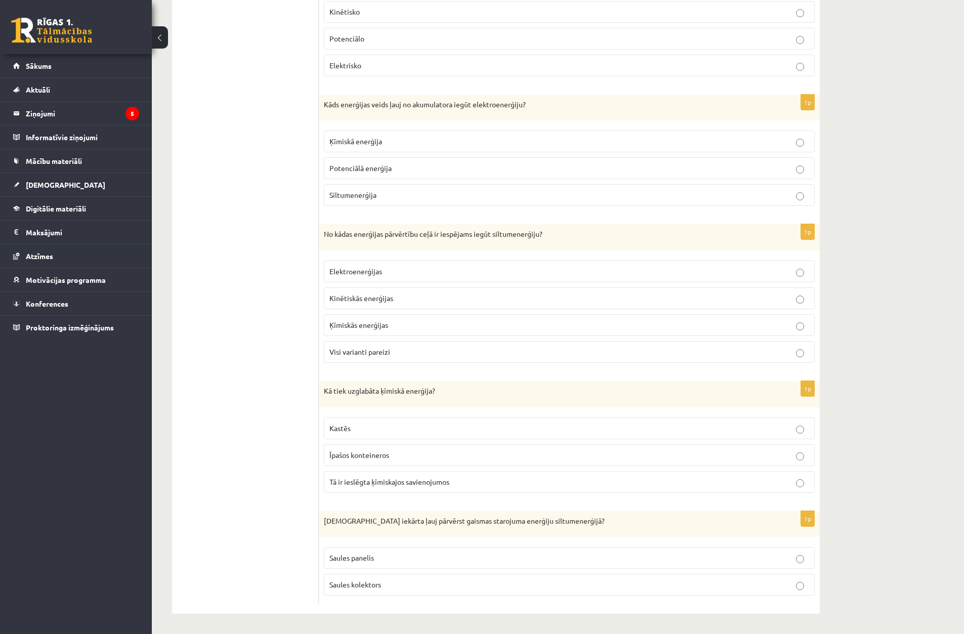
click at [414, 357] on p "Visi varianti pareizi" at bounding box center [570, 352] width 480 height 11
click at [367, 450] on p "Īpašos konteineros" at bounding box center [570, 455] width 480 height 11
click at [504, 582] on p "Saules kolektors" at bounding box center [570, 585] width 480 height 11
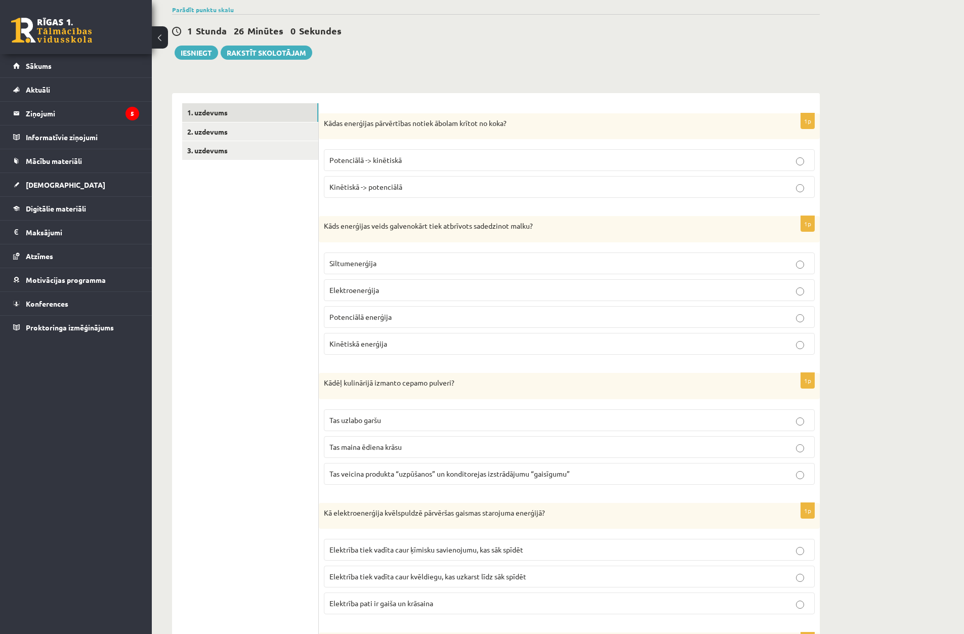
scroll to position [0, 0]
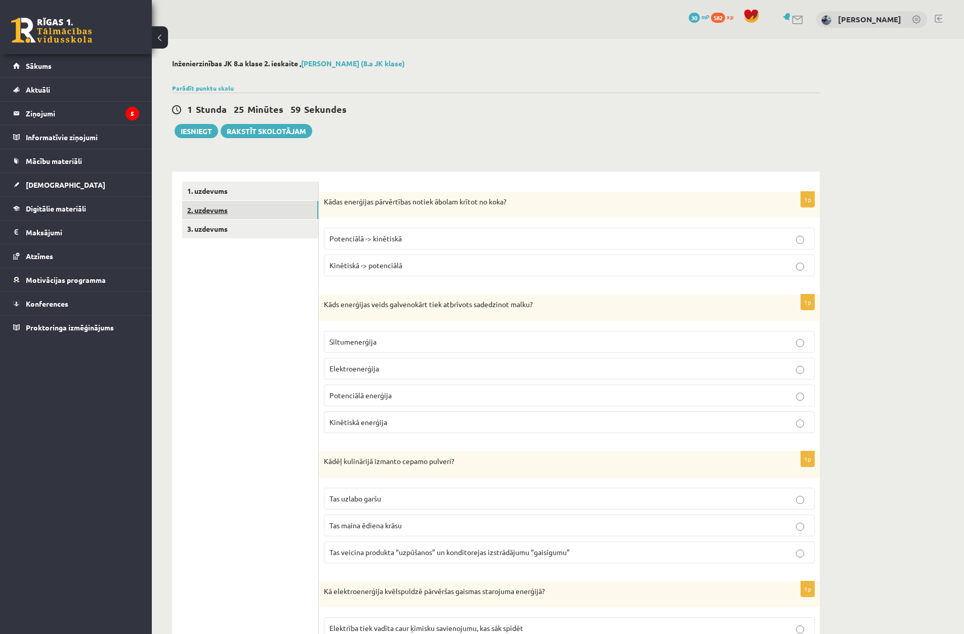
click at [253, 210] on link "2. uzdevums" at bounding box center [250, 210] width 136 height 19
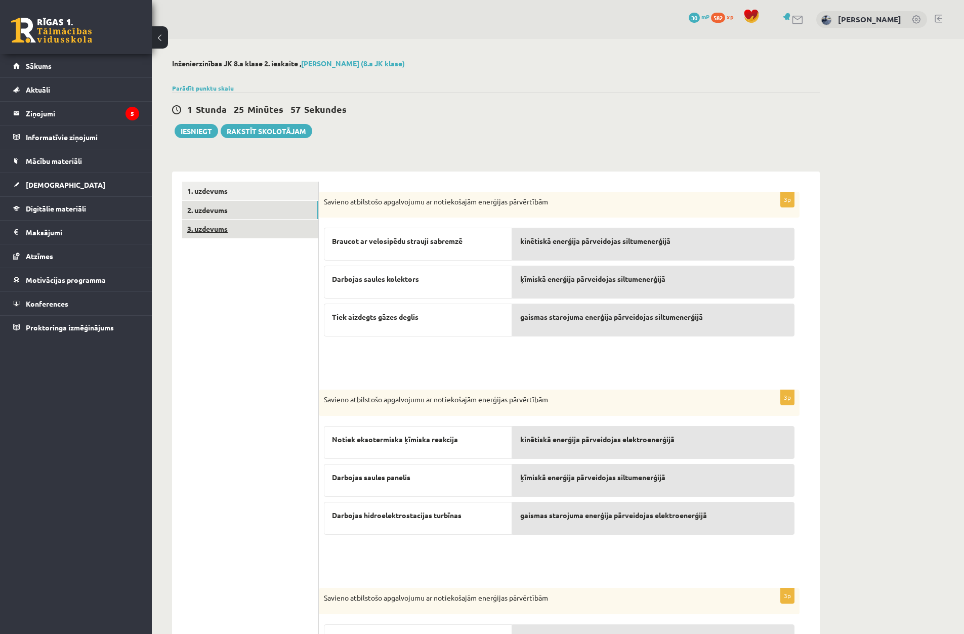
click at [289, 234] on link "3. uzdevums" at bounding box center [250, 229] width 136 height 19
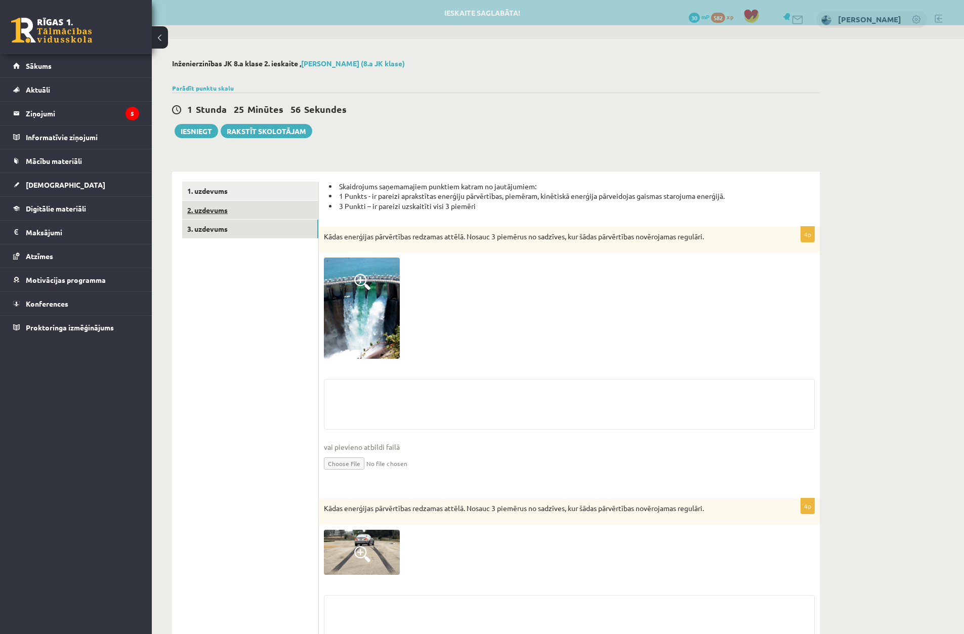
click at [290, 217] on link "2. uzdevums" at bounding box center [250, 210] width 136 height 19
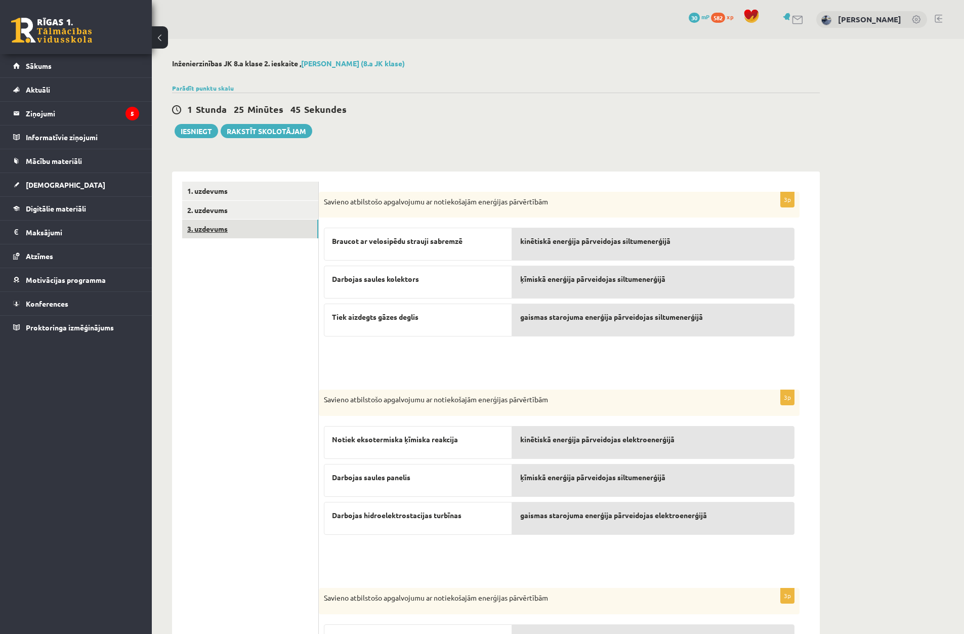
click at [250, 234] on link "3. uzdevums" at bounding box center [250, 229] width 136 height 19
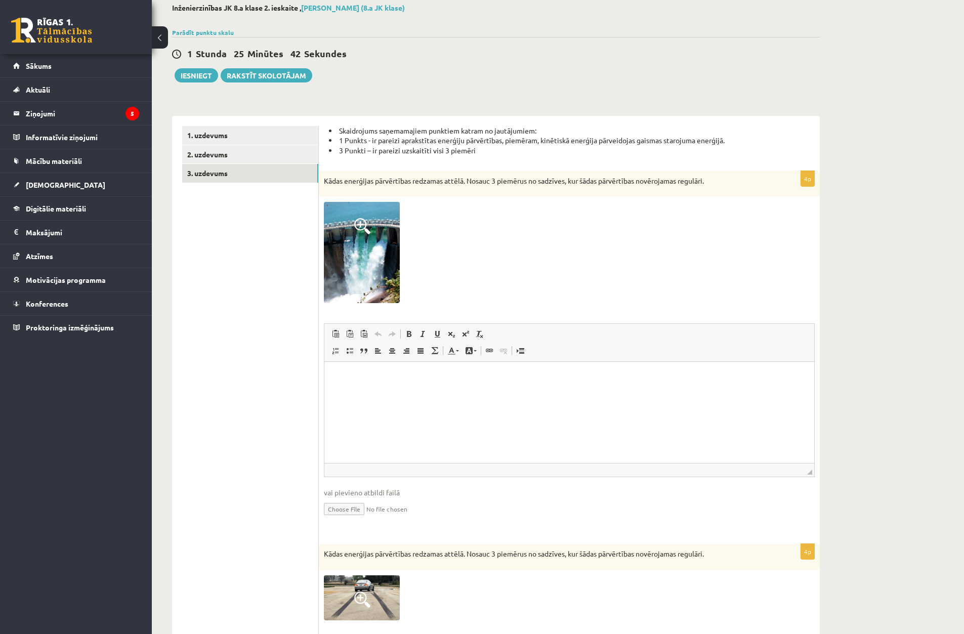
scroll to position [51, 0]
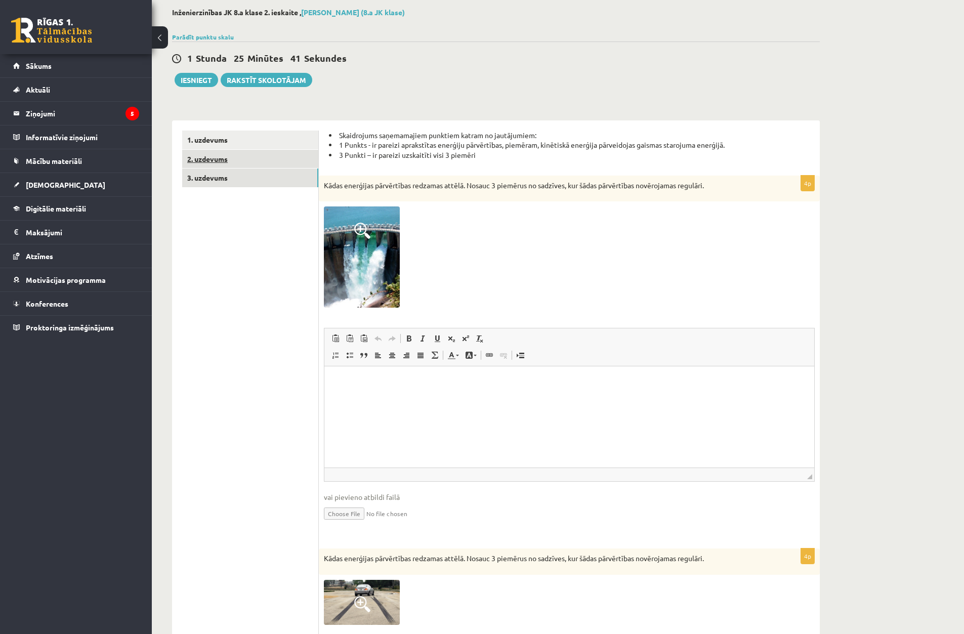
click at [240, 160] on link "2. uzdevums" at bounding box center [250, 159] width 136 height 19
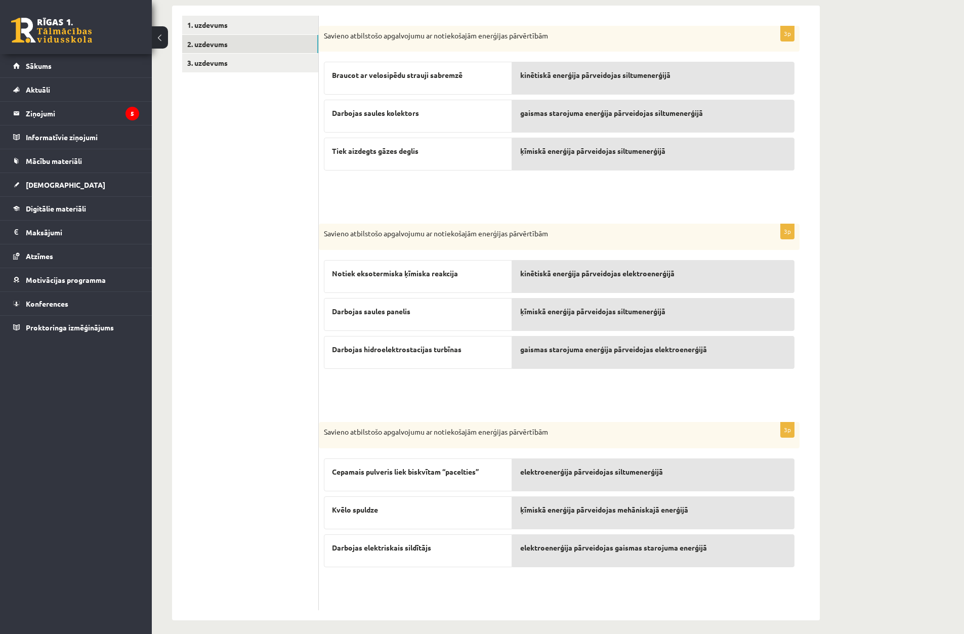
scroll to position [174, 0]
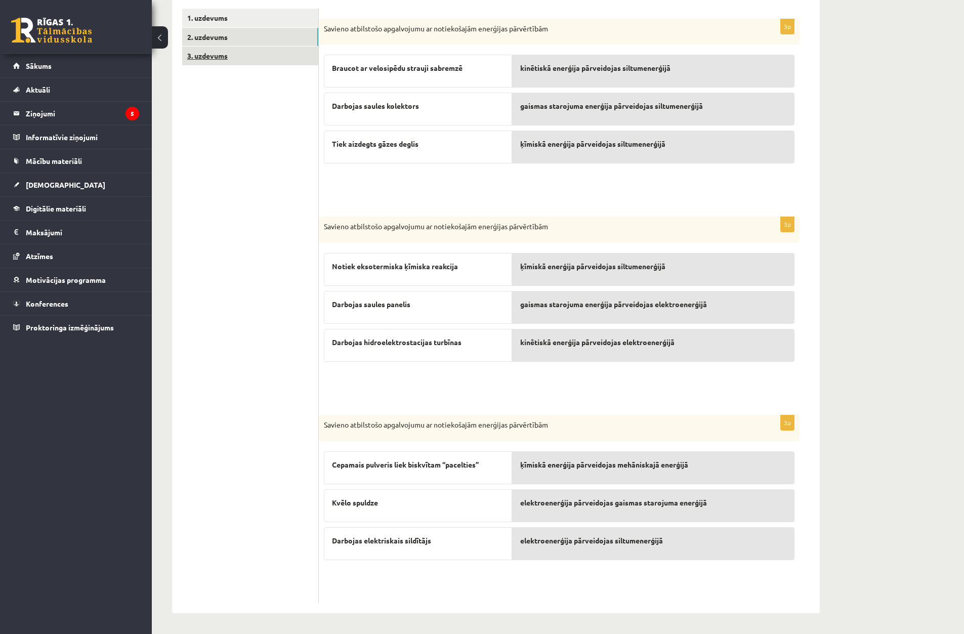
click at [230, 55] on link "3. uzdevums" at bounding box center [250, 56] width 136 height 19
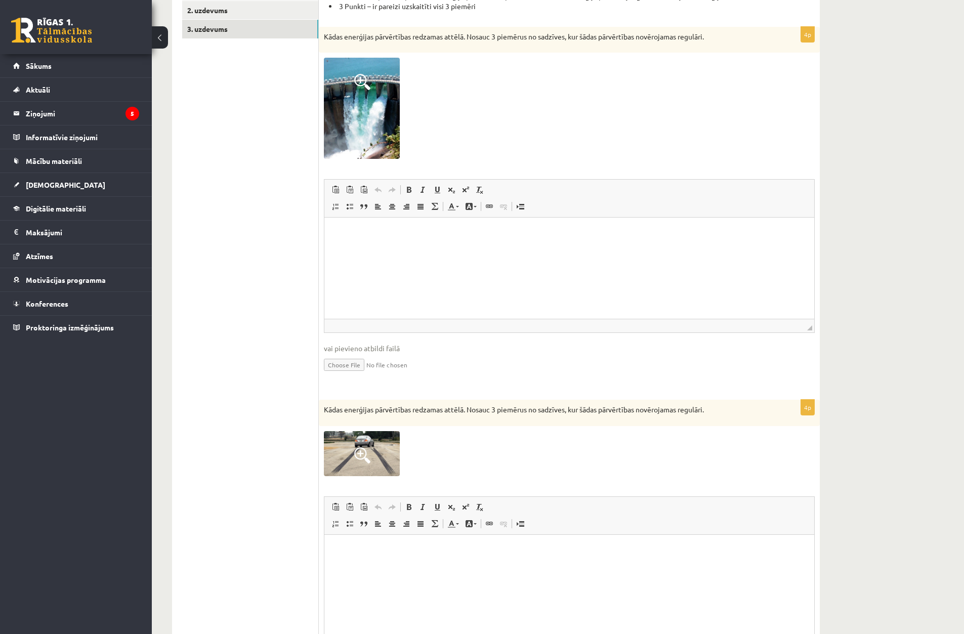
scroll to position [202, 0]
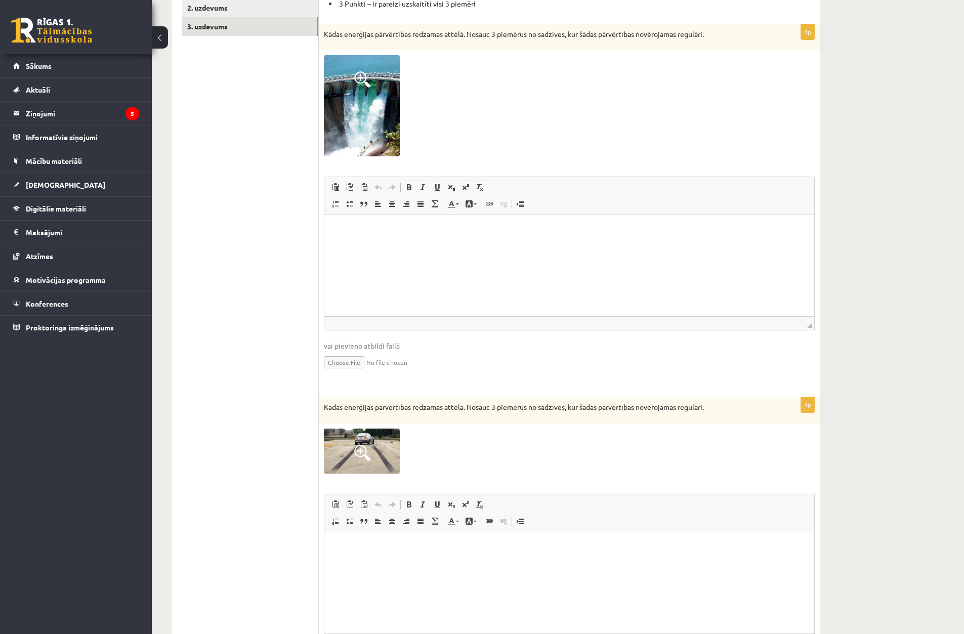
click at [382, 544] on p "Rich Text Editor, wiswyg-editor-user-answer-47024947706920" at bounding box center [570, 548] width 470 height 11
drag, startPoint x: 493, startPoint y: 567, endPoint x: 402, endPoint y: 561, distance: 90.3
click at [402, 561] on p "**********" at bounding box center [570, 565] width 470 height 11
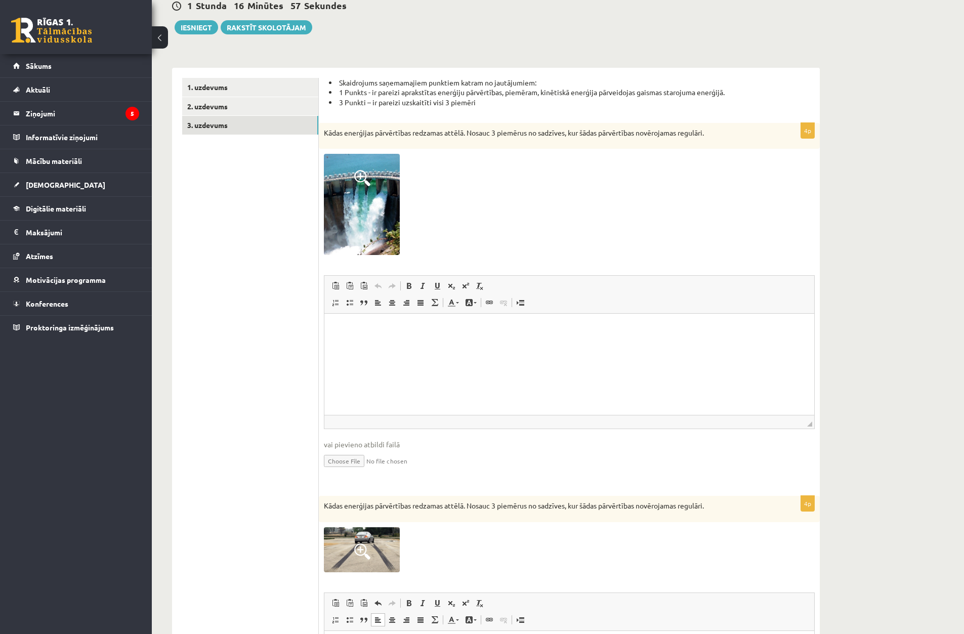
scroll to position [101, 0]
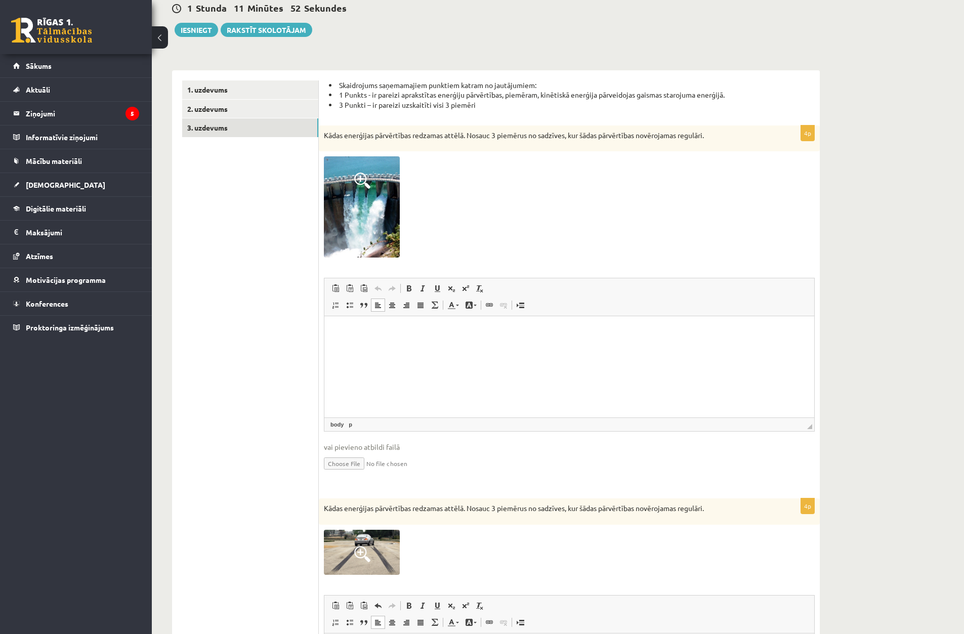
click at [393, 335] on p "Rich Text Editor, wiswyg-editor-user-answer-47024947795920" at bounding box center [570, 331] width 470 height 11
drag, startPoint x: 377, startPoint y: 322, endPoint x: 315, endPoint y: 321, distance: 61.3
click at [324, 321] on html "**********" at bounding box center [569, 340] width 490 height 48
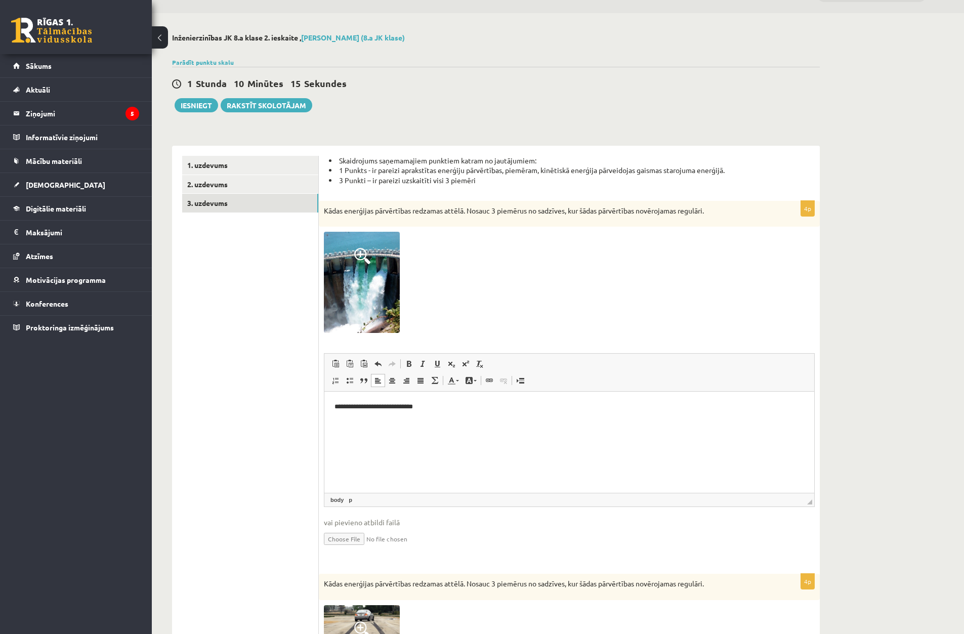
scroll to position [51, 0]
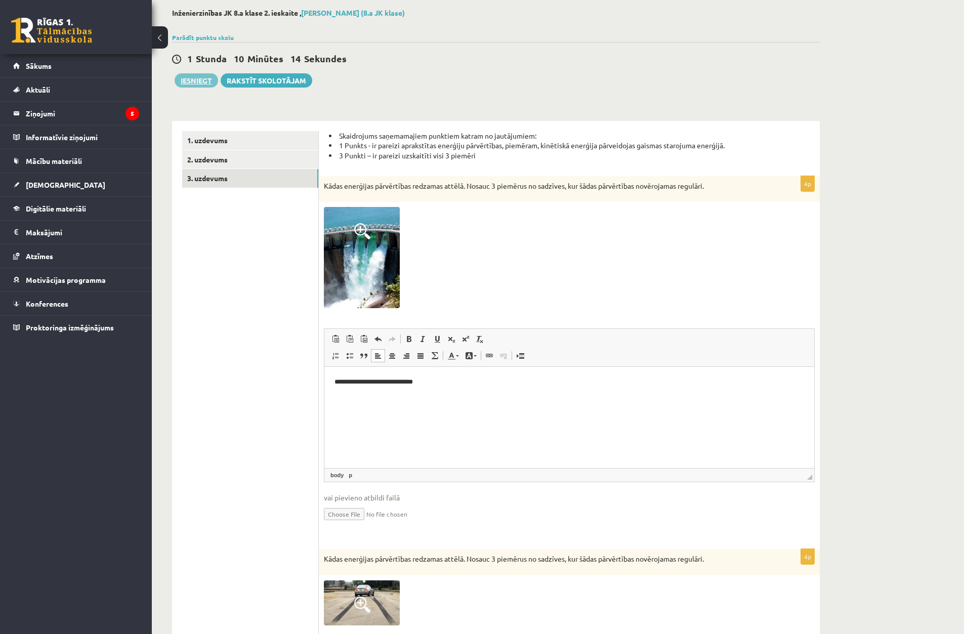
click at [204, 86] on button "Iesniegt" at bounding box center [197, 80] width 44 height 14
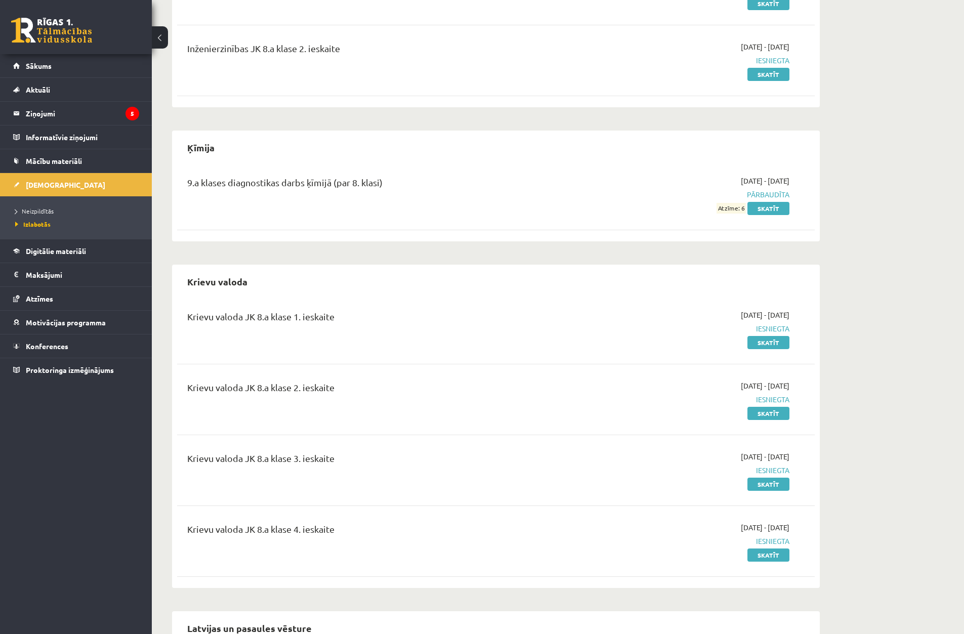
scroll to position [298, 0]
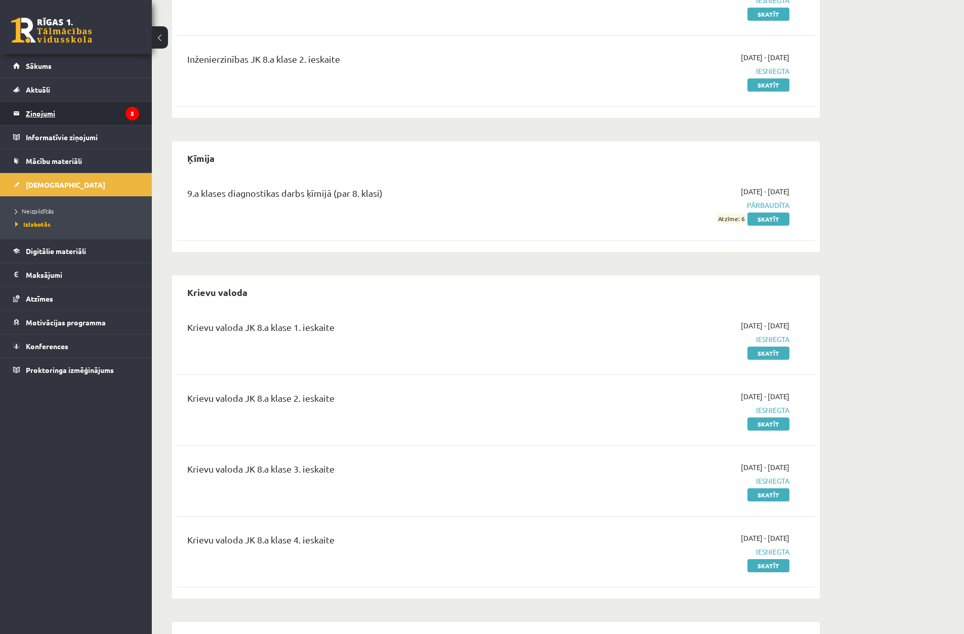
click at [66, 110] on legend "Ziņojumi 5" at bounding box center [82, 113] width 113 height 23
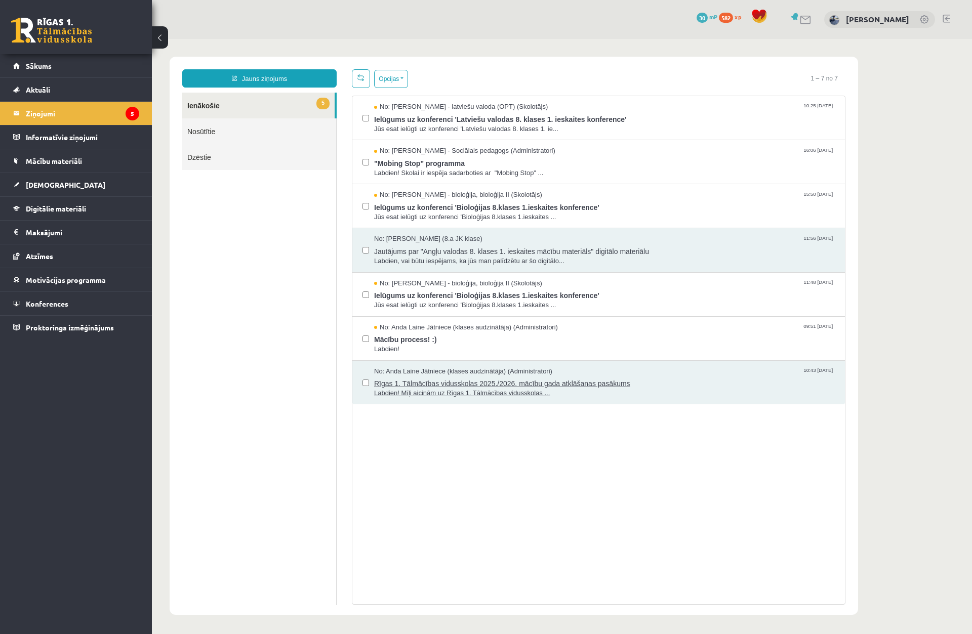
click at [430, 381] on span "Rīgas 1. Tālmācības vidusskolas 2025./2026. mācību gada atklāšanas pasākums" at bounding box center [604, 382] width 461 height 13
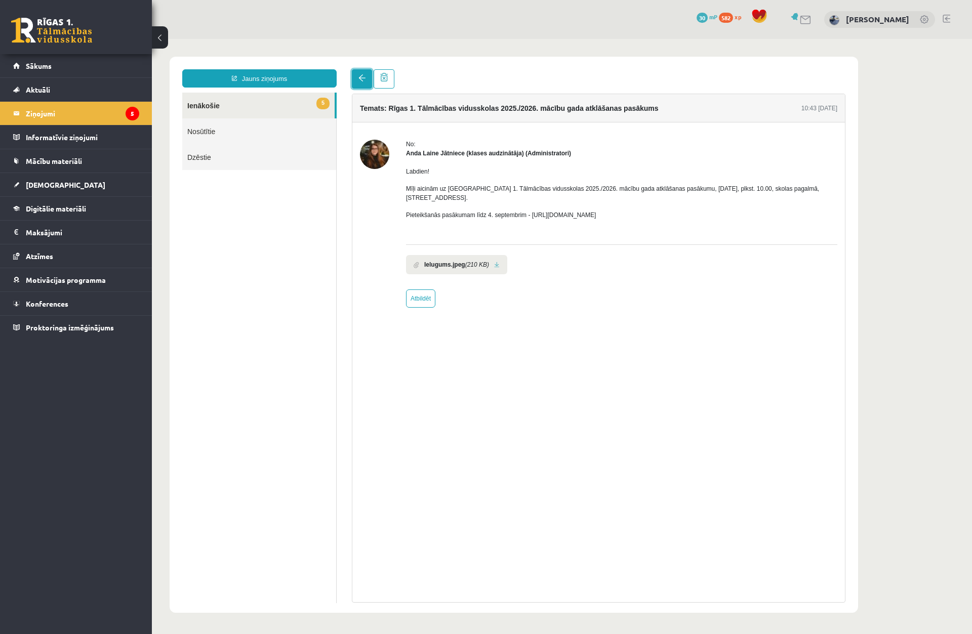
click at [355, 78] on link at bounding box center [362, 78] width 20 height 19
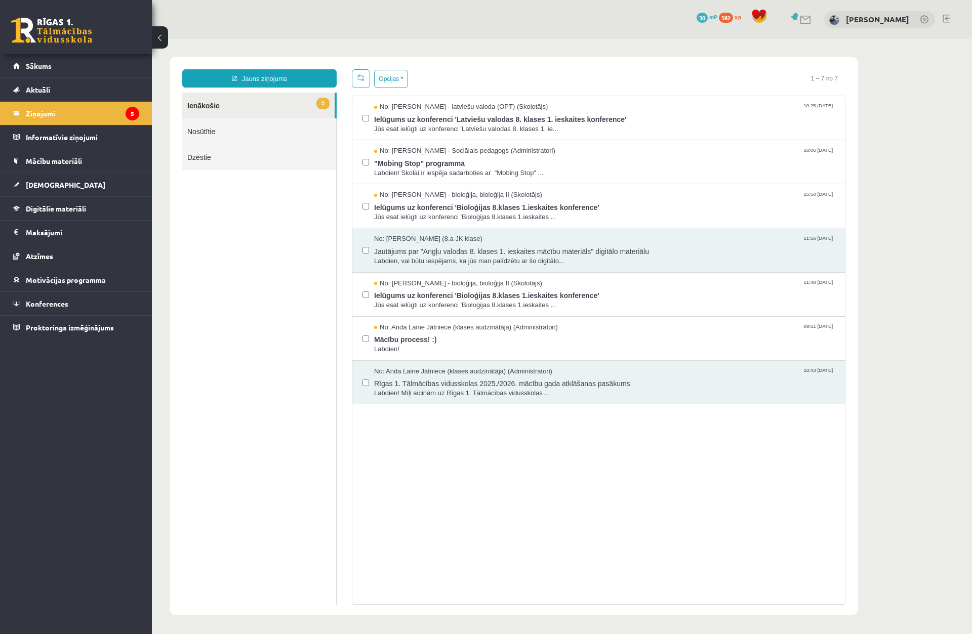
click at [306, 102] on link "5 Ienākošie" at bounding box center [258, 106] width 152 height 26
click at [395, 76] on button "Opcijas" at bounding box center [391, 79] width 34 height 18
click at [472, 99] on link "Atzīmēt visus ziņojumus" at bounding box center [453, 101] width 133 height 10
click at [383, 79] on button "Opcijas" at bounding box center [391, 79] width 34 height 18
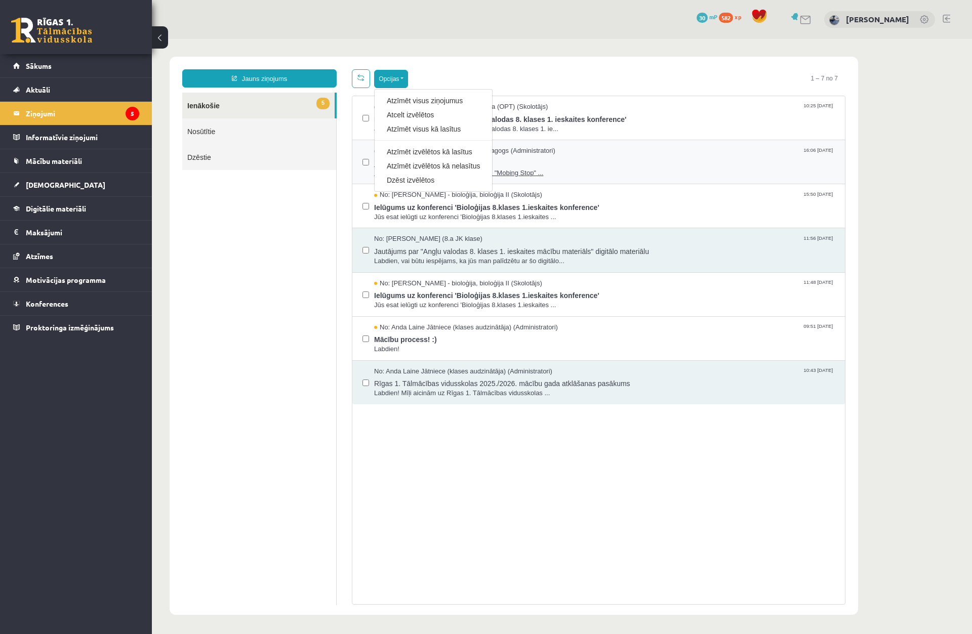
click at [403, 177] on link "Dzēst izvēlētos" at bounding box center [433, 180] width 93 height 10
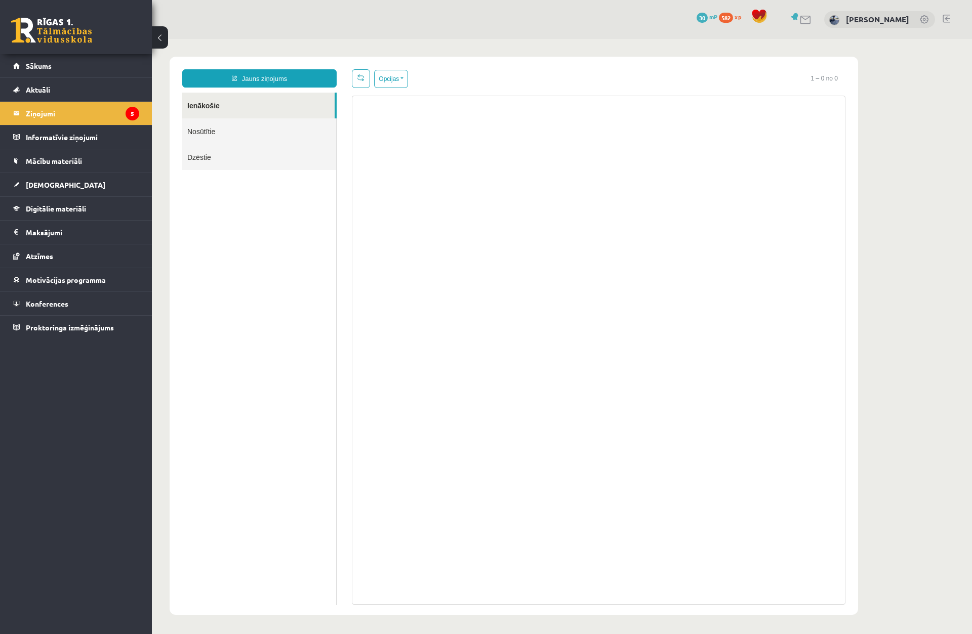
click at [218, 120] on link "Nosūtītie" at bounding box center [259, 131] width 154 height 26
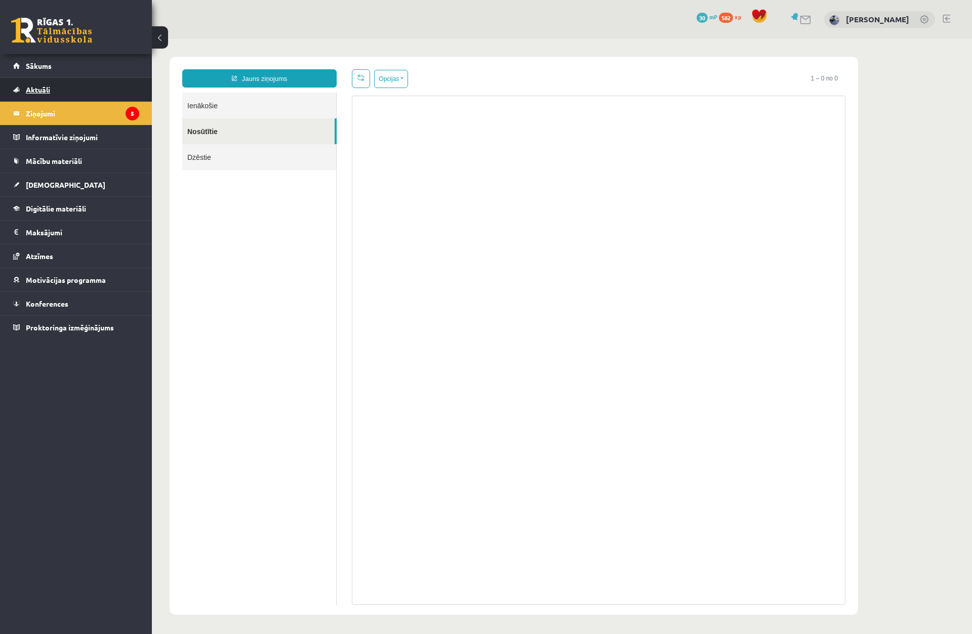
click at [89, 78] on link "Aktuāli" at bounding box center [76, 89] width 126 height 23
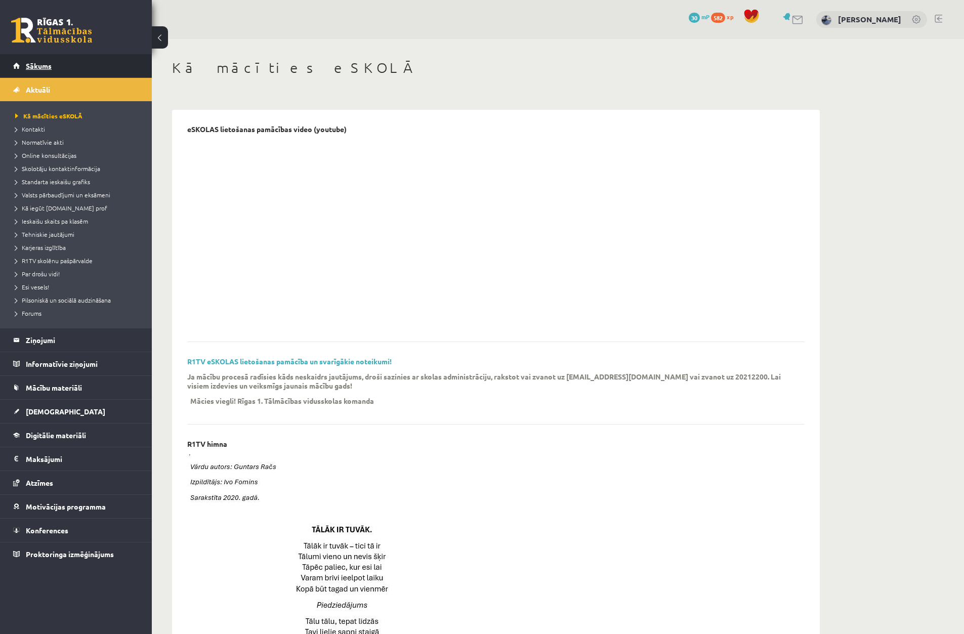
click at [93, 62] on link "Sākums" at bounding box center [76, 65] width 126 height 23
